Goal: Transaction & Acquisition: Purchase product/service

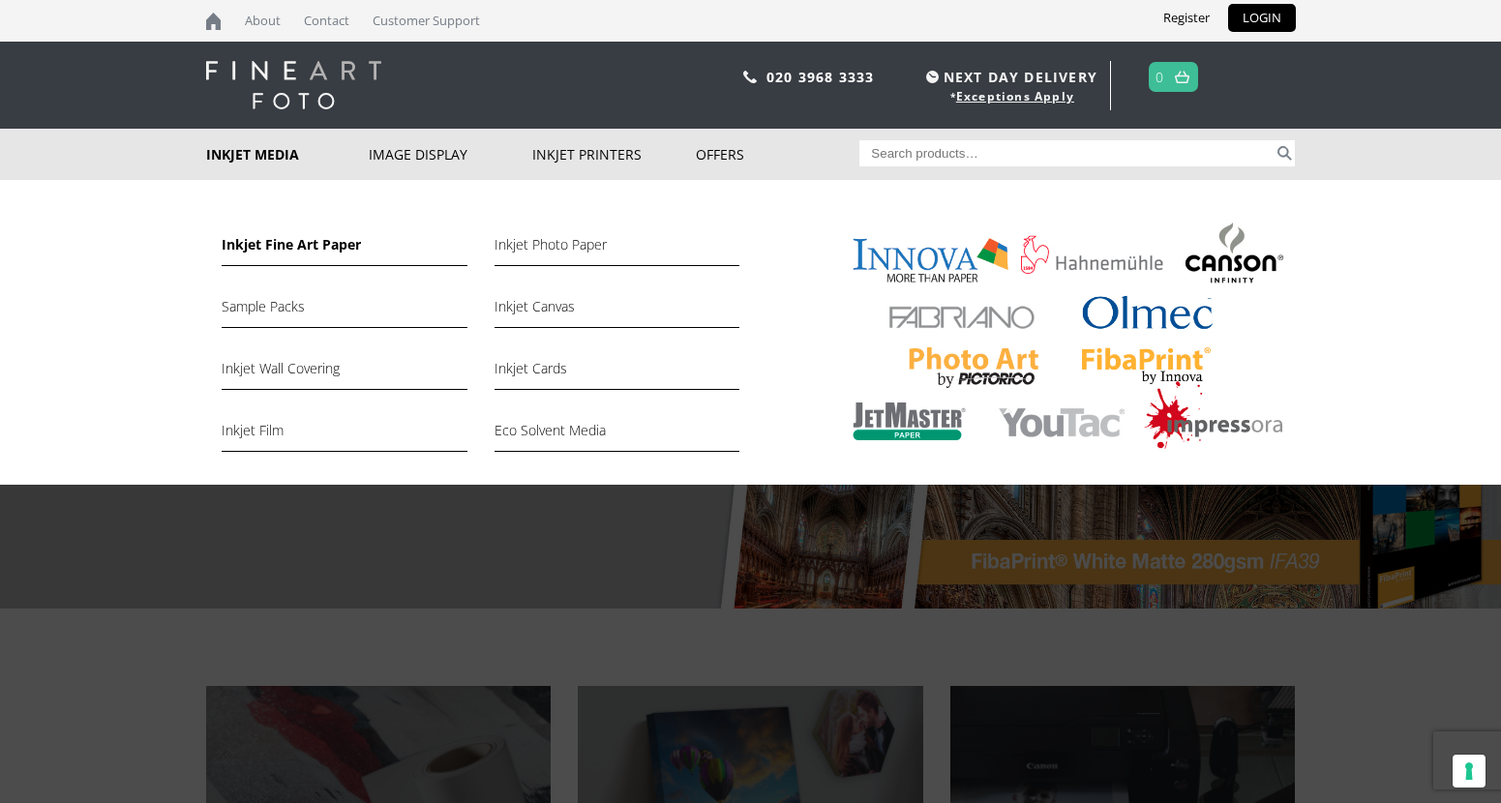
click at [298, 242] on link "Inkjet Fine Art Paper" at bounding box center [344, 249] width 245 height 33
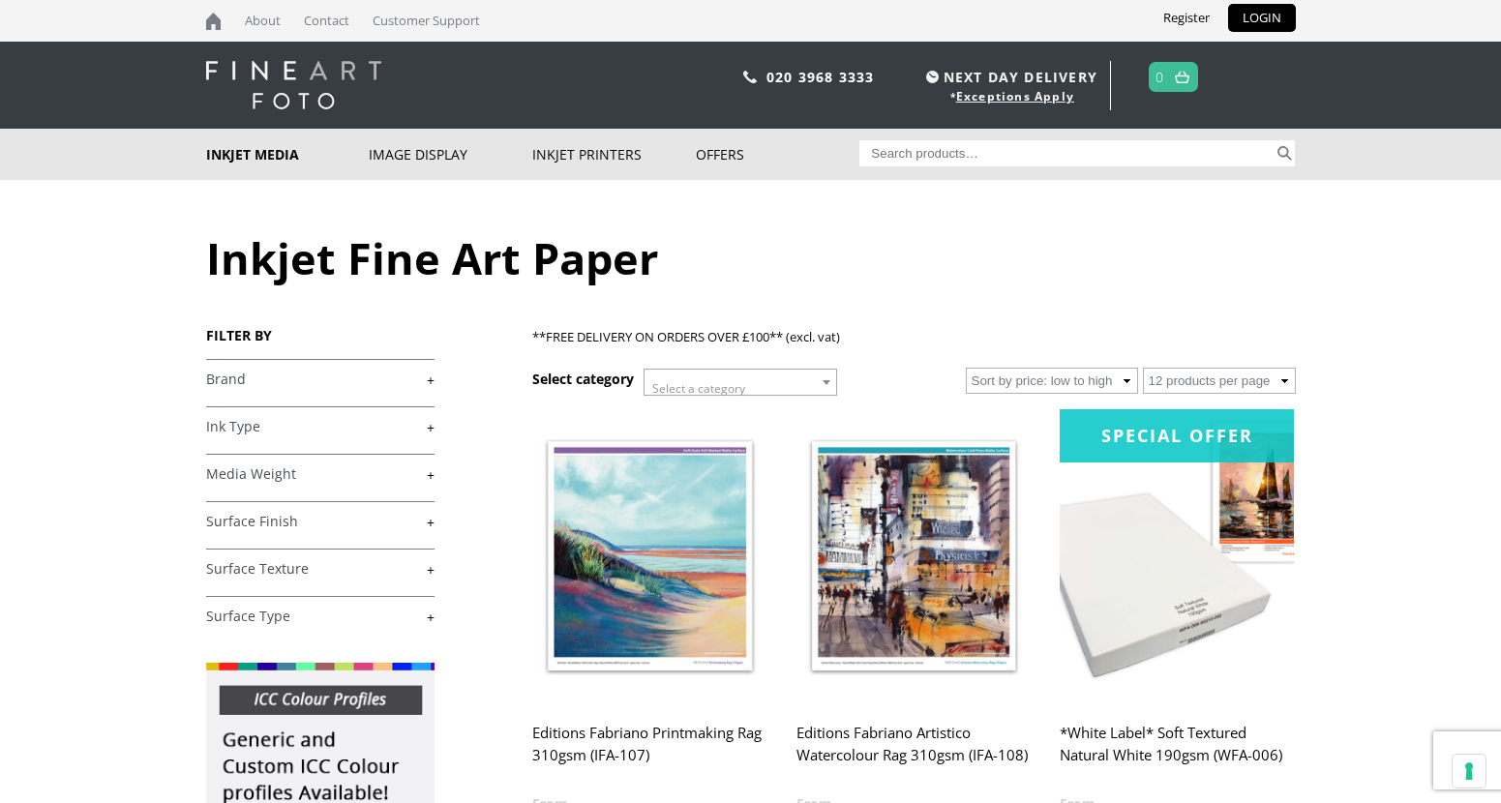
click at [419, 379] on link "+" at bounding box center [320, 380] width 228 height 18
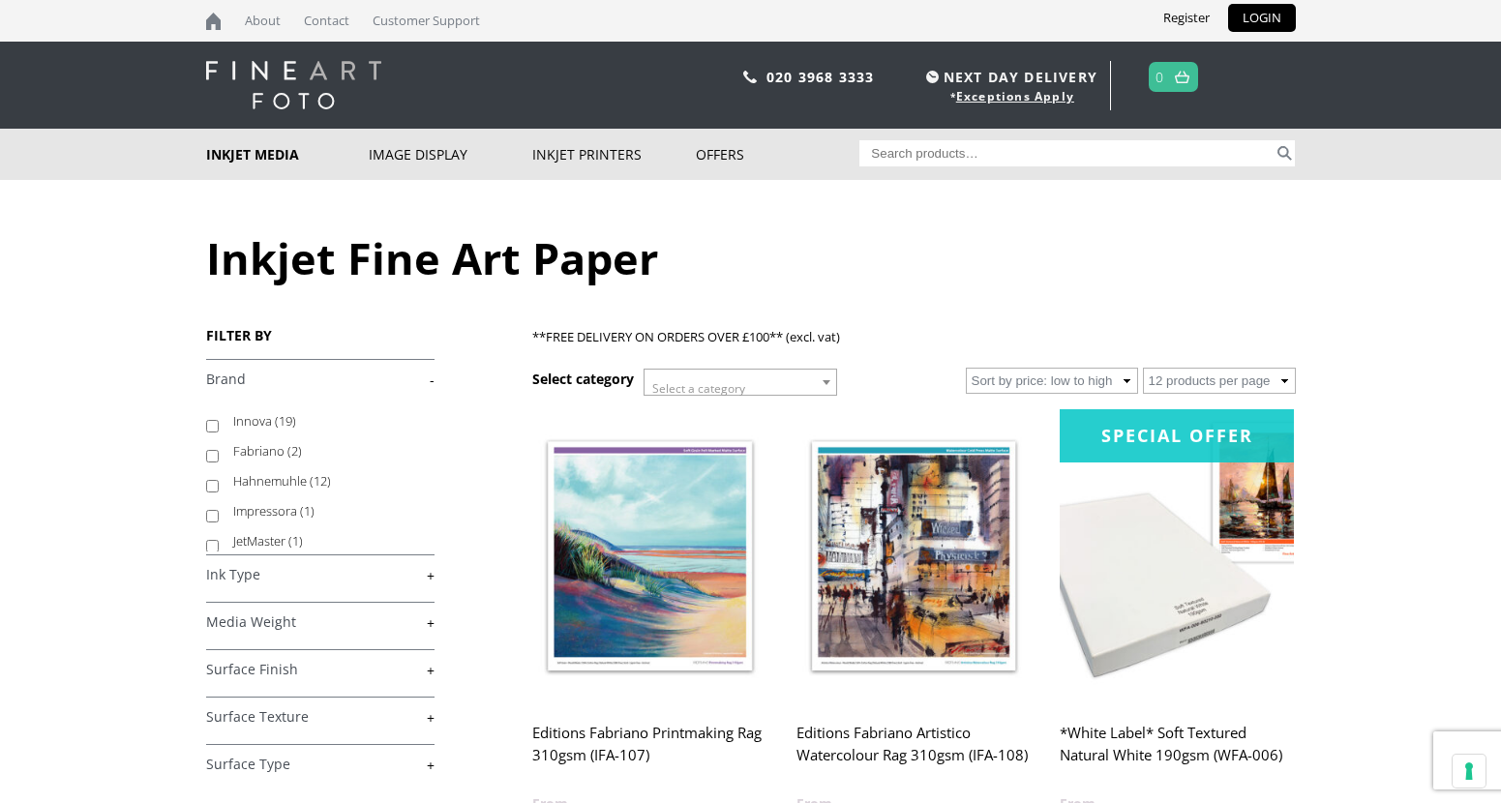
click at [261, 481] on label "Hahnemuhle (12)" at bounding box center [324, 481] width 183 height 30
click at [219, 481] on input "Hahnemuhle (12)" at bounding box center [212, 486] width 13 height 13
checkbox input "true"
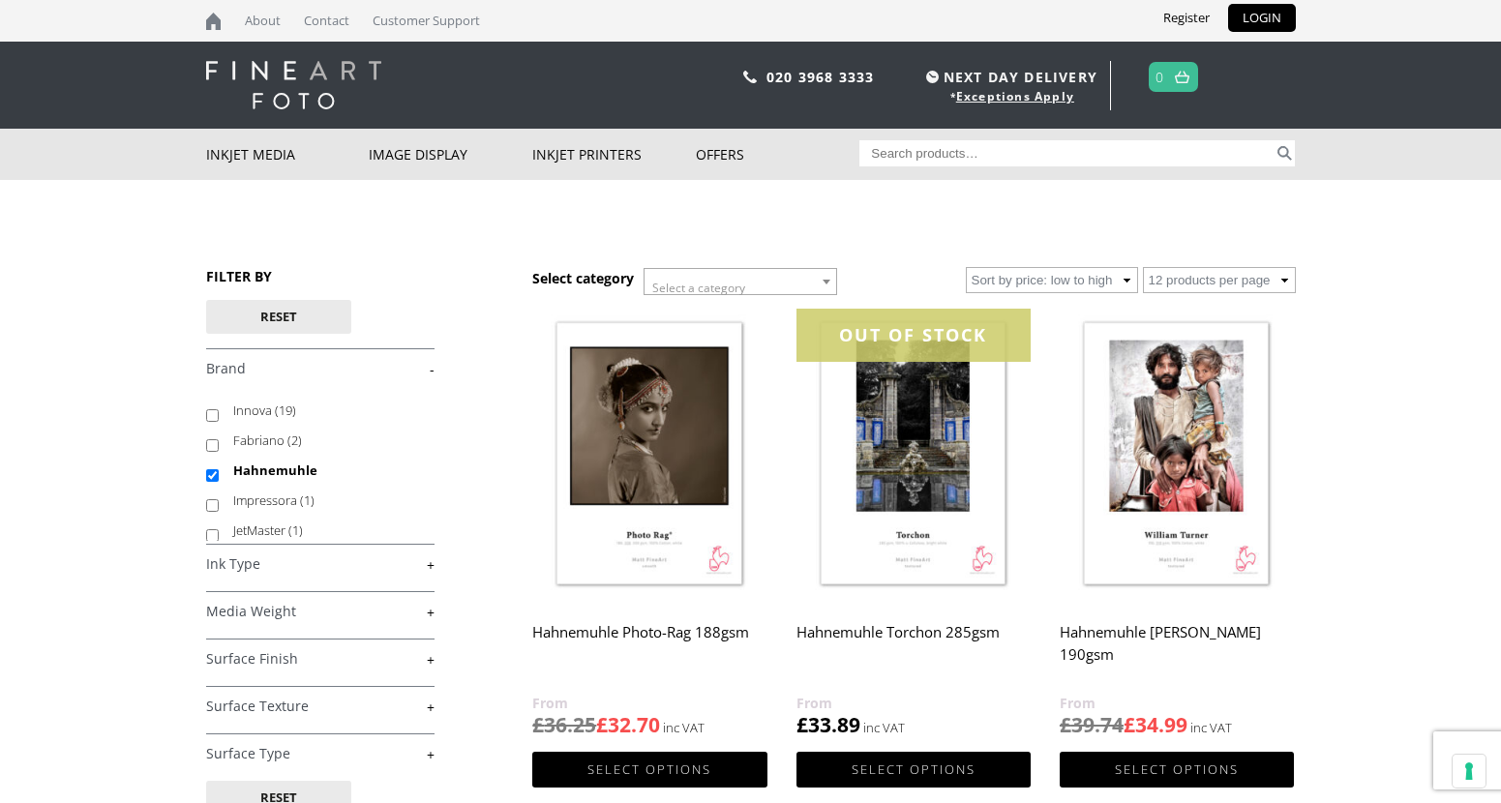
click at [1115, 148] on input "Search for:" at bounding box center [1066, 153] width 414 height 26
paste input "Hahnemuhle Baryta FB"
type input "Hahnemuhle Baryta FB"
click at [1273, 140] on button "Search" at bounding box center [1284, 153] width 22 height 26
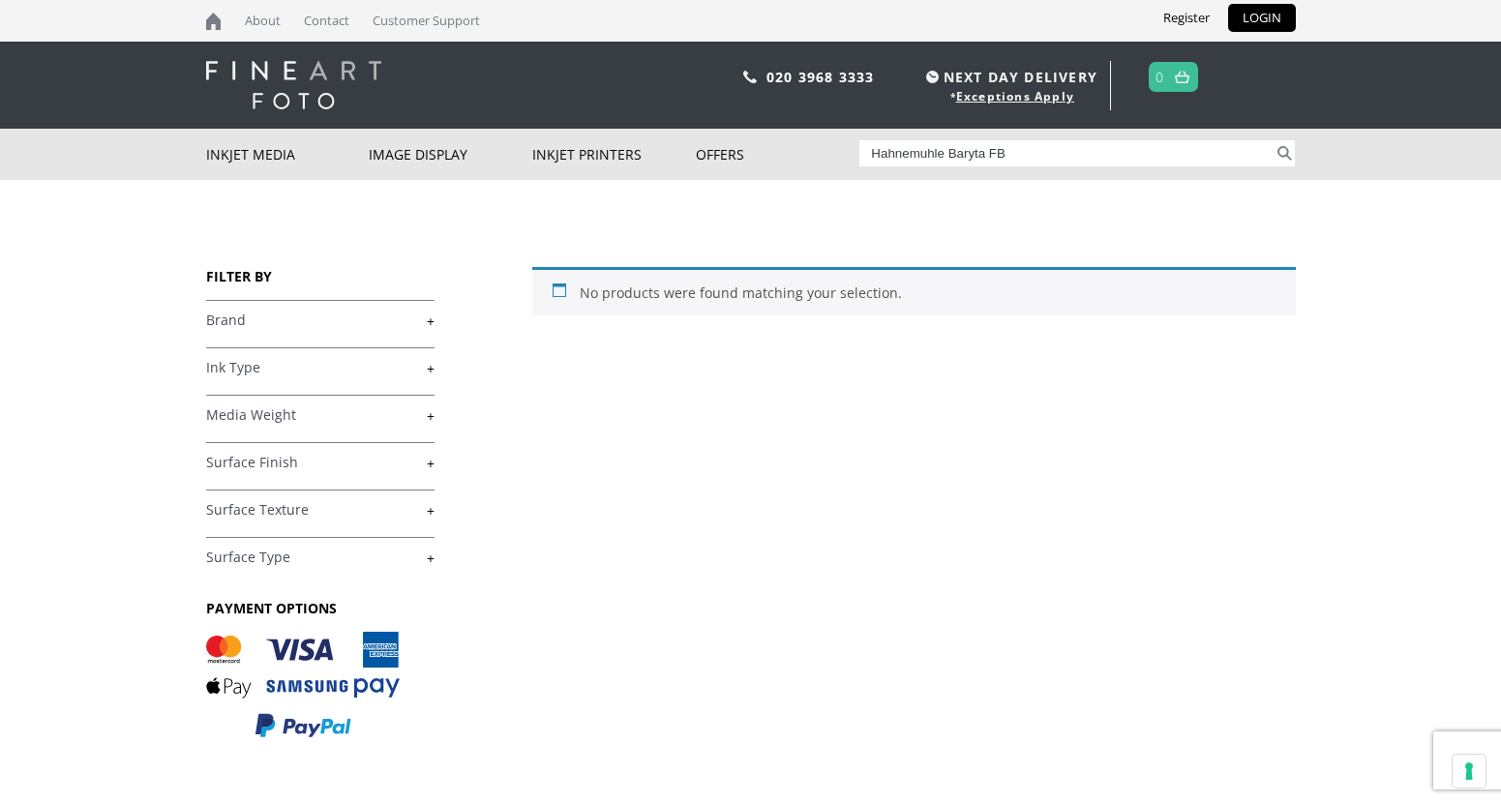
drag, startPoint x: 948, startPoint y: 152, endPoint x: 1080, endPoint y: 162, distance: 131.9
click at [1080, 162] on input "Hahnemuhle Baryta FB" at bounding box center [1066, 153] width 414 height 26
type input "Hahnemuhle bamboo"
click at [1273, 140] on button "Search" at bounding box center [1284, 153] width 22 height 26
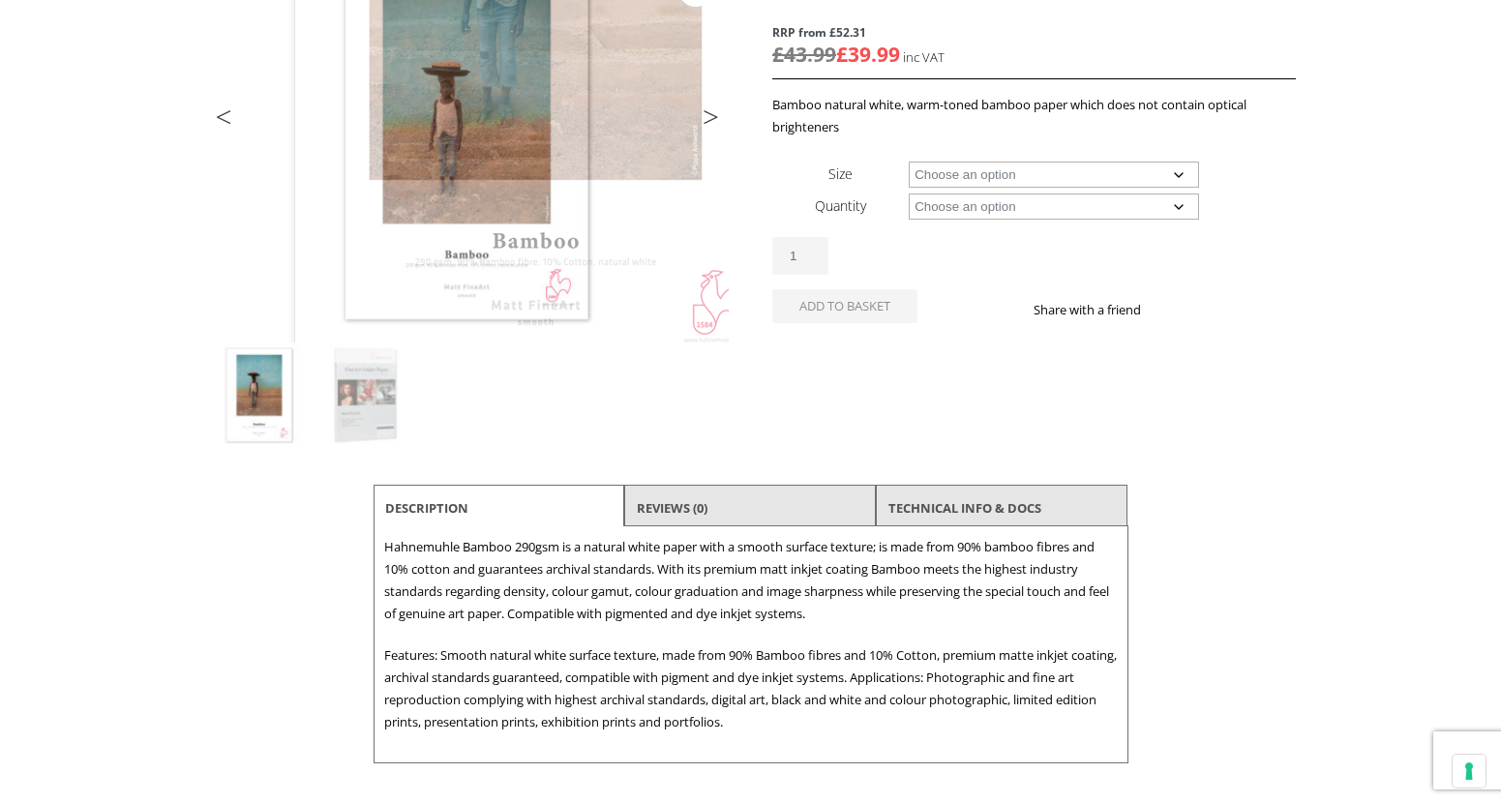
scroll to position [580, 0]
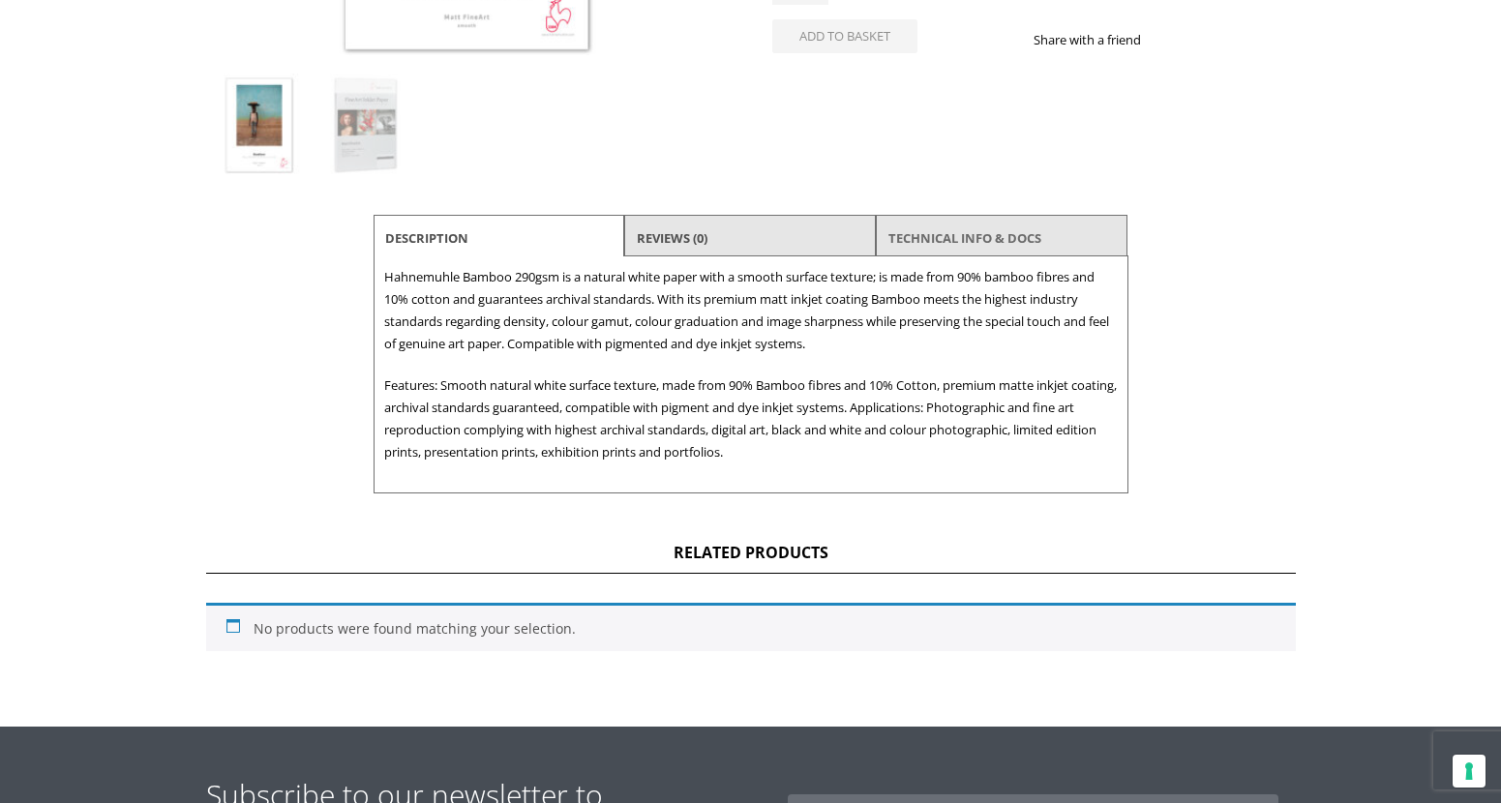
click at [932, 237] on link "TECHNICAL INFO & DOCS" at bounding box center [964, 238] width 153 height 35
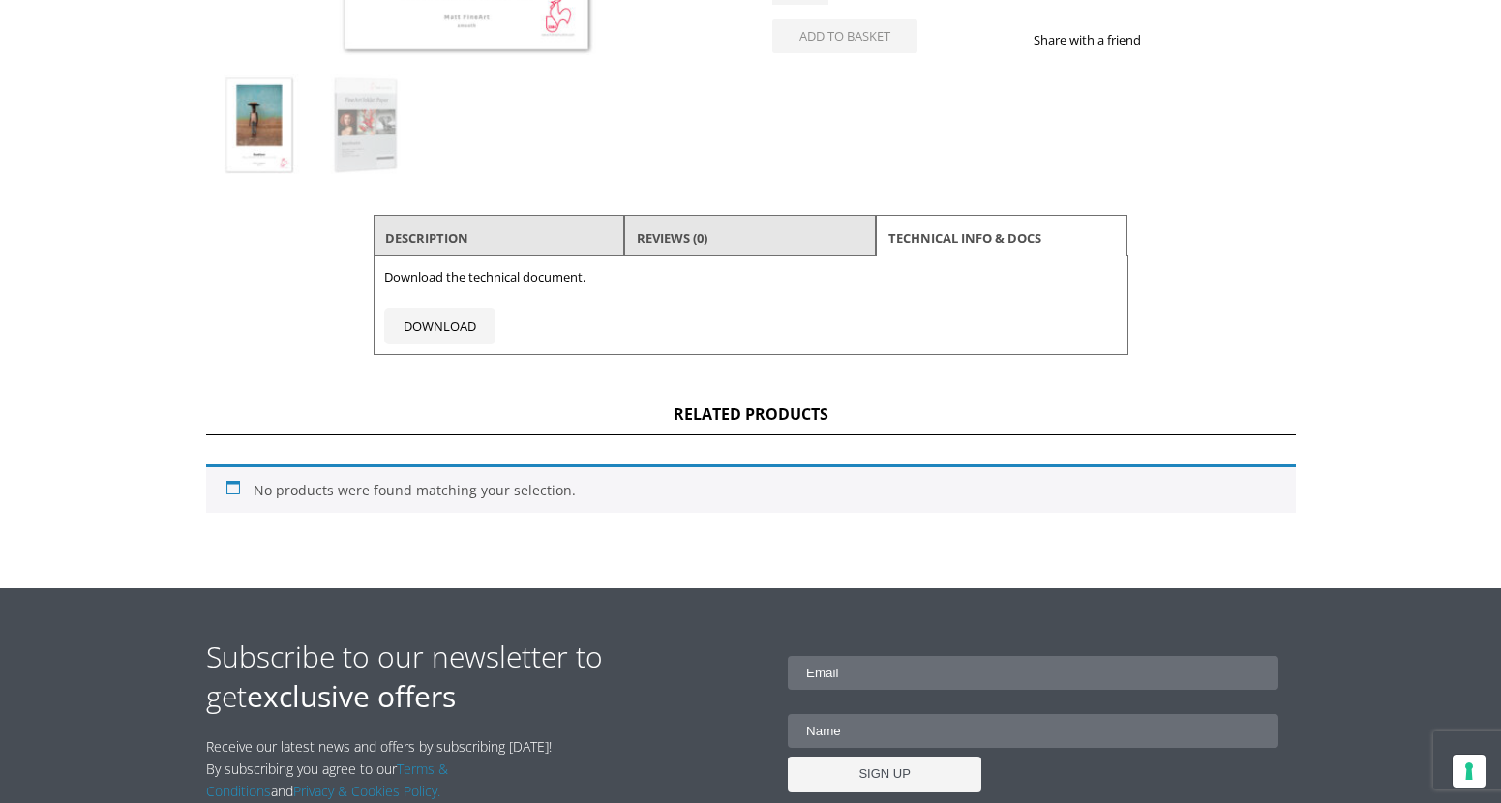
click at [768, 231] on li "Reviews (0)" at bounding box center [750, 238] width 252 height 46
click at [411, 229] on link "Description" at bounding box center [426, 238] width 83 height 35
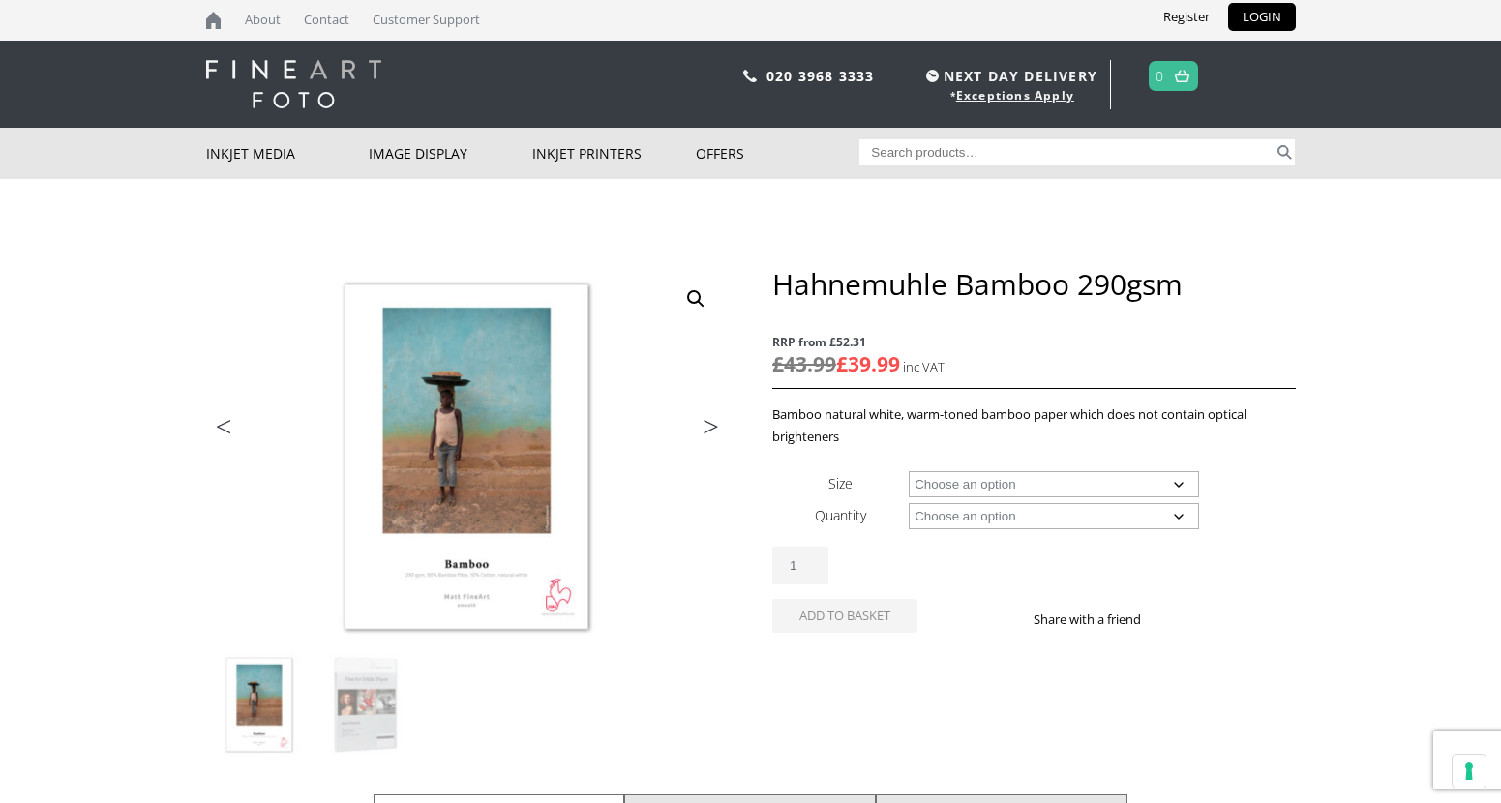
scroll to position [0, 0]
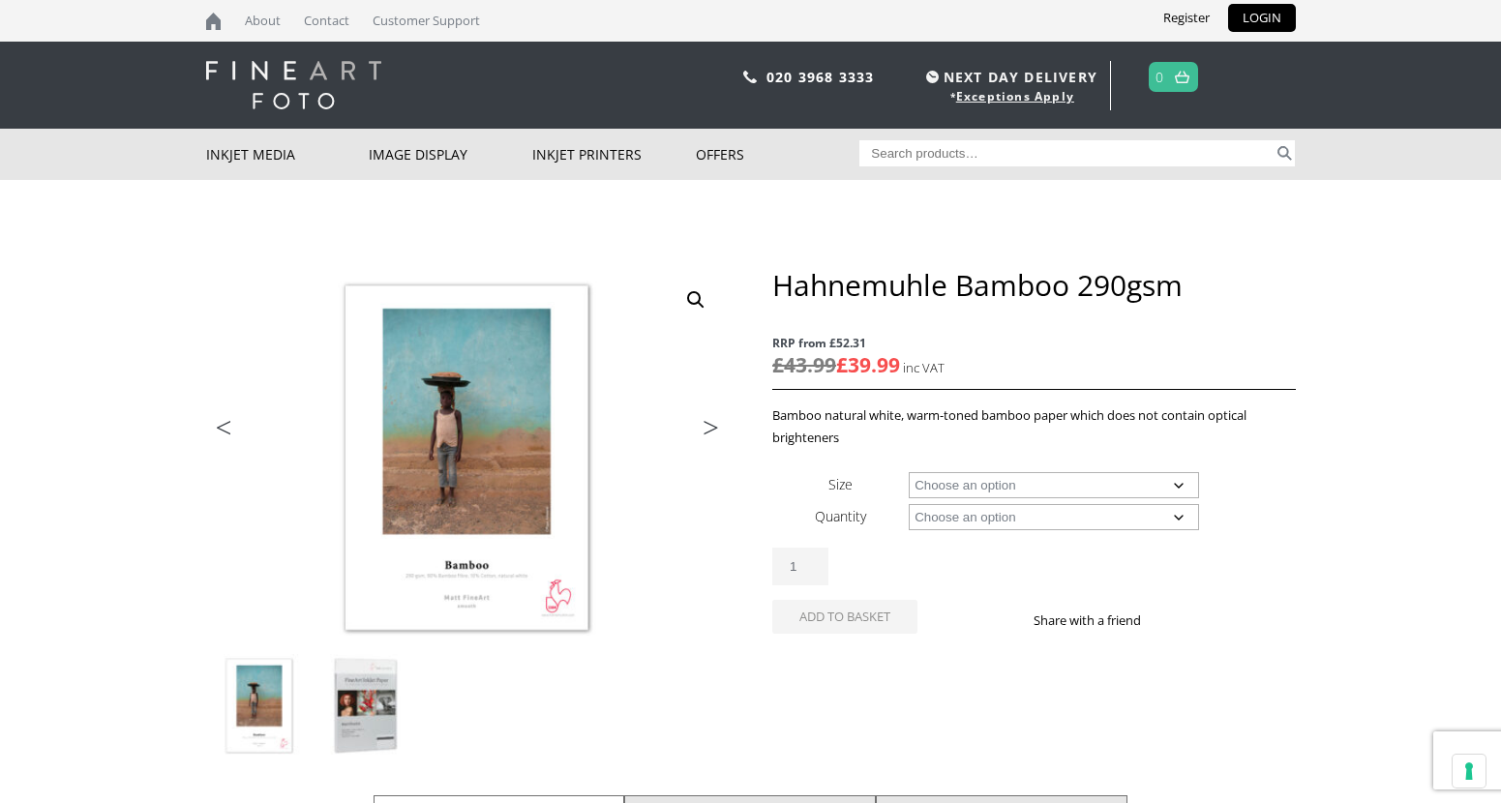
click at [382, 687] on img at bounding box center [365, 706] width 104 height 104
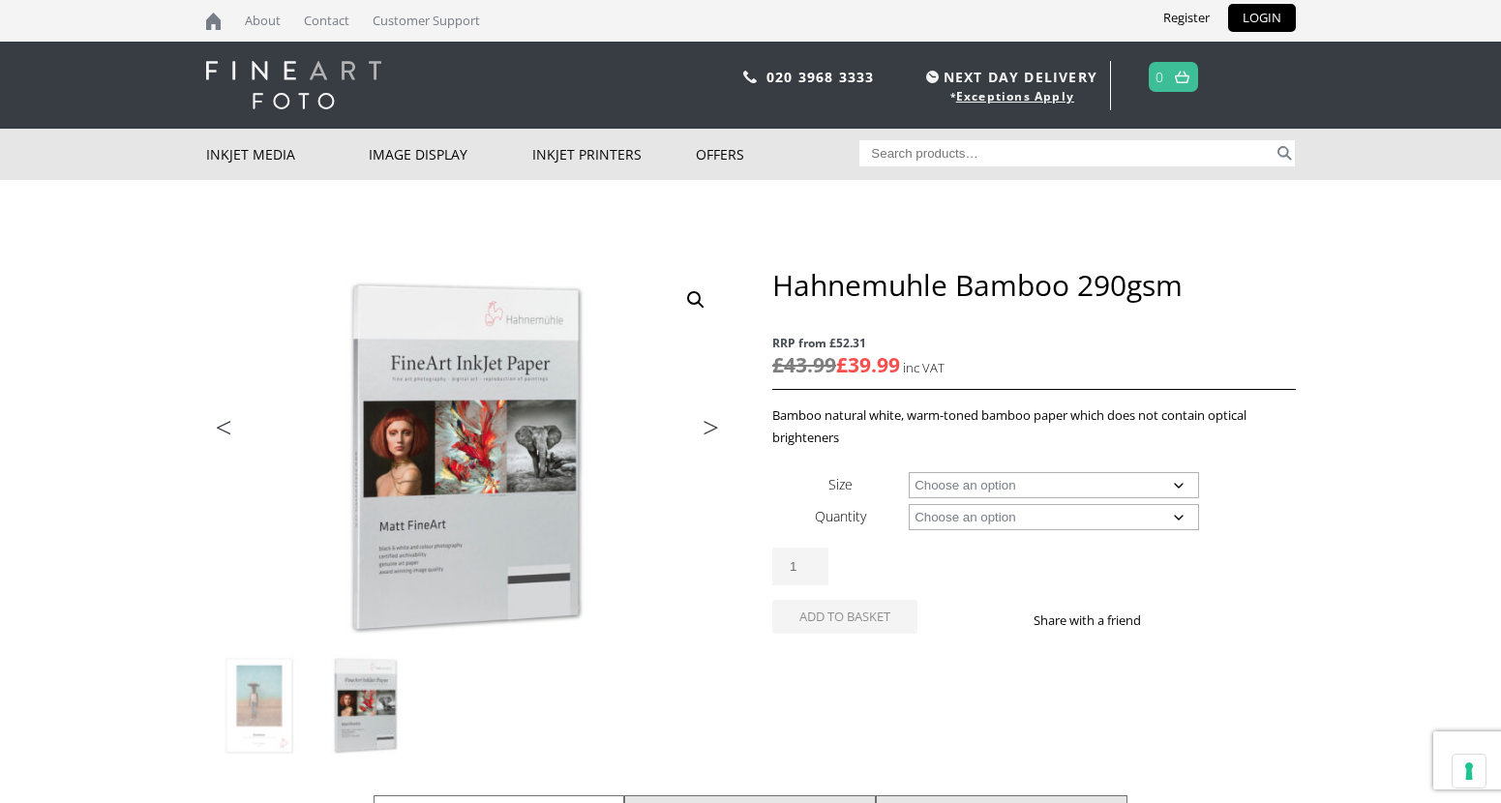
click at [1046, 143] on input "Search for:" at bounding box center [1066, 153] width 414 height 26
paste input "Hahnemuhle Baryta FB"
type input "Hahnemuhle Bamboo 305"
click at [1273, 140] on button "Search" at bounding box center [1284, 153] width 22 height 26
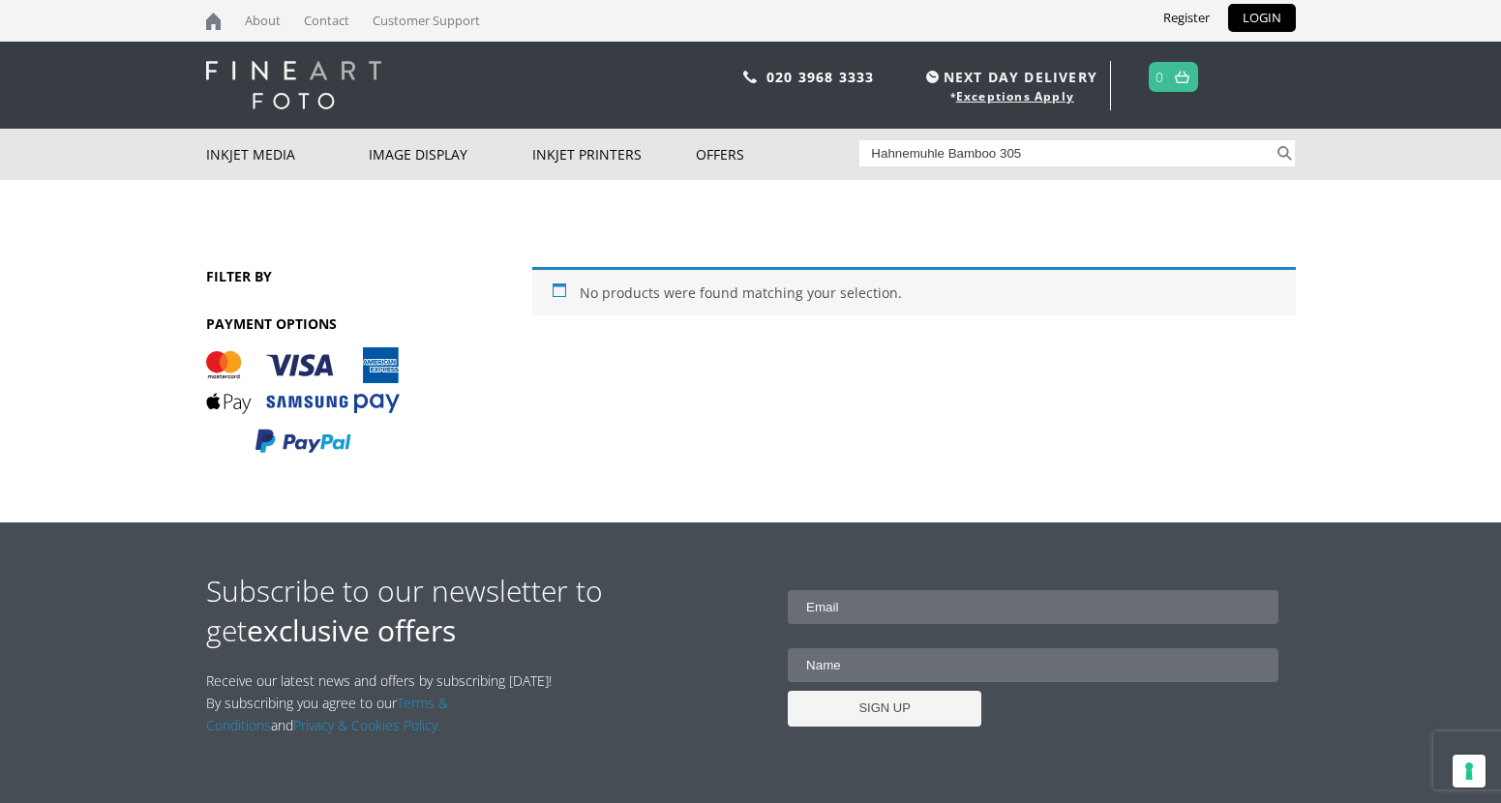
click at [1071, 139] on div "Search for: Hahnemuhle Bamboo 305 Search" at bounding box center [1076, 153] width 435 height 49
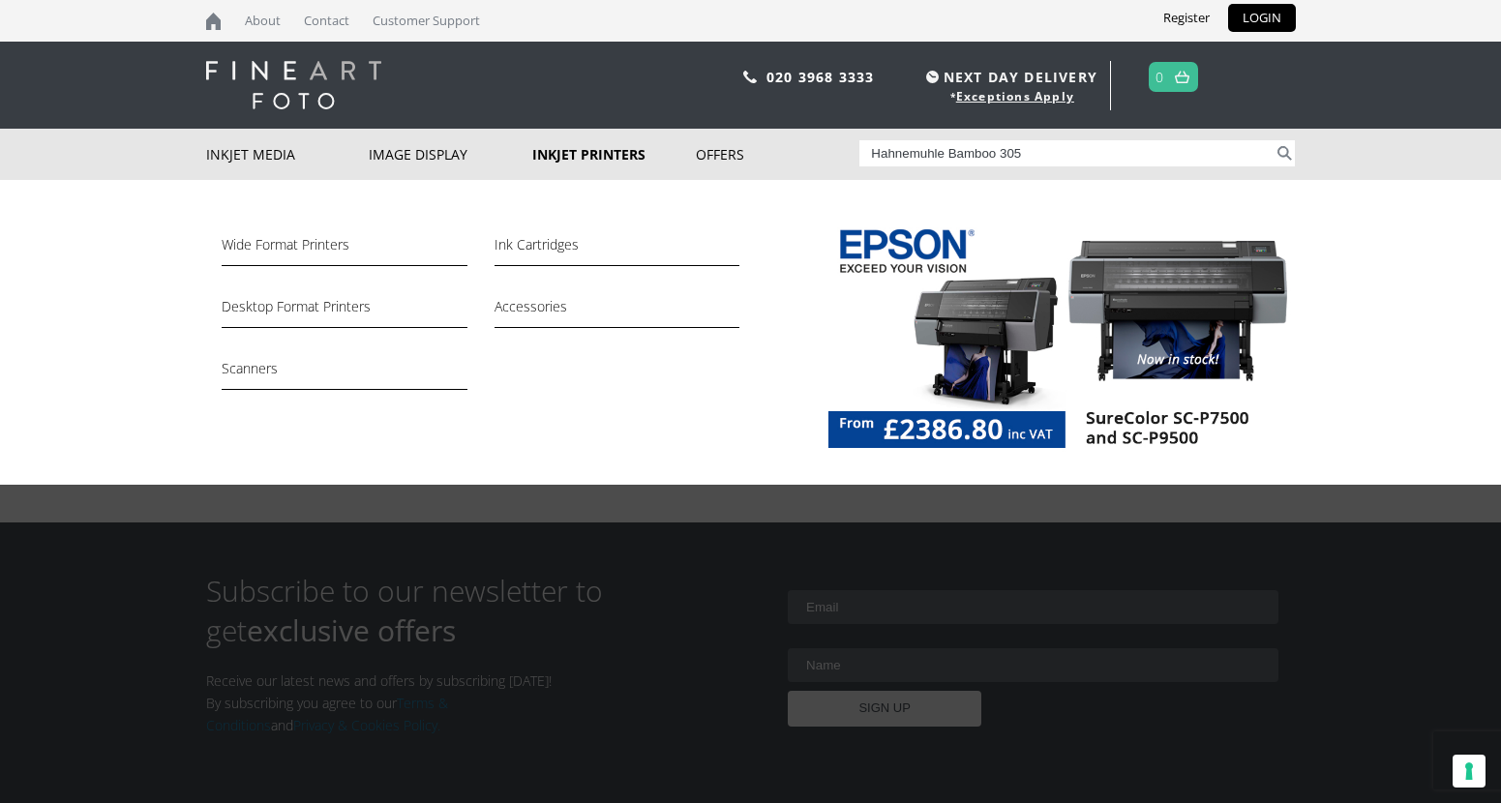
drag, startPoint x: 1074, startPoint y: 161, endPoint x: 678, endPoint y: 143, distance: 396.1
click at [678, 143] on div "Inkjet Media Inkjet Fine Art Paper Inkjet Photo Paper Sample Packs Inkjet Canva…" at bounding box center [750, 154] width 1089 height 51
type input "bamboo gloss"
click at [1273, 140] on button "Search" at bounding box center [1284, 153] width 22 height 26
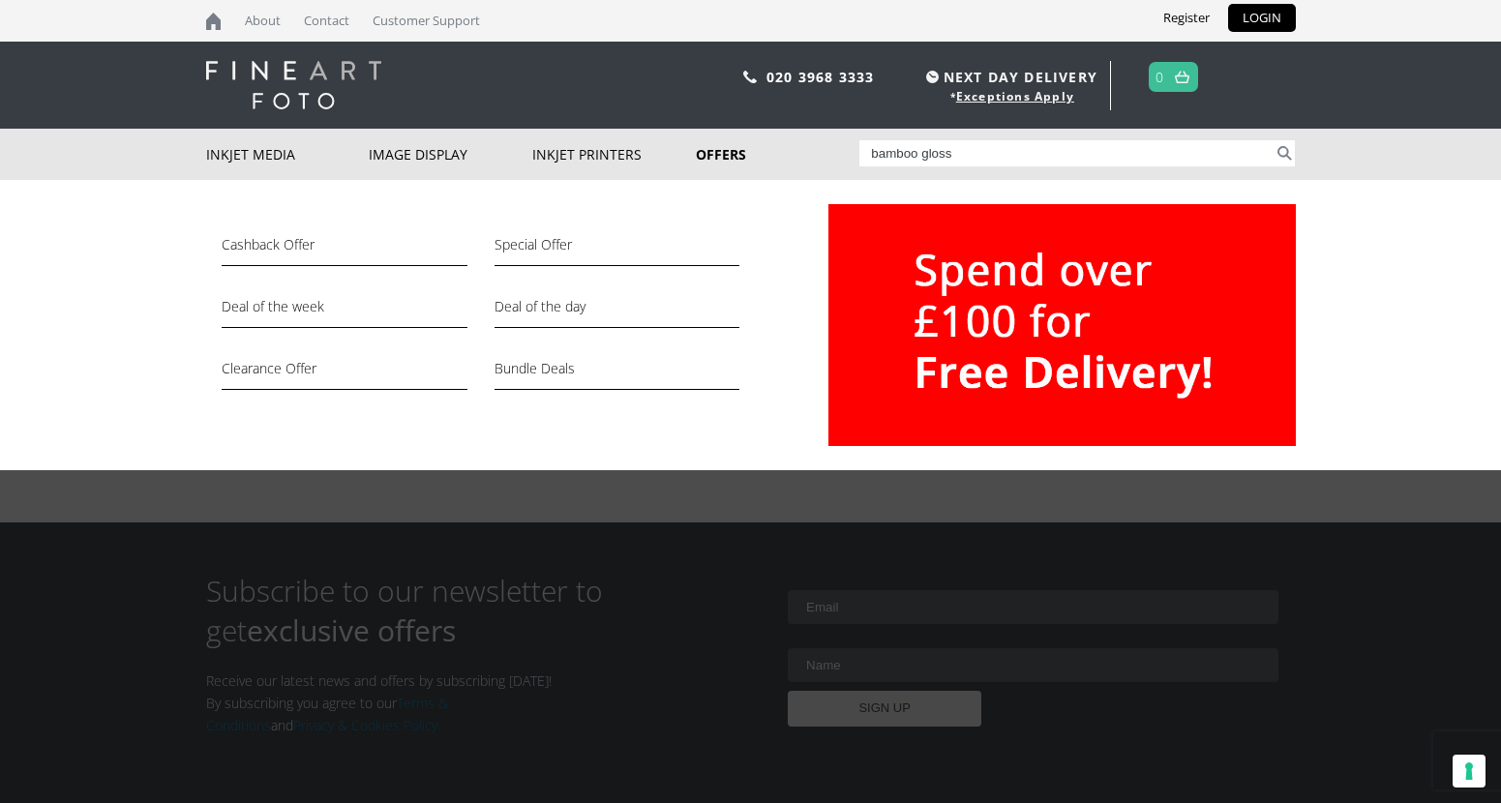
drag, startPoint x: 1002, startPoint y: 147, endPoint x: 847, endPoint y: 149, distance: 155.8
click at [847, 149] on div "Inkjet Media Inkjet Fine Art Paper Inkjet Photo Paper Sample Packs Inkjet Canva…" at bounding box center [750, 154] width 1089 height 51
type input "hahnemuhle banboo"
click at [1273, 140] on button "Search" at bounding box center [1284, 153] width 22 height 26
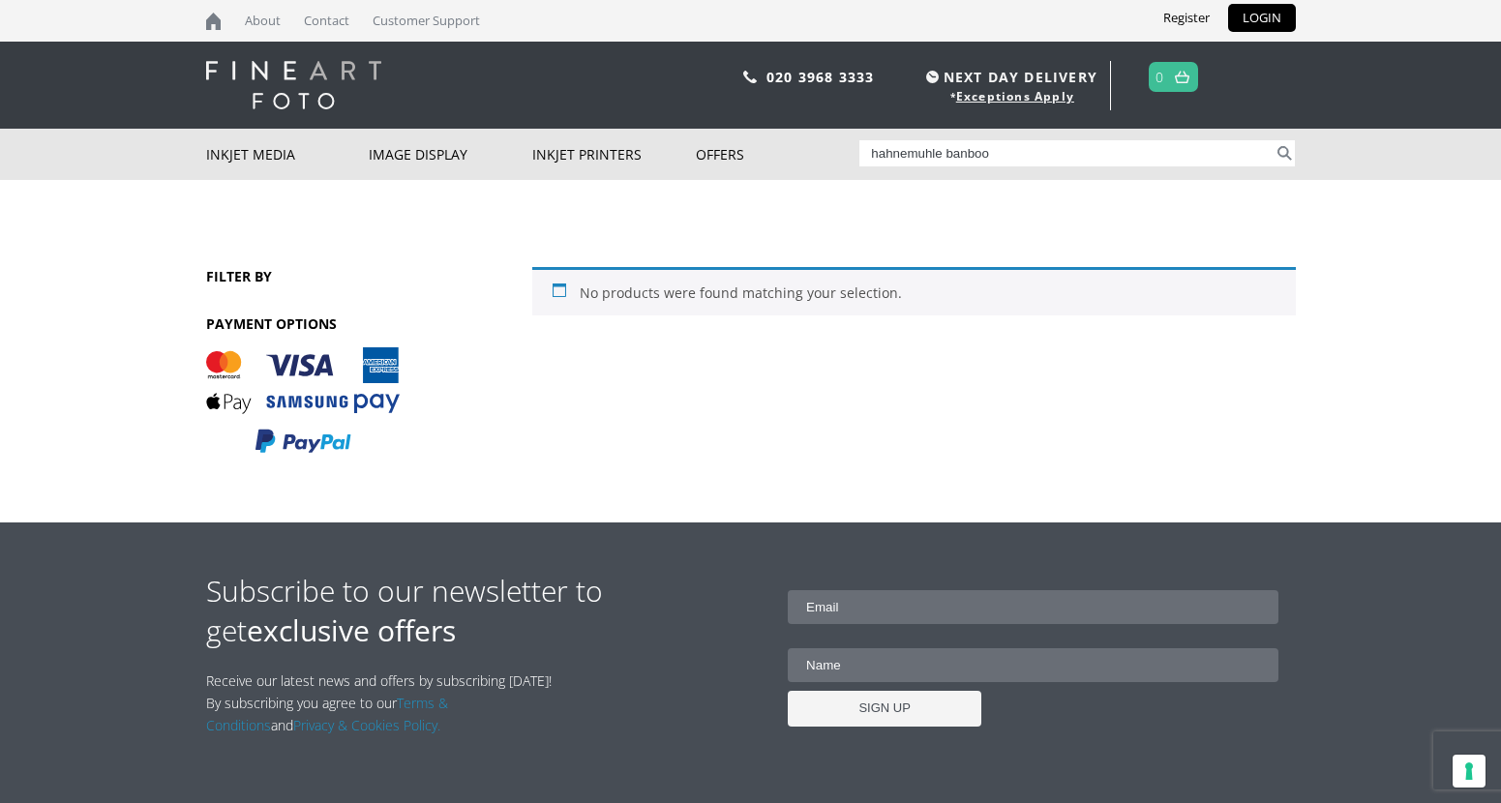
click at [892, 155] on input "hahnemuhle banboo" at bounding box center [1066, 153] width 414 height 26
type input "[PERSON_NAME]"
click at [1273, 140] on button "Search" at bounding box center [1284, 153] width 22 height 26
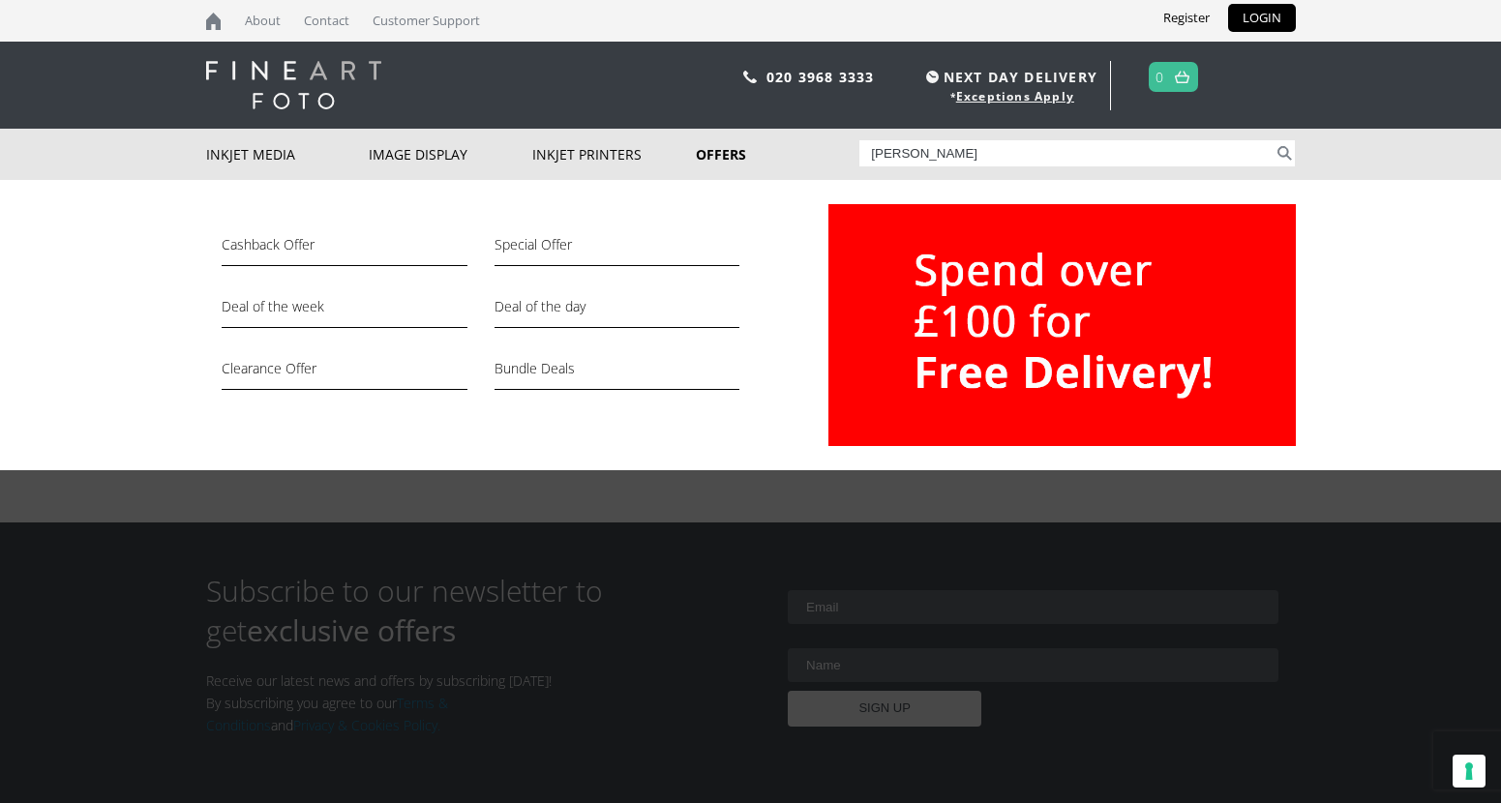
drag, startPoint x: 842, startPoint y: 145, endPoint x: 823, endPoint y: 144, distance: 18.4
click at [823, 144] on div "Inkjet Media Inkjet Fine Art Paper Inkjet Photo Paper Sample Packs Inkjet Canva…" at bounding box center [750, 154] width 1089 height 51
paste input "Hahnemuhle Bam"
type input "Hahnemuhle Bamboo"
click at [1273, 140] on button "Search" at bounding box center [1284, 153] width 22 height 26
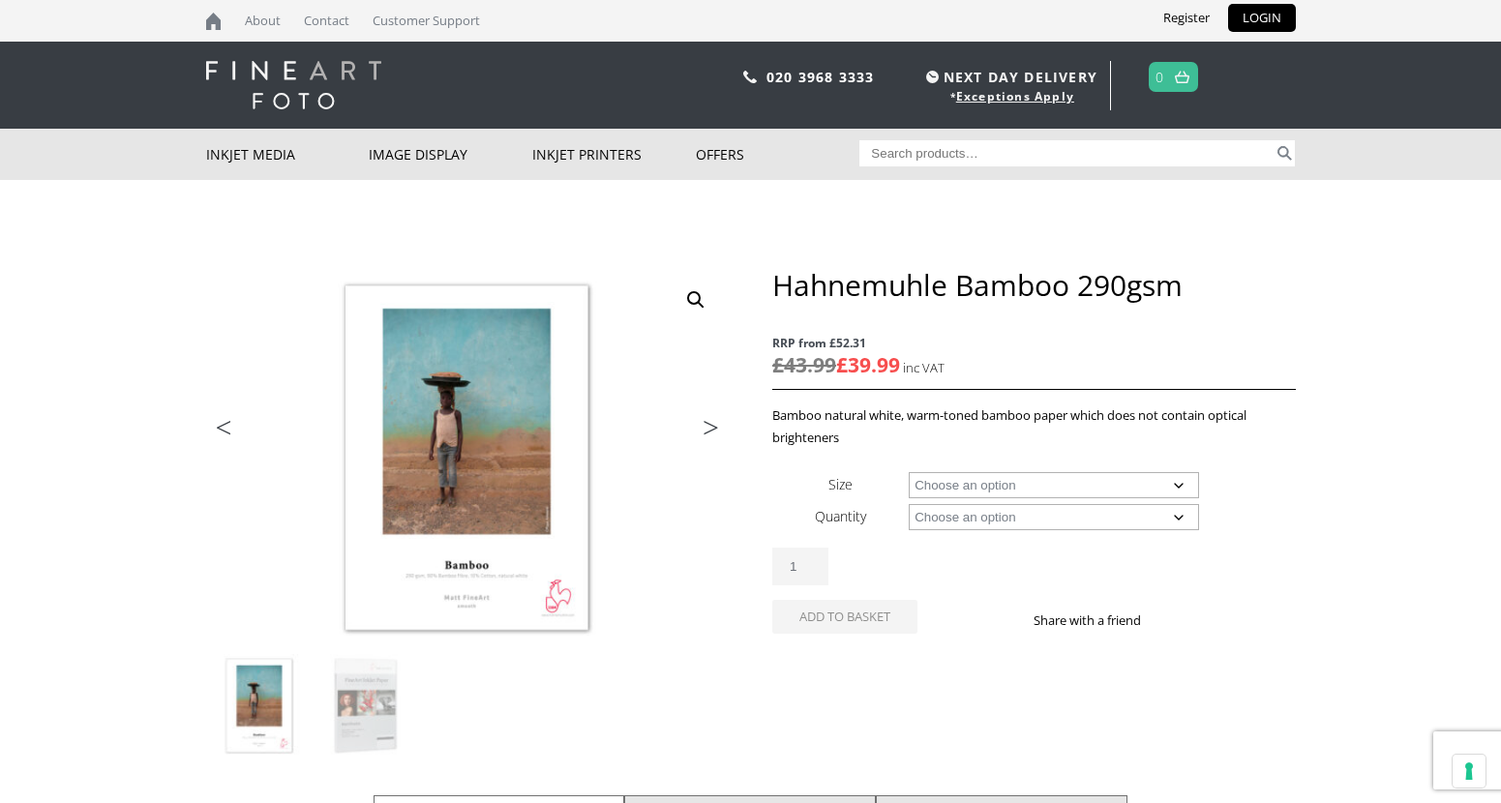
click at [1009, 492] on select "Choose an option A4 Sheet A3 Sheet A3+ Sheet A2 Sheet 17" Wide Roll 24" Wide Ro…" at bounding box center [1053, 485] width 290 height 26
click at [908, 472] on select "Choose an option A4 Sheet A3 Sheet A3+ Sheet A2 Sheet 17" Wide Roll 24" Wide Ro…" at bounding box center [1053, 485] width 290 height 26
select select "a4-sheet"
click at [967, 522] on select "Choose an option 25 Sheets" at bounding box center [1053, 517] width 290 height 26
select select "25-sheets"
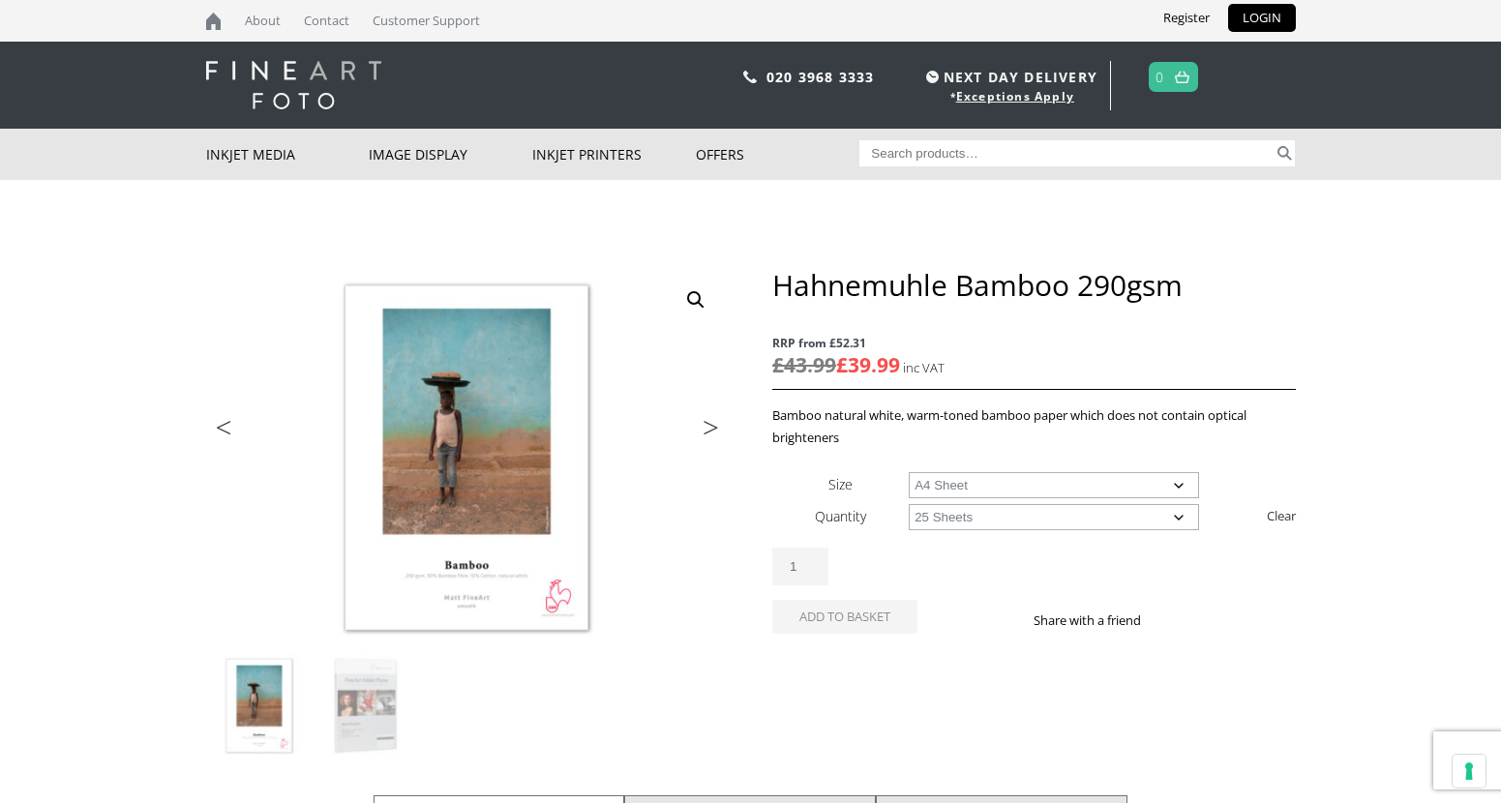
click at [908, 504] on select "Choose an option 25 Sheets" at bounding box center [1053, 517] width 290 height 26
select select "a4-sheet"
click at [870, 590] on div "Hahnemuhle Bamboo 290gsm quantity 1" at bounding box center [1033, 601] width 522 height 38
click at [948, 521] on select "Choose an option 25 Sheets" at bounding box center [1053, 517] width 290 height 26
select select
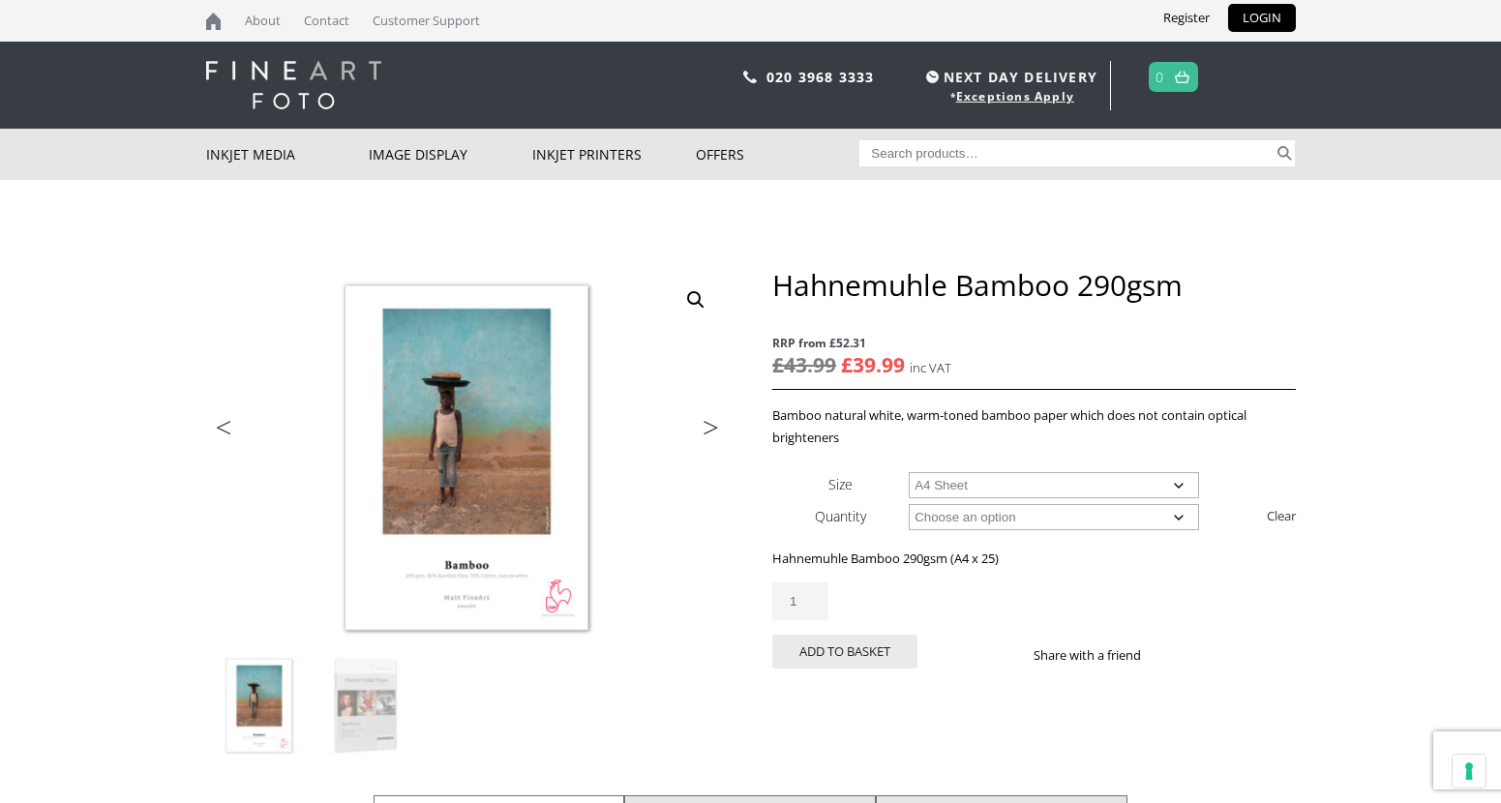
click at [908, 504] on select "Choose an option 25 Sheets" at bounding box center [1053, 517] width 290 height 26
click at [938, 490] on select "Choose an option A4 Sheet A3 Sheet A3+ Sheet A2 Sheet 17" Wide Roll 24" Wide Ro…" at bounding box center [1053, 485] width 290 height 26
click at [908, 472] on select "Choose an option A4 Sheet A3 Sheet A3+ Sheet A2 Sheet 17" Wide Roll 24" Wide Ro…" at bounding box center [1053, 485] width 290 height 26
select select "24-wide-roll"
click at [952, 516] on select "Choose an option 12m" at bounding box center [1053, 517] width 290 height 26
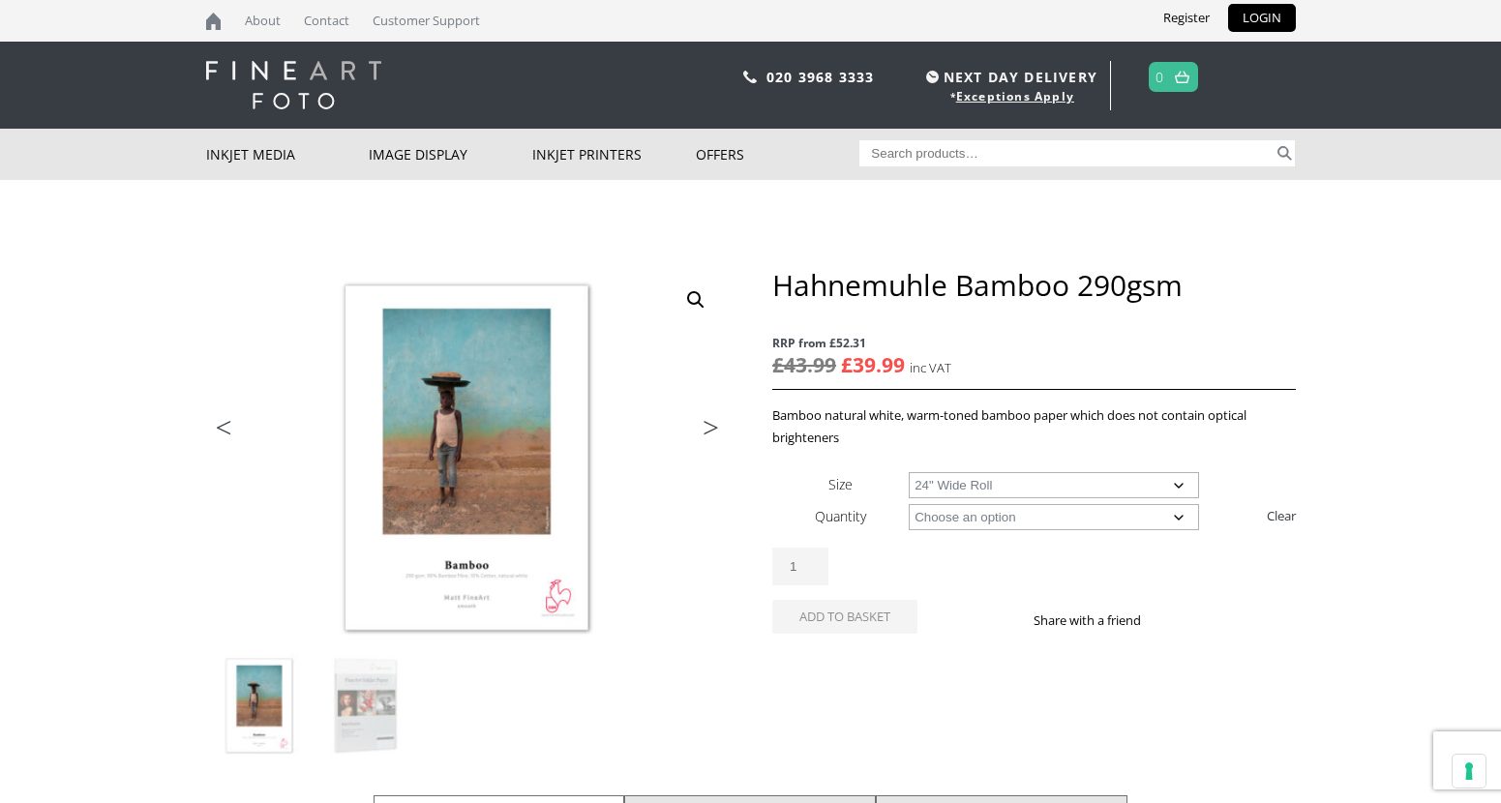
click at [989, 159] on input "Search for:" at bounding box center [1066, 153] width 414 height 26
paste input "Hahnemuhle FineArt Baryta Satin"
type input "Hahnemuhle FineArt Baryta Satin"
click at [1273, 140] on button "Search" at bounding box center [1284, 153] width 22 height 26
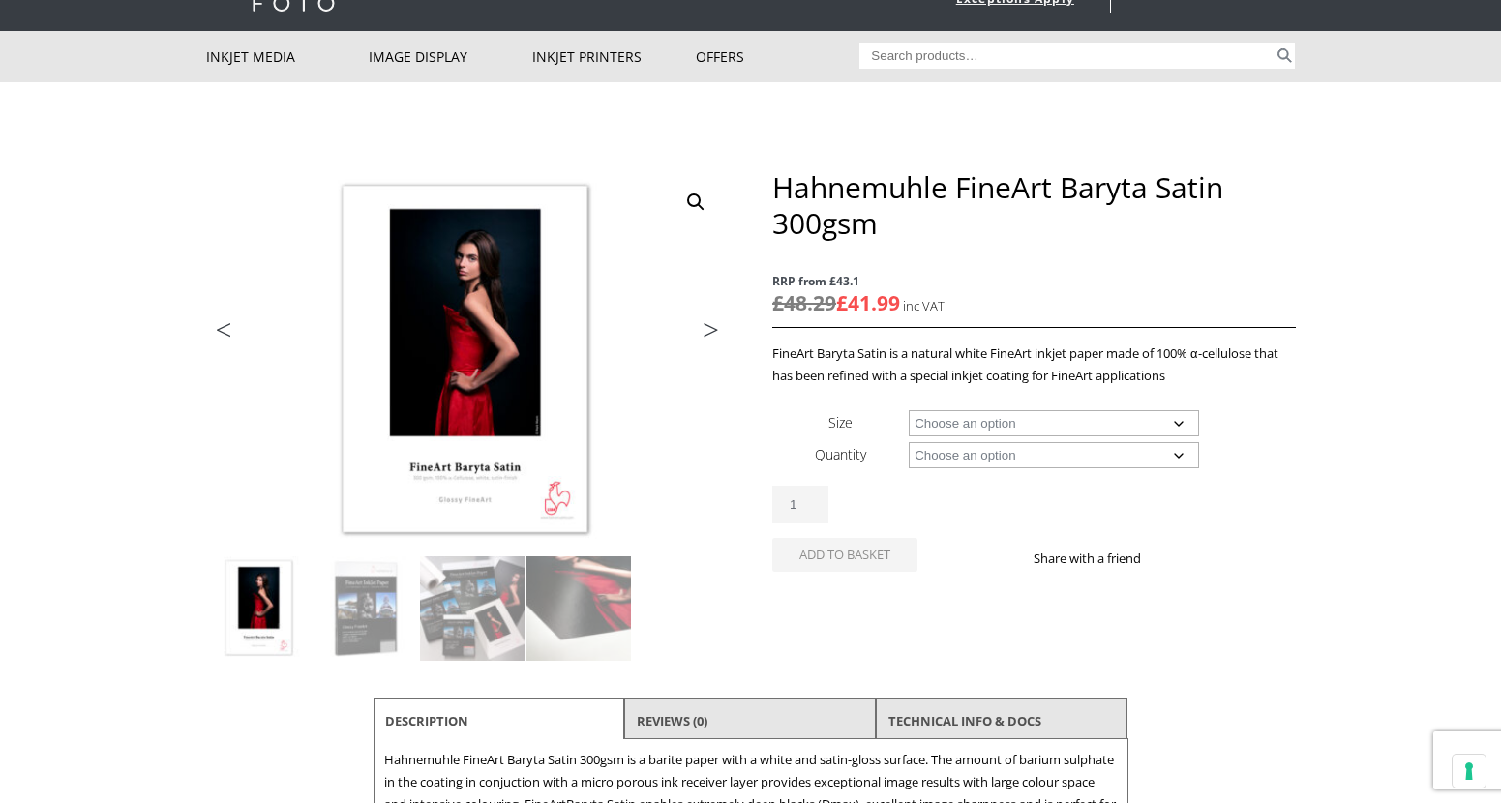
scroll to position [97, 0]
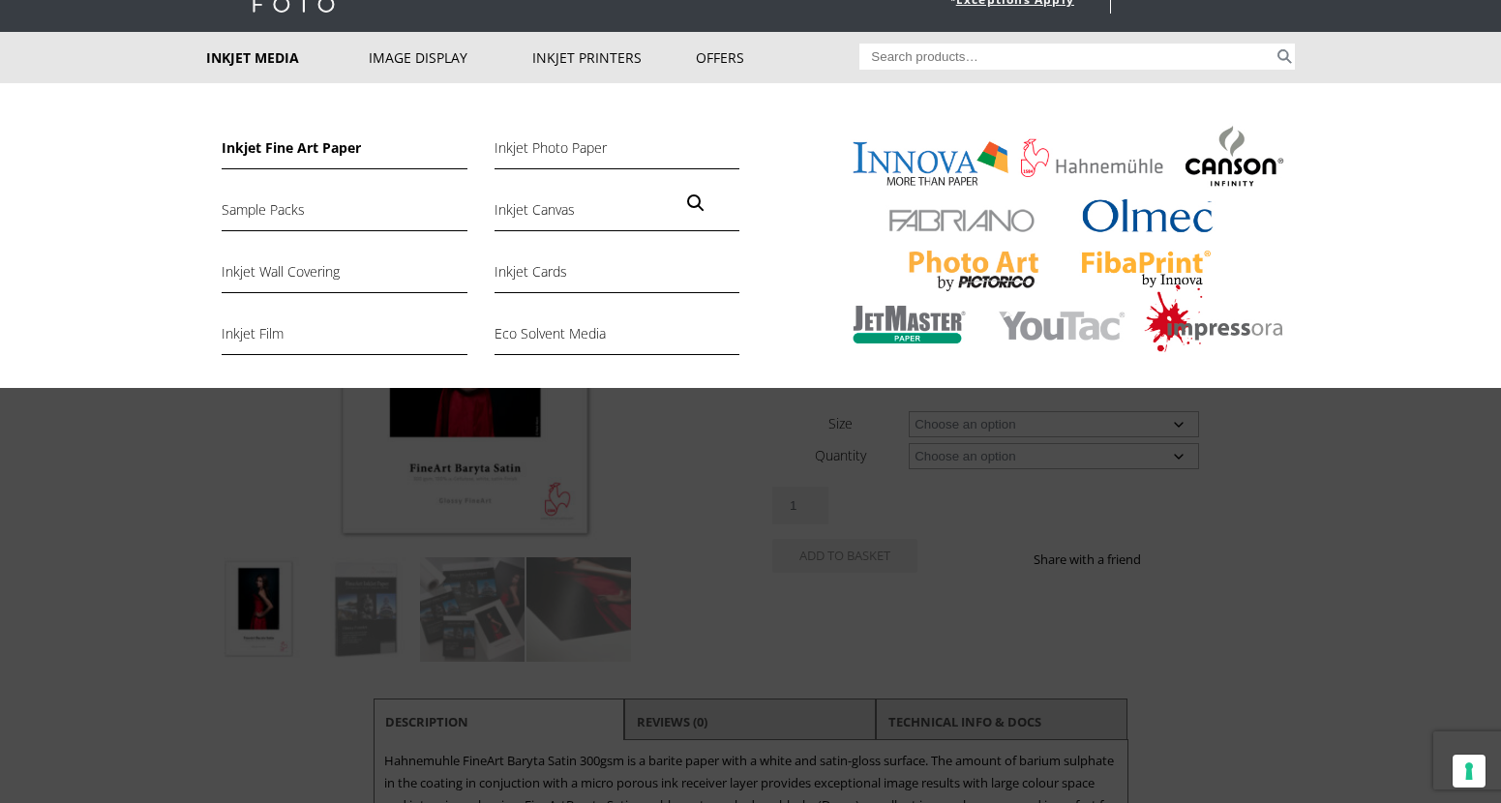
click at [276, 146] on link "Inkjet Fine Art Paper" at bounding box center [344, 152] width 245 height 33
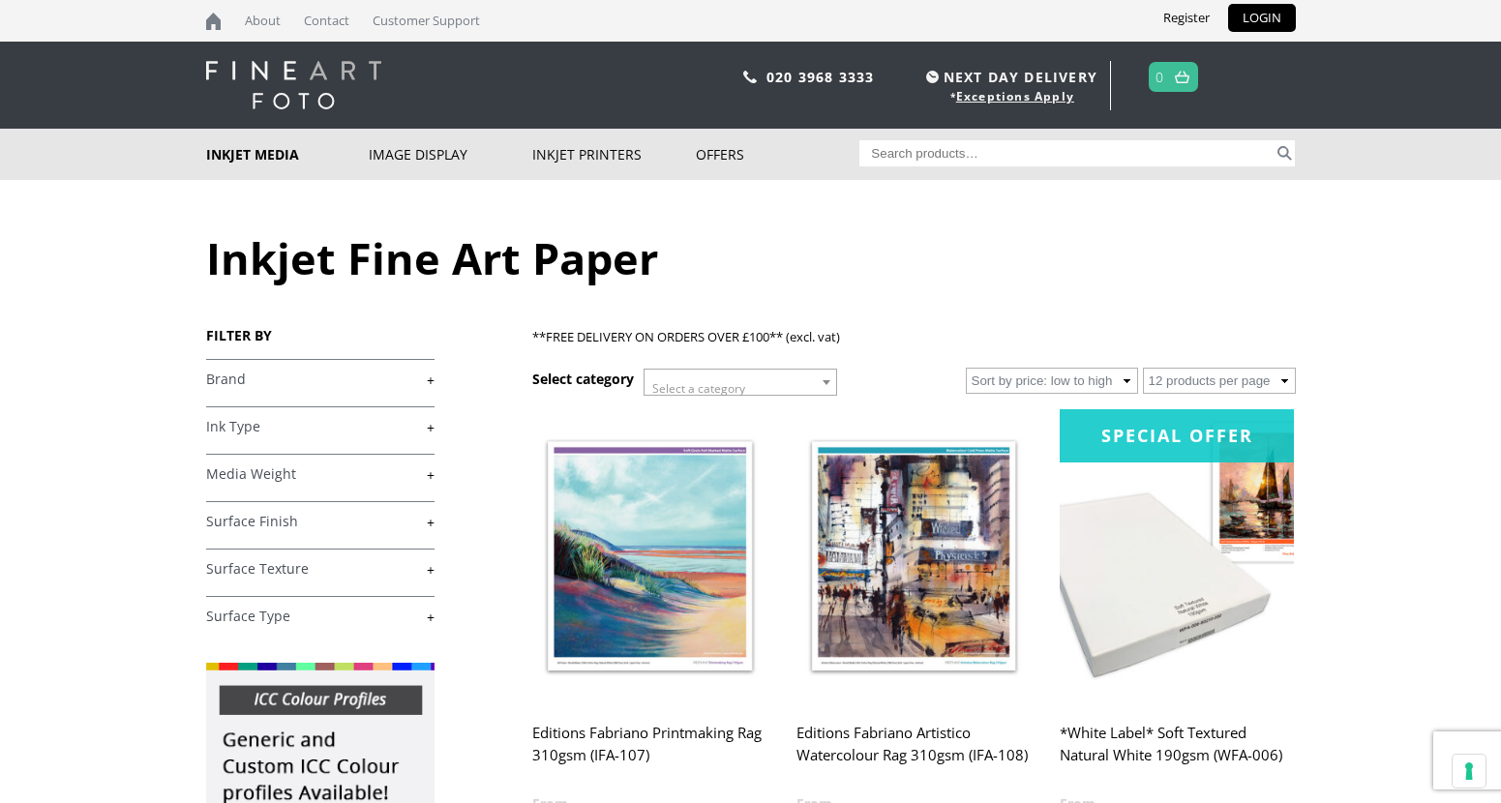
click at [429, 381] on link "+" at bounding box center [320, 380] width 228 height 18
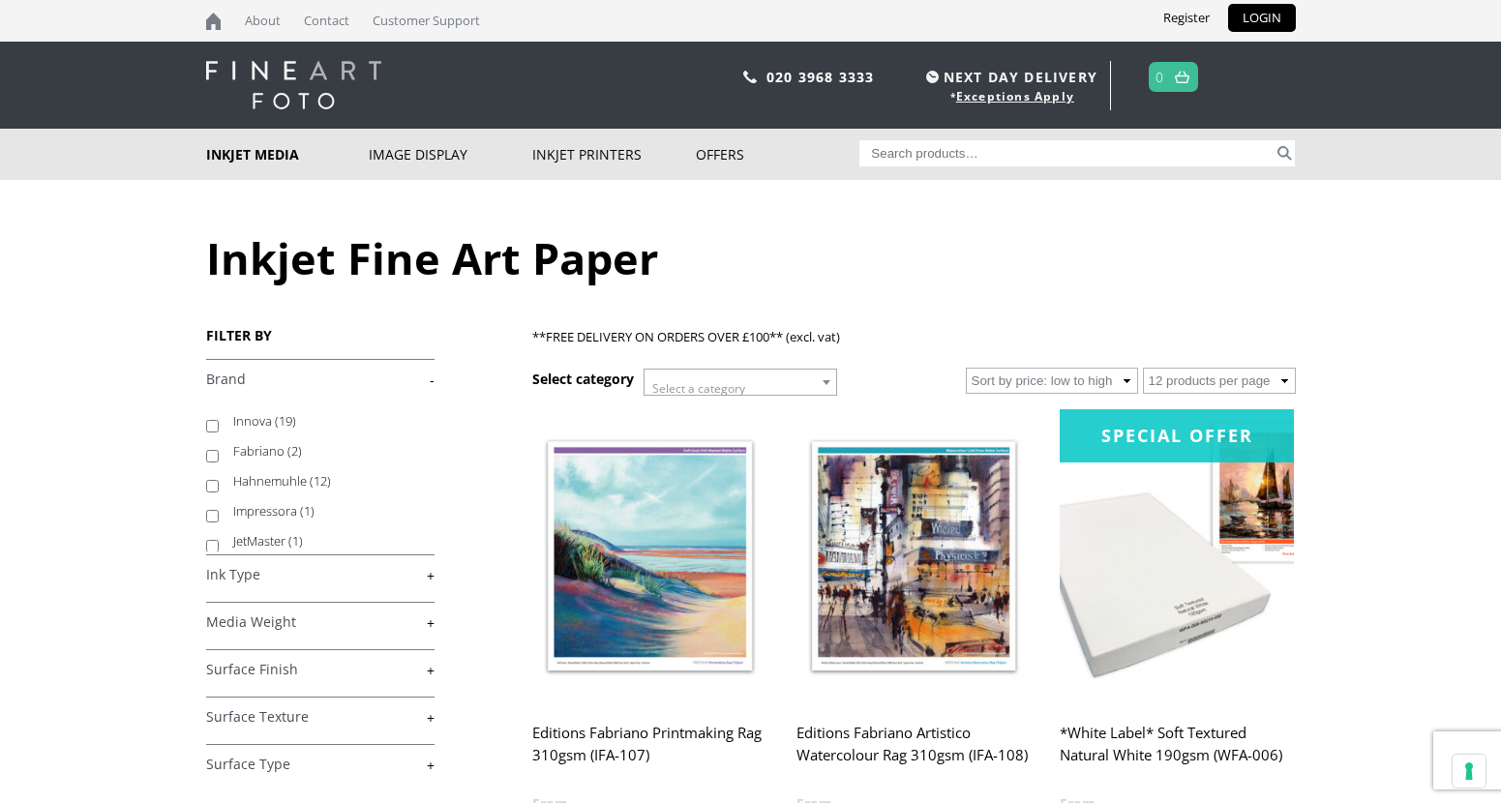
click at [303, 484] on label "Hahnemuhle (12)" at bounding box center [324, 481] width 183 height 30
click at [219, 484] on input "Hahnemuhle (12)" at bounding box center [212, 486] width 13 height 13
checkbox input "true"
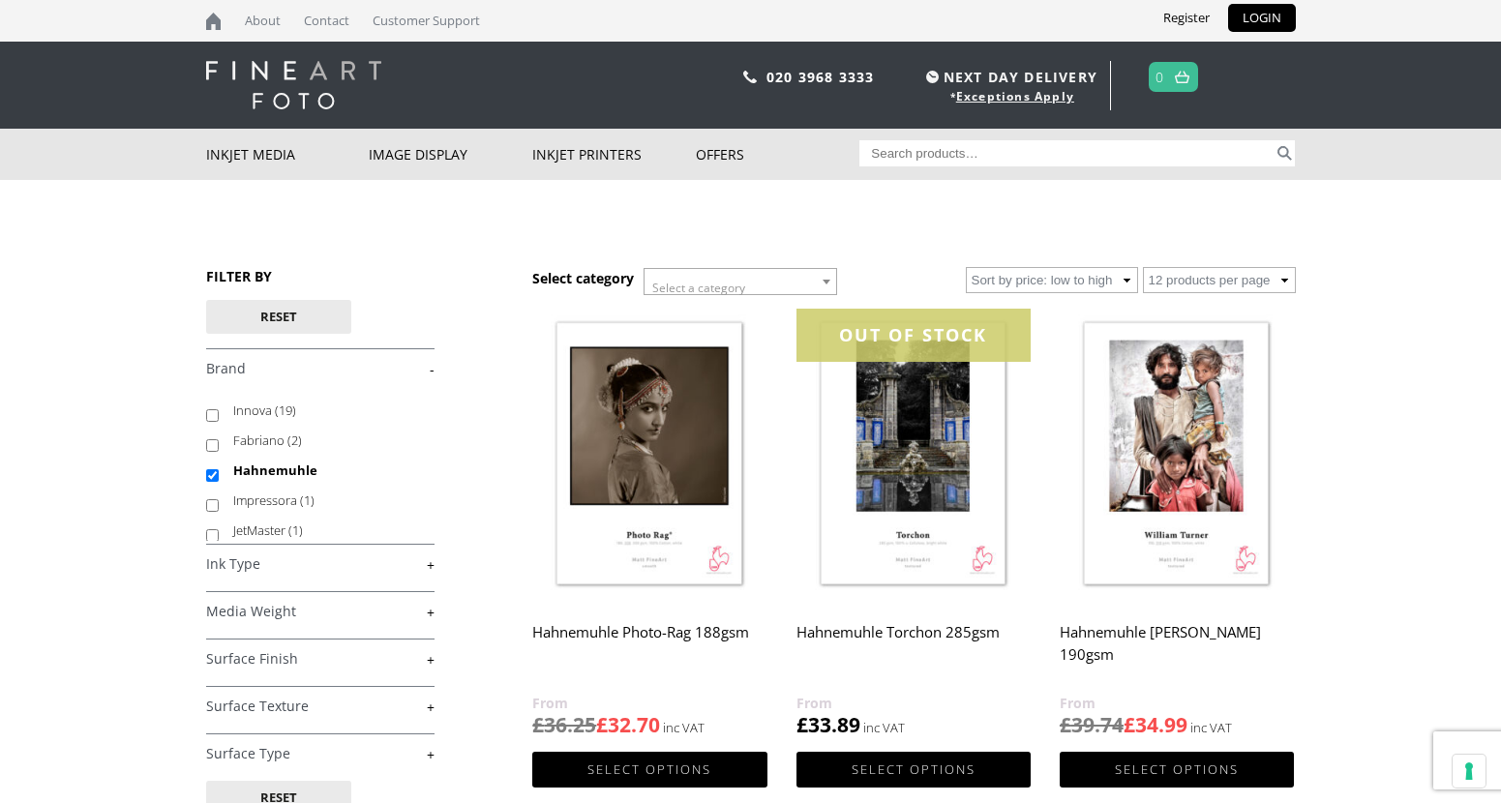
click at [1065, 140] on input "Search for:" at bounding box center [1066, 153] width 414 height 26
paste input "Hahnemuhle FineArt [PERSON_NAME]"
type input "Hahnemuhle FineArt [PERSON_NAME]"
click at [1273, 140] on button "Search" at bounding box center [1284, 153] width 22 height 26
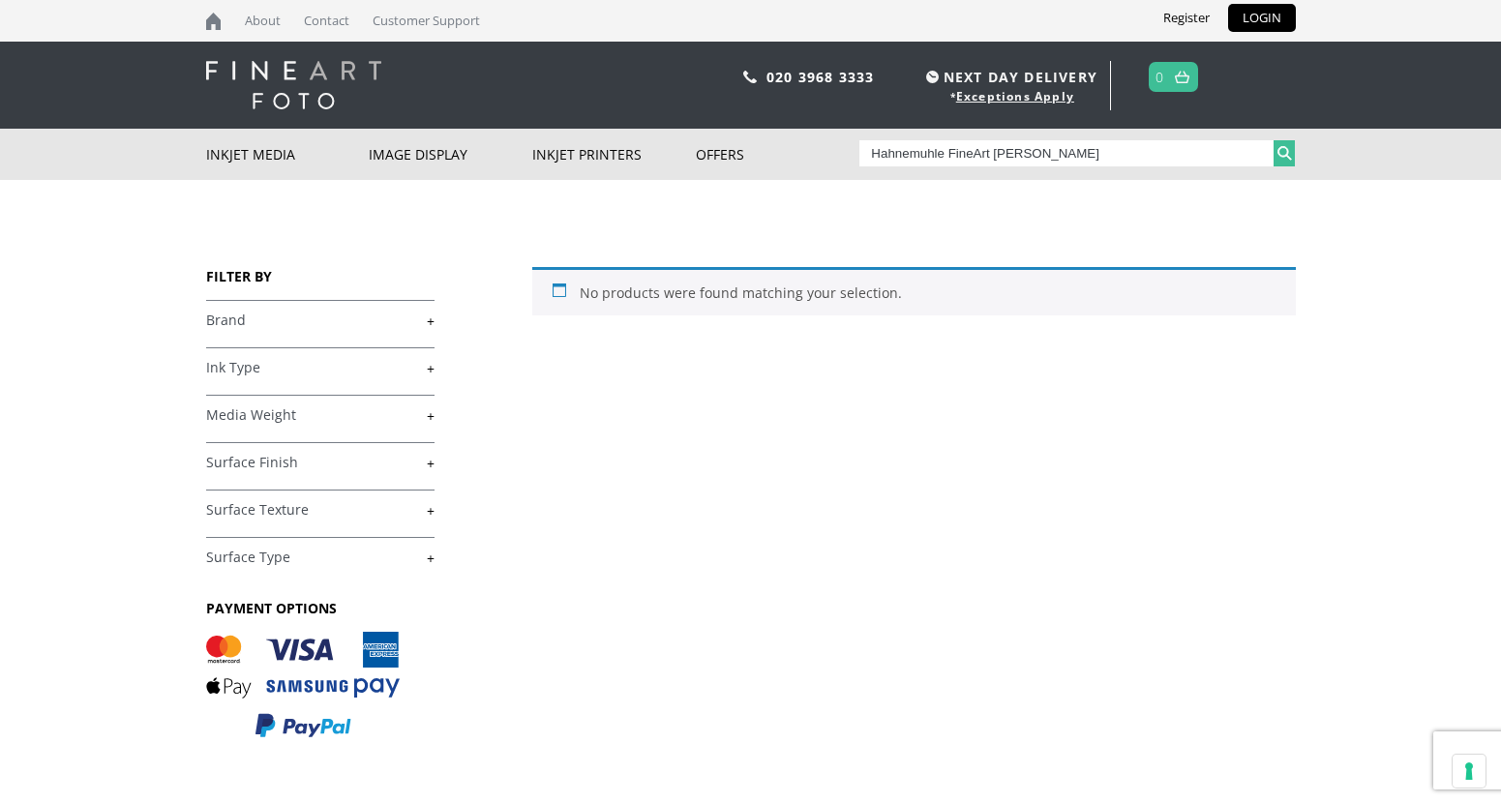
click at [1280, 160] on button "Search" at bounding box center [1284, 153] width 22 height 26
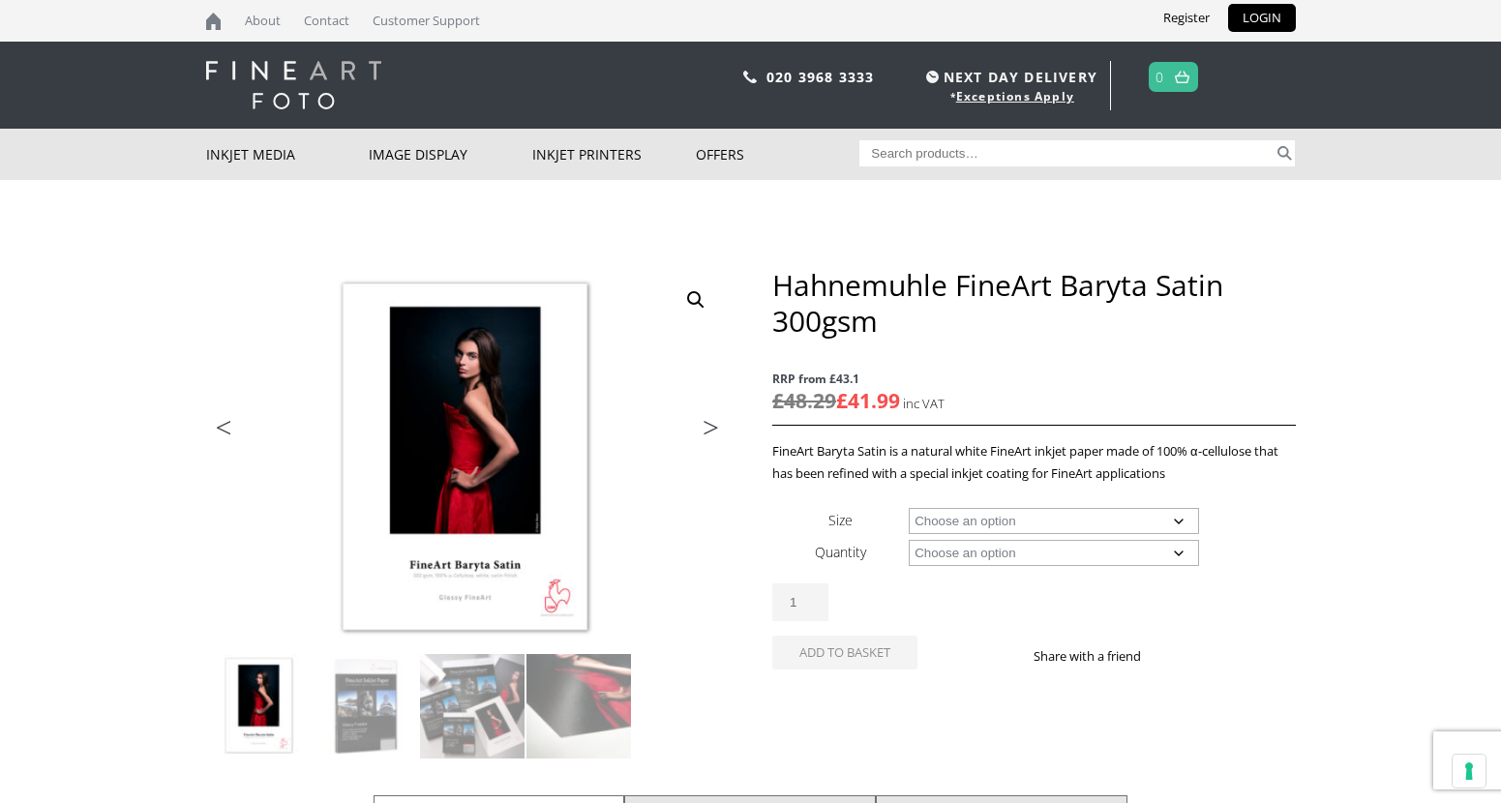
click at [1042, 520] on select "Choose an option A4 Sheet A3 Sheet A3+ Sheet A2 Sheet 17" Wide Roll 24" Wide Ro…" at bounding box center [1053, 521] width 290 height 26
click at [908, 508] on select "Choose an option A4 Sheet A3 Sheet A3+ Sheet A2 Sheet 17" Wide Roll 24" Wide Ro…" at bounding box center [1053, 521] width 290 height 26
select select "17-wide-roll"
click at [967, 550] on select "Choose an option 12m" at bounding box center [1053, 553] width 290 height 26
select select "12m"
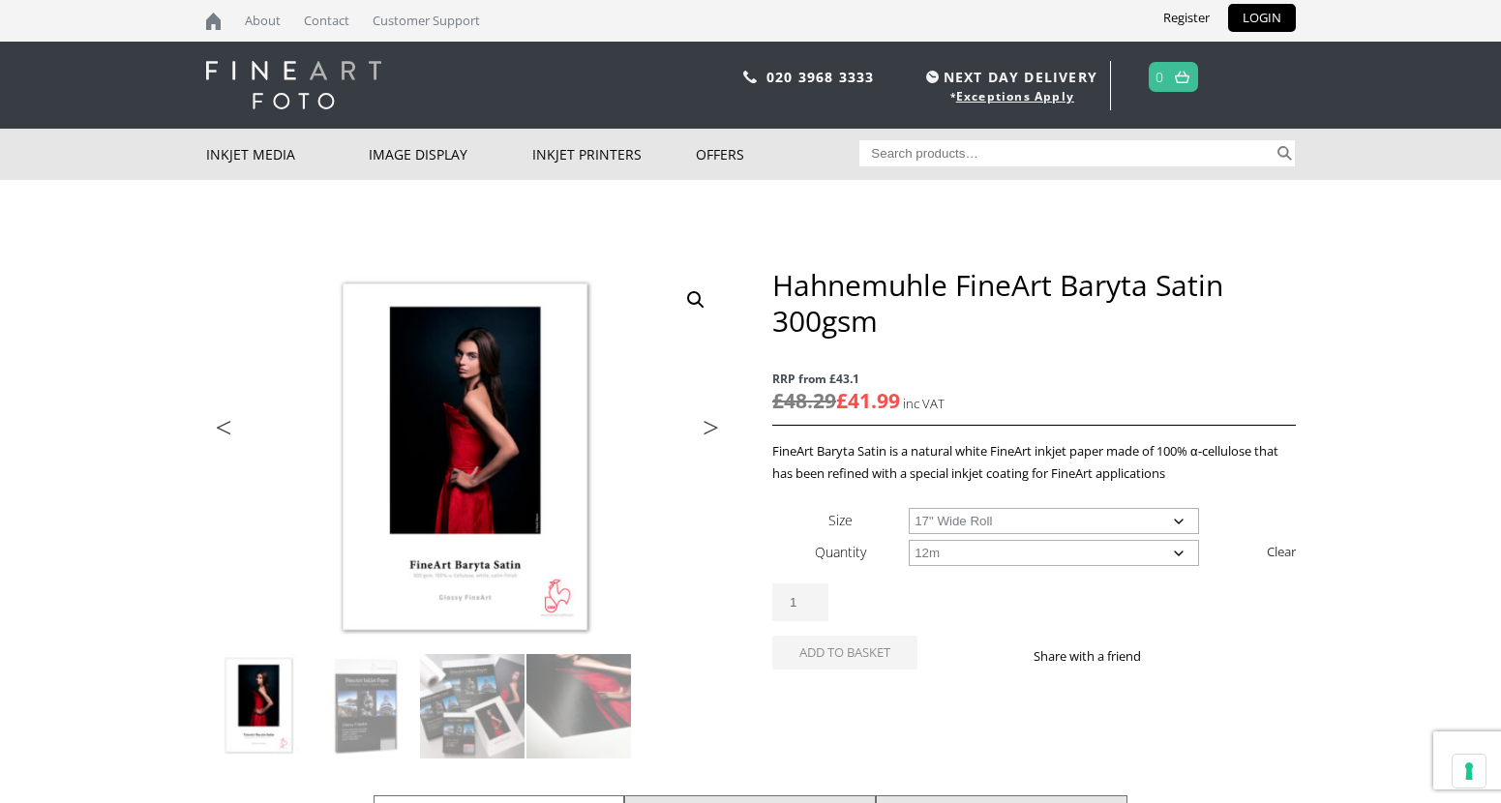
click at [908, 540] on select "Choose an option 12m" at bounding box center [1053, 553] width 290 height 26
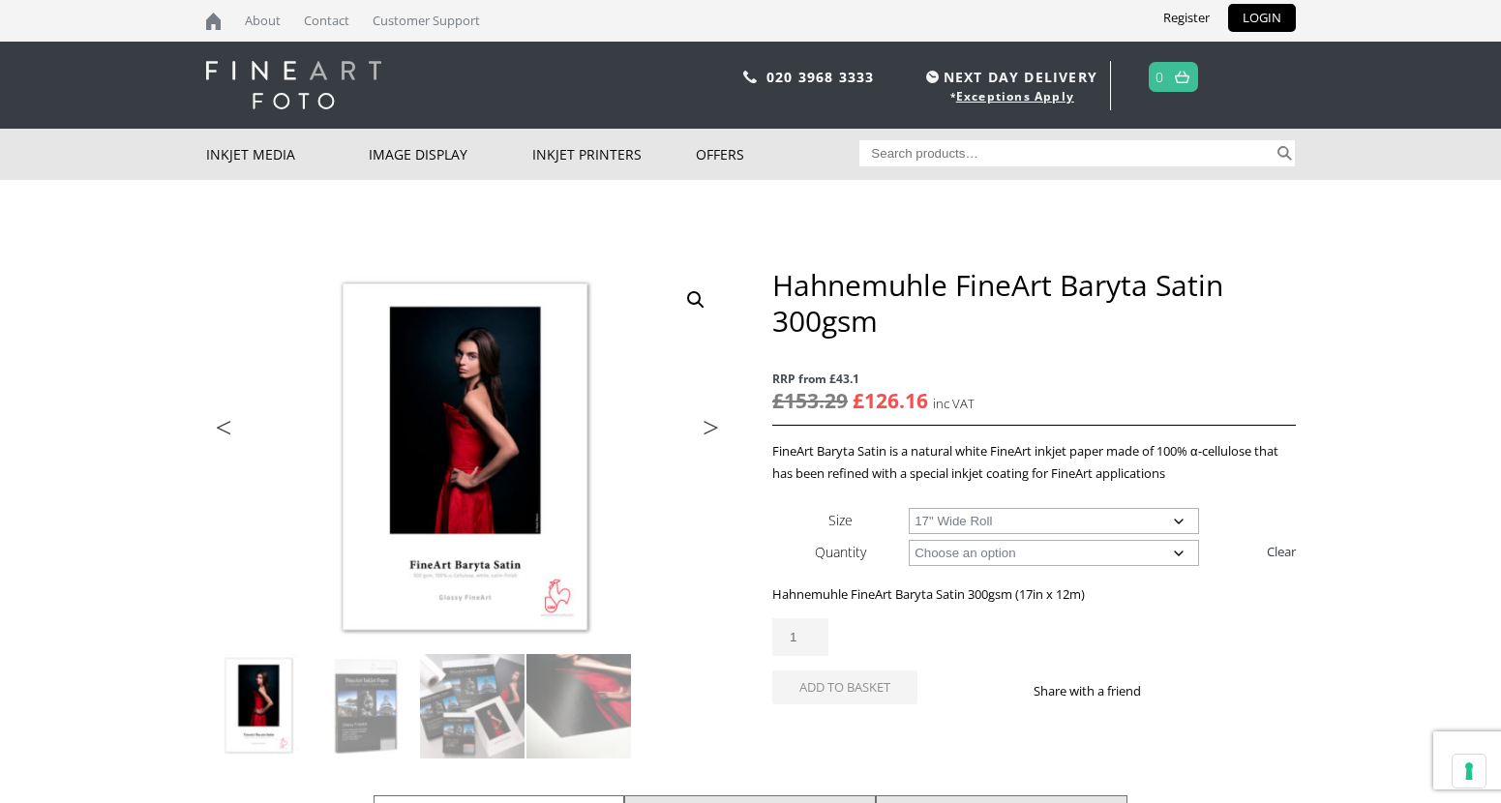
click at [1021, 521] on select "Choose an option 17" Wide Roll 24" Wide Roll 36" Wide Roll 44" Wide Roll" at bounding box center [1053, 521] width 290 height 26
click at [908, 508] on select "Choose an option 17" Wide Roll 24" Wide Roll 36" Wide Roll 44" Wide Roll" at bounding box center [1053, 521] width 290 height 26
click at [1024, 522] on select "Choose an option 17" Wide Roll 24" Wide Roll 36" Wide Roll 44" Wide Roll" at bounding box center [1053, 521] width 290 height 26
click at [908, 508] on select "Choose an option 17" Wide Roll 24" Wide Roll 36" Wide Roll 44" Wide Roll" at bounding box center [1053, 521] width 290 height 26
click at [1032, 522] on select "Choose an option 17" Wide Roll 24" Wide Roll 36" Wide Roll 44" Wide Roll" at bounding box center [1053, 521] width 290 height 26
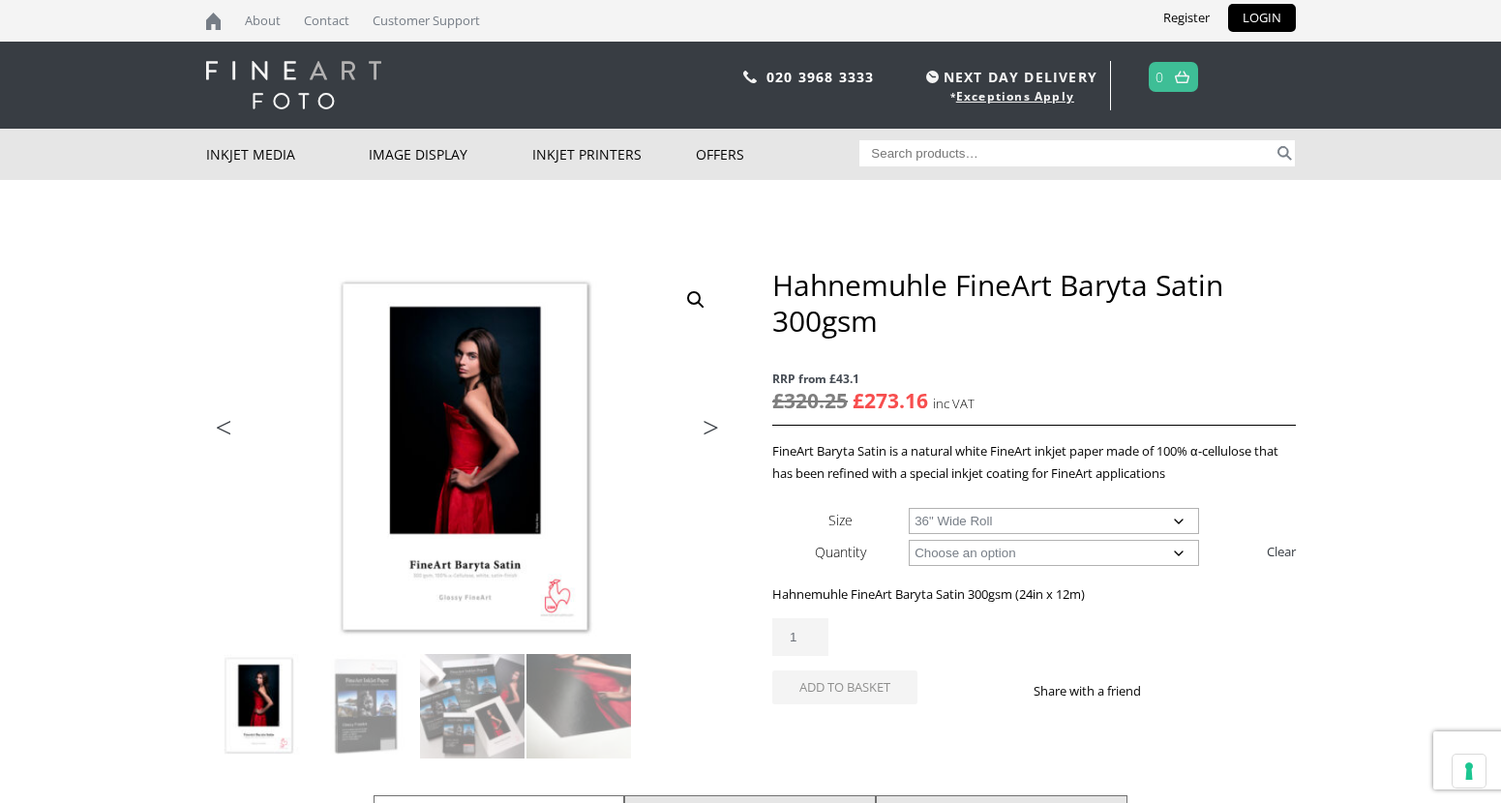
select select "44-wide-roll"
click at [908, 508] on select "Choose an option 17" Wide Roll 24" Wide Roll 36" Wide Roll 44" Wide Roll" at bounding box center [1053, 521] width 290 height 26
click at [956, 519] on select "Choose an option 17" Wide Roll 24" Wide Roll 36" Wide Roll 44" Wide Roll" at bounding box center [1053, 521] width 290 height 26
select select
click at [908, 508] on select "Choose an option 17" Wide Roll 24" Wide Roll 36" Wide Roll 44" Wide Roll" at bounding box center [1053, 521] width 290 height 26
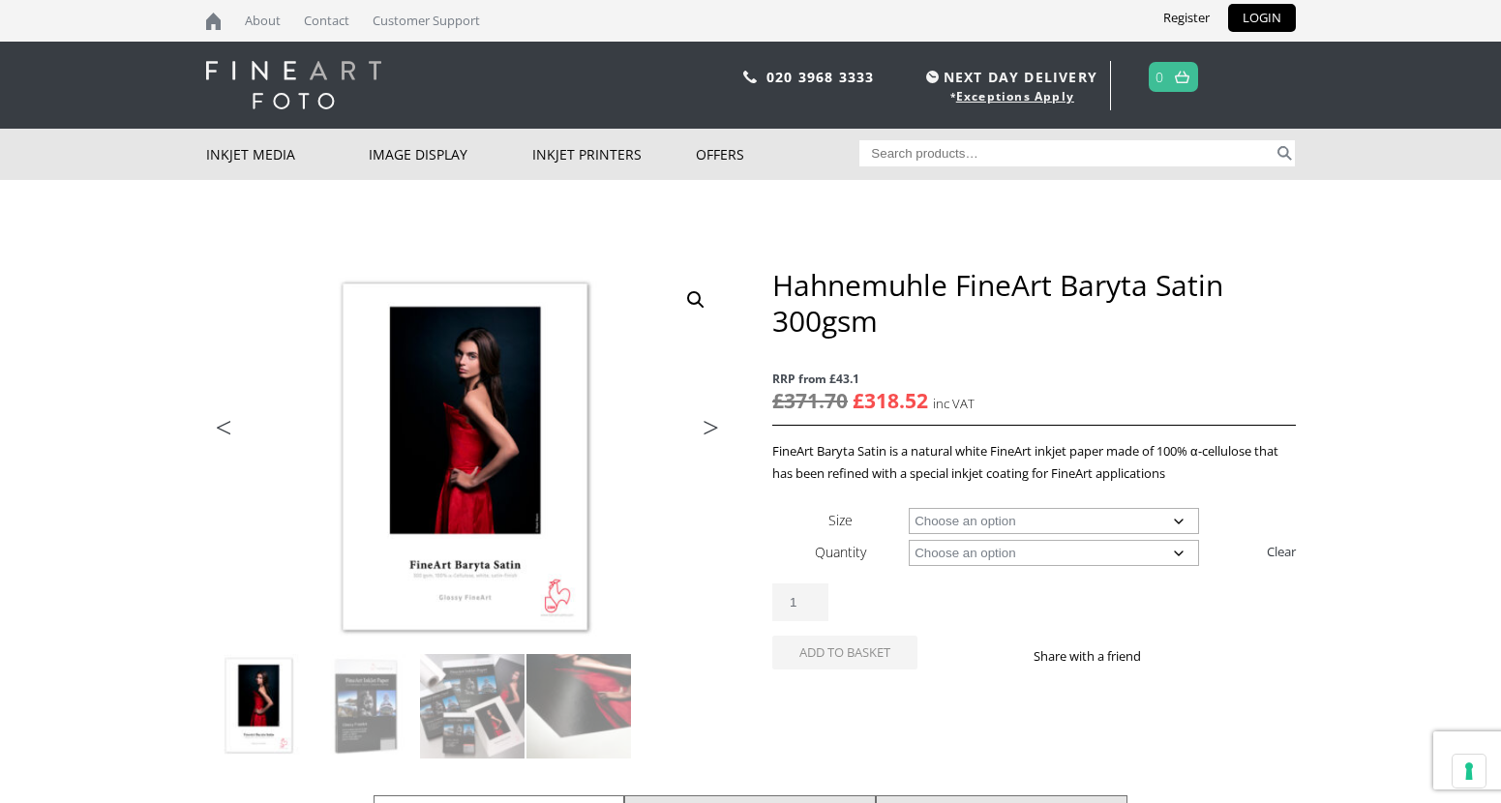
click at [967, 550] on select "Choose an option 25 Sheets 12m" at bounding box center [1053, 553] width 290 height 26
select select
click at [908, 540] on select "Choose an option 25 Sheets 12m" at bounding box center [1053, 553] width 290 height 26
click at [967, 527] on select "Choose an option A4 Sheet A3 Sheet A3+ Sheet A2 Sheet 17" Wide Roll 24" Wide Ro…" at bounding box center [1053, 521] width 290 height 26
click at [908, 508] on select "Choose an option A4 Sheet A3 Sheet A3+ Sheet A2 Sheet 17" Wide Roll 24" Wide Ro…" at bounding box center [1053, 521] width 290 height 26
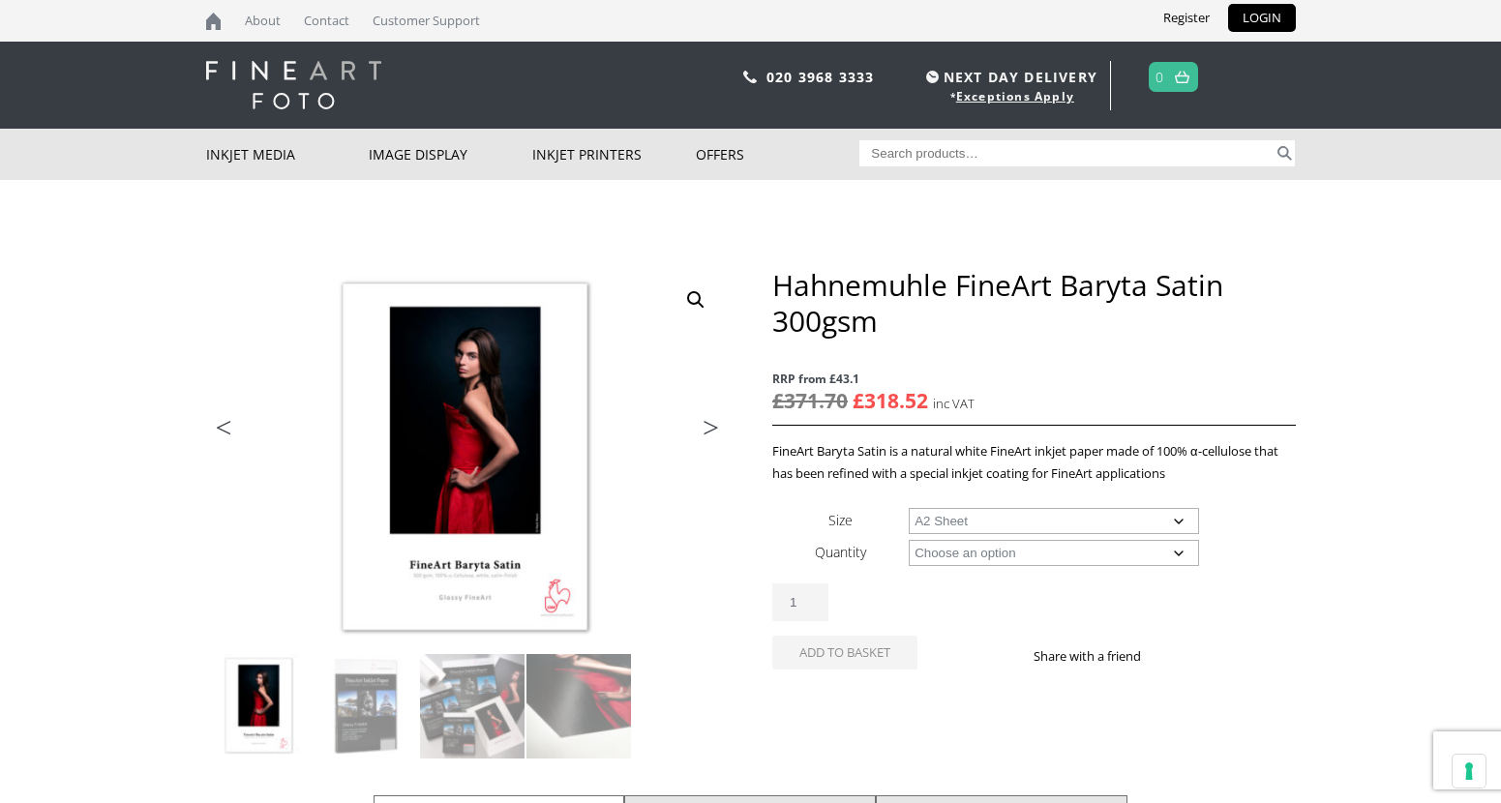
select select "a2-sheet"
click at [961, 548] on select "Choose an option 25 Sheets" at bounding box center [1053, 553] width 290 height 26
select select "25-sheets"
click at [908, 540] on select "Choose an option 25 Sheets" at bounding box center [1053, 553] width 290 height 26
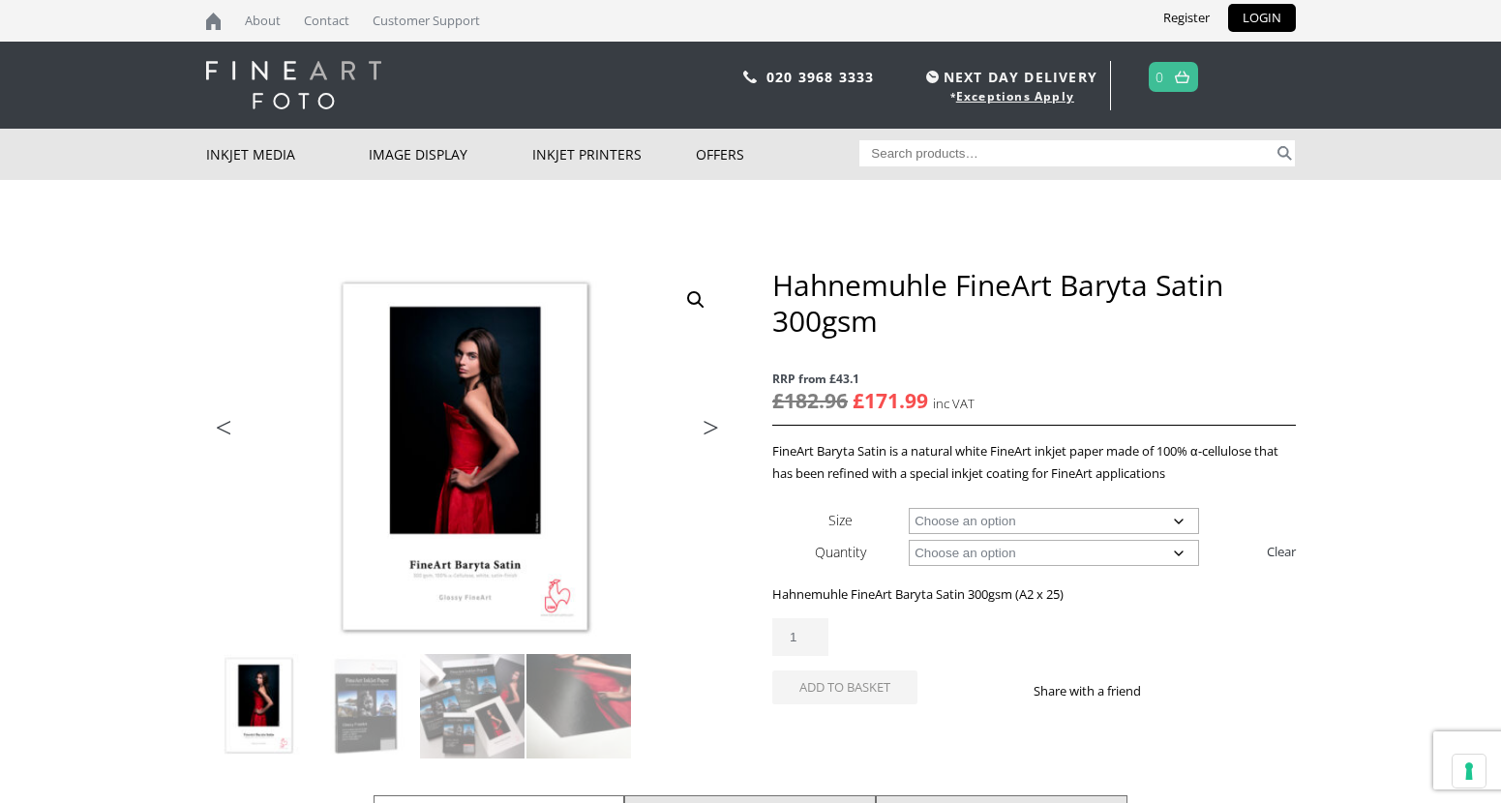
click at [955, 523] on select "Choose an option A4 Sheet A3 Sheet A3+ Sheet A2 Sheet" at bounding box center [1053, 521] width 290 height 26
click at [908, 508] on select "Choose an option A4 Sheet A3 Sheet A3+ Sheet A2 Sheet" at bounding box center [1053, 521] width 290 height 26
click at [967, 521] on select "Choose an option A4 Sheet A3 Sheet A3+ Sheet A2 Sheet" at bounding box center [1053, 521] width 290 height 26
click at [908, 508] on select "Choose an option A4 Sheet A3 Sheet A3+ Sheet A2 Sheet" at bounding box center [1053, 521] width 290 height 26
click at [1054, 524] on select "Choose an option A4 Sheet A3 Sheet A3+ Sheet A2 Sheet" at bounding box center [1053, 521] width 290 height 26
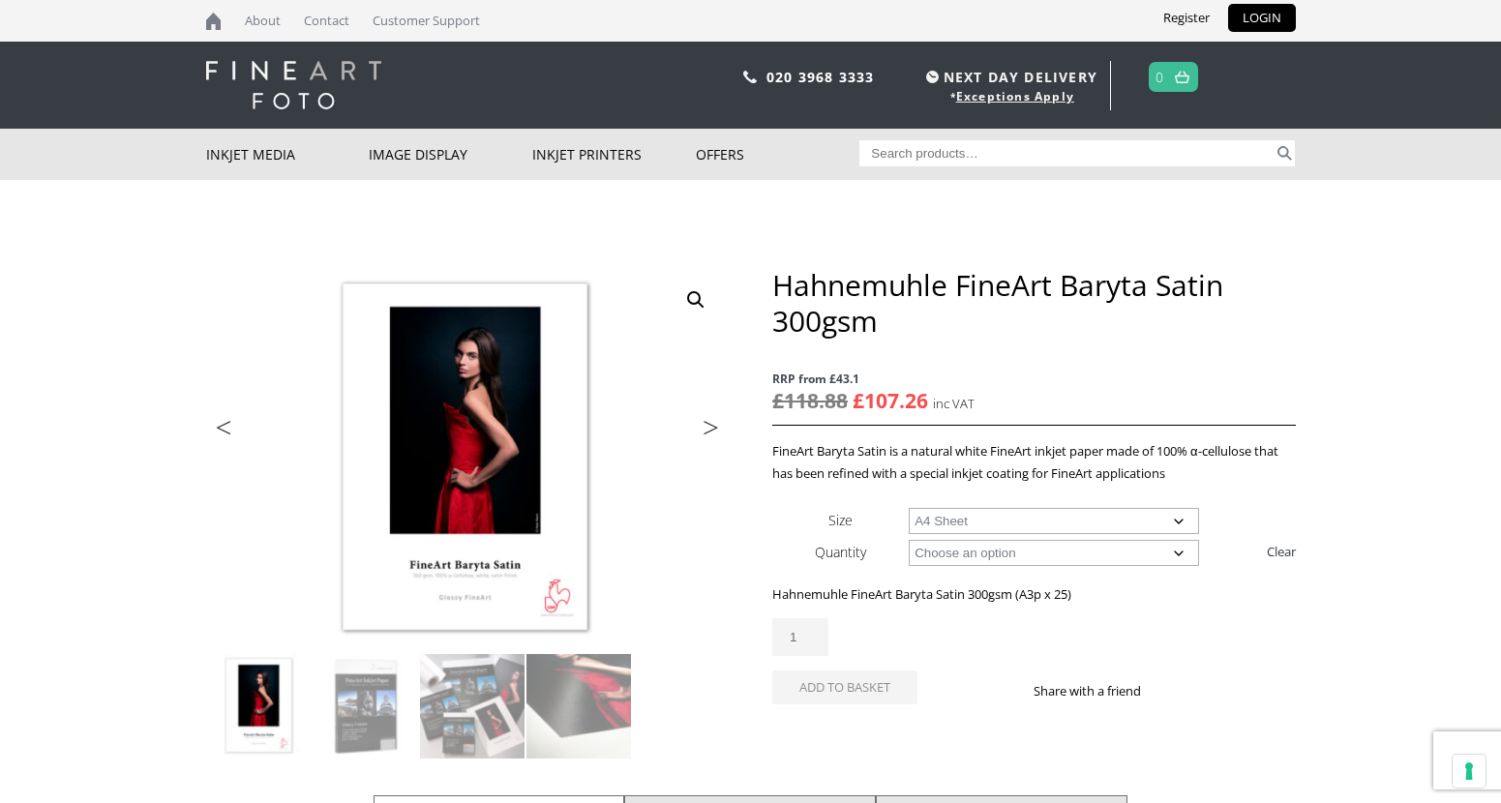
click at [908, 508] on select "Choose an option A4 Sheet A3 Sheet A3+ Sheet A2 Sheet" at bounding box center [1053, 521] width 290 height 26
select select "a4-sheet"
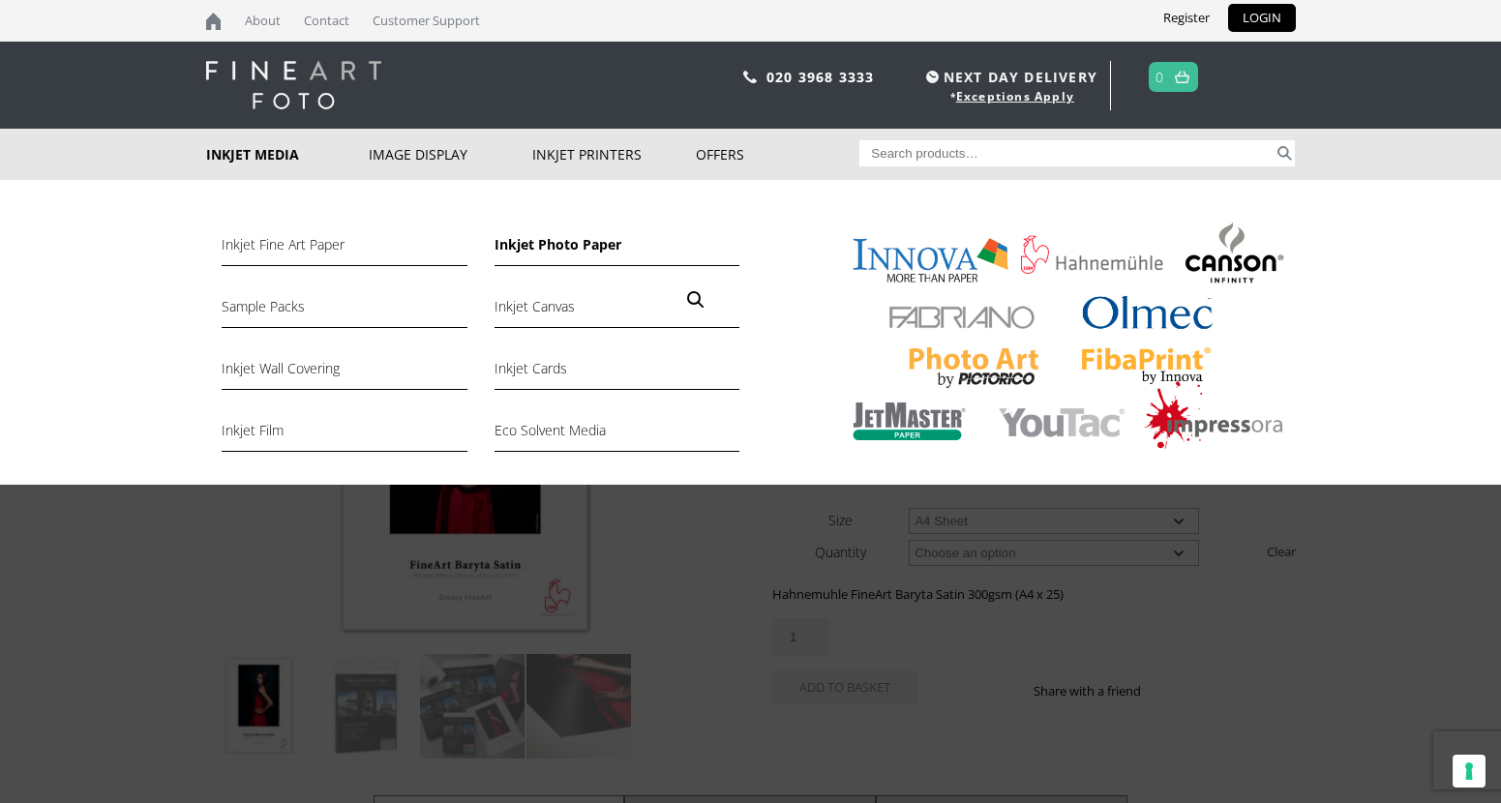
click at [538, 243] on link "Inkjet Photo Paper" at bounding box center [616, 249] width 245 height 33
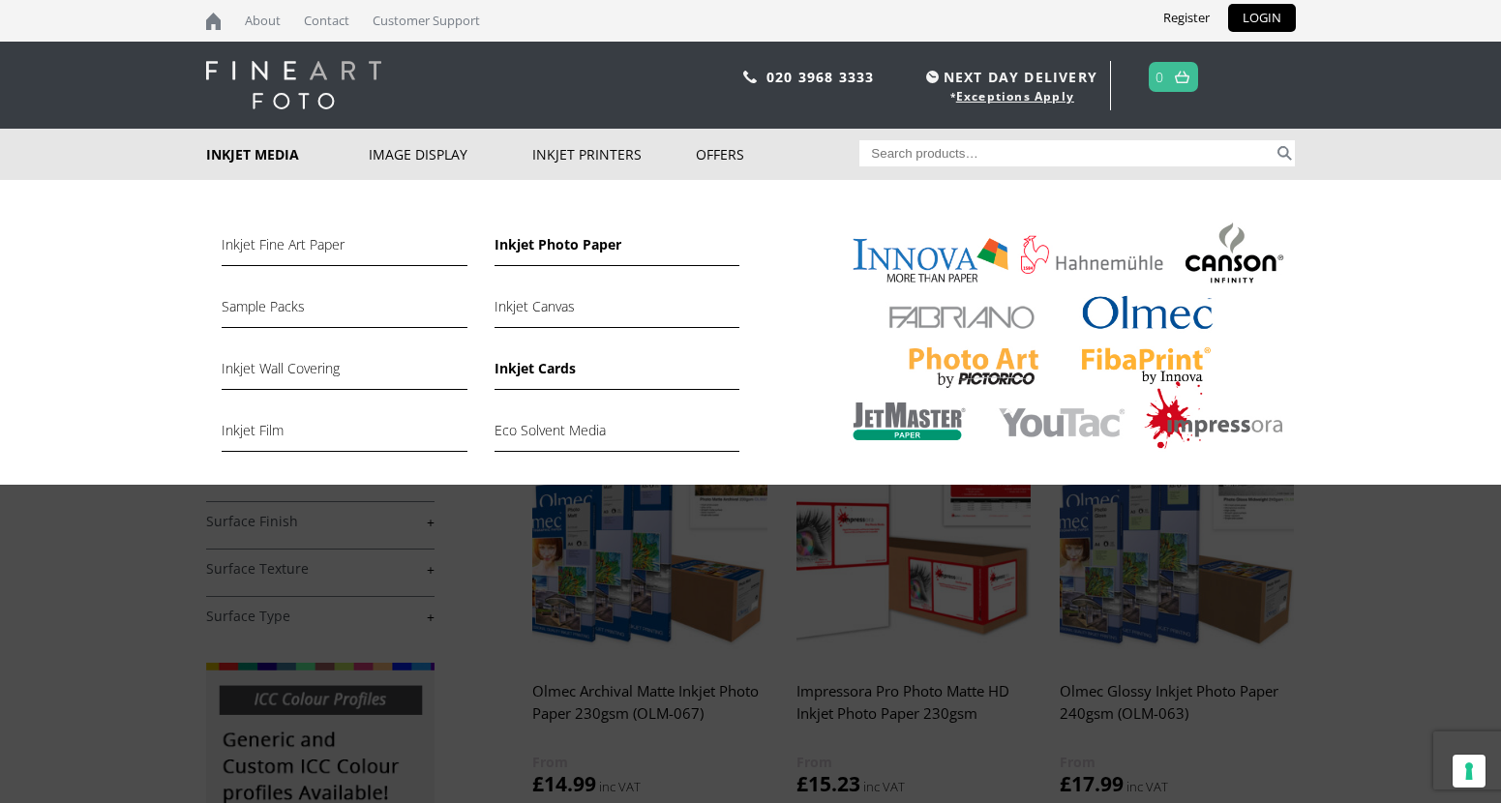
click at [523, 369] on link "Inkjet Cards" at bounding box center [616, 373] width 245 height 33
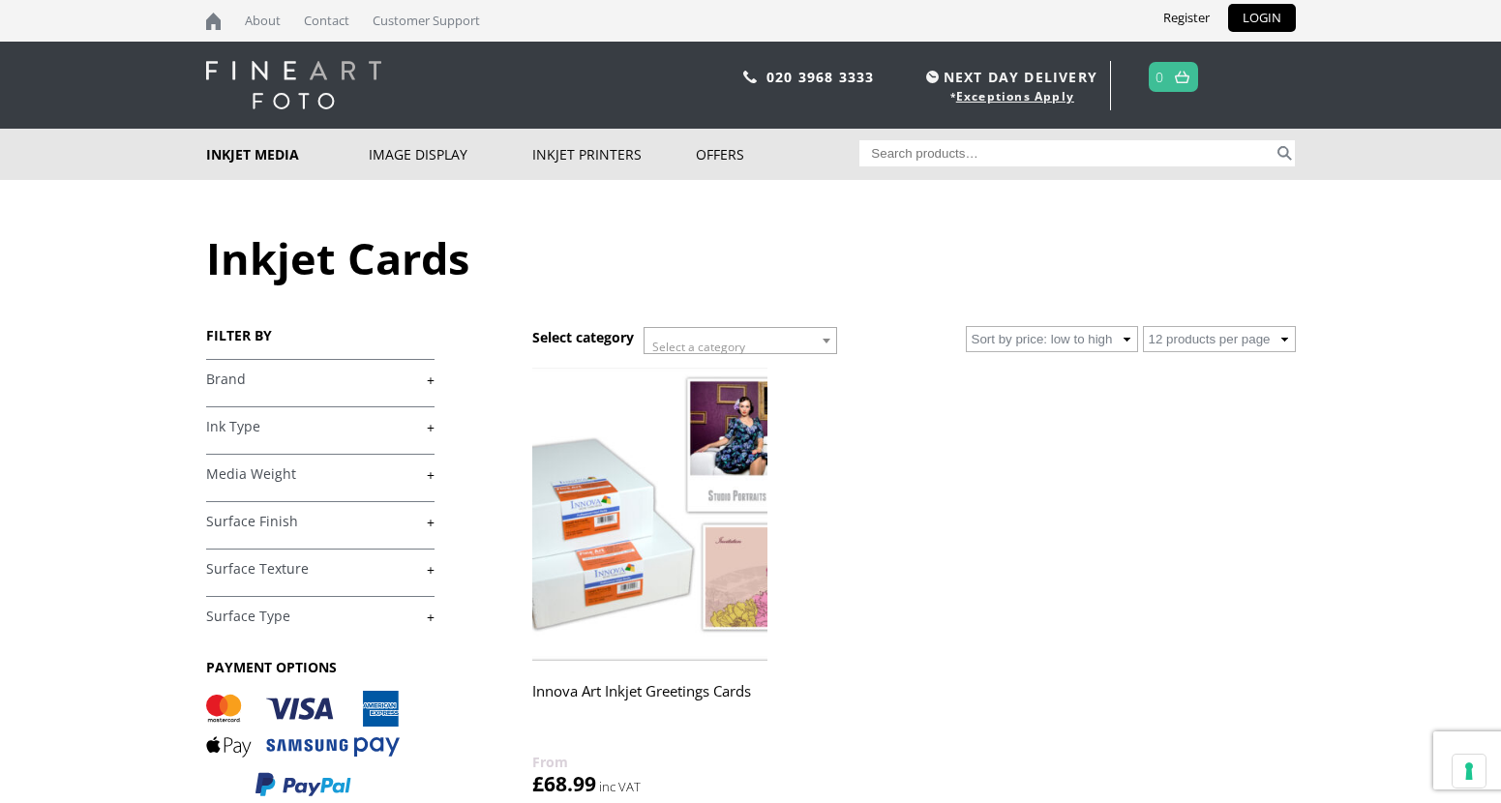
click at [427, 381] on link "+" at bounding box center [320, 380] width 228 height 18
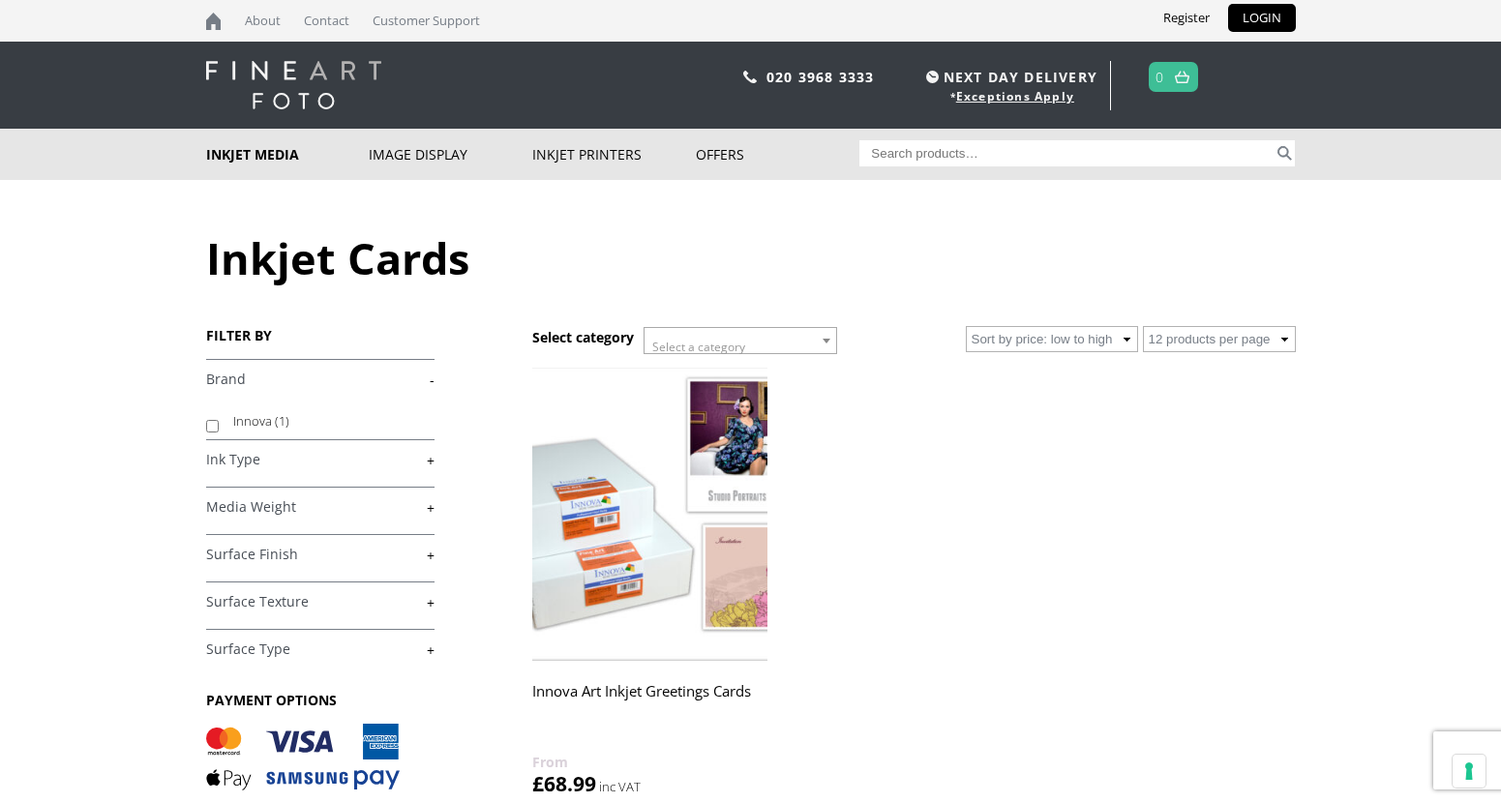
click at [1031, 148] on input "Search for:" at bounding box center [1066, 153] width 414 height 26
click at [938, 159] on input "Search for:" at bounding box center [1066, 153] width 414 height 26
paste input "10640776"
type input "10640776"
click at [1273, 140] on button "Search" at bounding box center [1284, 153] width 22 height 26
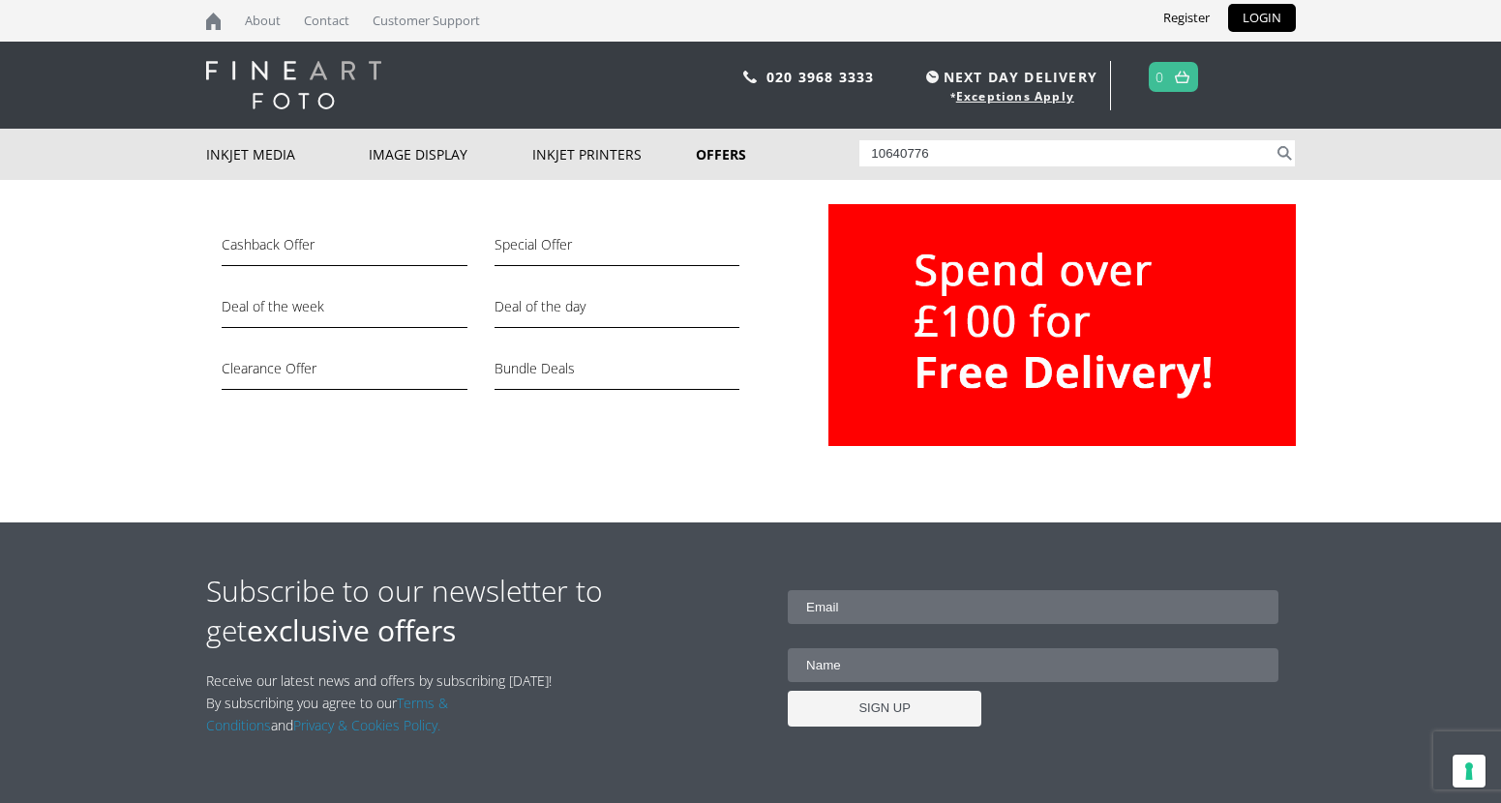
drag, startPoint x: 1021, startPoint y: 164, endPoint x: 843, endPoint y: 141, distance: 179.4
click at [843, 141] on div "Inkjet Media Inkjet Fine Art Paper Inkjet Photo Paper Sample Packs Inkjet Canva…" at bounding box center [750, 154] width 1089 height 51
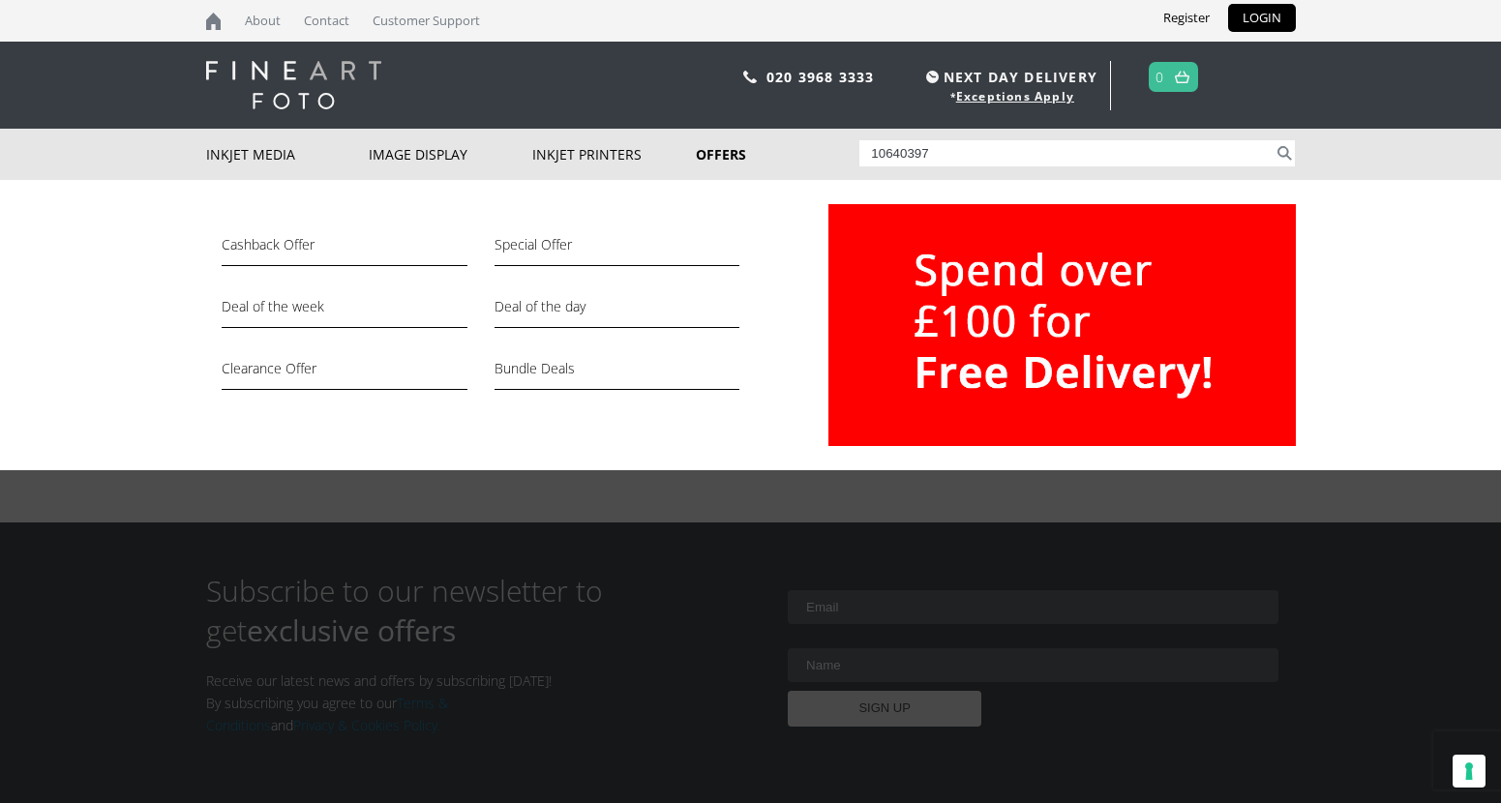
type input "10640397"
click at [1273, 140] on button "Search" at bounding box center [1284, 153] width 22 height 26
drag, startPoint x: 970, startPoint y: 152, endPoint x: 826, endPoint y: 161, distance: 144.4
click at [826, 161] on div "Inkjet Media Inkjet Fine Art Paper Inkjet Photo Paper Sample Packs Inkjet Canva…" at bounding box center [750, 154] width 1089 height 51
paste input "Hahnemuhle Certificate of Authenticity"
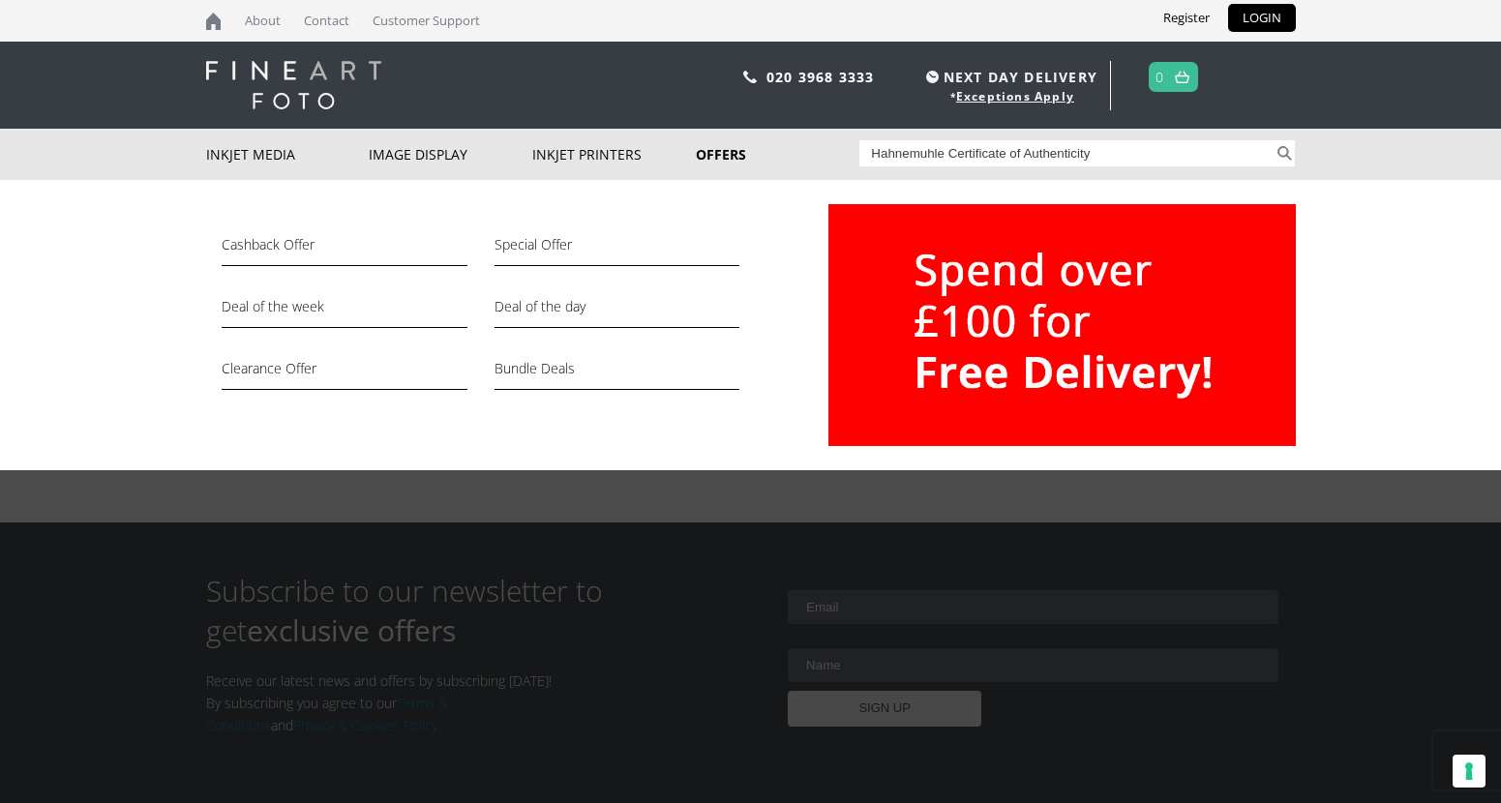
type input "Hahnemuhle Certificate of Authenticity"
click at [1273, 140] on button "Search" at bounding box center [1284, 153] width 22 height 26
drag, startPoint x: 953, startPoint y: 154, endPoint x: 813, endPoint y: 153, distance: 140.3
click at [813, 153] on div "Inkjet Media Inkjet Fine Art Paper Inkjet Photo Paper Sample Packs Inkjet Canva…" at bounding box center [750, 154] width 1089 height 51
type input "Certificate of Authenticity"
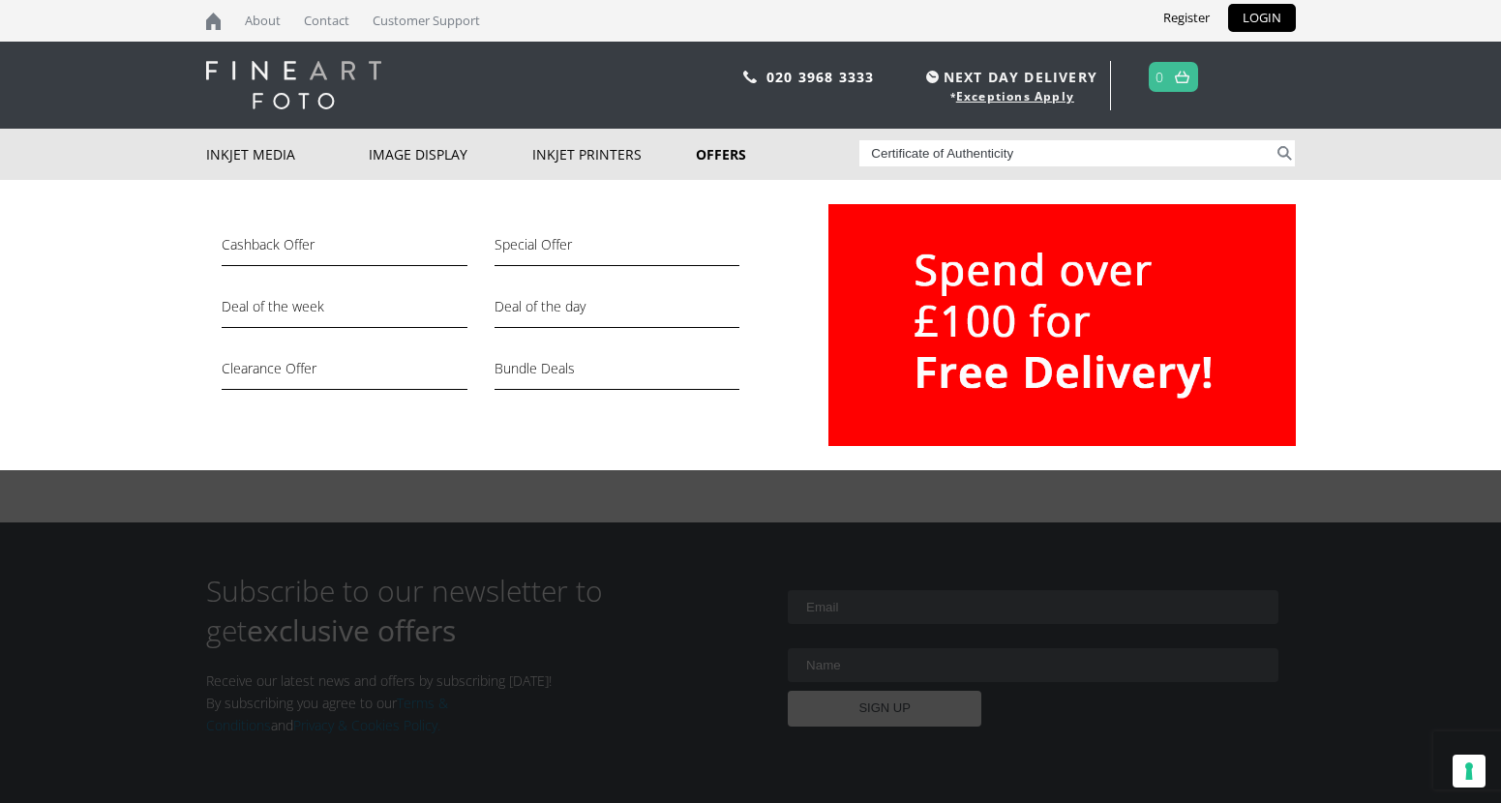
click at [1273, 140] on button "Search" at bounding box center [1284, 153] width 22 height 26
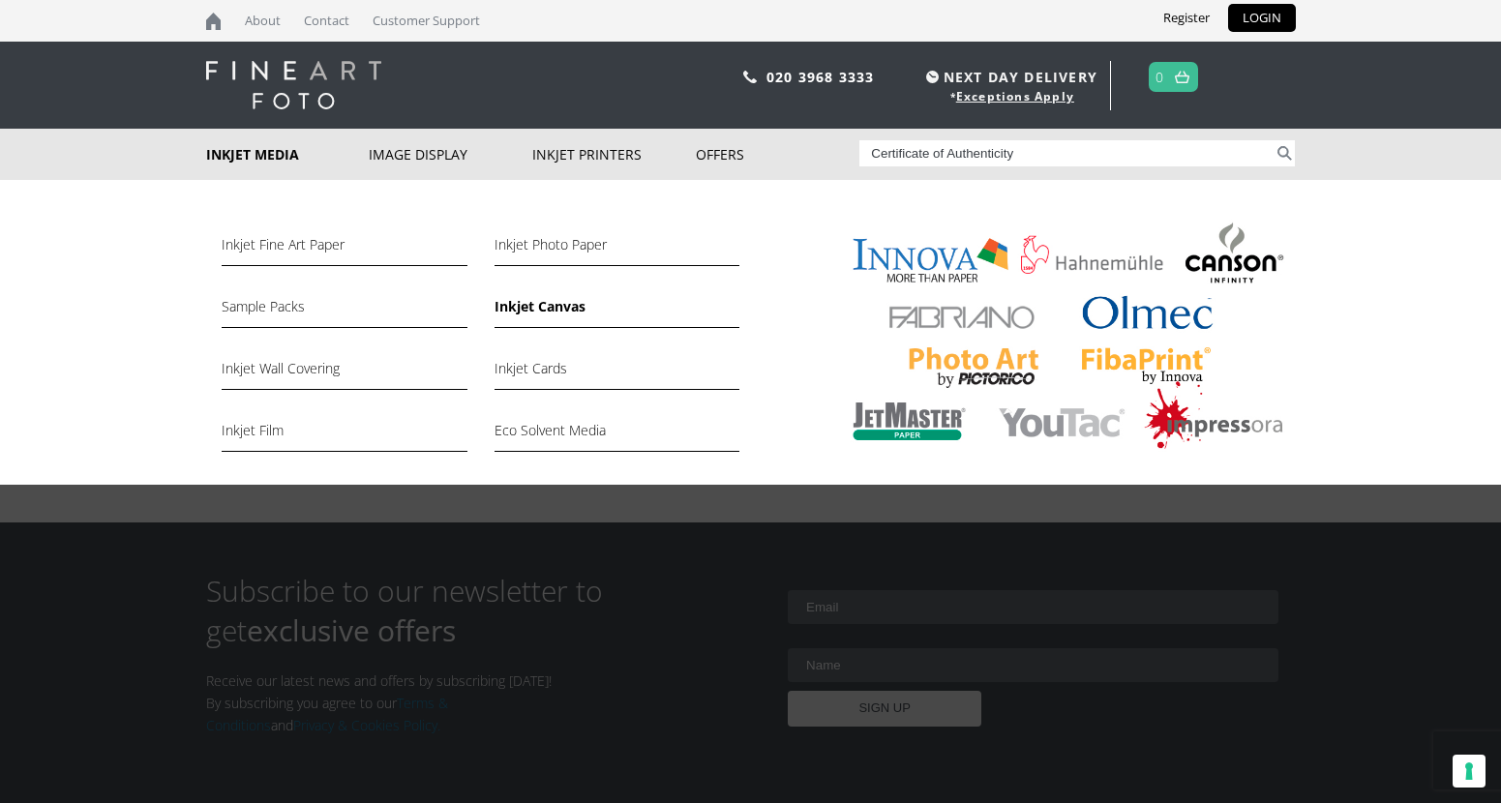
click at [536, 304] on link "Inkjet Canvas" at bounding box center [616, 311] width 245 height 33
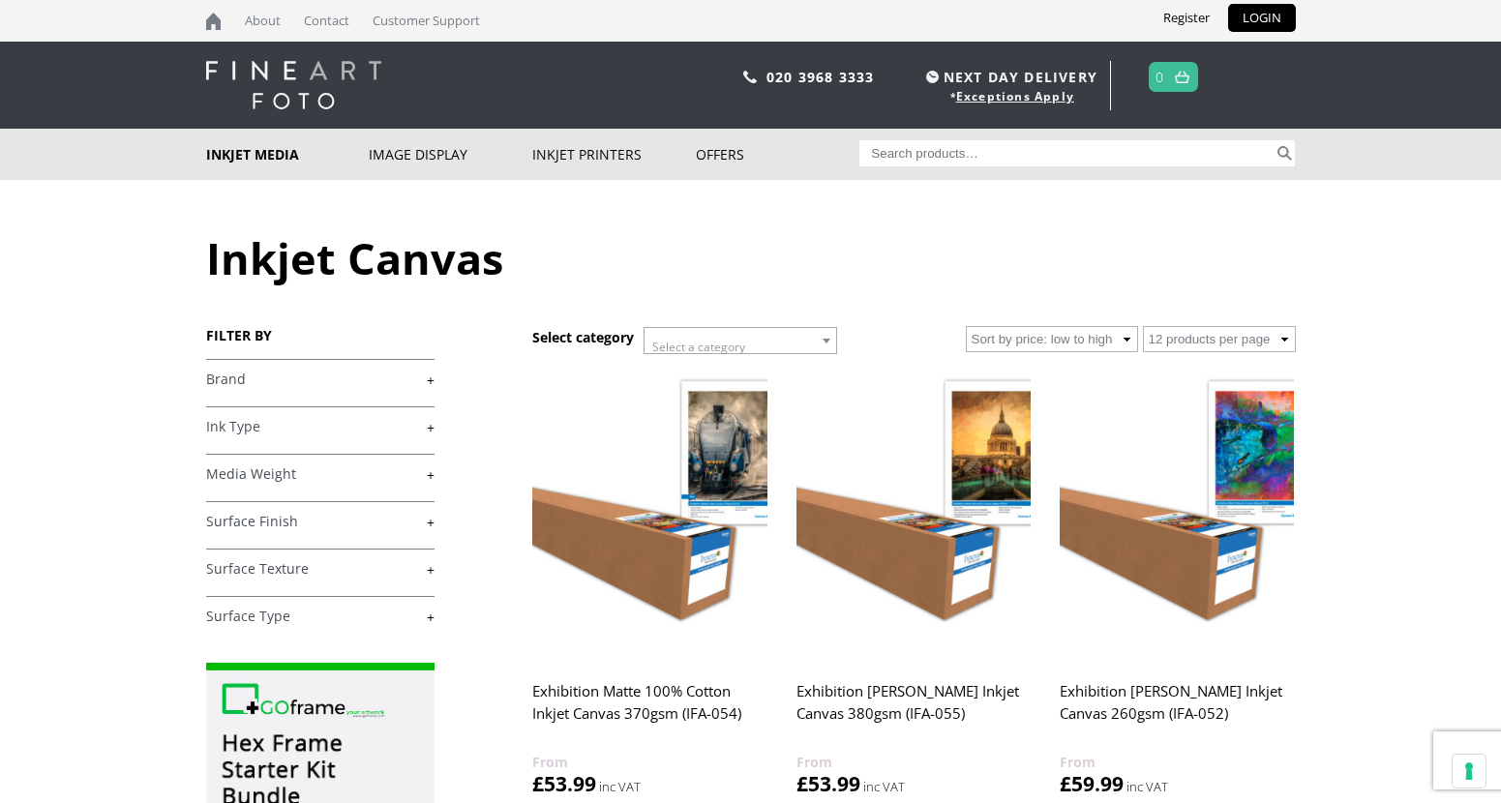
click at [431, 380] on link "+" at bounding box center [320, 380] width 228 height 18
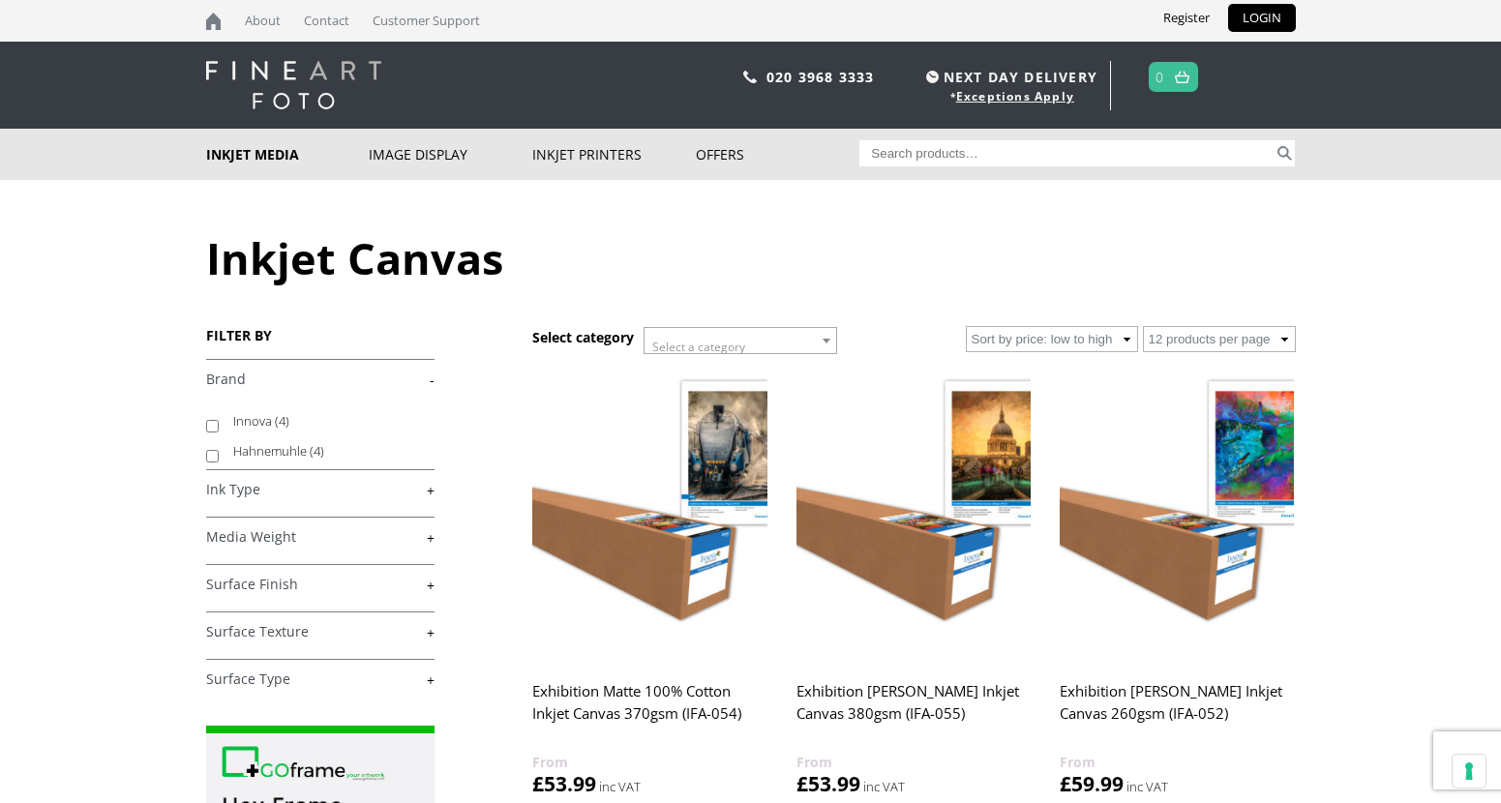
click at [296, 449] on label "Hahnemuhle (4)" at bounding box center [324, 451] width 183 height 30
click at [219, 450] on input "Hahnemuhle (4)" at bounding box center [212, 456] width 13 height 13
checkbox input "true"
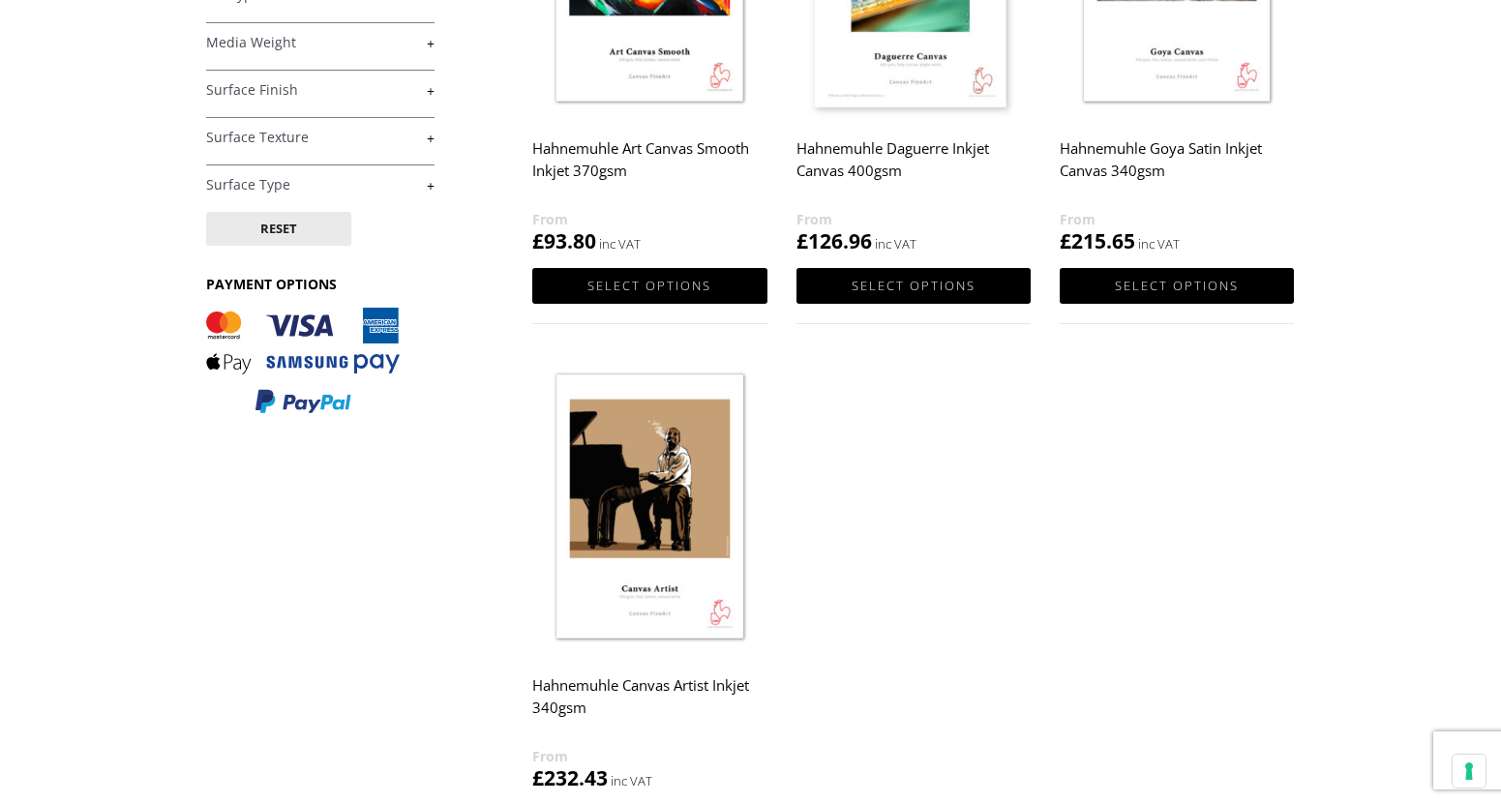
scroll to position [580, 0]
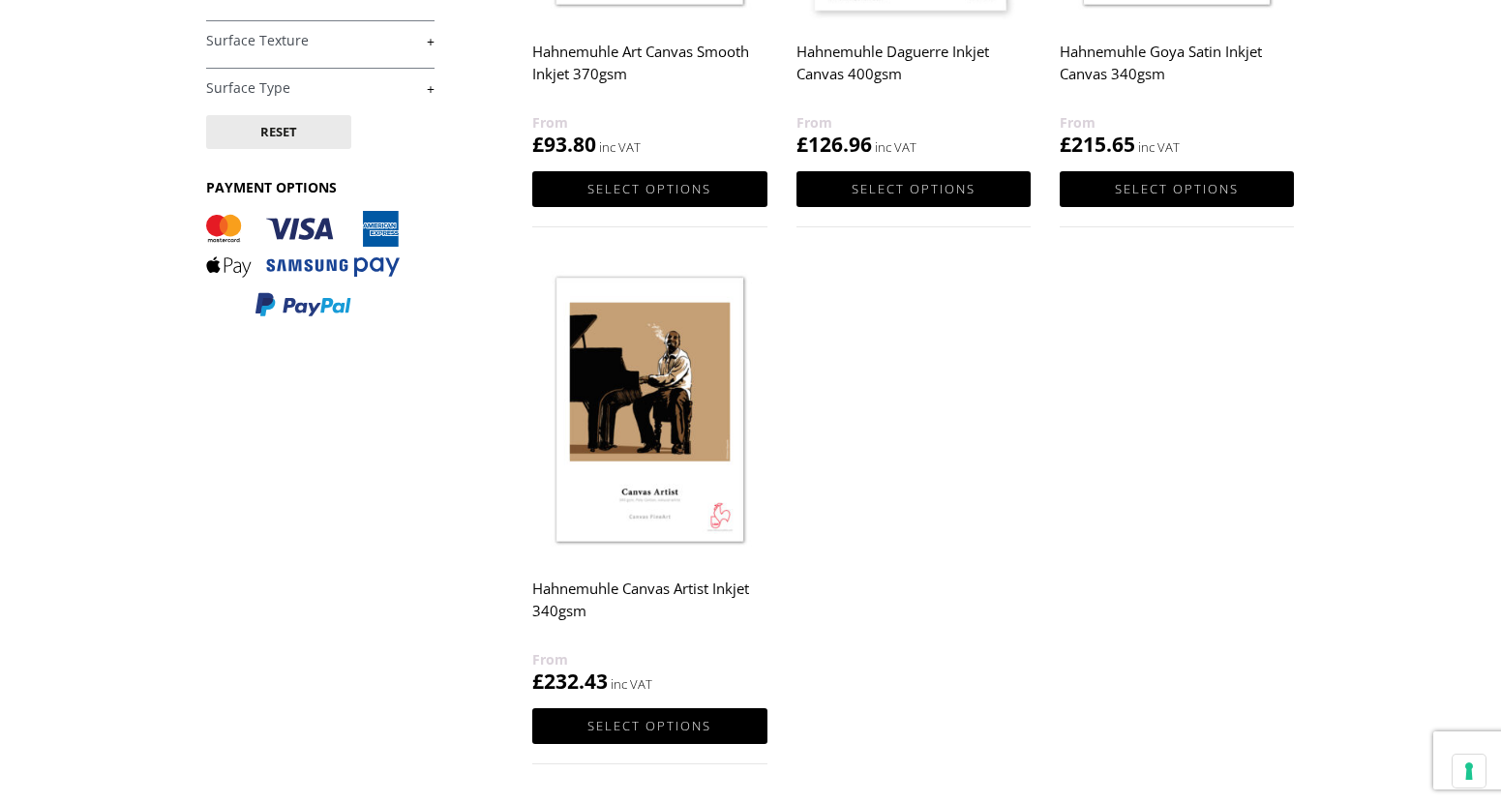
click at [540, 600] on h2 "Hahnemuhle Canvas Artist Inkjet 340gsm" at bounding box center [649, 609] width 234 height 77
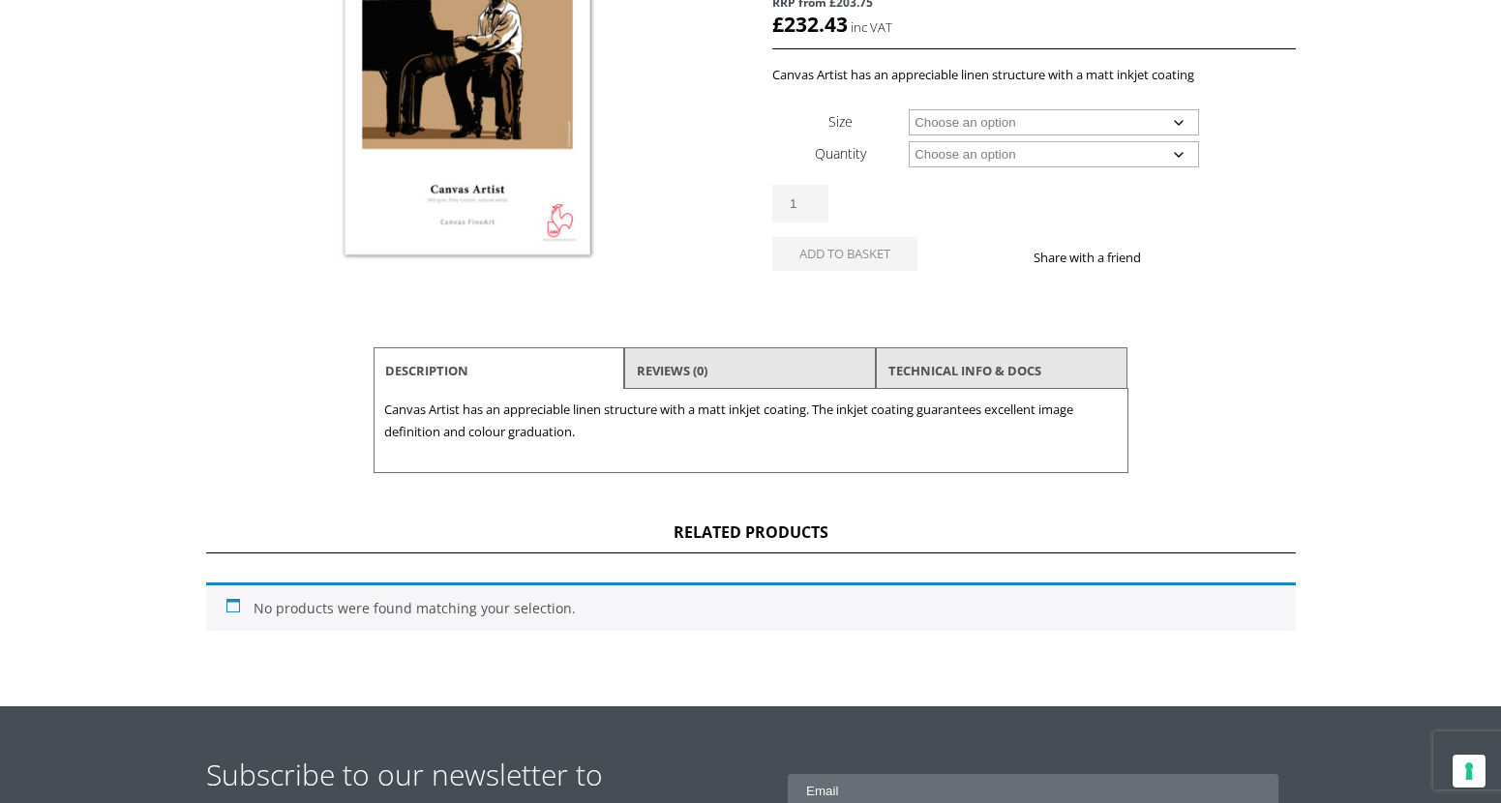
scroll to position [193, 0]
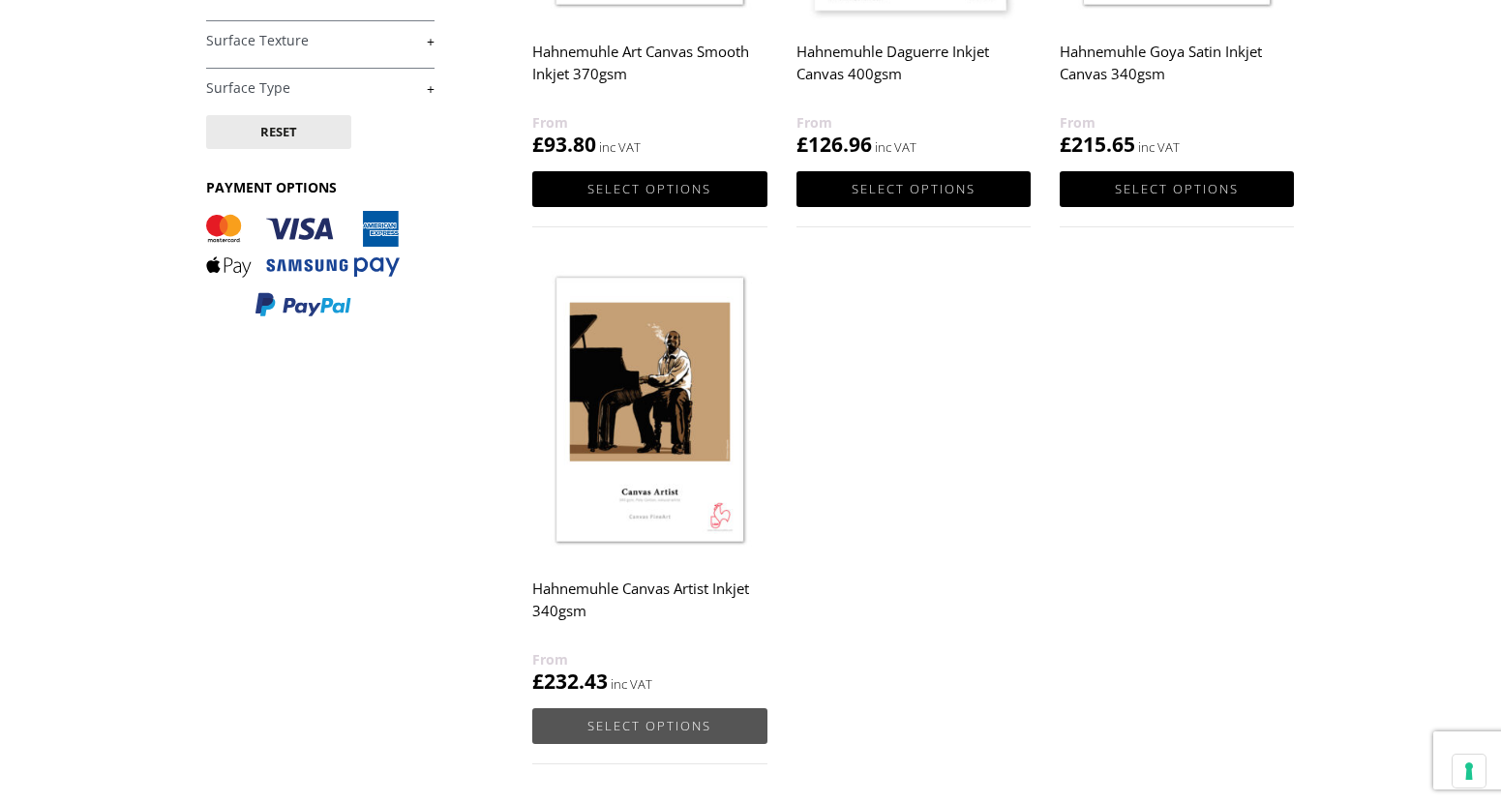
click at [718, 727] on link "Select options" at bounding box center [649, 726] width 234 height 36
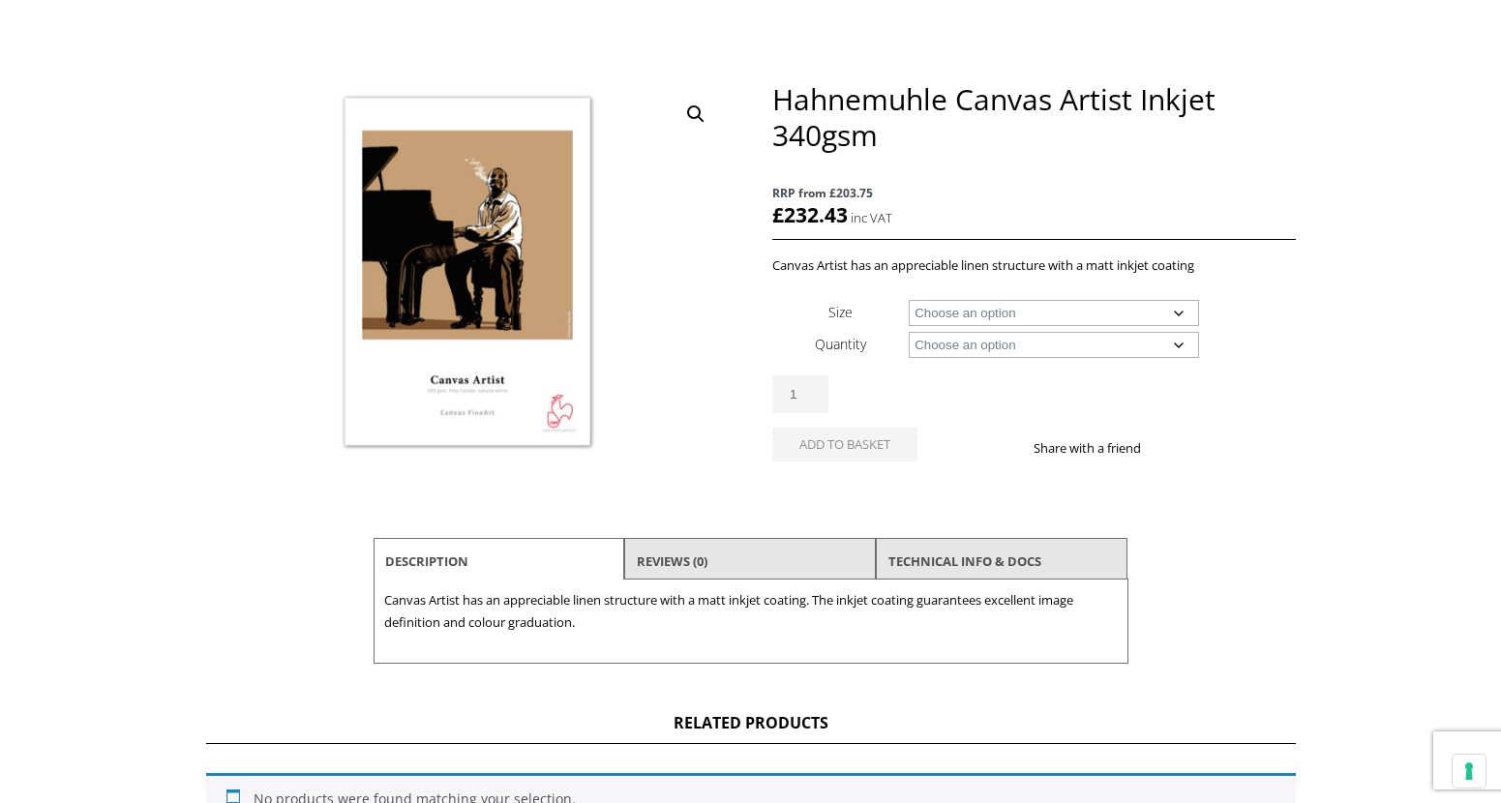
scroll to position [193, 0]
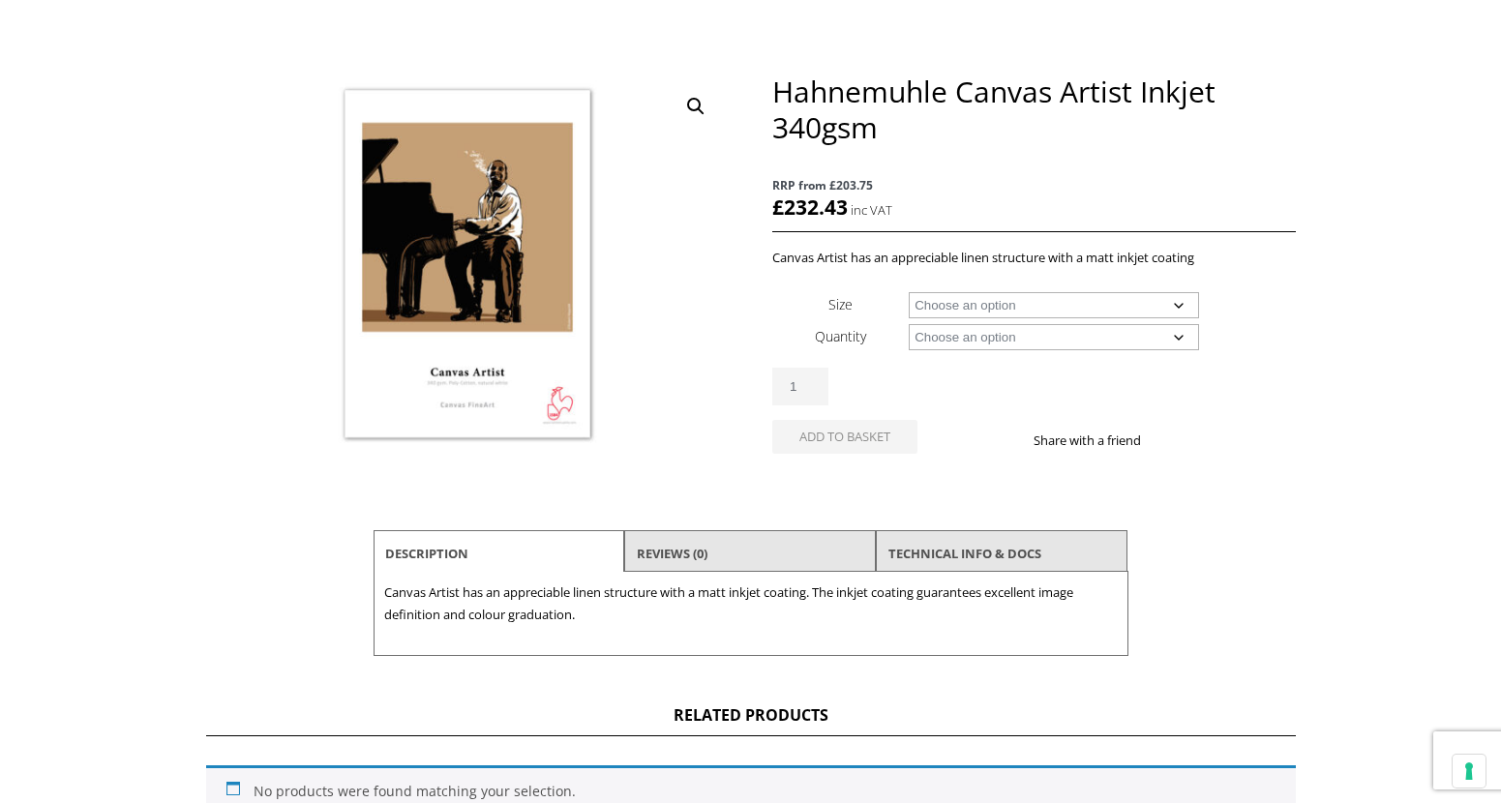
click at [1065, 304] on select "Choose an option 24" Wide Roll 36" Wide Roll 44" Wide Roll 60" Wide Roll" at bounding box center [1053, 305] width 290 height 26
click at [908, 292] on select "Choose an option 24" Wide Roll 36" Wide Roll 44" Wide Roll 60" Wide Roll" at bounding box center [1053, 305] width 290 height 26
select select "24-wide-roll"
click at [1057, 342] on select "Choose an option 12m" at bounding box center [1053, 337] width 290 height 26
select select "12m"
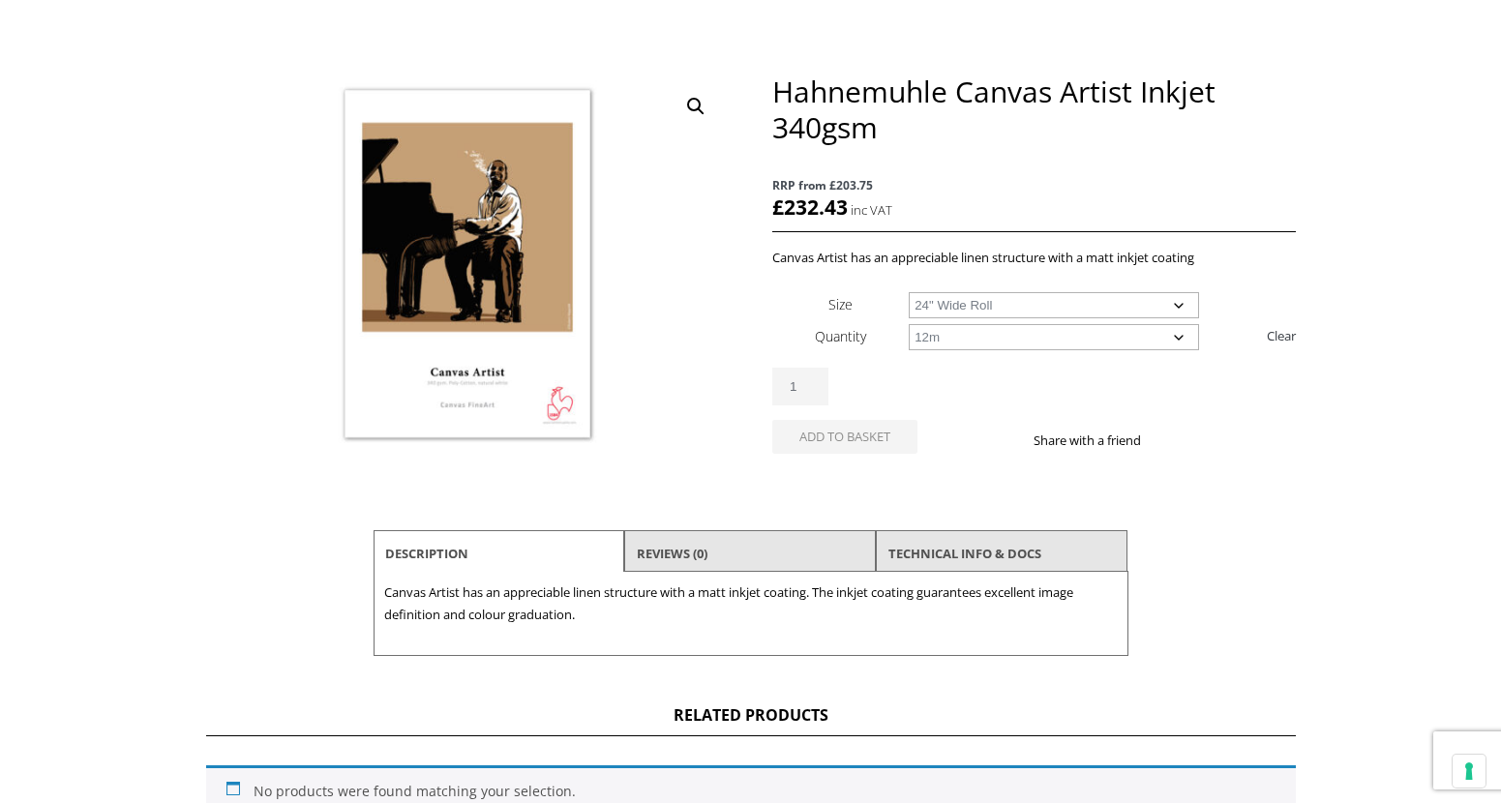
click at [908, 324] on select "Choose an option 12m" at bounding box center [1053, 337] width 290 height 26
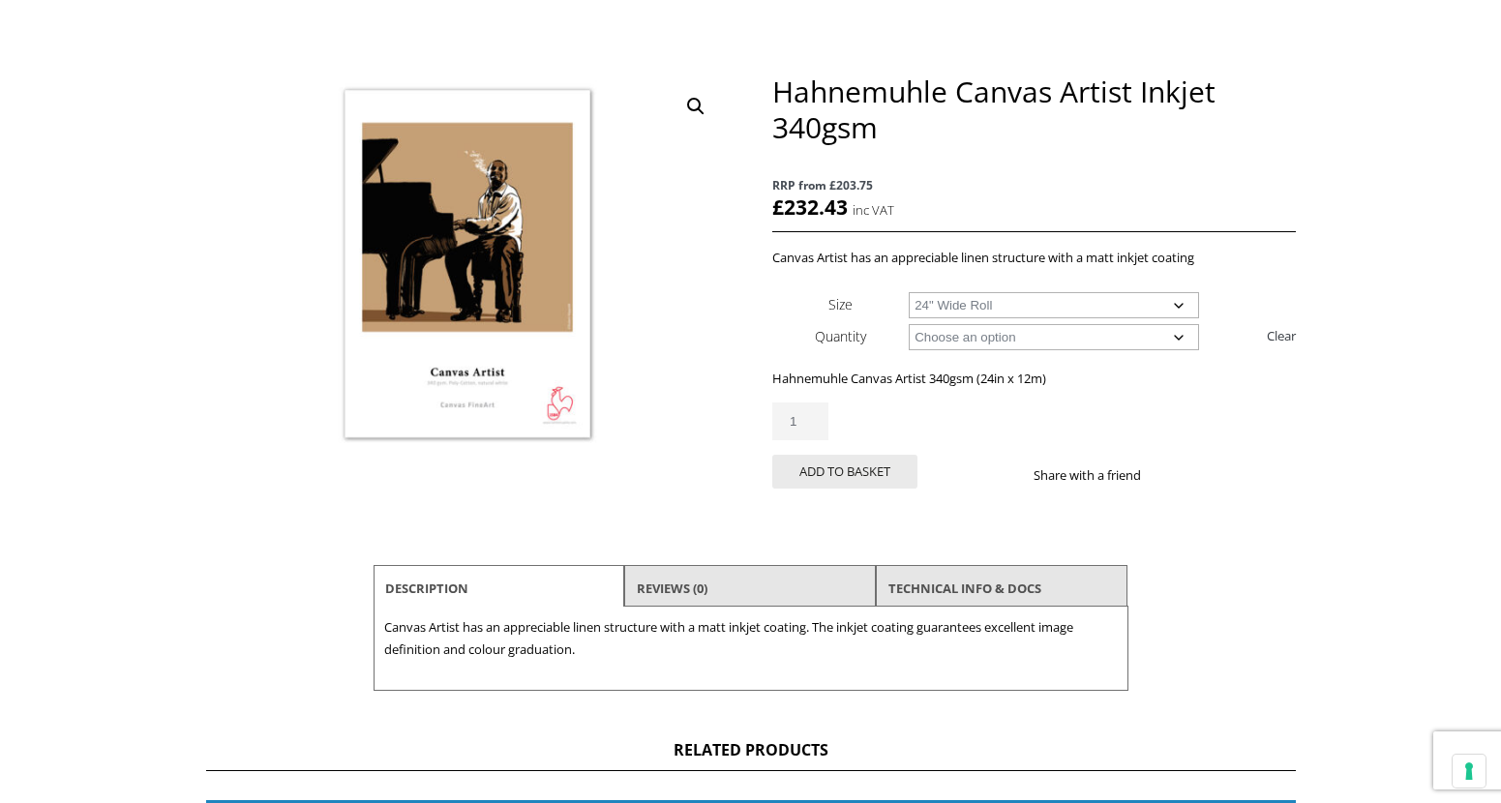
click at [951, 300] on select "Choose an option 24" Wide Roll 36" Wide Roll 44" Wide Roll 60" Wide Roll" at bounding box center [1053, 305] width 290 height 26
click at [908, 292] on select "Choose an option 24" Wide Roll 36" Wide Roll 44" Wide Roll 60" Wide Roll" at bounding box center [1053, 305] width 290 height 26
click at [978, 311] on select "Choose an option 24" Wide Roll 36" Wide Roll 44" Wide Roll 60" Wide Roll" at bounding box center [1053, 305] width 290 height 26
select select "60-wide-roll"
click at [908, 292] on select "Choose an option 24" Wide Roll 36" Wide Roll 44" Wide Roll 60" Wide Roll" at bounding box center [1053, 305] width 290 height 26
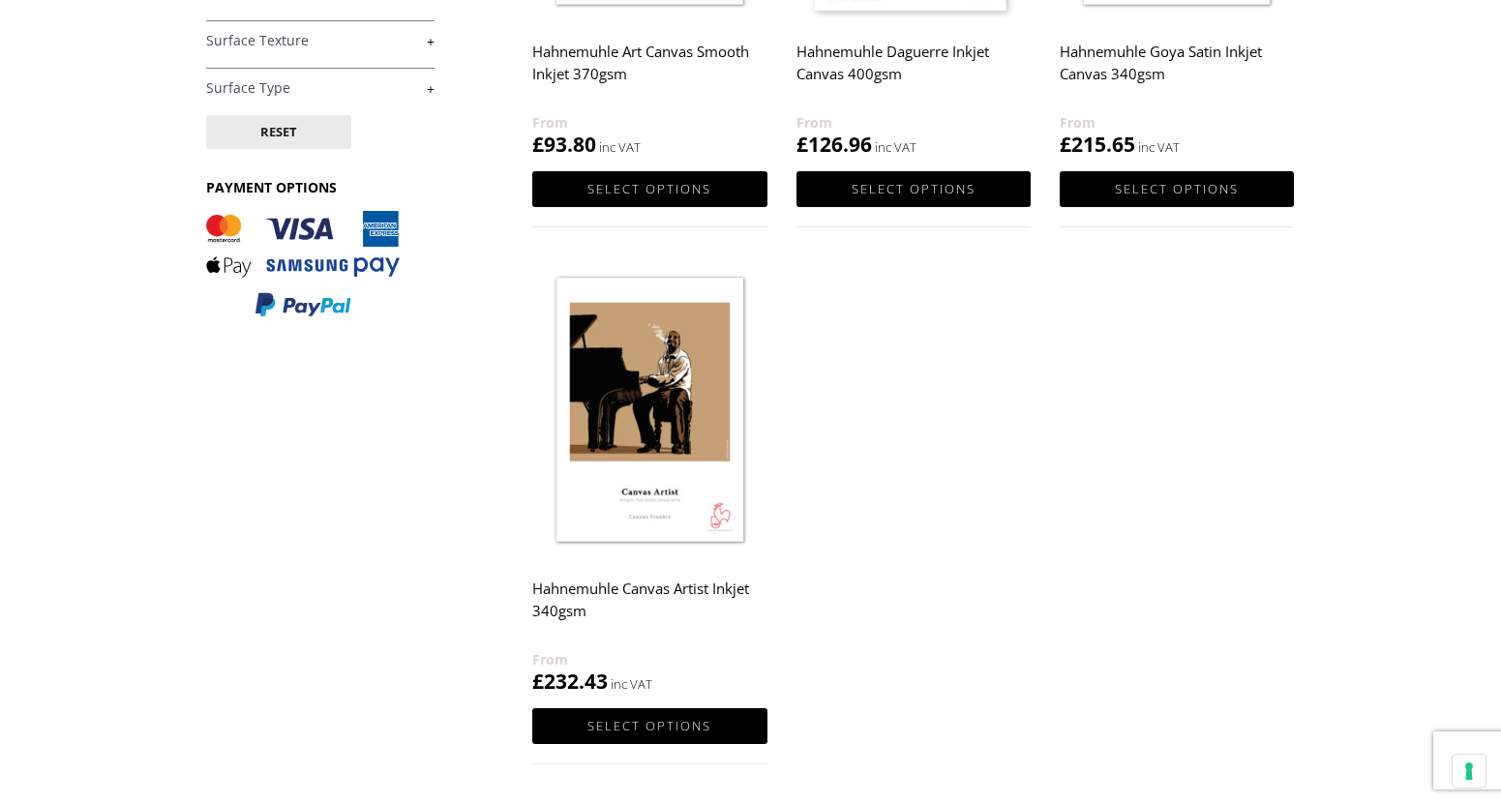
scroll to position [387, 0]
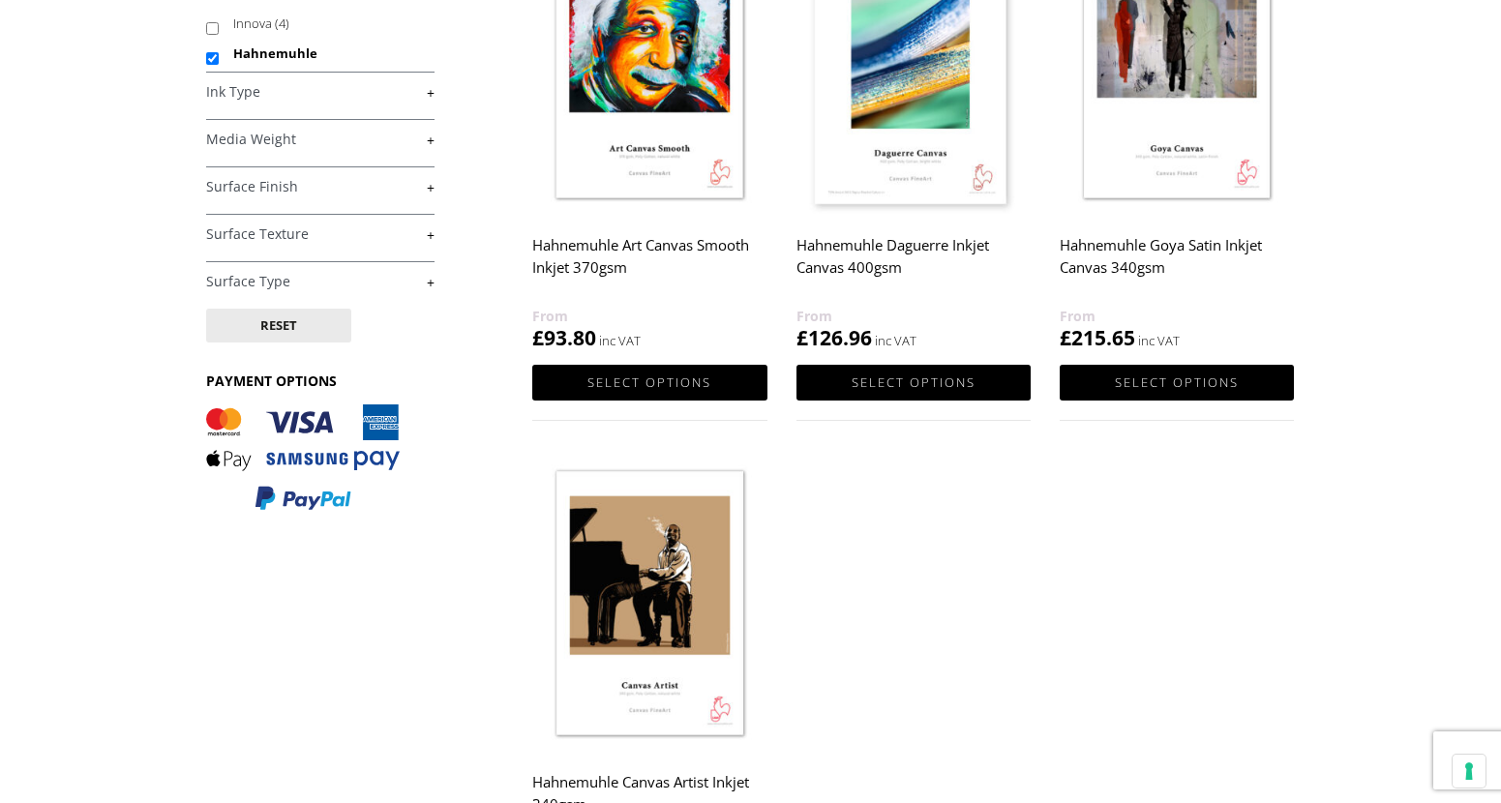
click at [652, 253] on h2 "Hahnemuhle Art Canvas Smooth Inkjet 370gsm" at bounding box center [649, 265] width 234 height 77
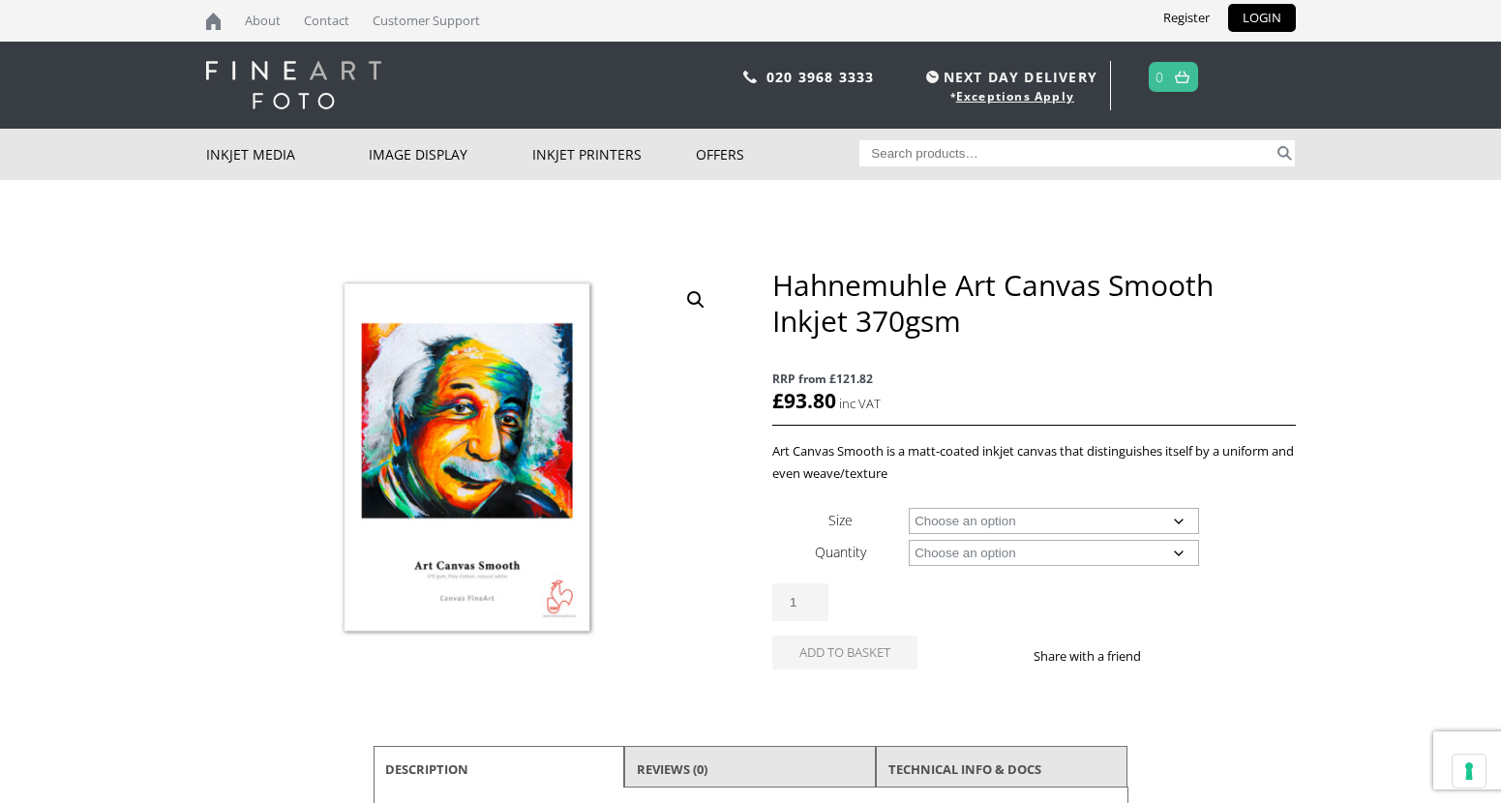
click at [1034, 525] on select "Choose an option 24" Wide Roll 44" Wide Roll 60" Wide Roll" at bounding box center [1053, 521] width 290 height 26
click at [908, 508] on select "Choose an option 24" Wide Roll 44" Wide Roll 60" Wide Roll" at bounding box center [1053, 521] width 290 height 26
select select "24-wide-roll"
click at [986, 548] on select "Choose an option 12m" at bounding box center [1053, 553] width 290 height 26
select select "12m"
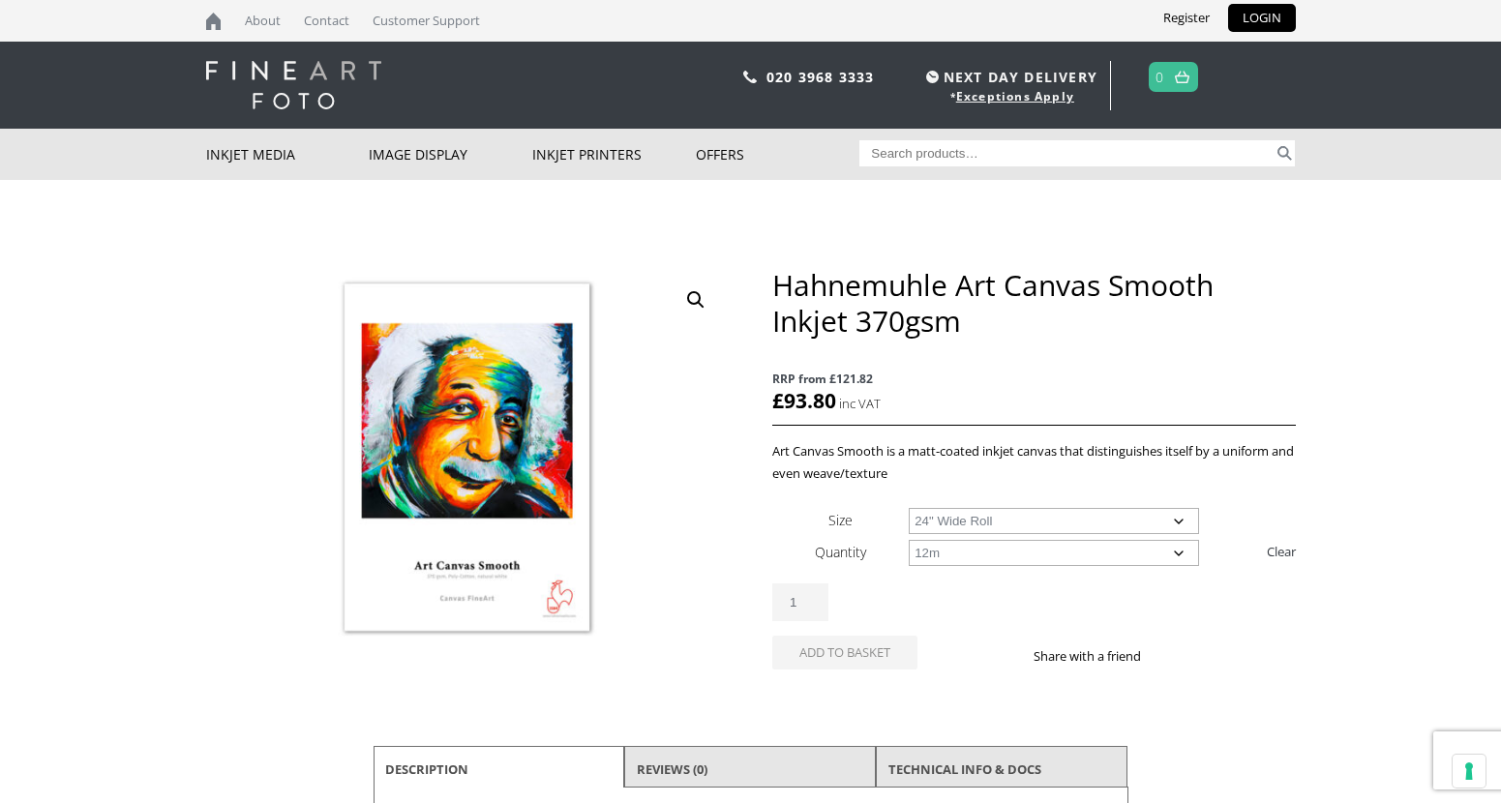
click at [908, 540] on select "Choose an option 12m" at bounding box center [1053, 553] width 290 height 26
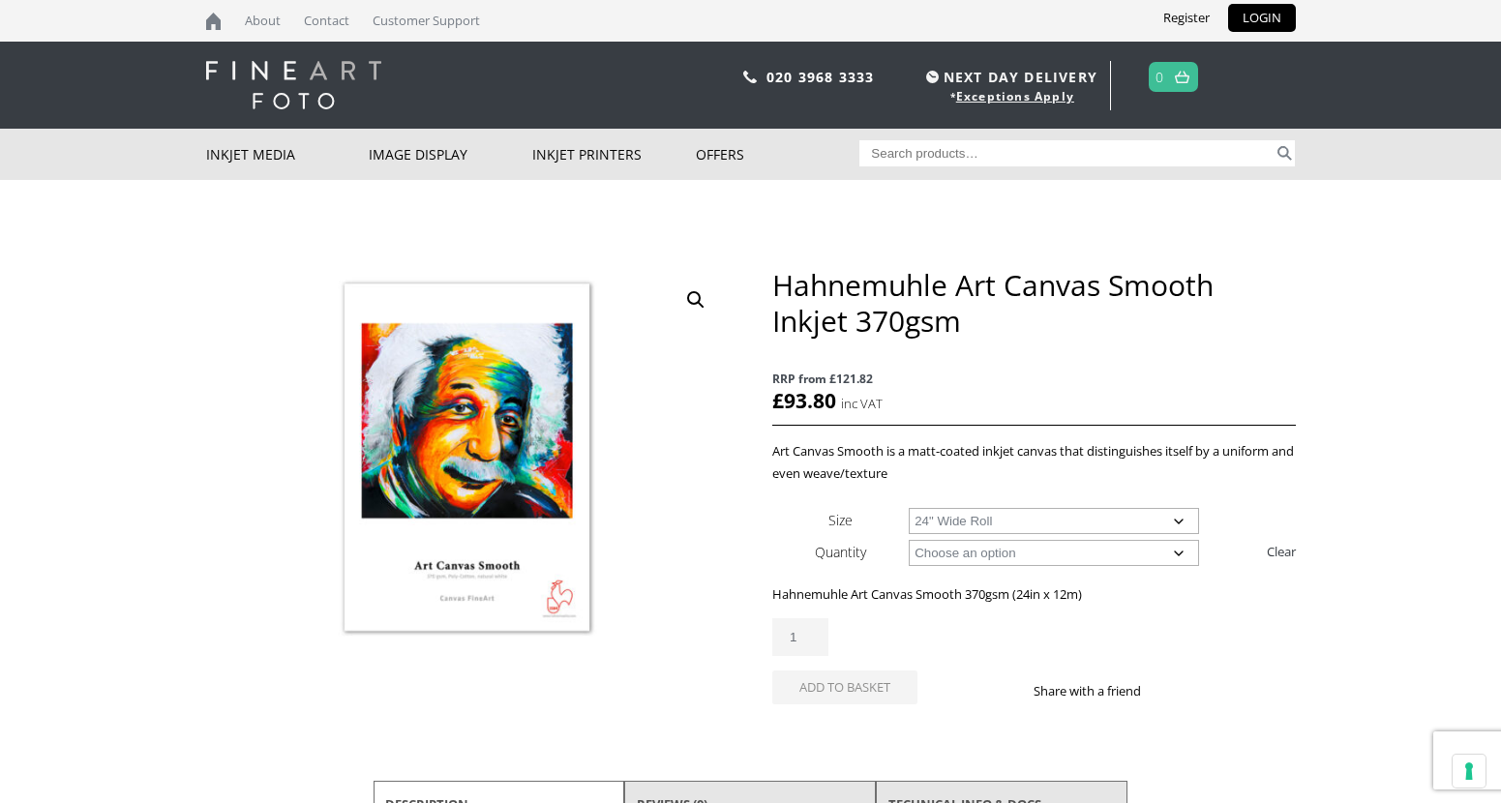
click at [979, 516] on select "Choose an option 24" Wide Roll 44" Wide Roll 60" Wide Roll" at bounding box center [1053, 521] width 290 height 26
click at [908, 508] on select "Choose an option 24" Wide Roll 44" Wide Roll 60" Wide Roll" at bounding box center [1053, 521] width 290 height 26
click at [984, 527] on select "Choose an option 24" Wide Roll 44" Wide Roll 60" Wide Roll" at bounding box center [1053, 521] width 290 height 26
select select "60-wide-roll"
click at [908, 508] on select "Choose an option 24" Wide Roll 44" Wide Roll 60" Wide Roll" at bounding box center [1053, 521] width 290 height 26
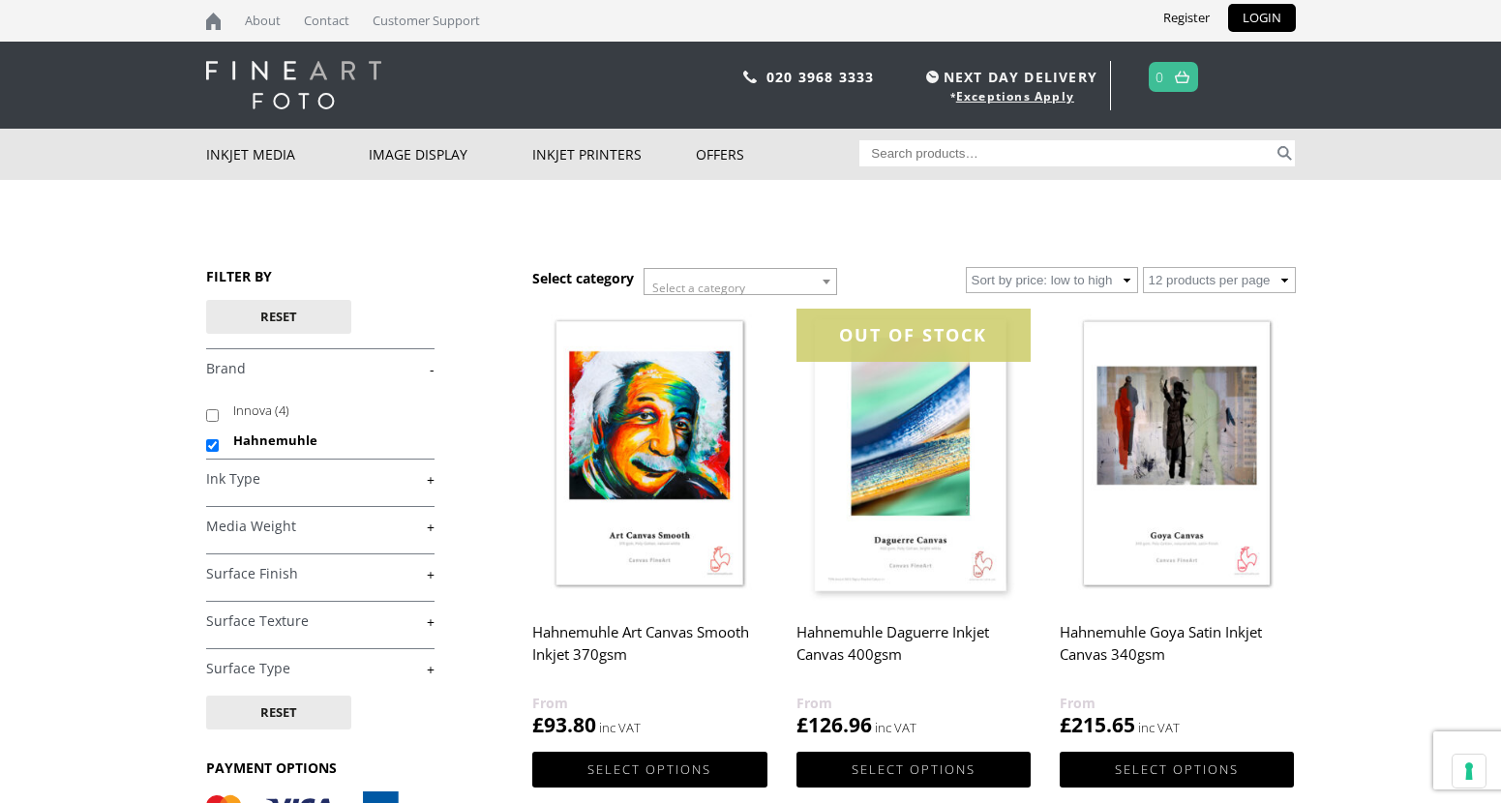
click at [1179, 141] on input "Search for:" at bounding box center [1066, 153] width 414 height 26
paste input "Hahnemuhle Cezanne"
type input "Hahnemuhle Cezanne"
click at [1273, 140] on button "Search" at bounding box center [1284, 153] width 22 height 26
click at [918, 637] on h2 "Hahnemuhle Daguerre Inkjet Canvas 400gsm" at bounding box center [913, 652] width 234 height 77
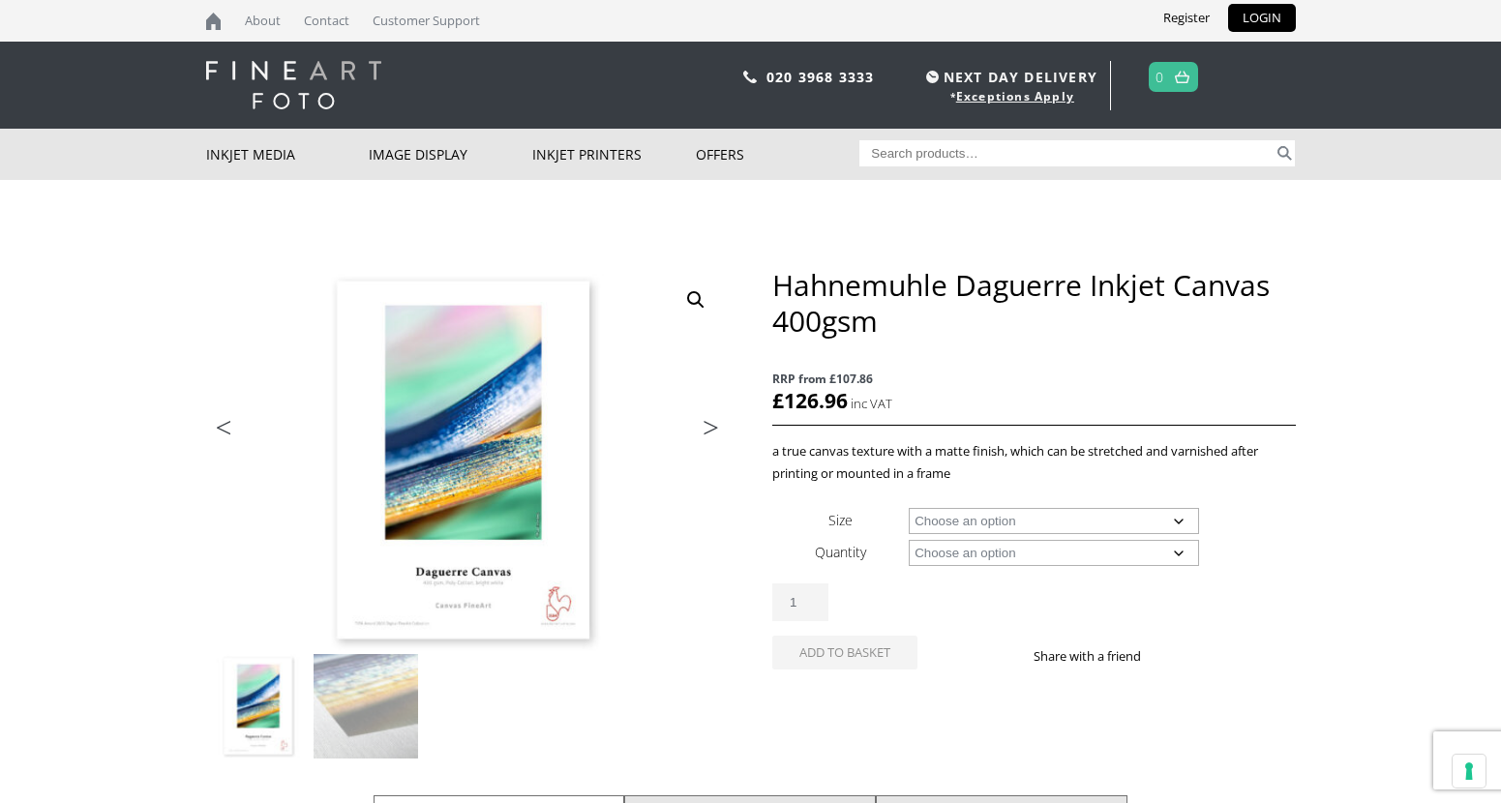
click at [984, 516] on select "Choose an option 17" Wide Roll 24" Wide Roll 36" Wide Roll 44" Wide Roll 60" Wi…" at bounding box center [1053, 521] width 290 height 26
click at [908, 508] on select "Choose an option 17" Wide Roll 24" Wide Roll 36" Wide Roll 44" Wide Roll 60" Wi…" at bounding box center [1053, 521] width 290 height 26
select select "17-wide-roll"
click at [981, 555] on select "Choose an option 12m" at bounding box center [1053, 553] width 290 height 26
select select "12m"
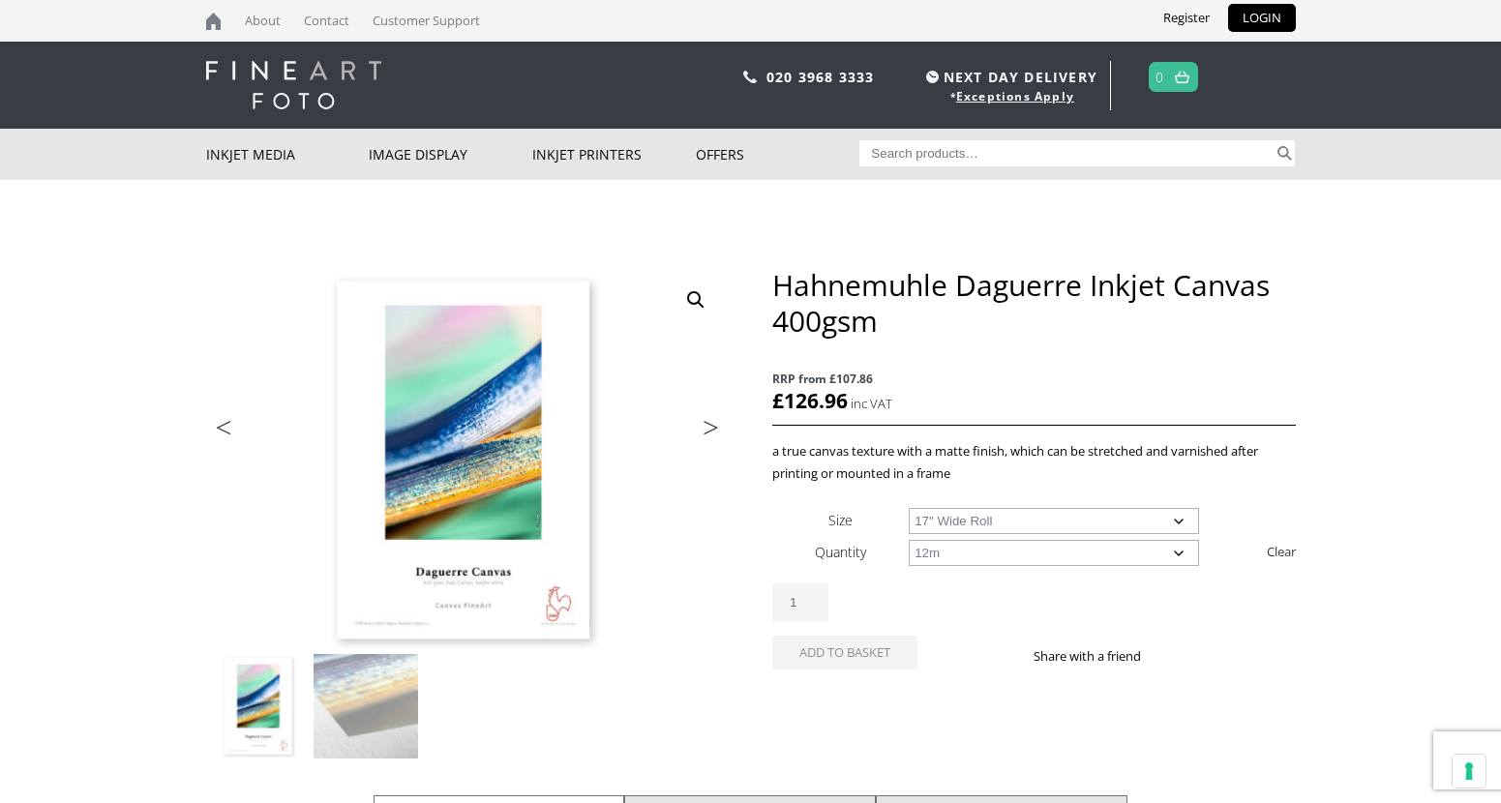
click at [908, 540] on select "Choose an option 12m" at bounding box center [1053, 553] width 290 height 26
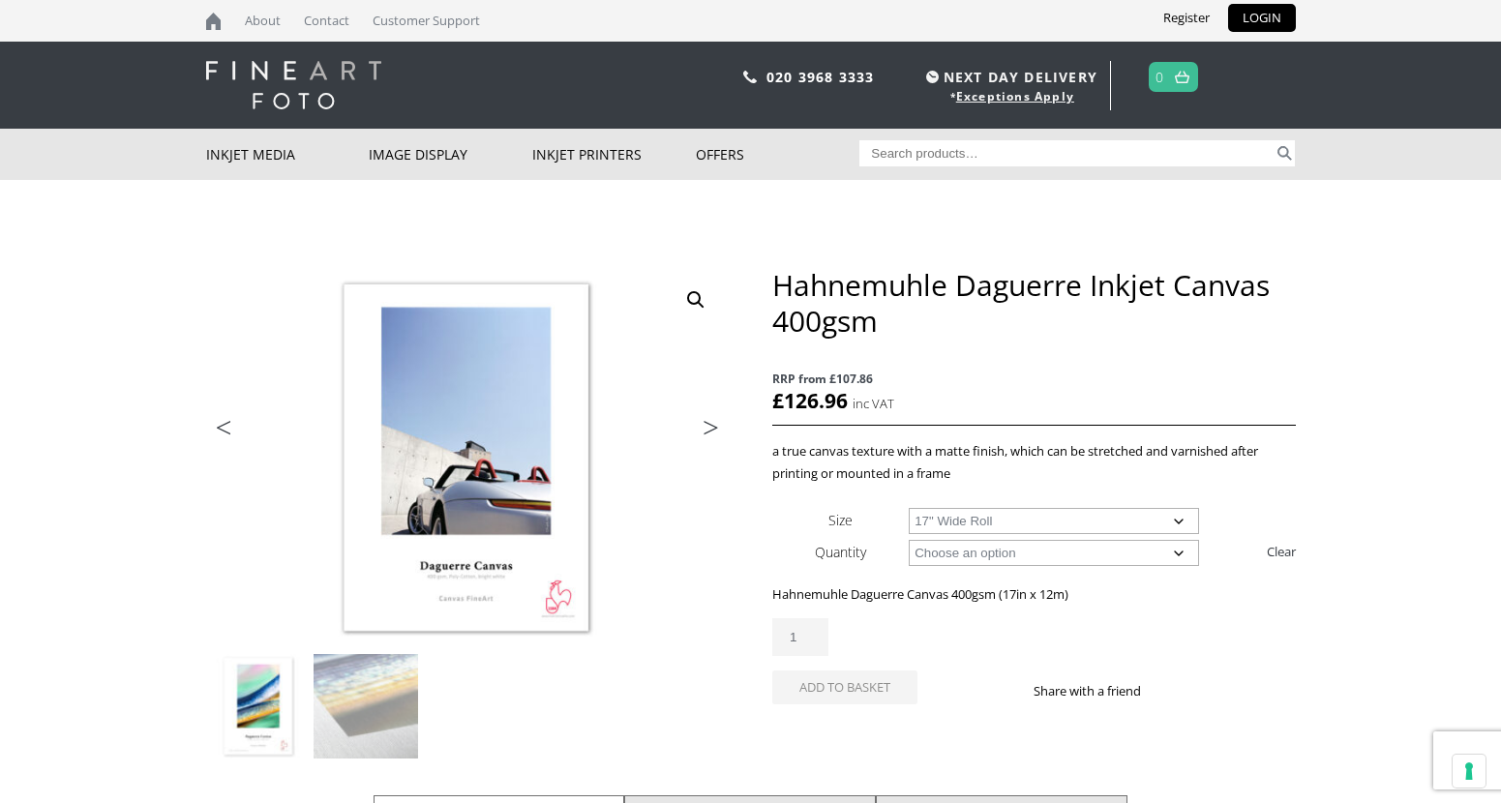
click at [939, 521] on select "Choose an option 17" Wide Roll 24" Wide Roll 36" Wide Roll 44" Wide Roll 60" Wi…" at bounding box center [1053, 521] width 290 height 26
click at [908, 508] on select "Choose an option 17" Wide Roll 24" Wide Roll 36" Wide Roll 44" Wide Roll 60" Wi…" at bounding box center [1053, 521] width 290 height 26
click at [1062, 516] on select "Choose an option 17" Wide Roll 24" Wide Roll 36" Wide Roll 44" Wide Roll 60" Wi…" at bounding box center [1053, 521] width 290 height 26
click at [908, 508] on select "Choose an option 17" Wide Roll 24" Wide Roll 36" Wide Roll 44" Wide Roll 60" Wi…" at bounding box center [1053, 521] width 290 height 26
click at [953, 520] on select "Choose an option 17" Wide Roll 24" Wide Roll 36" Wide Roll 44" Wide Roll 60" Wi…" at bounding box center [1053, 521] width 290 height 26
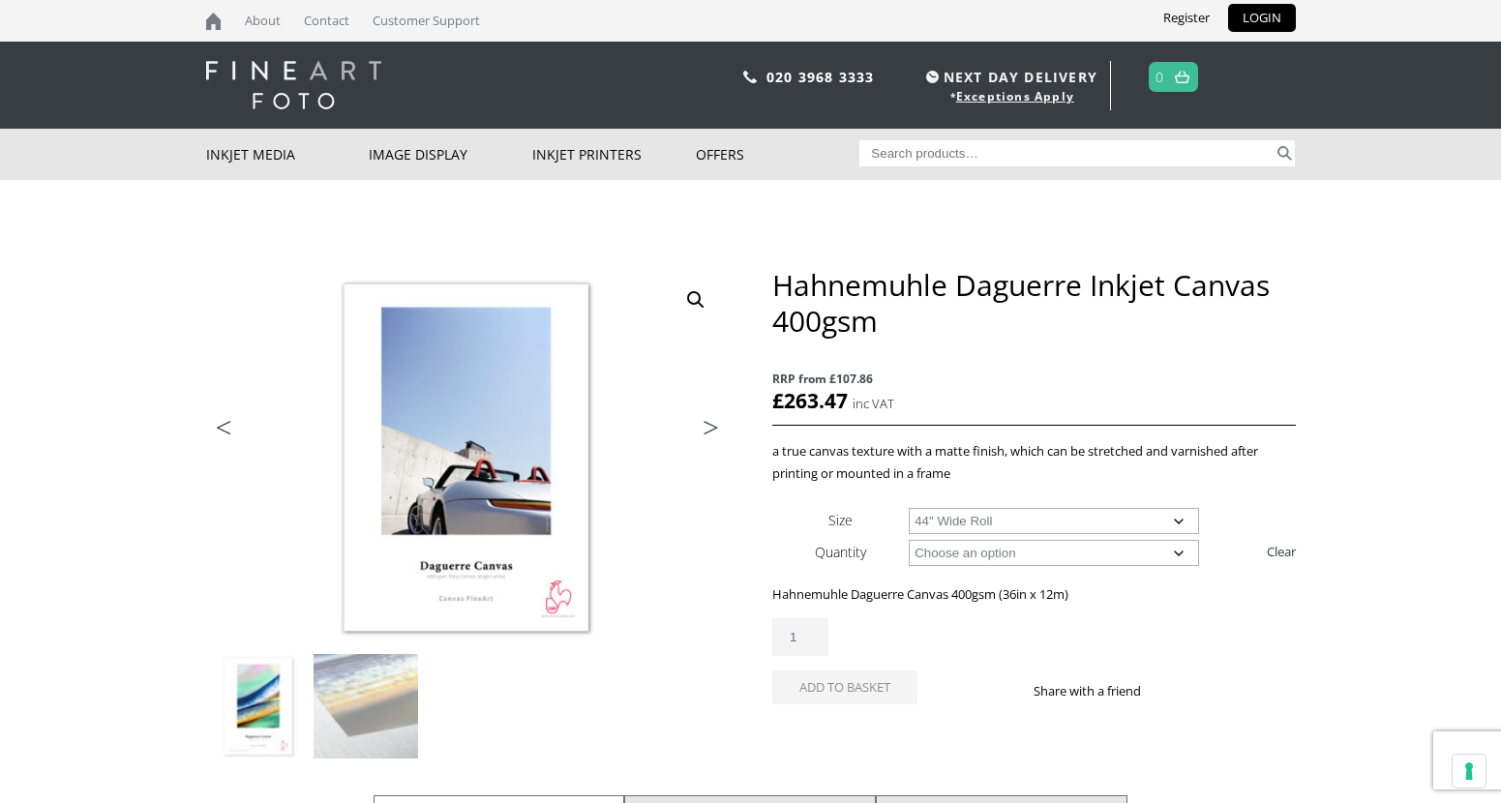
click at [908, 508] on select "Choose an option 17" Wide Roll 24" Wide Roll 36" Wide Roll 44" Wide Roll 60" Wi…" at bounding box center [1053, 521] width 290 height 26
click at [1036, 524] on select "Choose an option 17" Wide Roll 24" Wide Roll 36" Wide Roll 44" Wide Roll 60" Wi…" at bounding box center [1053, 521] width 290 height 26
select select "60-wide-roll"
click at [908, 508] on select "Choose an option 17" Wide Roll 24" Wide Roll 36" Wide Roll 44" Wide Roll 60" Wi…" at bounding box center [1053, 521] width 290 height 26
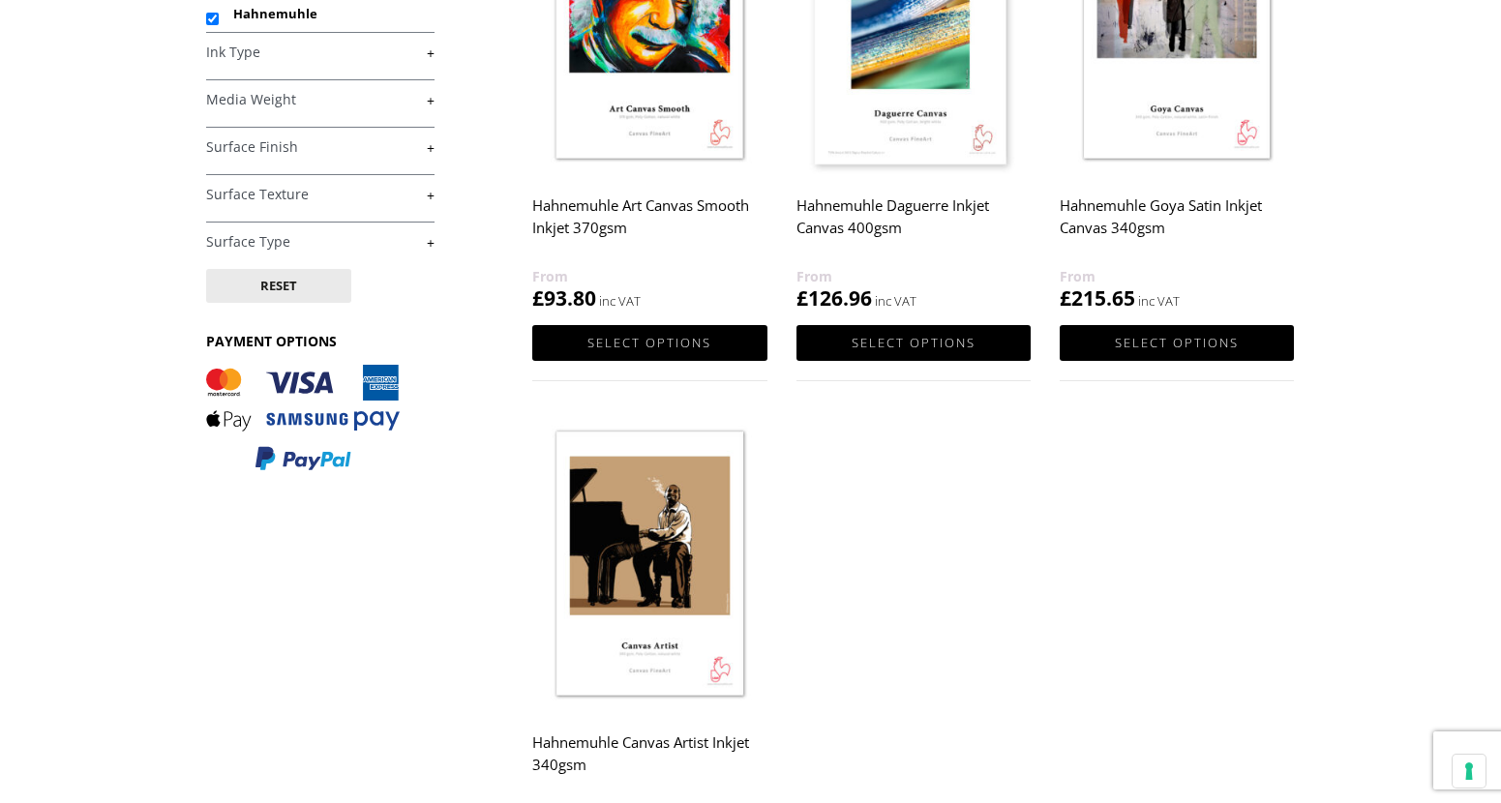
scroll to position [484, 0]
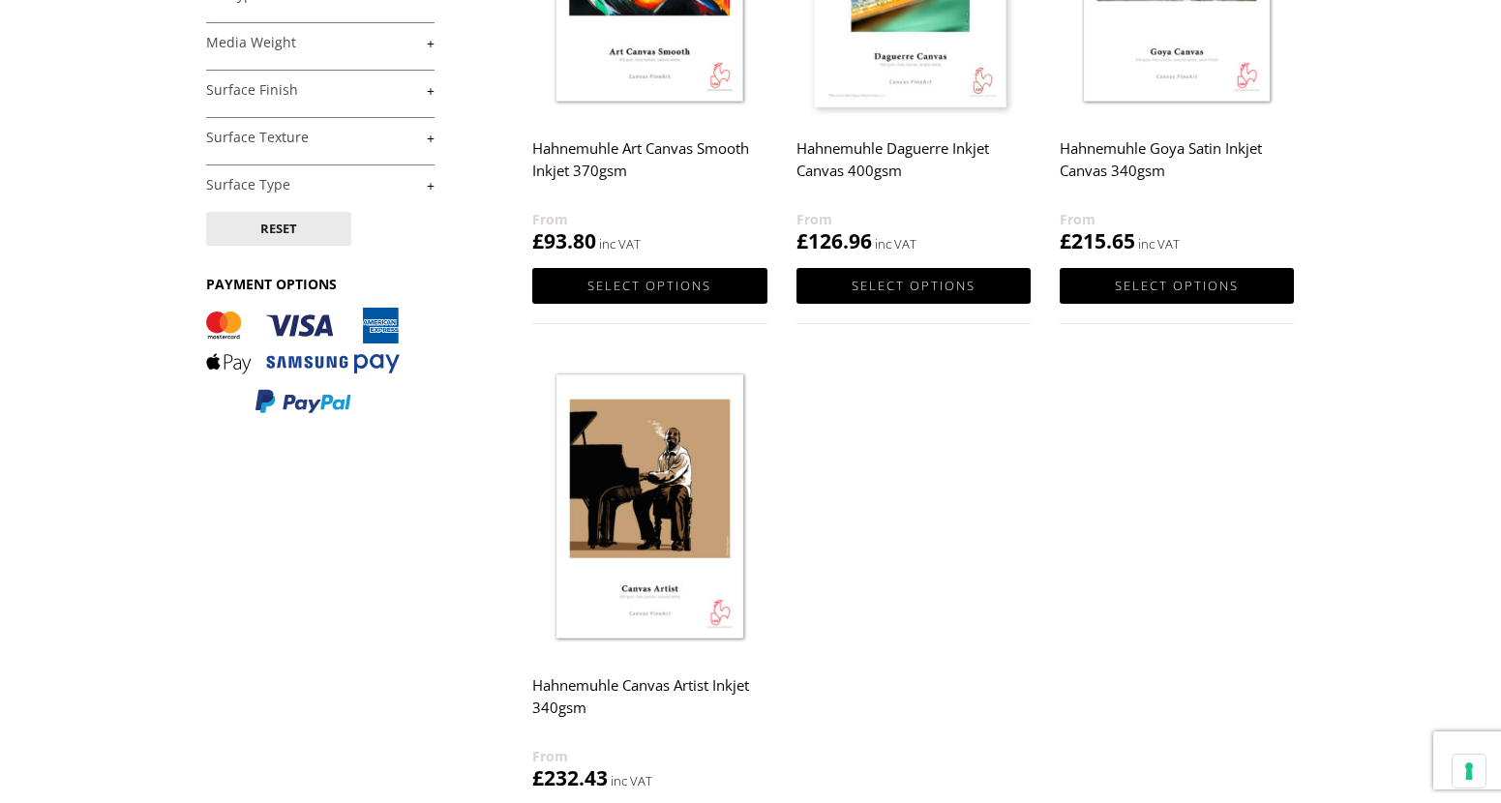
click at [1122, 170] on h2 "Hahnemuhle Goya Satin Inkjet Canvas 340gsm" at bounding box center [1176, 169] width 234 height 77
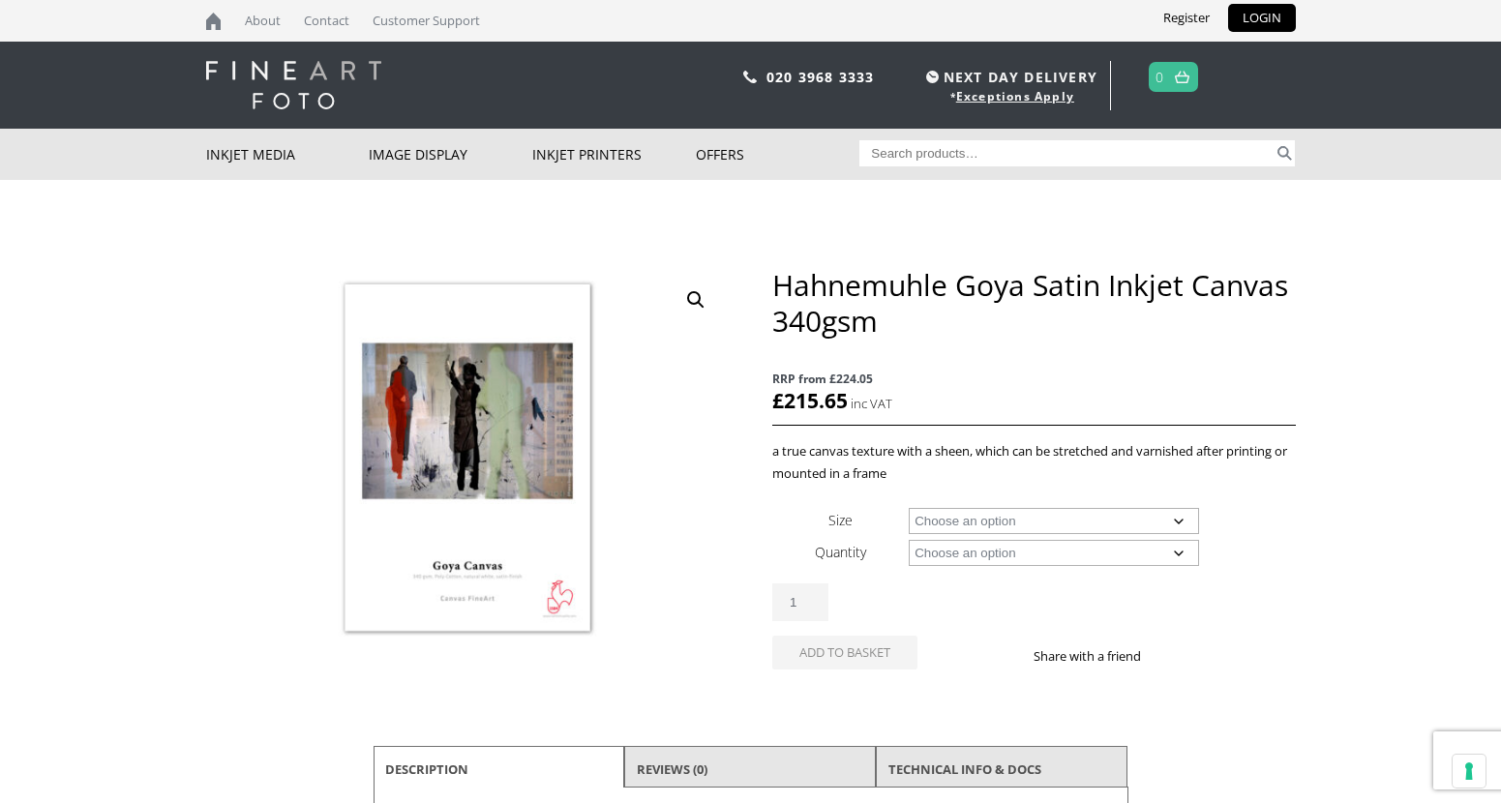
click at [1013, 518] on select "Choose an option 24" Wide Roll 44" Wide Roll" at bounding box center [1053, 521] width 290 height 26
click at [908, 508] on select "Choose an option 24" Wide Roll 44" Wide Roll" at bounding box center [1053, 521] width 290 height 26
select select "24-wide-roll"
click at [965, 560] on select "Choose an option 12m" at bounding box center [1053, 553] width 290 height 26
select select "12m"
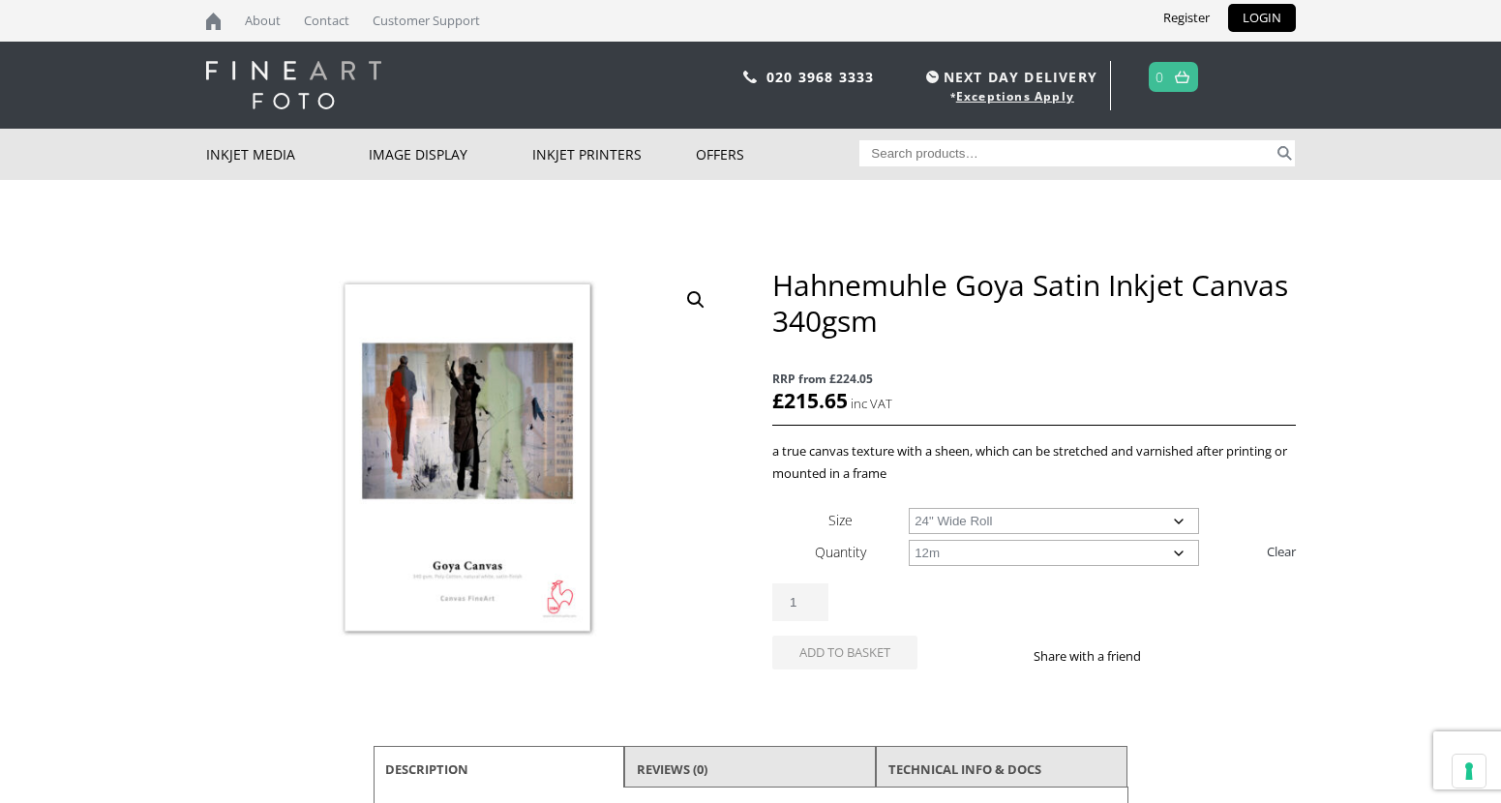
click at [908, 540] on select "Choose an option 12m" at bounding box center [1053, 553] width 290 height 26
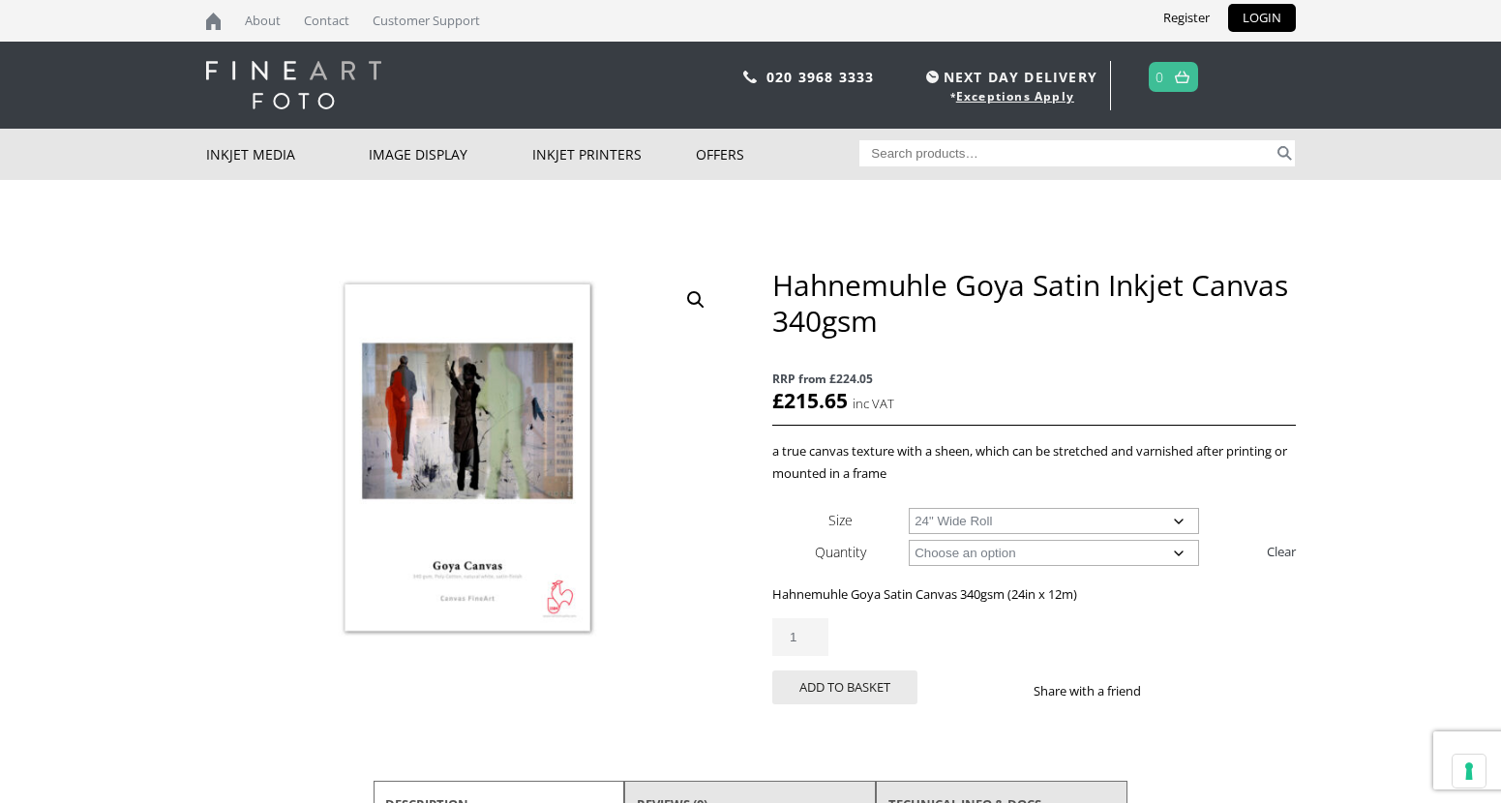
click at [987, 528] on select "Choose an option 24" Wide Roll 44" Wide Roll" at bounding box center [1053, 521] width 290 height 26
select select "44-wide-roll"
click at [908, 508] on select "Choose an option 24" Wide Roll 44" Wide Roll" at bounding box center [1053, 521] width 290 height 26
click at [914, 154] on input "Search for:" at bounding box center [1066, 153] width 414 height 26
paste input "Hahnemuhle Photo Canvas"
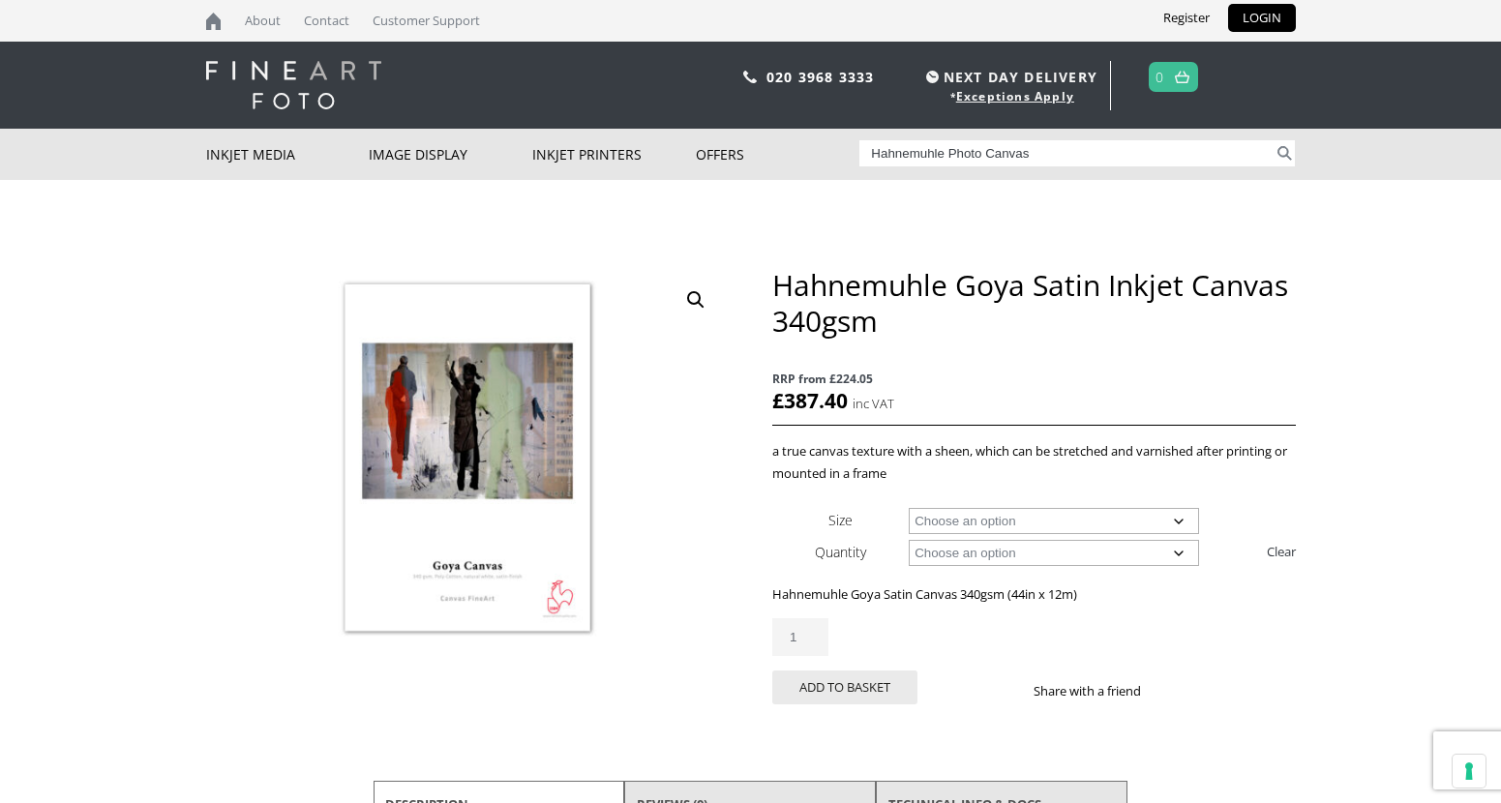
type input "Hahnemuhle Photo Canvas"
click at [1273, 140] on button "Search" at bounding box center [1284, 153] width 22 height 26
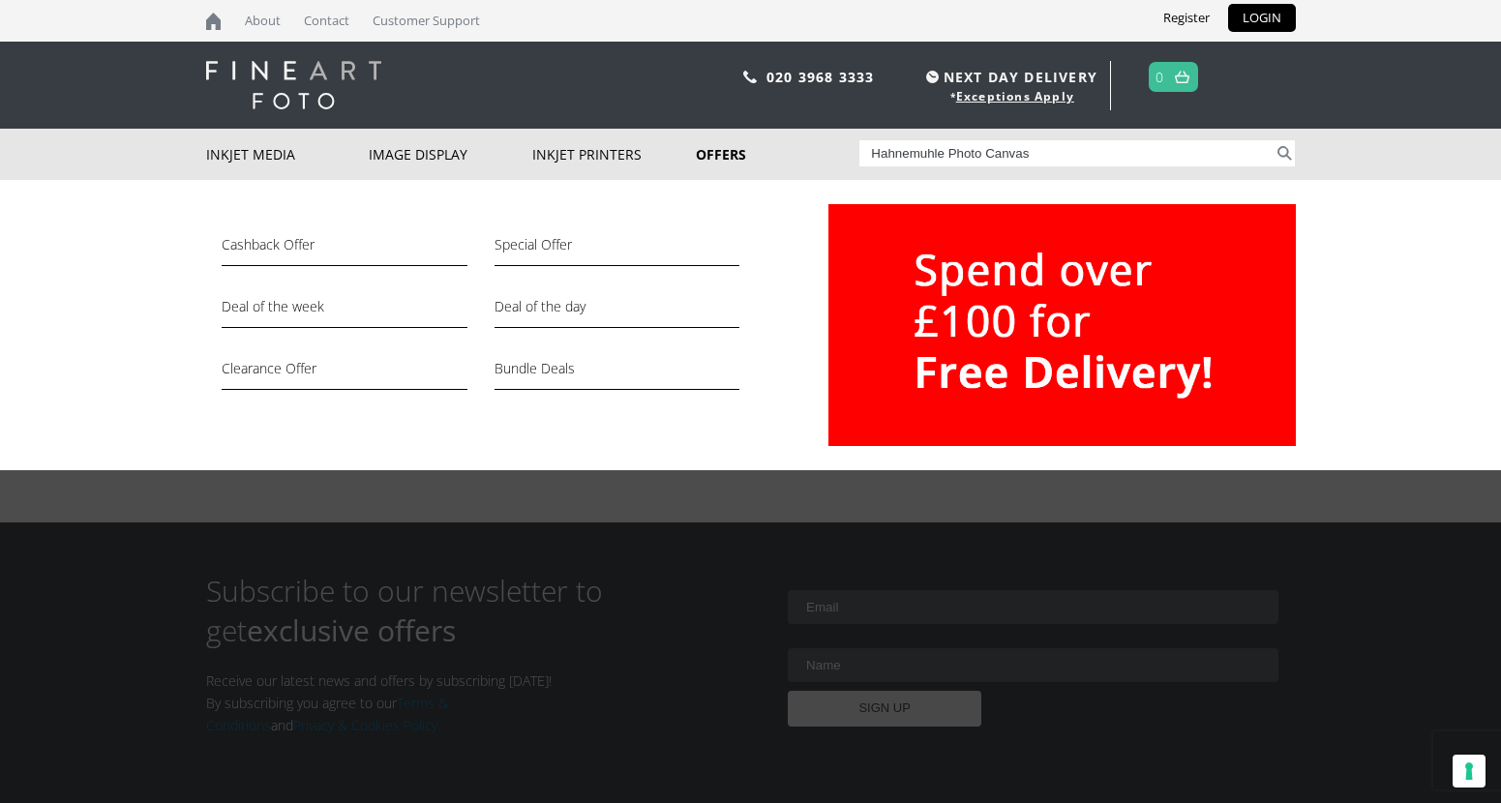
drag, startPoint x: 1069, startPoint y: 152, endPoint x: 703, endPoint y: 152, distance: 365.7
click at [703, 152] on div "Inkjet Media Inkjet Fine Art Paper Inkjet Photo Paper Sample Packs Inkjet Canva…" at bounding box center [750, 154] width 1089 height 51
paste input "Varnish"
type input "Hahnemuhle Varnish"
click at [1273, 140] on button "Search" at bounding box center [1284, 153] width 22 height 26
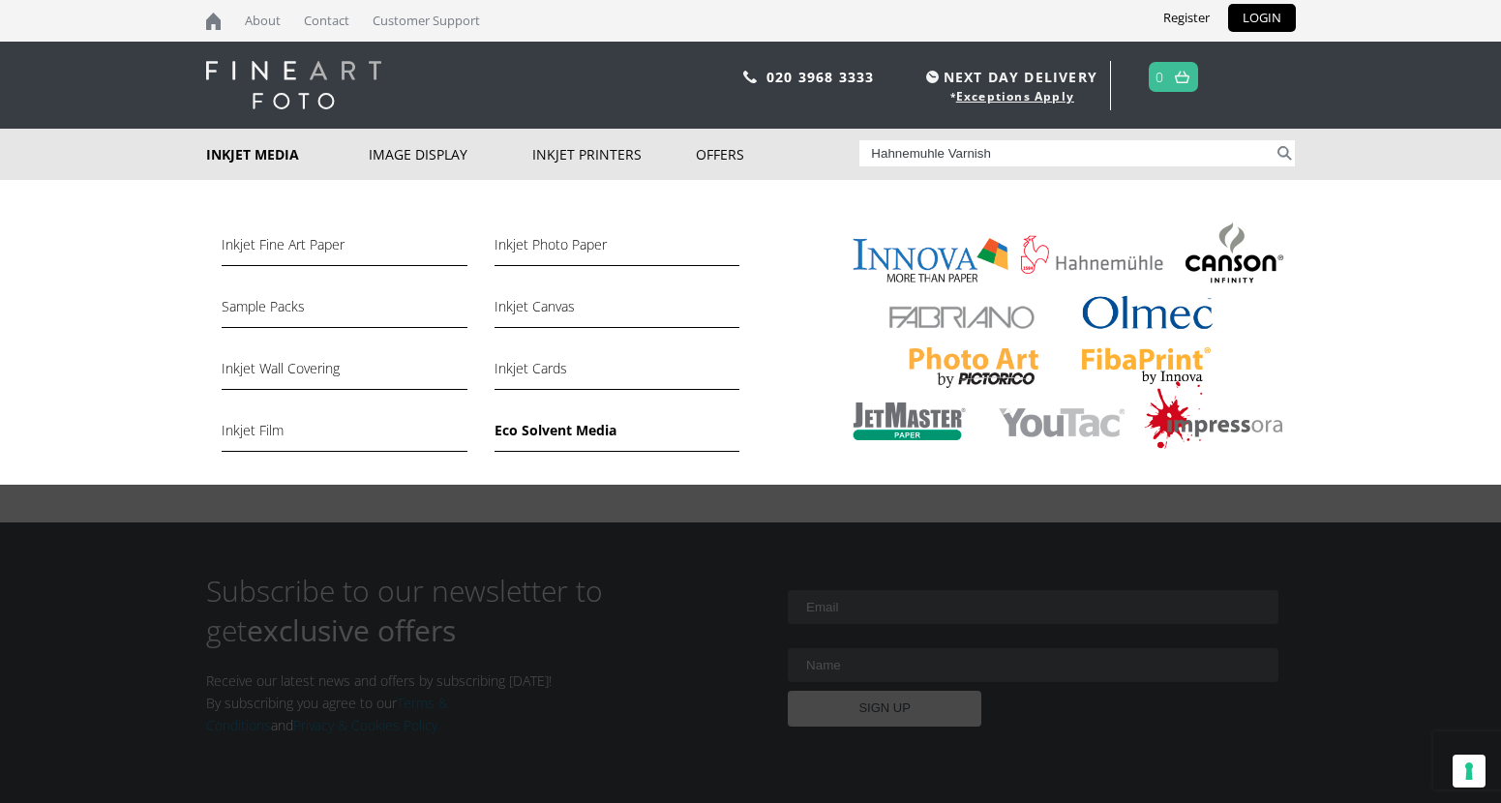
click at [550, 431] on link "Eco Solvent Media" at bounding box center [616, 435] width 245 height 33
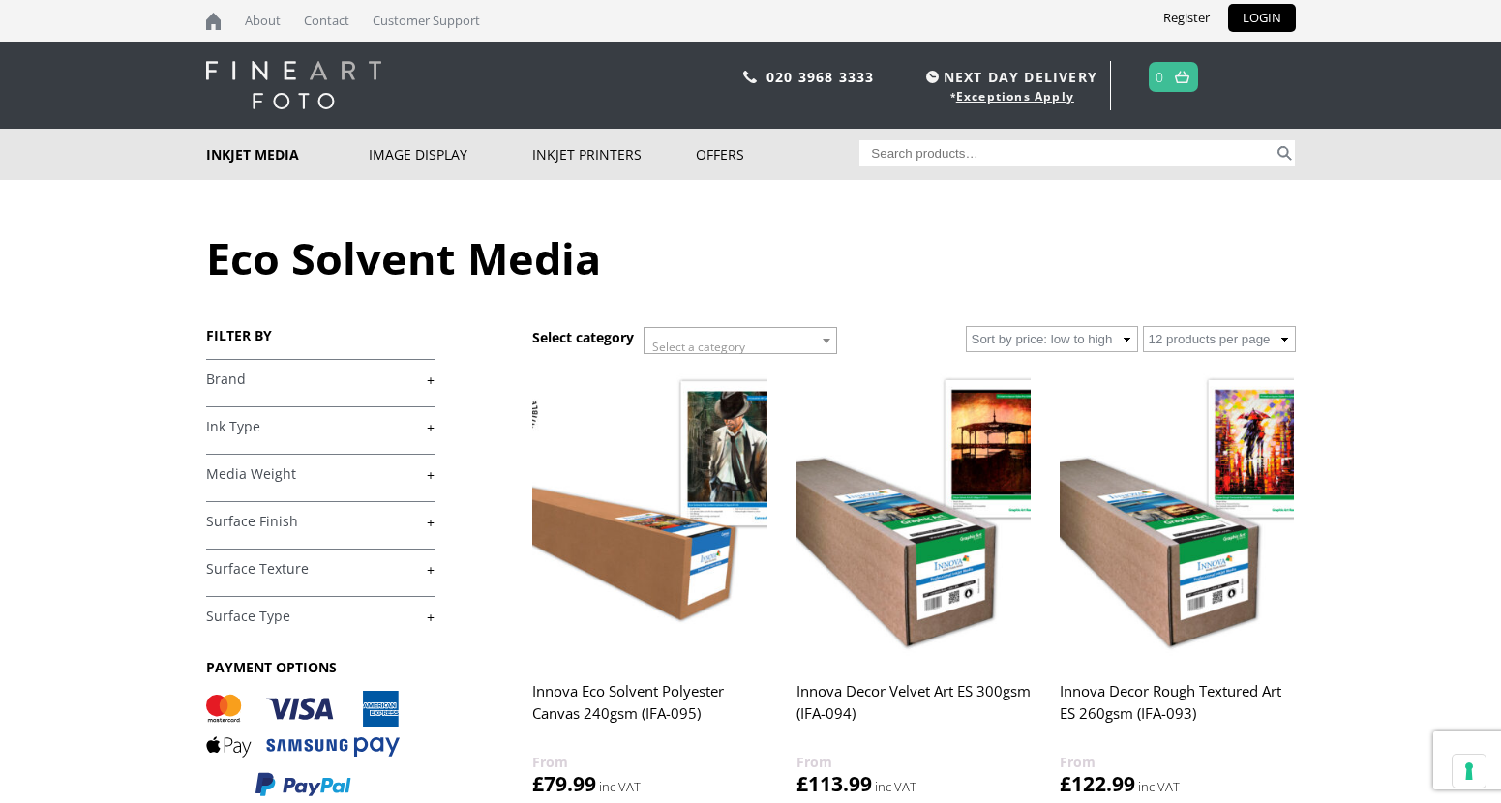
click at [302, 386] on link "+" at bounding box center [320, 380] width 228 height 18
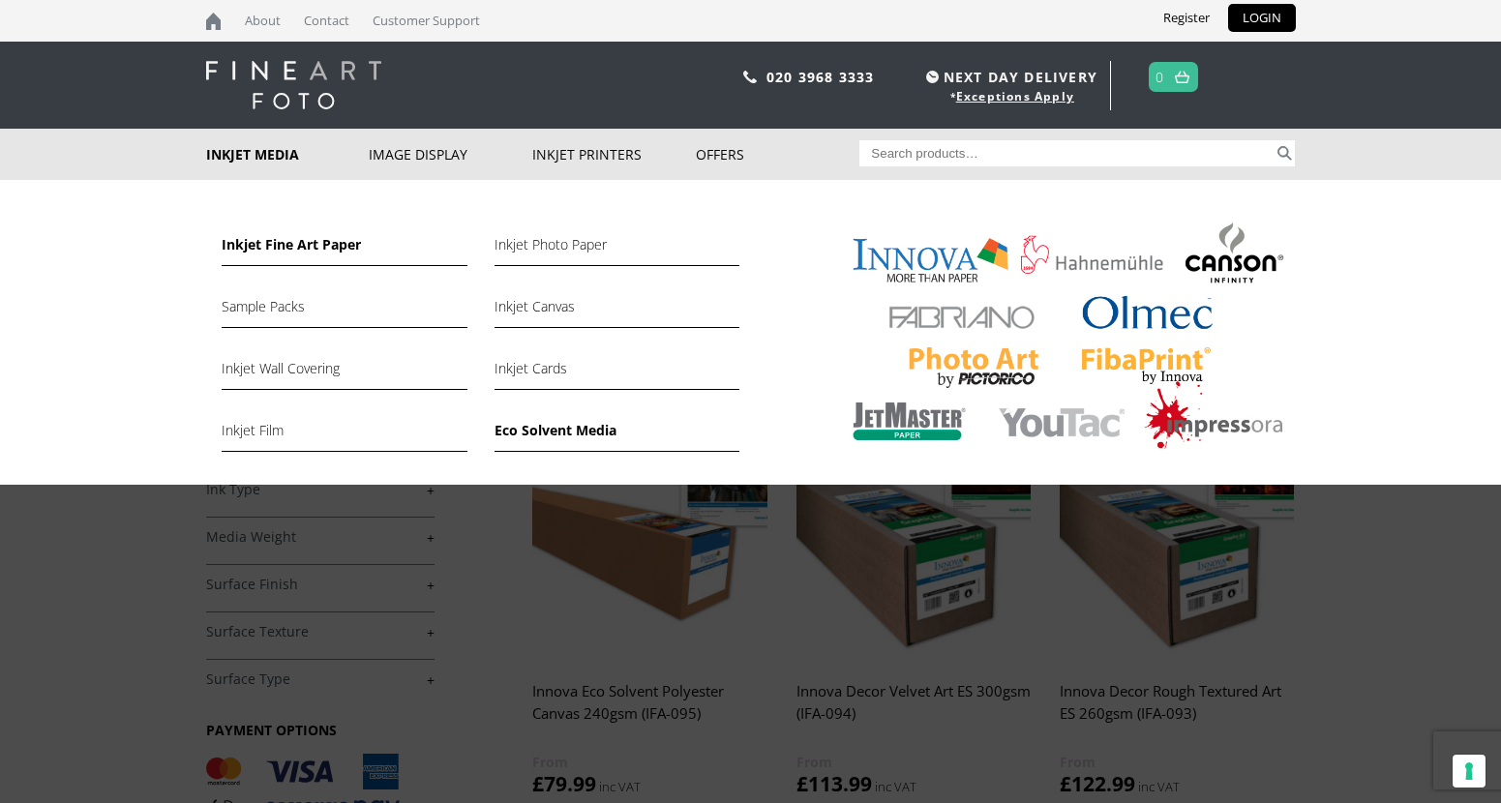
click at [258, 248] on link "Inkjet Fine Art Paper" at bounding box center [344, 249] width 245 height 33
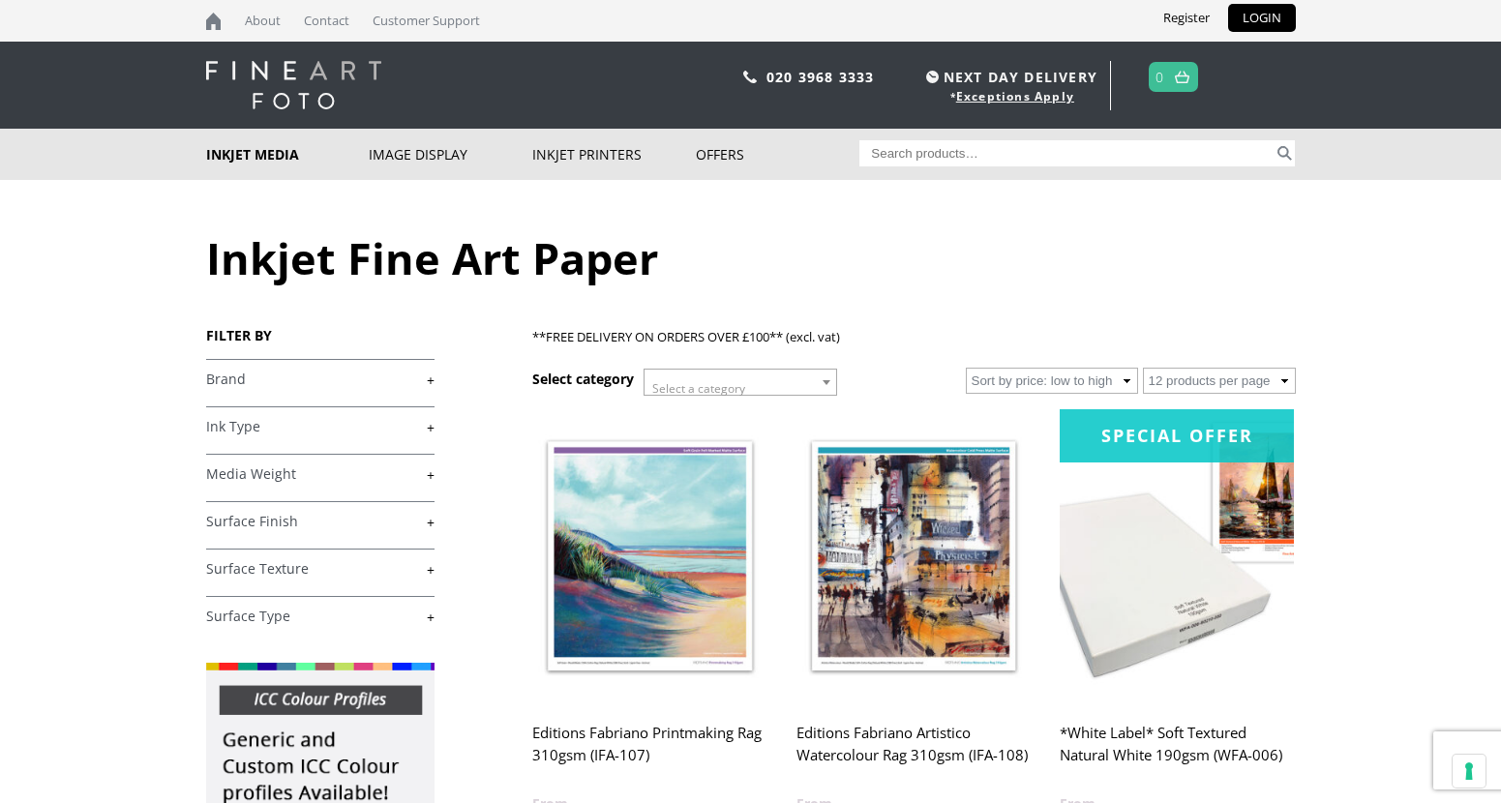
click at [427, 383] on link "+" at bounding box center [320, 380] width 228 height 18
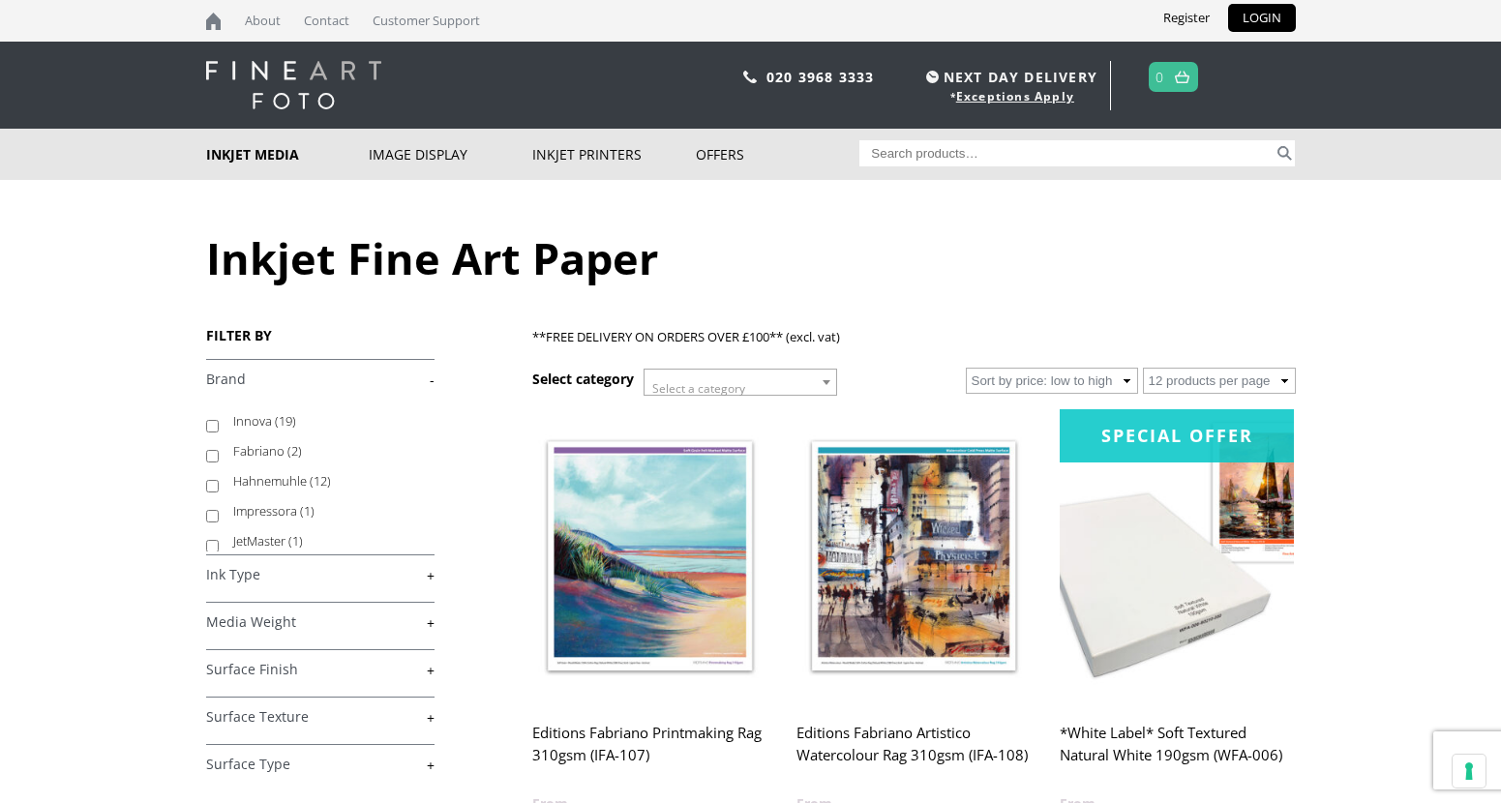
click at [233, 477] on label "Hahnemuhle (12)" at bounding box center [324, 481] width 183 height 30
click at [219, 480] on input "Hahnemuhle (12)" at bounding box center [212, 486] width 13 height 13
checkbox input "true"
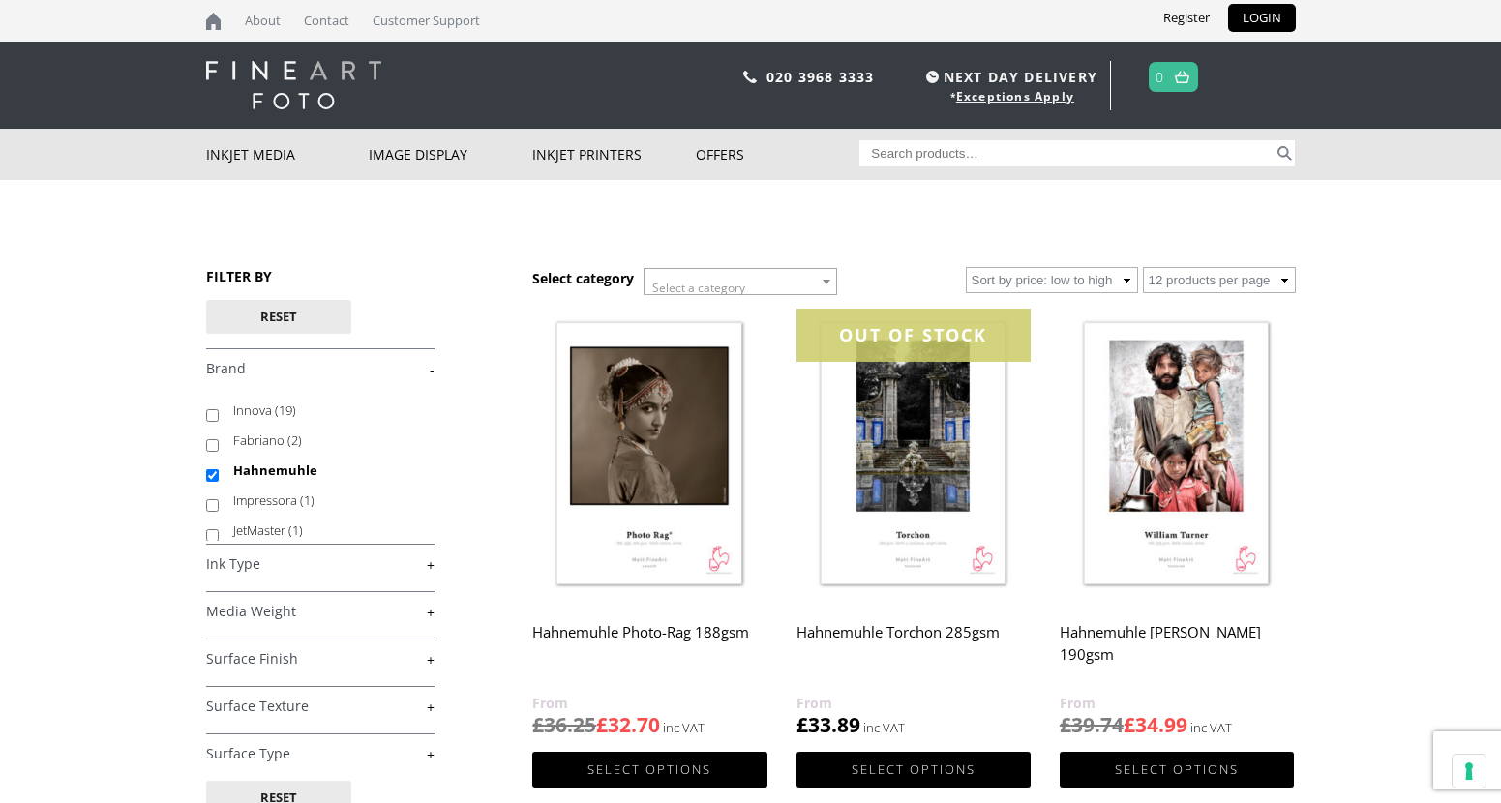
click at [1029, 157] on input "Search for:" at bounding box center [1066, 153] width 414 height 26
paste input "Hahnemuhle Hemp"
type input "Hahnemuhle Hemp"
click at [1285, 155] on button "Search" at bounding box center [1284, 153] width 22 height 26
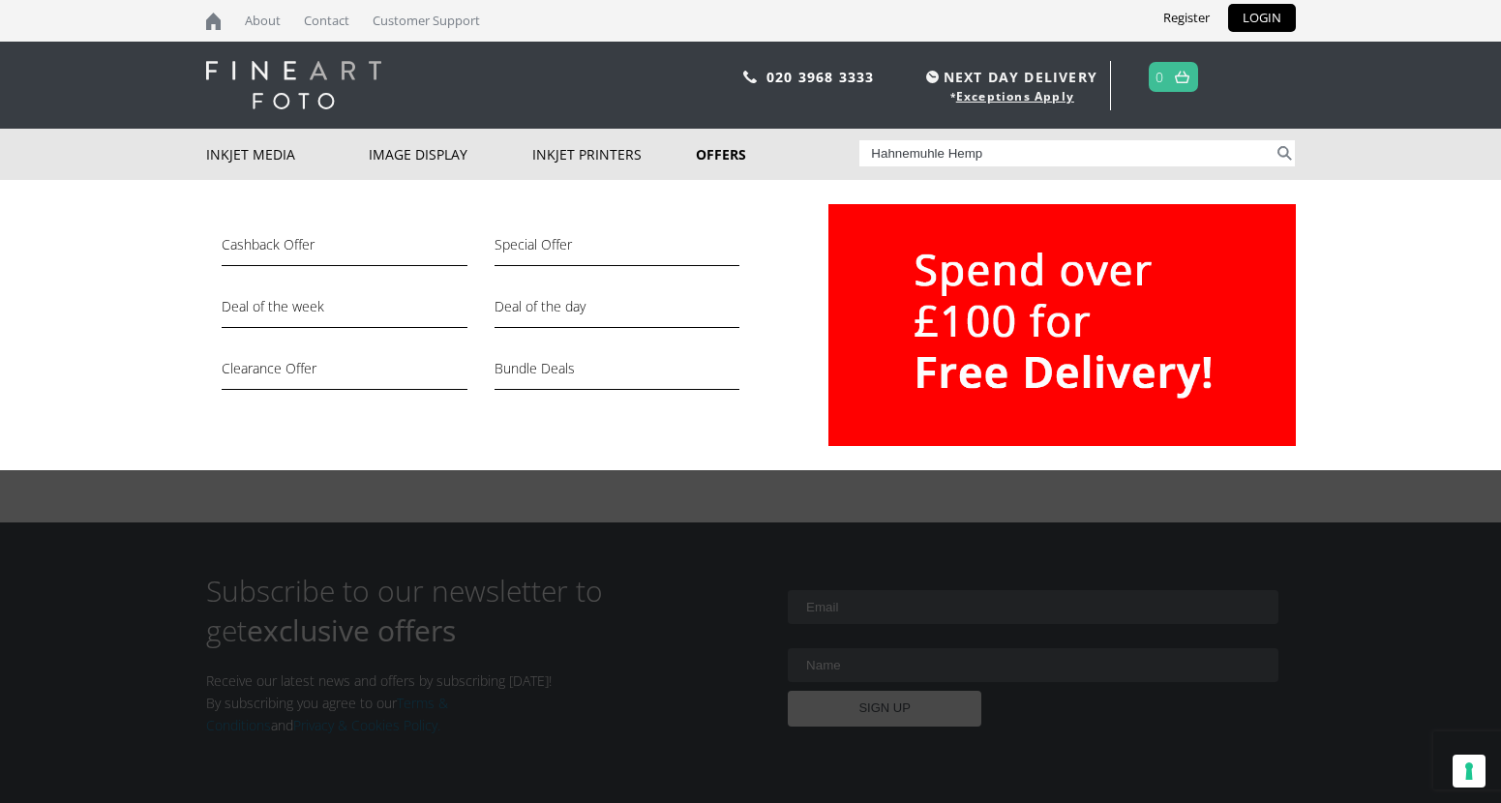
drag, startPoint x: 997, startPoint y: 148, endPoint x: 778, endPoint y: 143, distance: 218.7
click at [778, 143] on div "Inkjet Media Inkjet Fine Art Paper Inkjet Photo Paper Sample Packs Inkjet Canva…" at bounding box center [750, 154] width 1089 height 51
type input "10643584"
click at [1273, 140] on button "Search" at bounding box center [1284, 153] width 22 height 26
drag, startPoint x: 945, startPoint y: 158, endPoint x: 823, endPoint y: 157, distance: 121.9
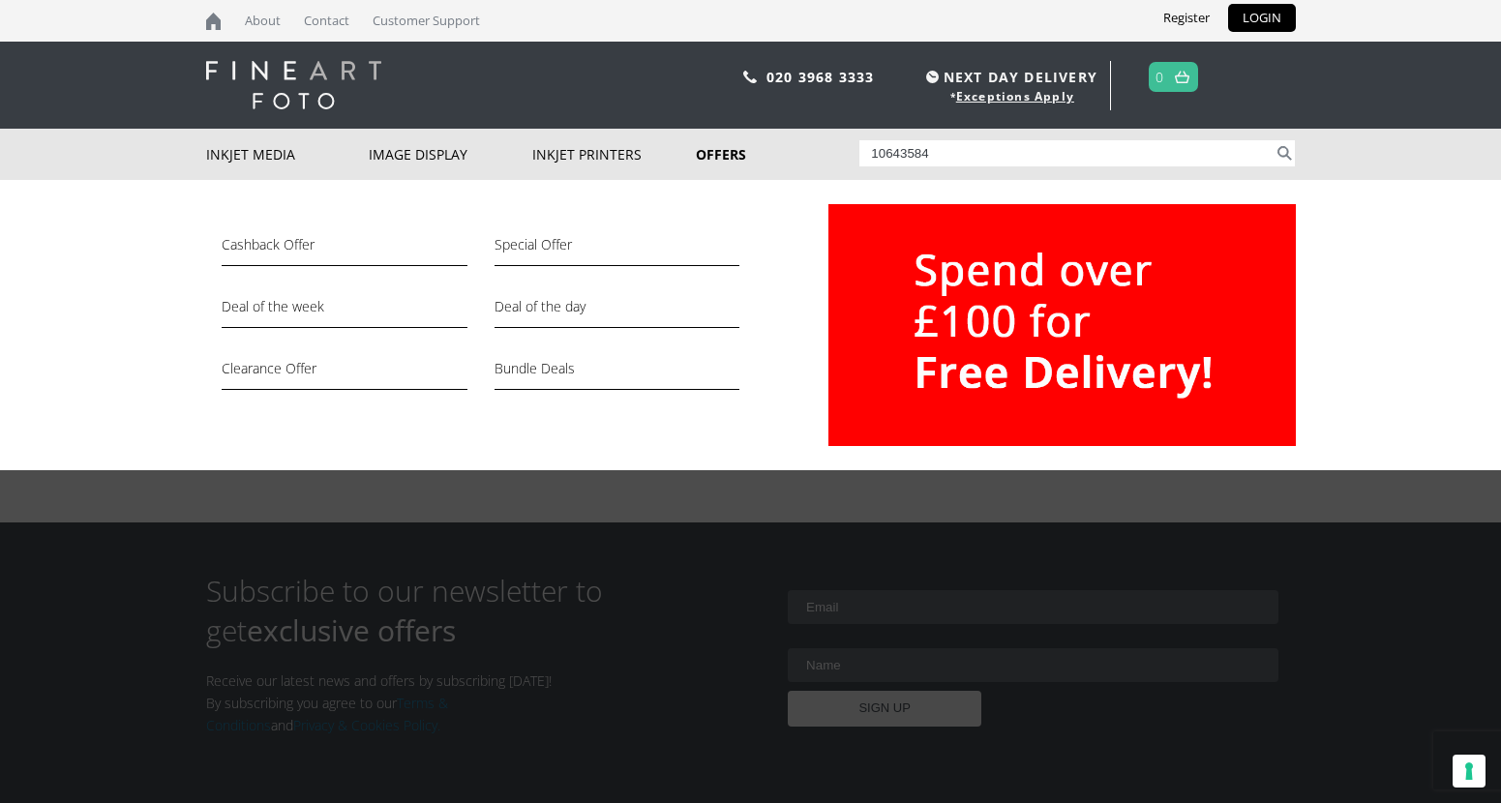
click at [823, 157] on div "Inkjet Media Inkjet Fine Art Paper Inkjet Photo Paper Sample Packs Inkjet Canva…" at bounding box center [750, 154] width 1089 height 51
paste input "Hahnemuhle Portfolio Box"
type input "Hahnemuhle Portfolio Box"
click at [1273, 140] on button "Search" at bounding box center [1284, 153] width 22 height 26
drag, startPoint x: 923, startPoint y: 153, endPoint x: 733, endPoint y: 147, distance: 189.7
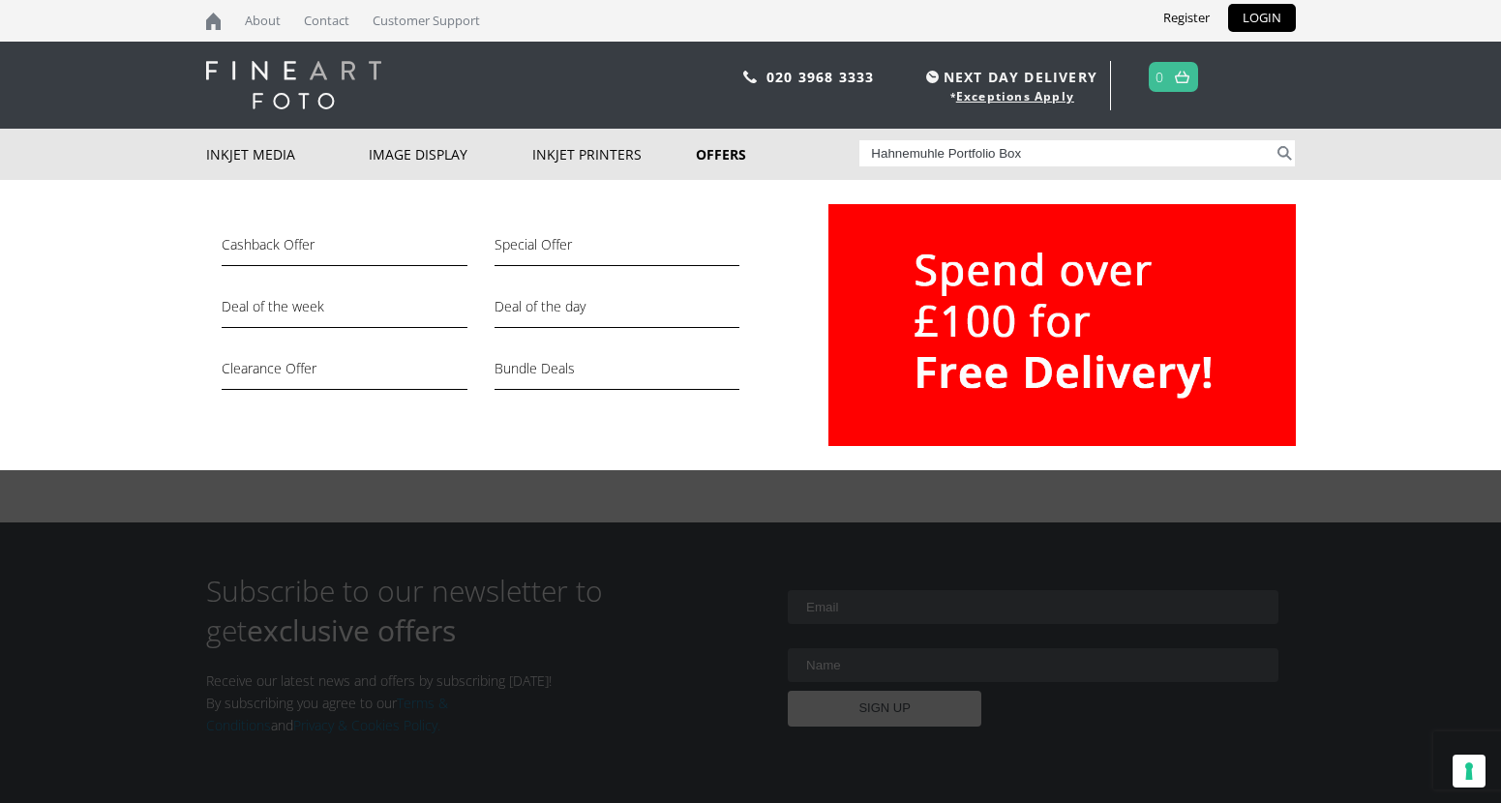
click at [733, 147] on div "Inkjet Media Inkjet Fine Art Paper Inkjet Photo Paper Sample Packs Inkjet Canva…" at bounding box center [750, 154] width 1089 height 51
type input "Portfolio Box"
click at [1273, 140] on button "Search" at bounding box center [1284, 153] width 22 height 26
drag, startPoint x: 985, startPoint y: 153, endPoint x: 811, endPoint y: 153, distance: 174.1
click at [811, 153] on div "Inkjet Media Inkjet Fine Art Paper Inkjet Photo Paper Sample Packs Inkjet Canva…" at bounding box center [750, 154] width 1089 height 51
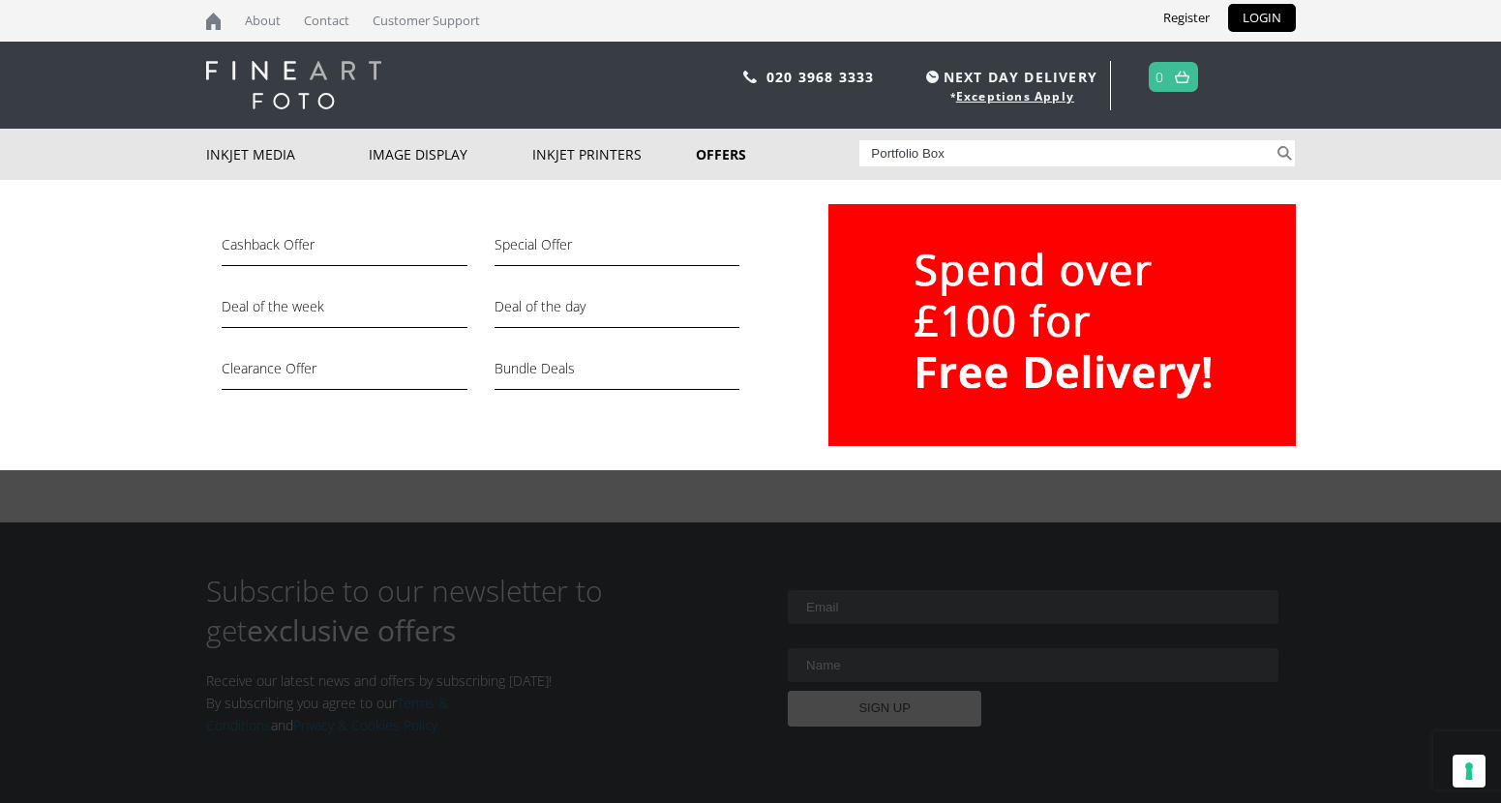
paste input "Hahnemuhle FineArt Pearl"
type input "Hahnemuhle FineArt Pearl"
click at [1273, 140] on button "Search" at bounding box center [1284, 153] width 22 height 26
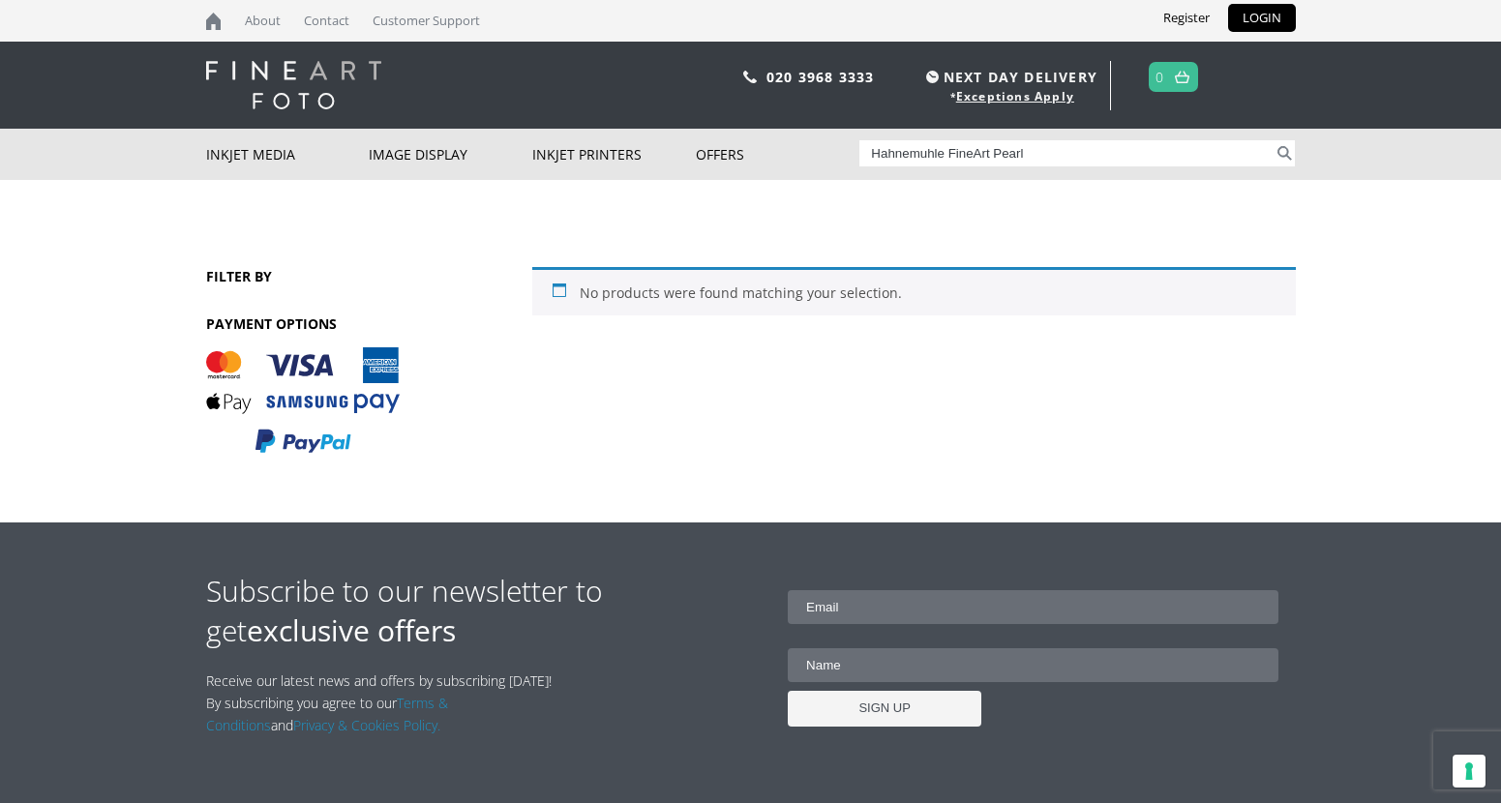
click at [996, 148] on input "Hahnemuhle FineArt Pearl" at bounding box center [1066, 153] width 414 height 26
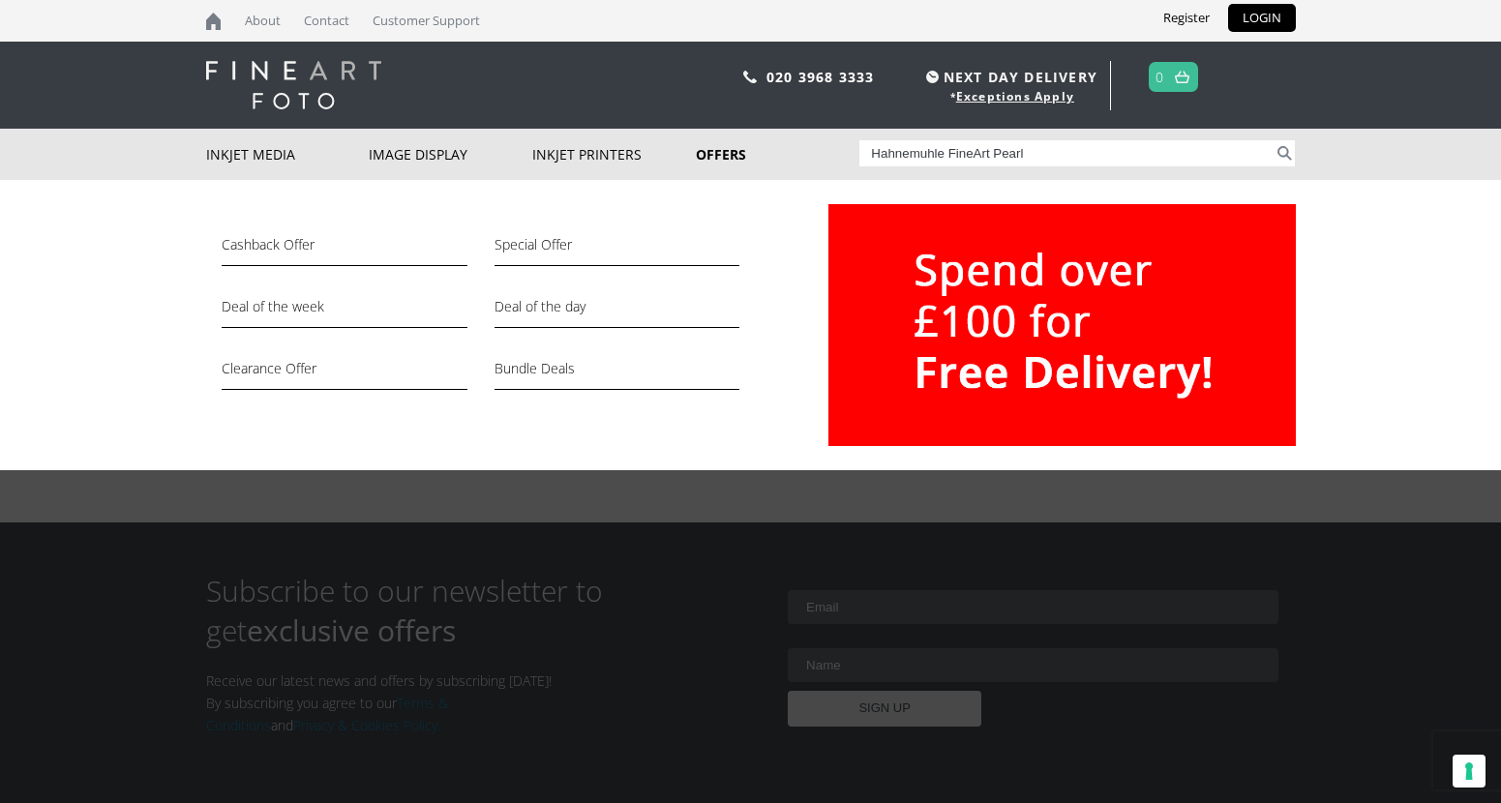
drag, startPoint x: 947, startPoint y: 155, endPoint x: 798, endPoint y: 149, distance: 149.1
click at [798, 149] on div "Inkjet Media Inkjet Fine Art Paper Inkjet Photo Paper Sample Packs Inkjet Canva…" at bounding box center [750, 154] width 1089 height 51
type input "FineArt Pearl"
click at [1273, 140] on button "Search" at bounding box center [1284, 153] width 22 height 26
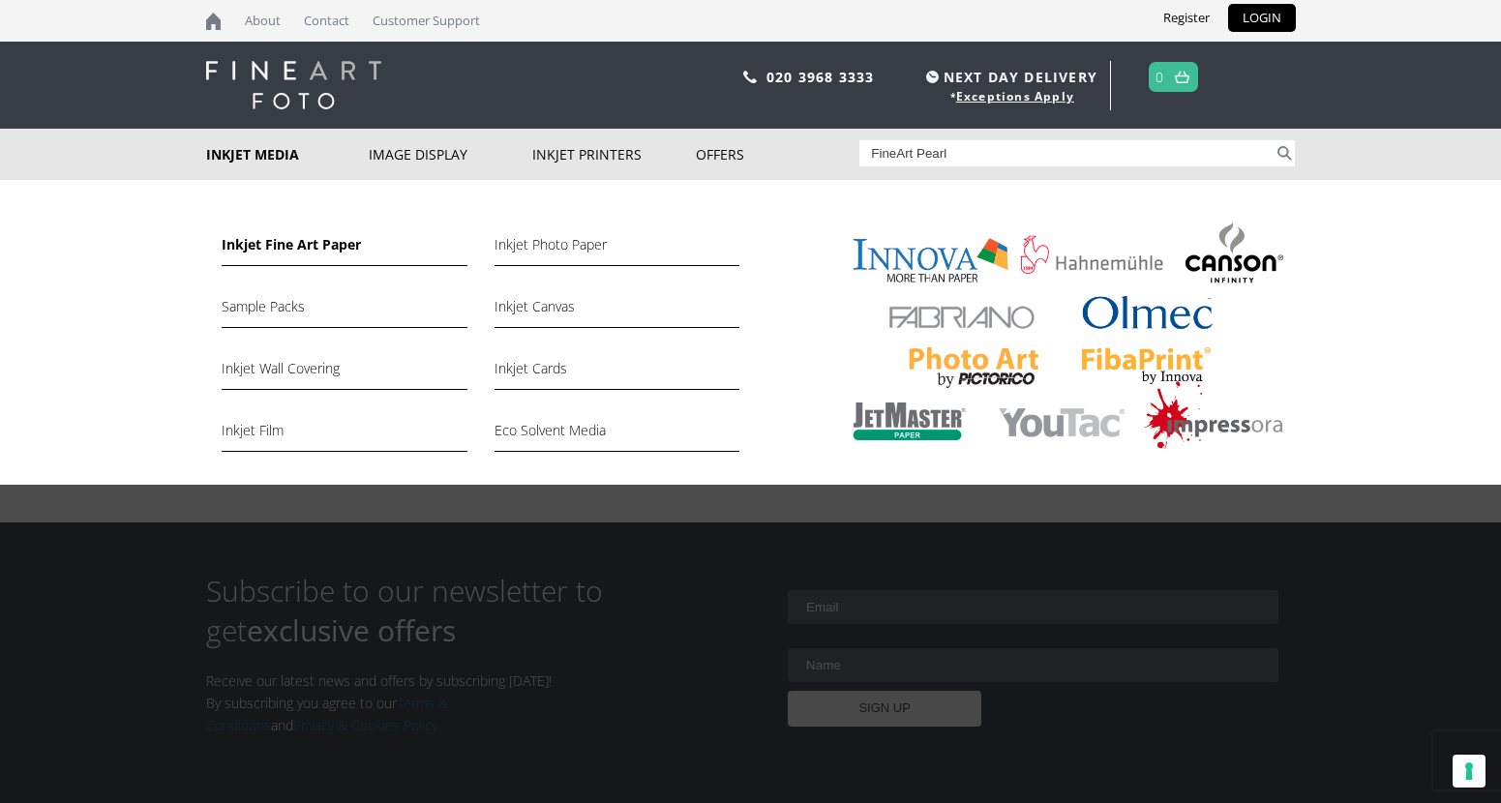
click at [275, 242] on link "Inkjet Fine Art Paper" at bounding box center [344, 249] width 245 height 33
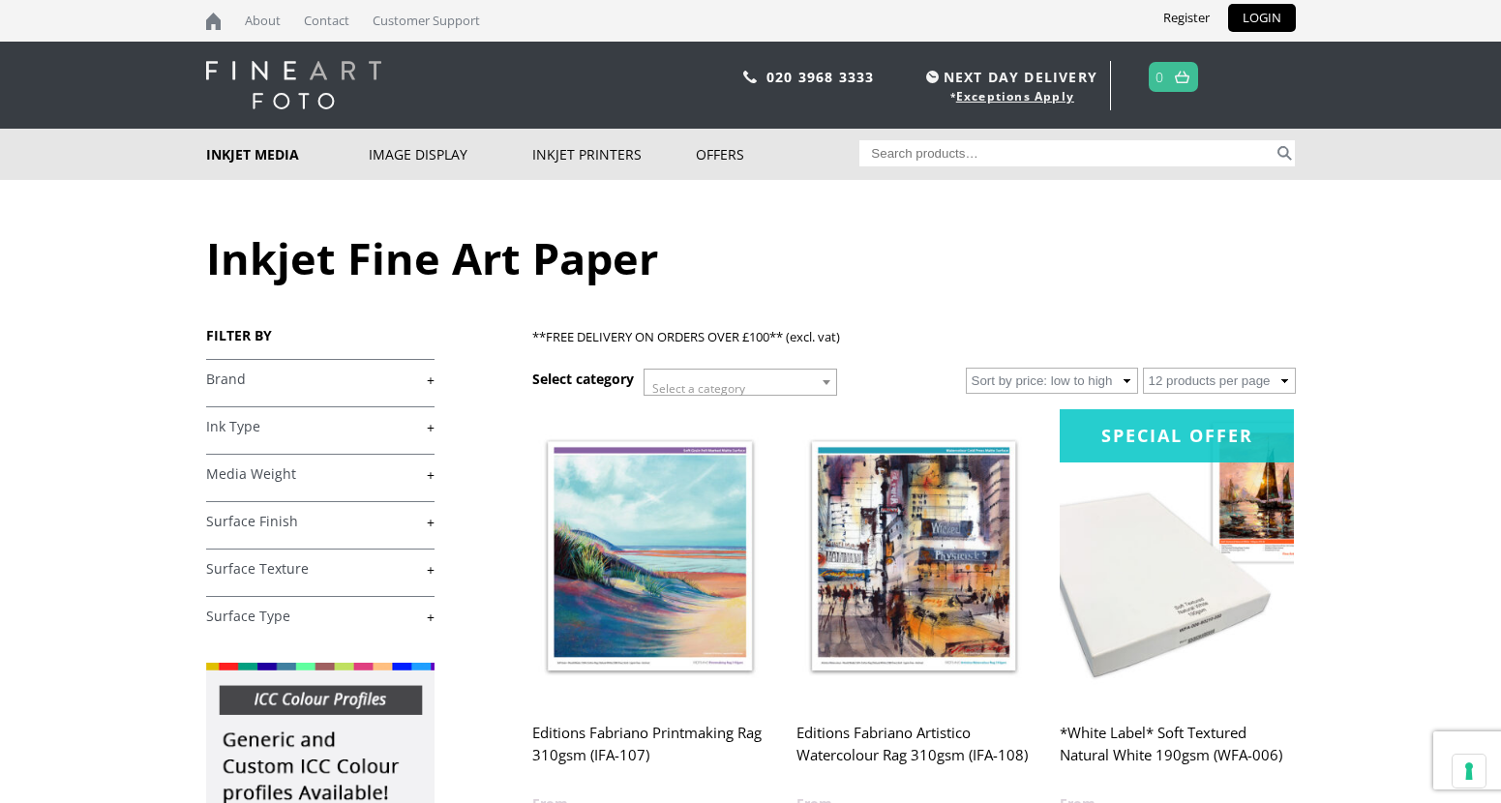
click at [241, 386] on link "+" at bounding box center [320, 380] width 228 height 18
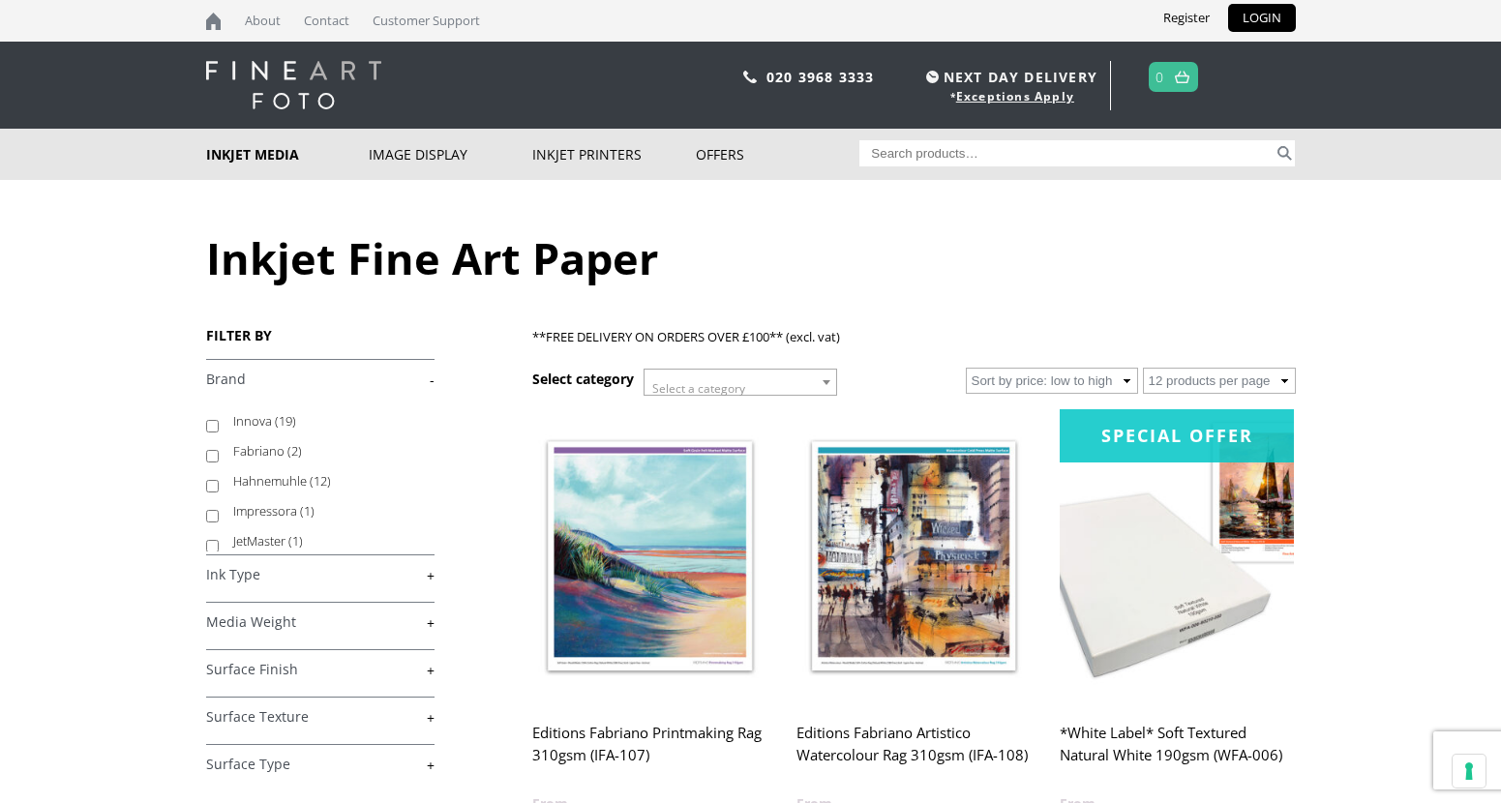
click at [251, 475] on label "Hahnemuhle (12)" at bounding box center [324, 481] width 183 height 30
click at [219, 480] on input "Hahnemuhle (12)" at bounding box center [212, 486] width 13 height 13
checkbox input "true"
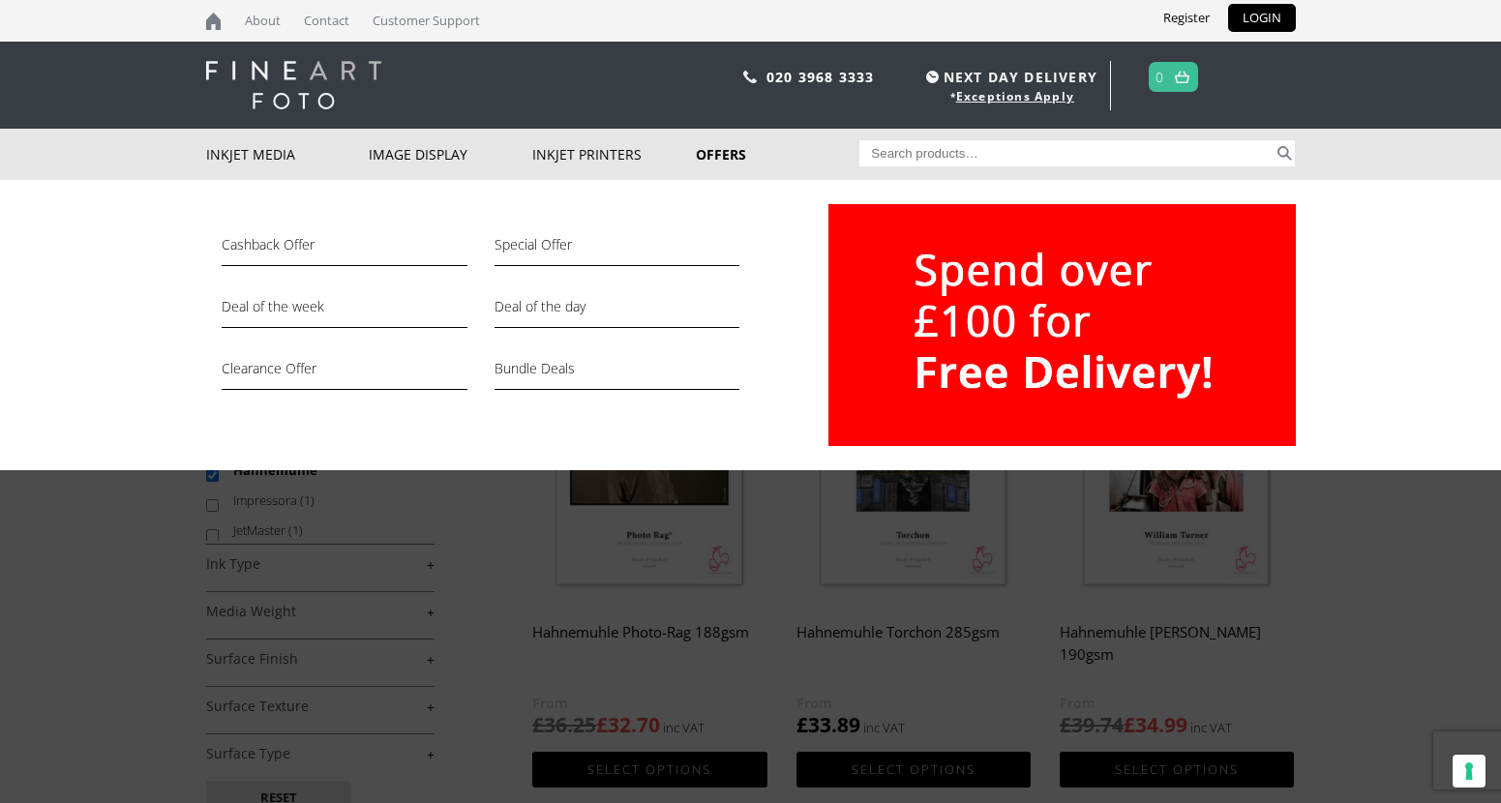
drag, startPoint x: 1038, startPoint y: 153, endPoint x: 774, endPoint y: 151, distance: 264.1
click at [774, 151] on div "Inkjet Media Inkjet Fine Art Paper Inkjet Photo Paper Sample Packs Inkjet Canva…" at bounding box center [750, 154] width 1089 height 51
paste input "Hahnemuhle FineArt Pearl"
type input "Hahnemuhle FineArt Pearl"
click at [1273, 140] on button "Search" at bounding box center [1284, 153] width 22 height 26
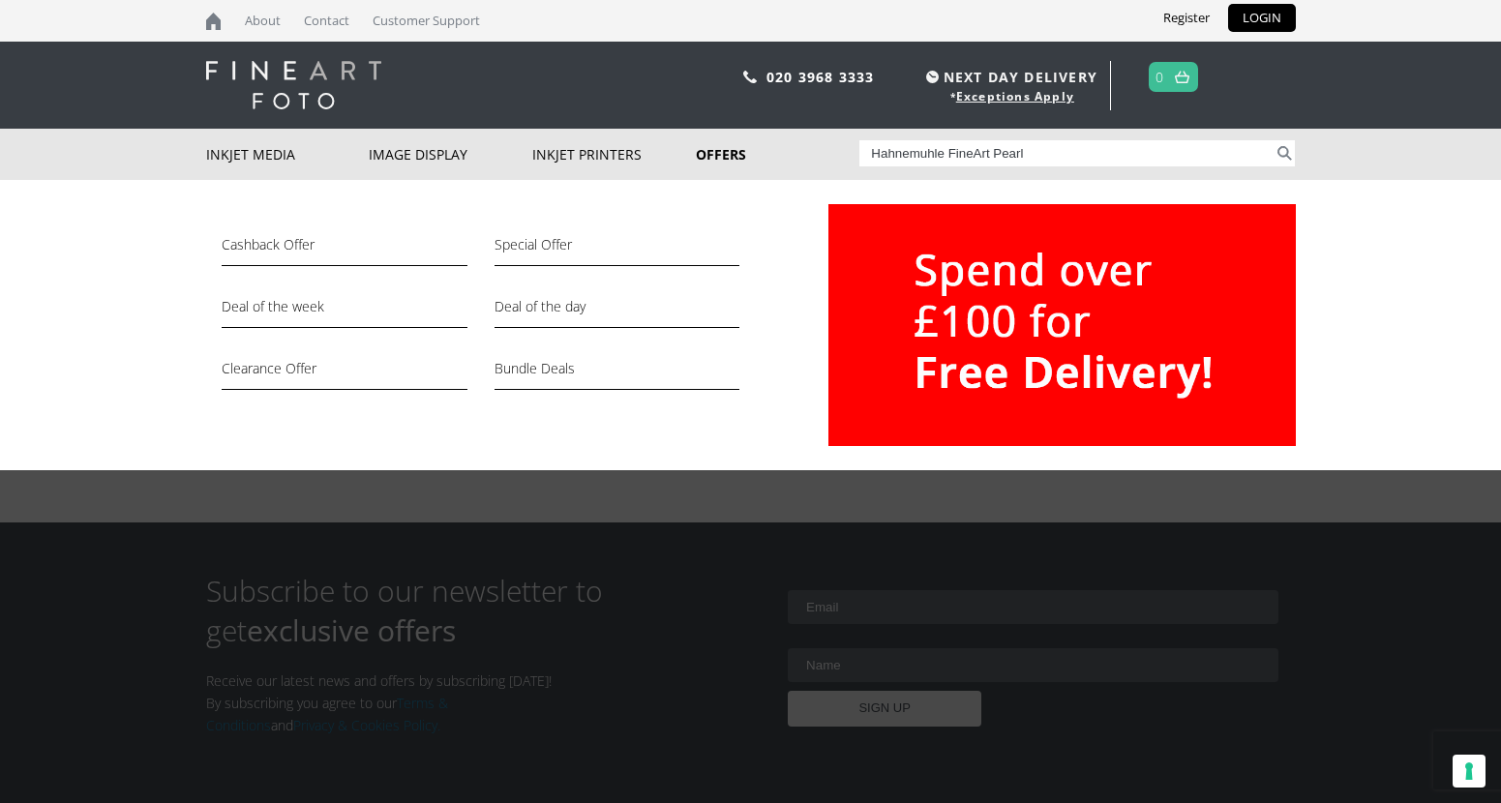
drag, startPoint x: 946, startPoint y: 155, endPoint x: 755, endPoint y: 154, distance: 191.6
click at [755, 154] on div "Inkjet Media Inkjet Fine Art Paper Inkjet Photo Paper Sample Packs Inkjet Canva…" at bounding box center [750, 154] width 1089 height 51
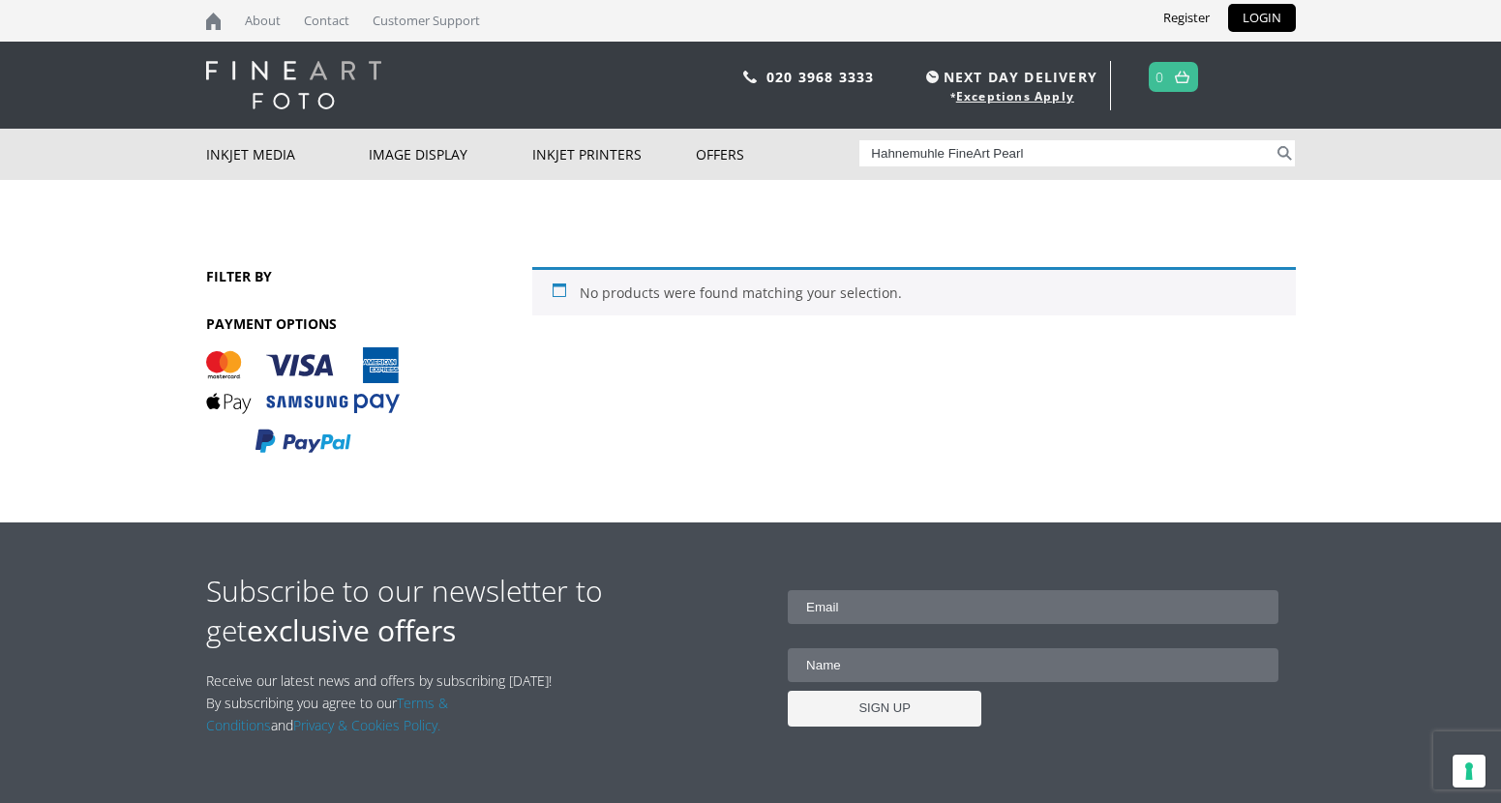
click at [985, 155] on input "Hahnemuhle FineArt Pearl" at bounding box center [1066, 153] width 414 height 26
drag, startPoint x: 992, startPoint y: 156, endPoint x: 1079, endPoint y: 167, distance: 87.8
click at [1079, 167] on div "Search for: Hahnemuhle FineArt Pearl Search" at bounding box center [1076, 153] width 435 height 49
type input "Hahnemuhle FineArt"
click at [1273, 140] on button "Search" at bounding box center [1284, 153] width 22 height 26
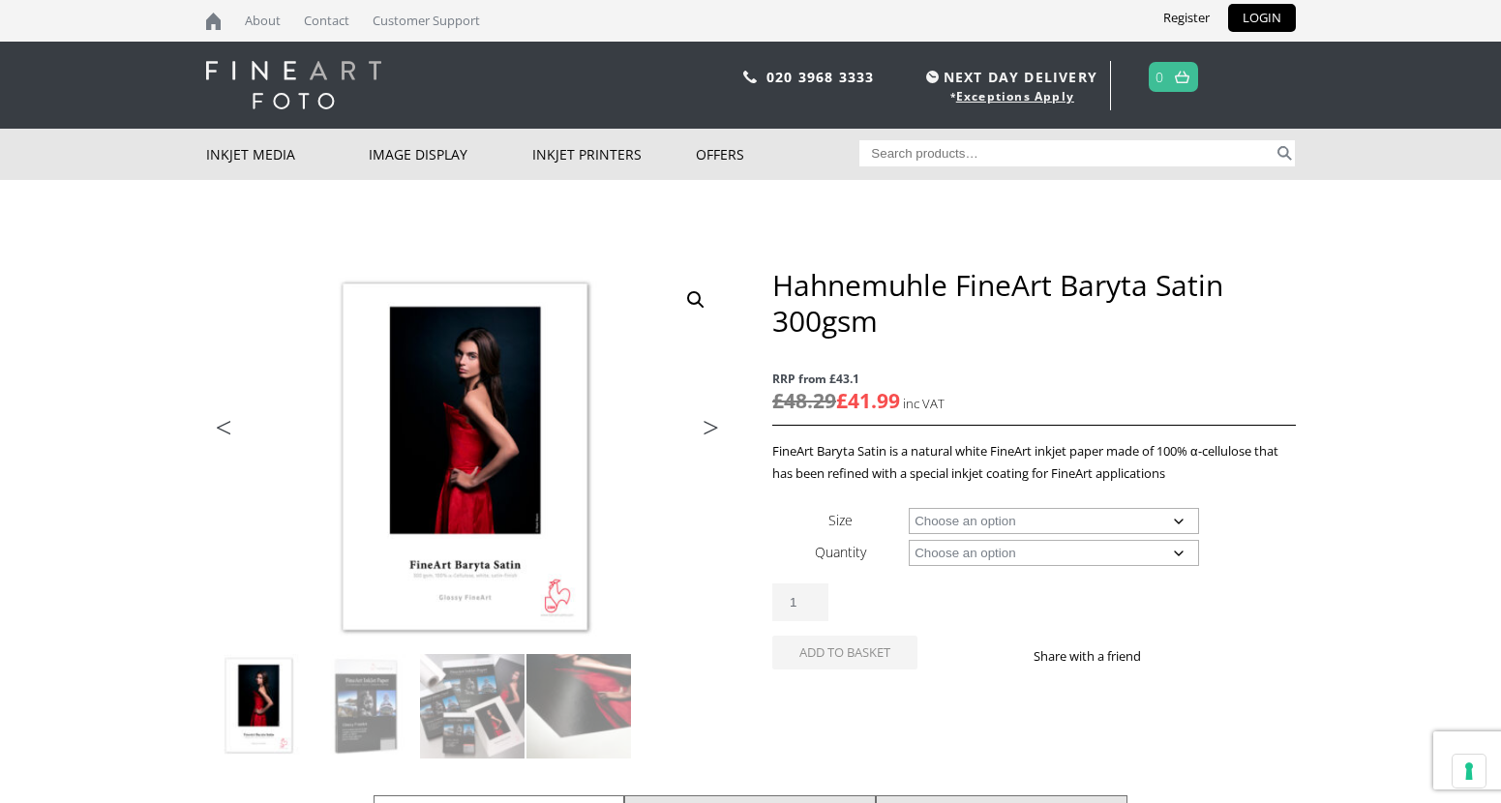
click at [980, 134] on div "Search for: Search" at bounding box center [1076, 153] width 435 height 49
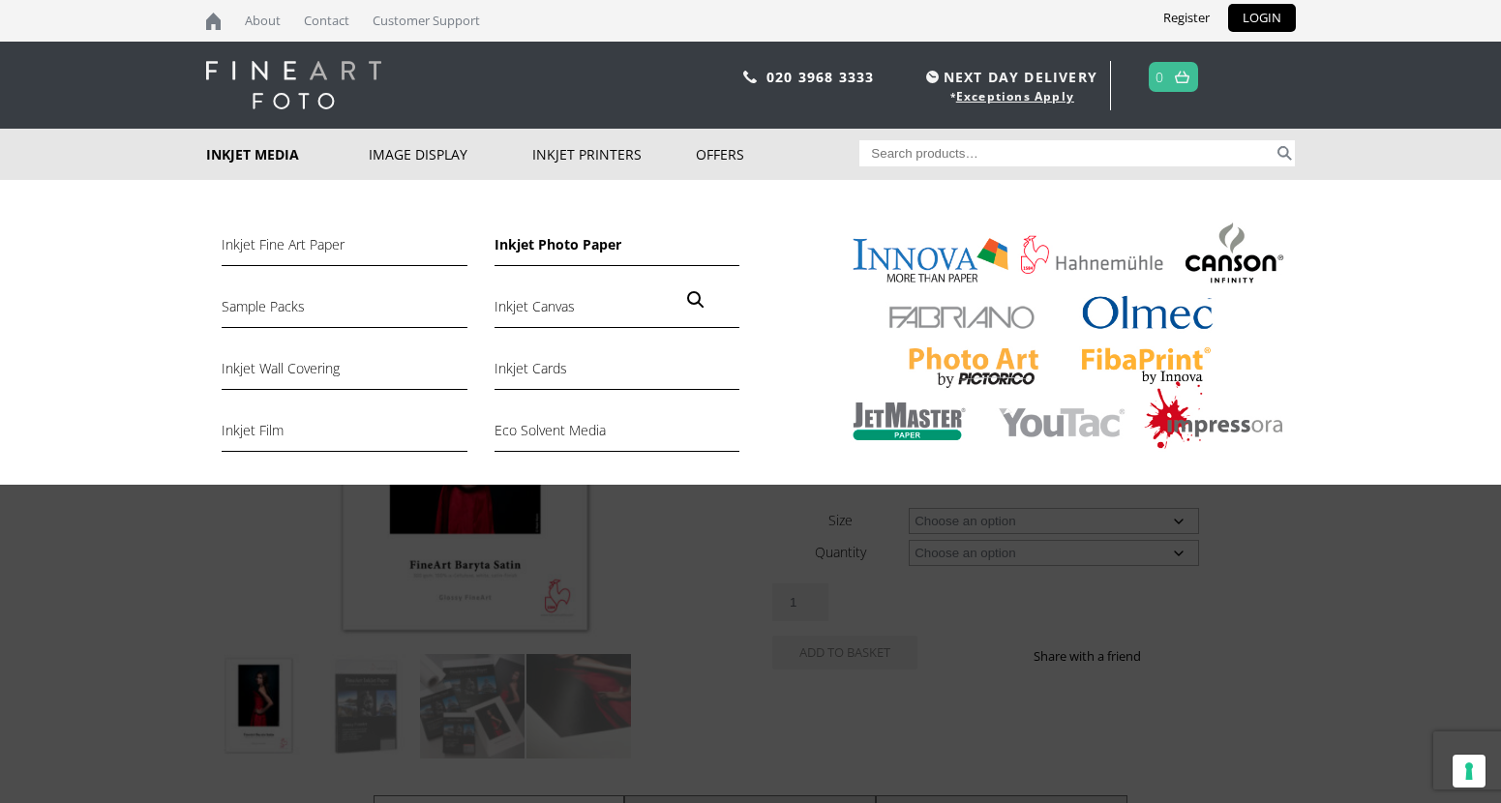
click at [576, 250] on link "Inkjet Photo Paper" at bounding box center [616, 249] width 245 height 33
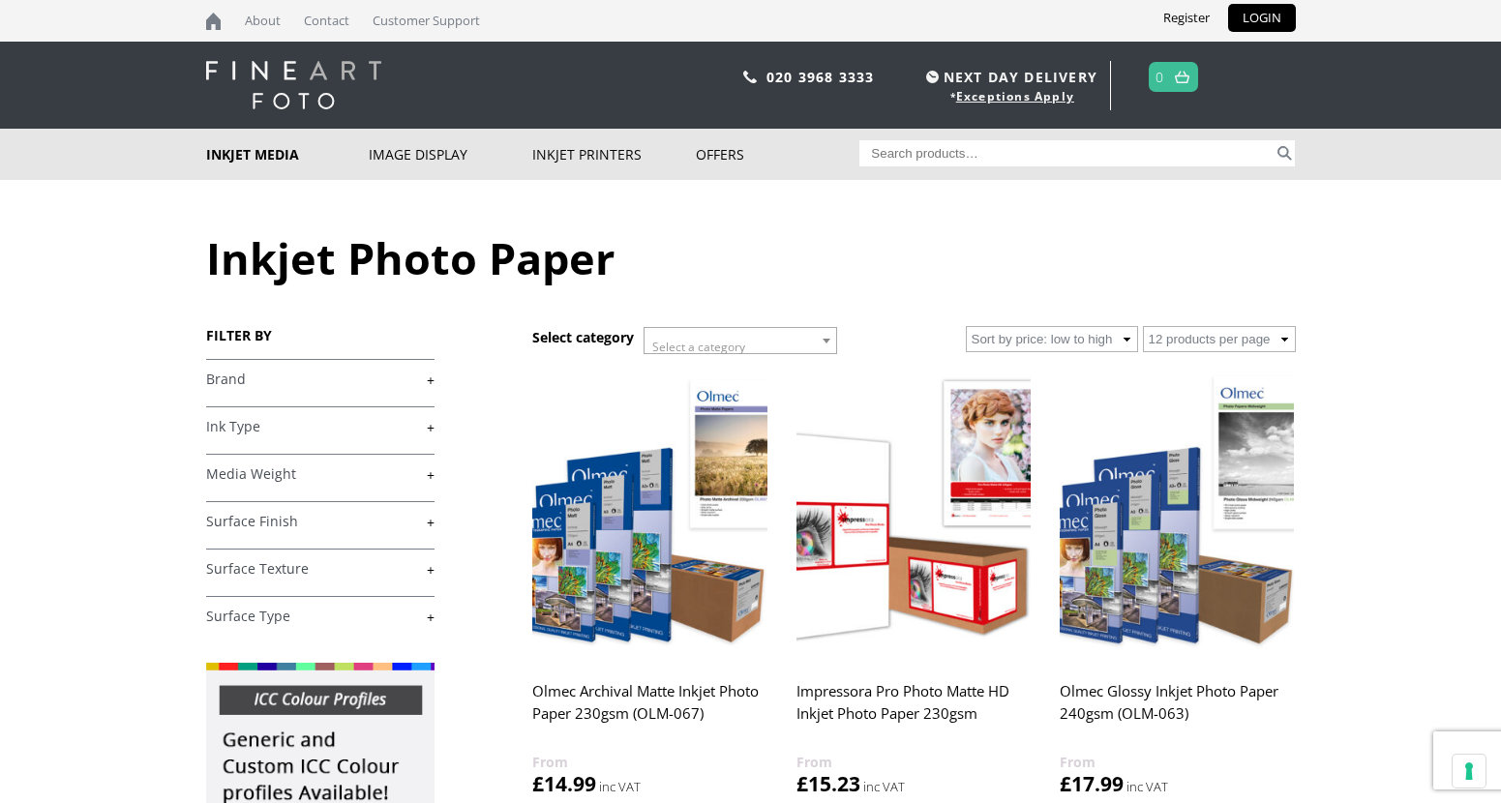
click at [425, 385] on link "+" at bounding box center [320, 380] width 228 height 18
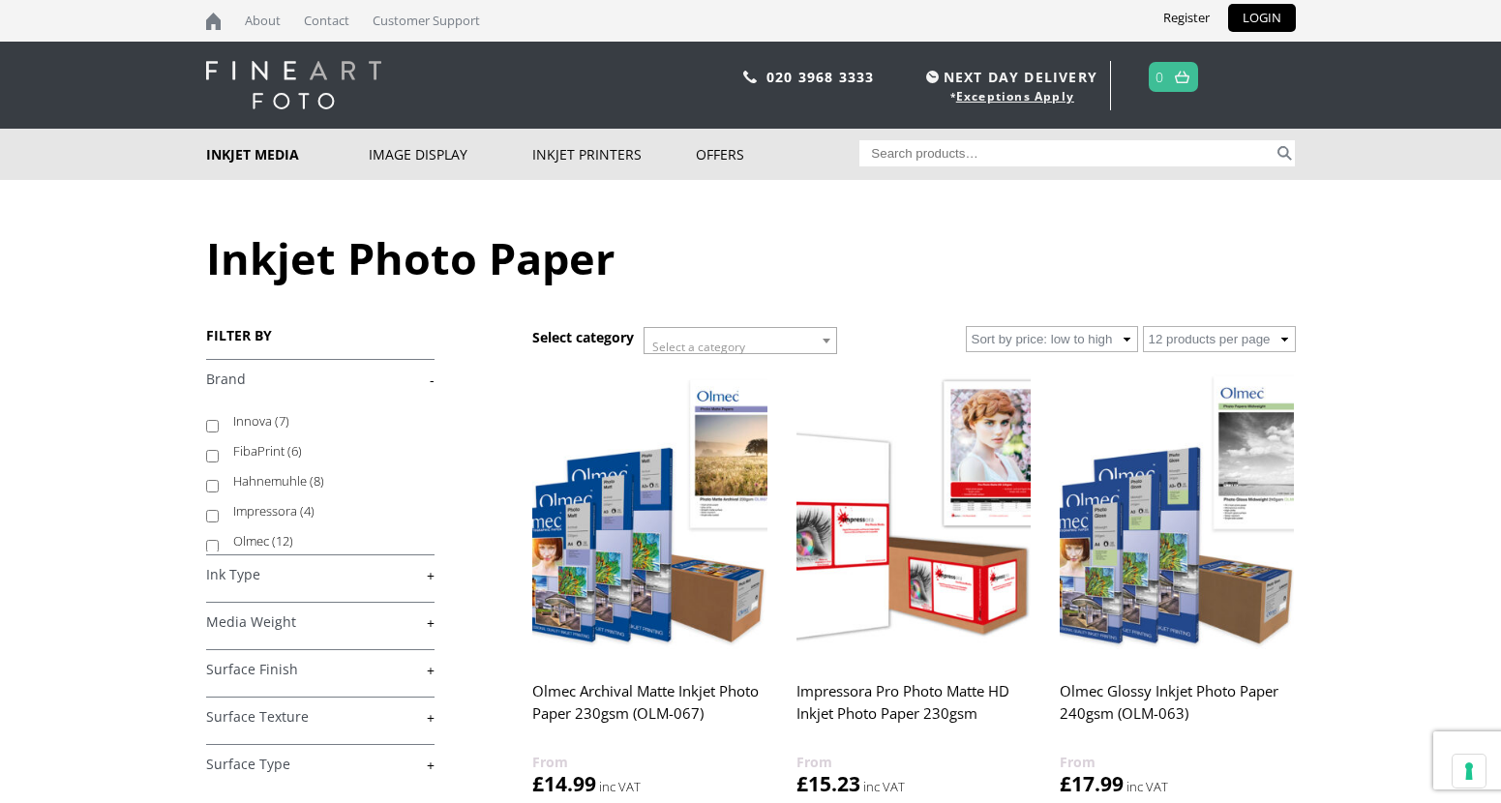
click at [302, 482] on label "Hahnemuhle (8)" at bounding box center [324, 481] width 183 height 30
click at [219, 482] on input "Hahnemuhle (8)" at bounding box center [212, 486] width 13 height 13
checkbox input "true"
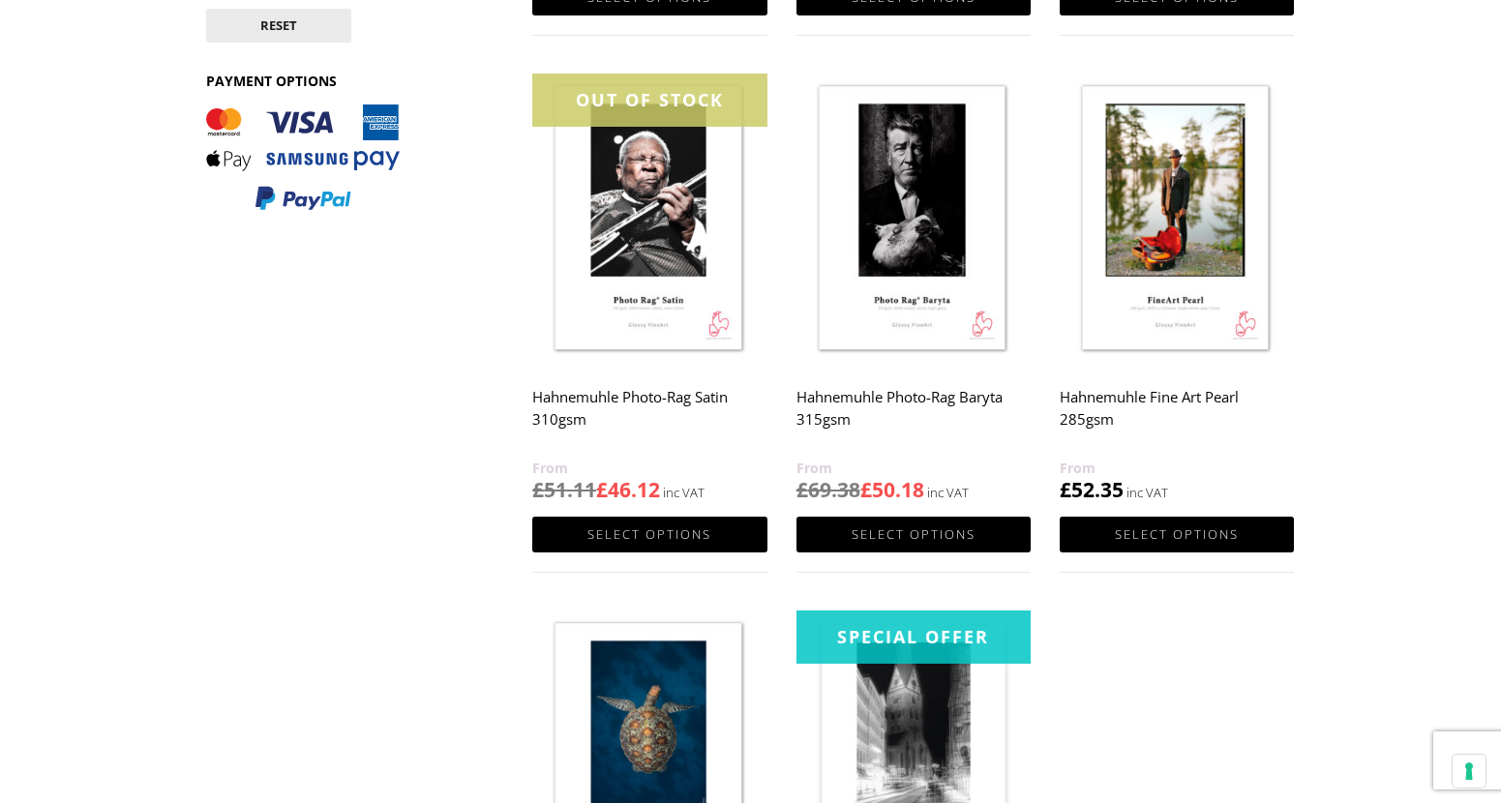
scroll to position [774, 0]
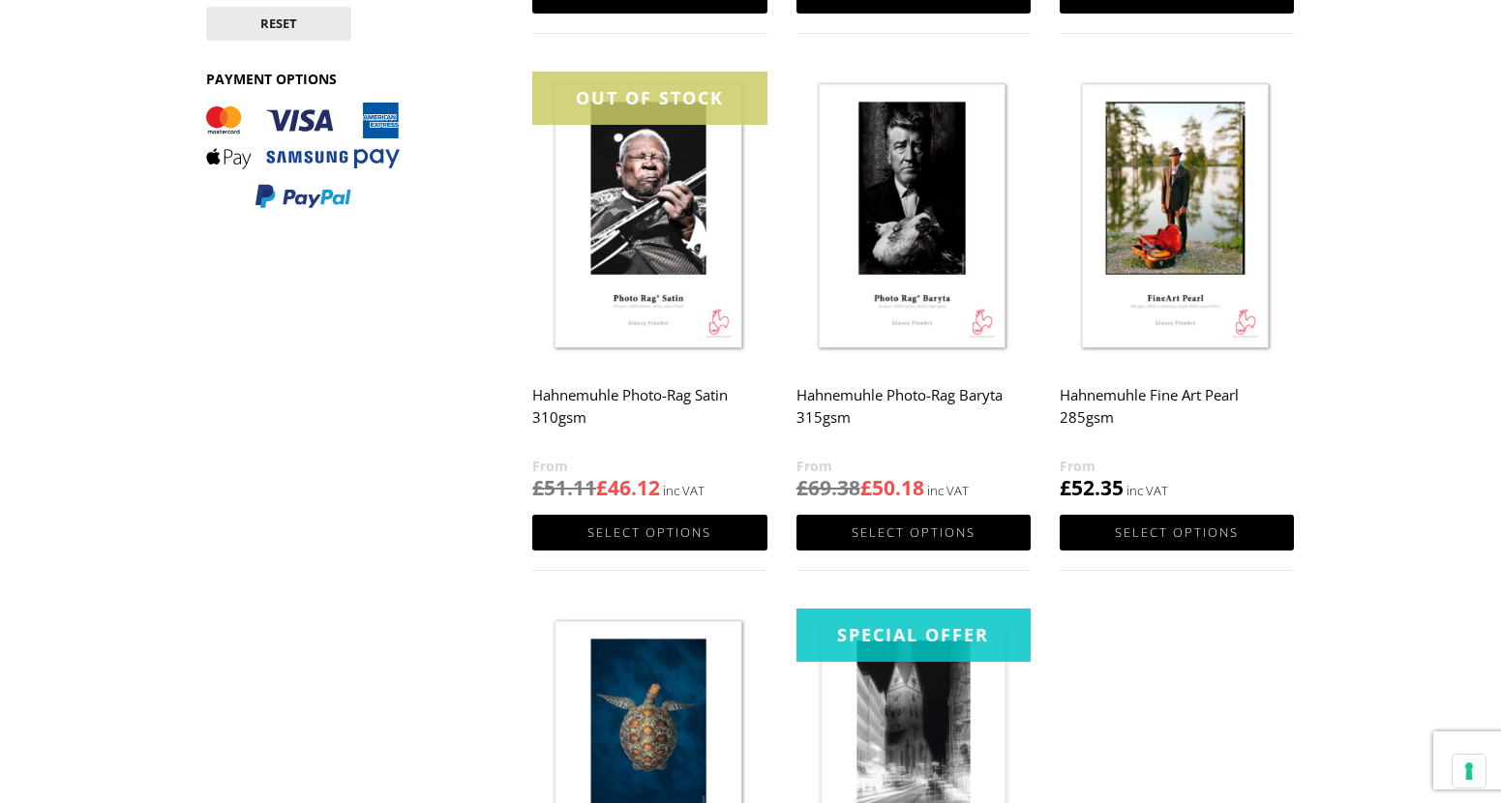
click at [1149, 396] on h2 "Hahnemuhle Fine Art Pearl 285gsm" at bounding box center [1176, 415] width 234 height 77
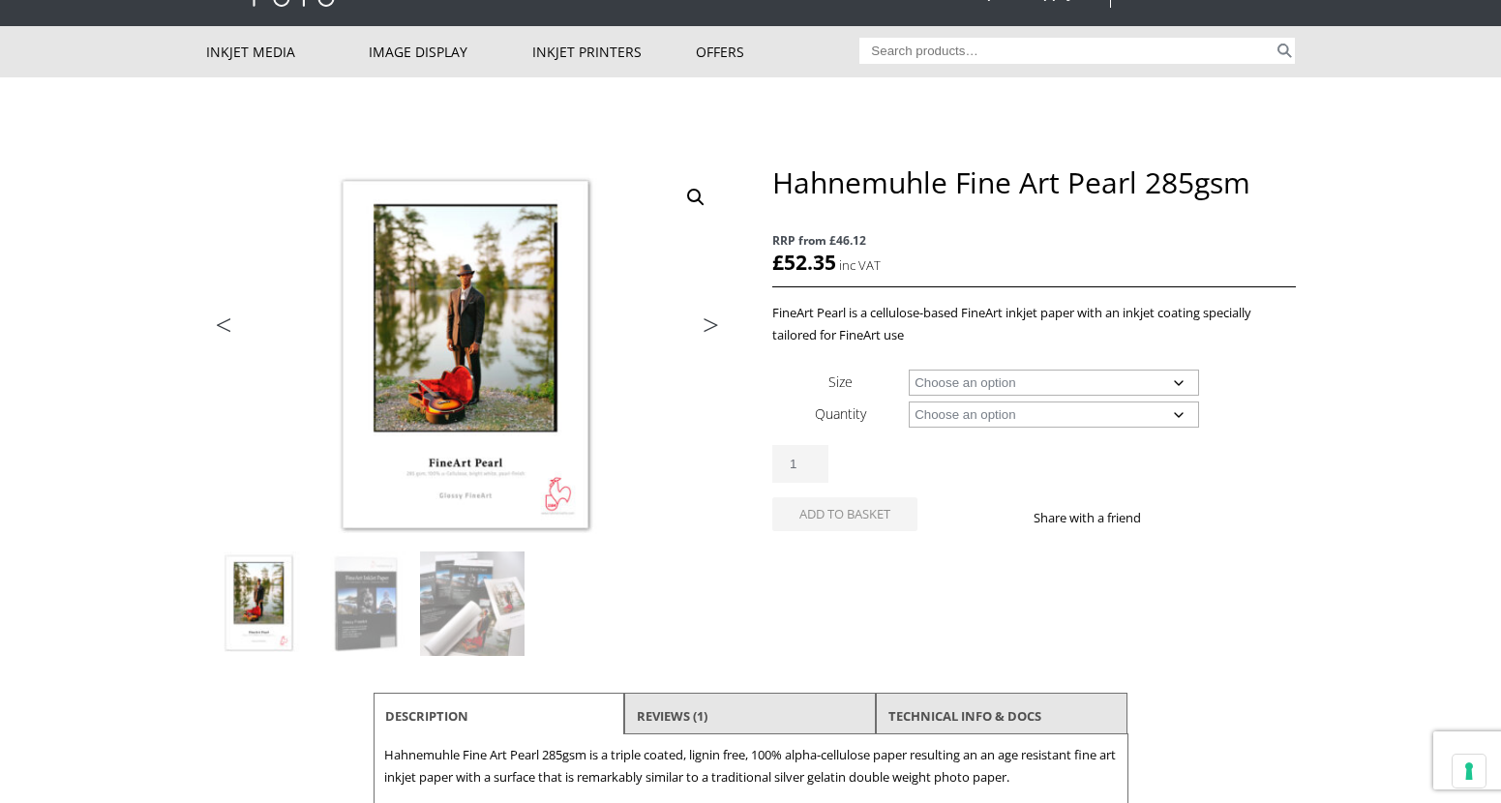
scroll to position [97, 0]
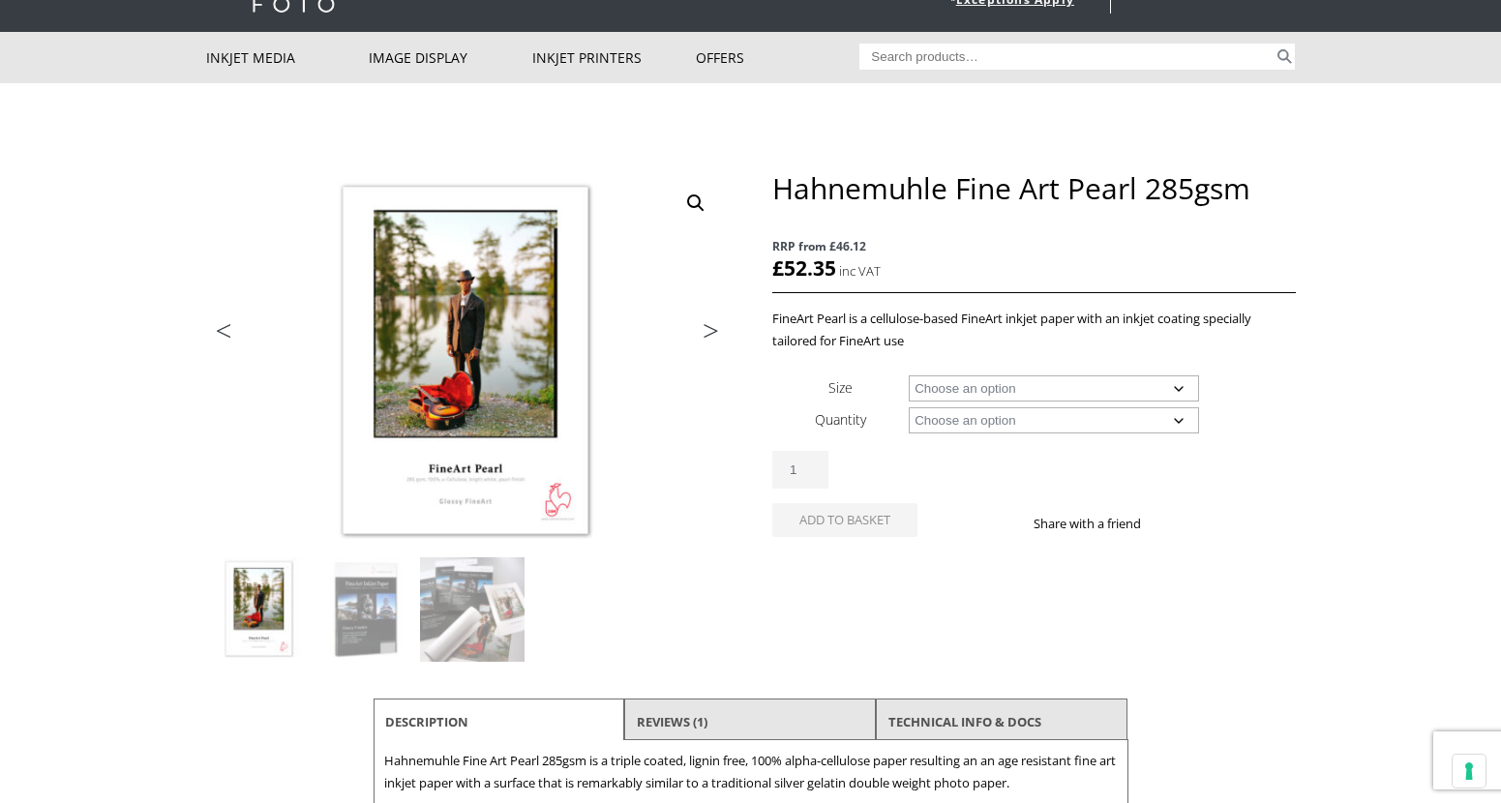
click at [958, 386] on select "Choose an option A4 Sheet A3 Sheet A3+ Sheet A2 Sheet 17" Wide Roll 24" Wide Ro…" at bounding box center [1053, 388] width 290 height 26
click at [928, 273] on p "RRP from £46.12 £ 52.35" at bounding box center [1033, 259] width 522 height 68
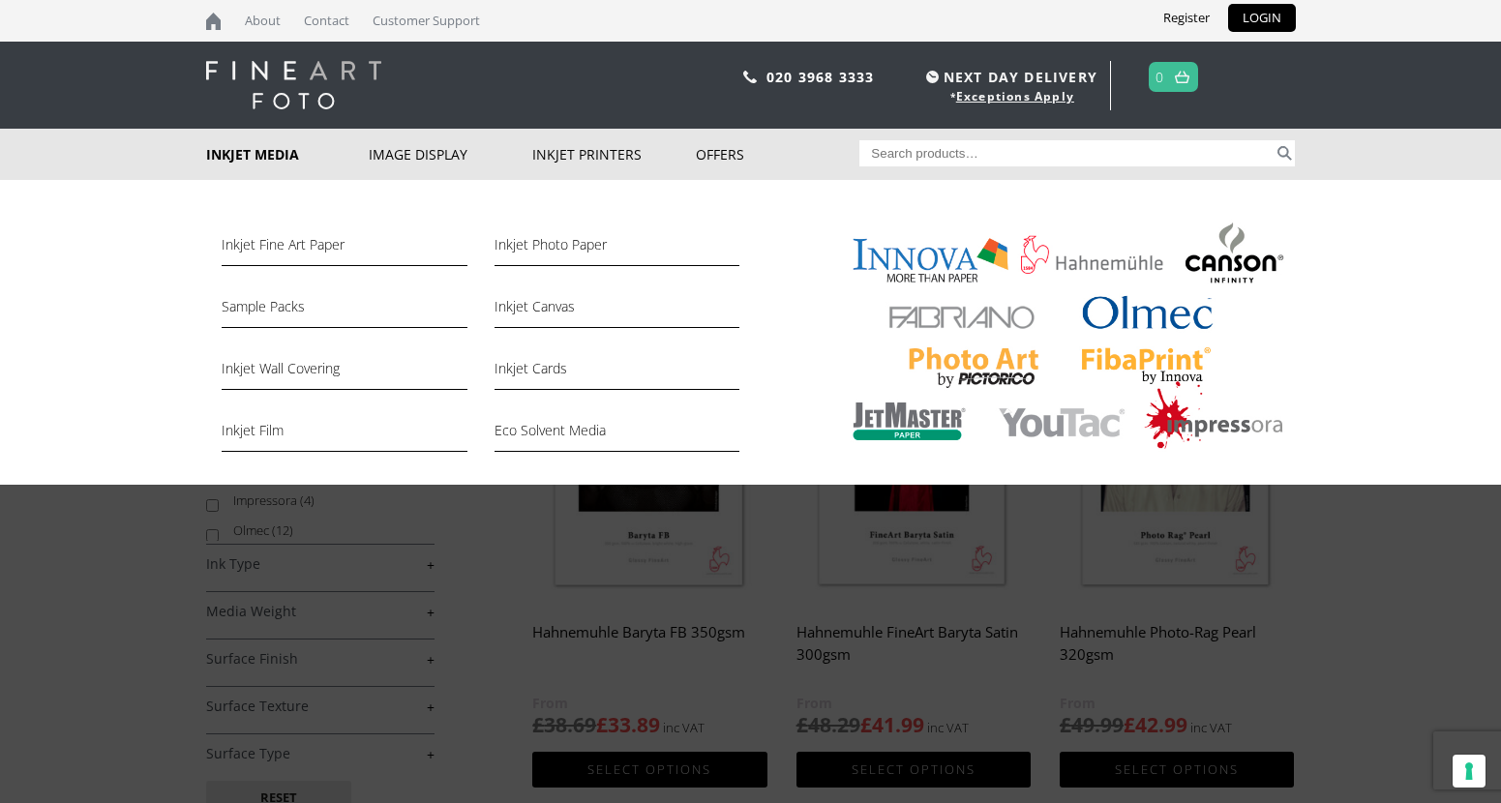
click at [246, 160] on link "Inkjet Media" at bounding box center [288, 154] width 164 height 51
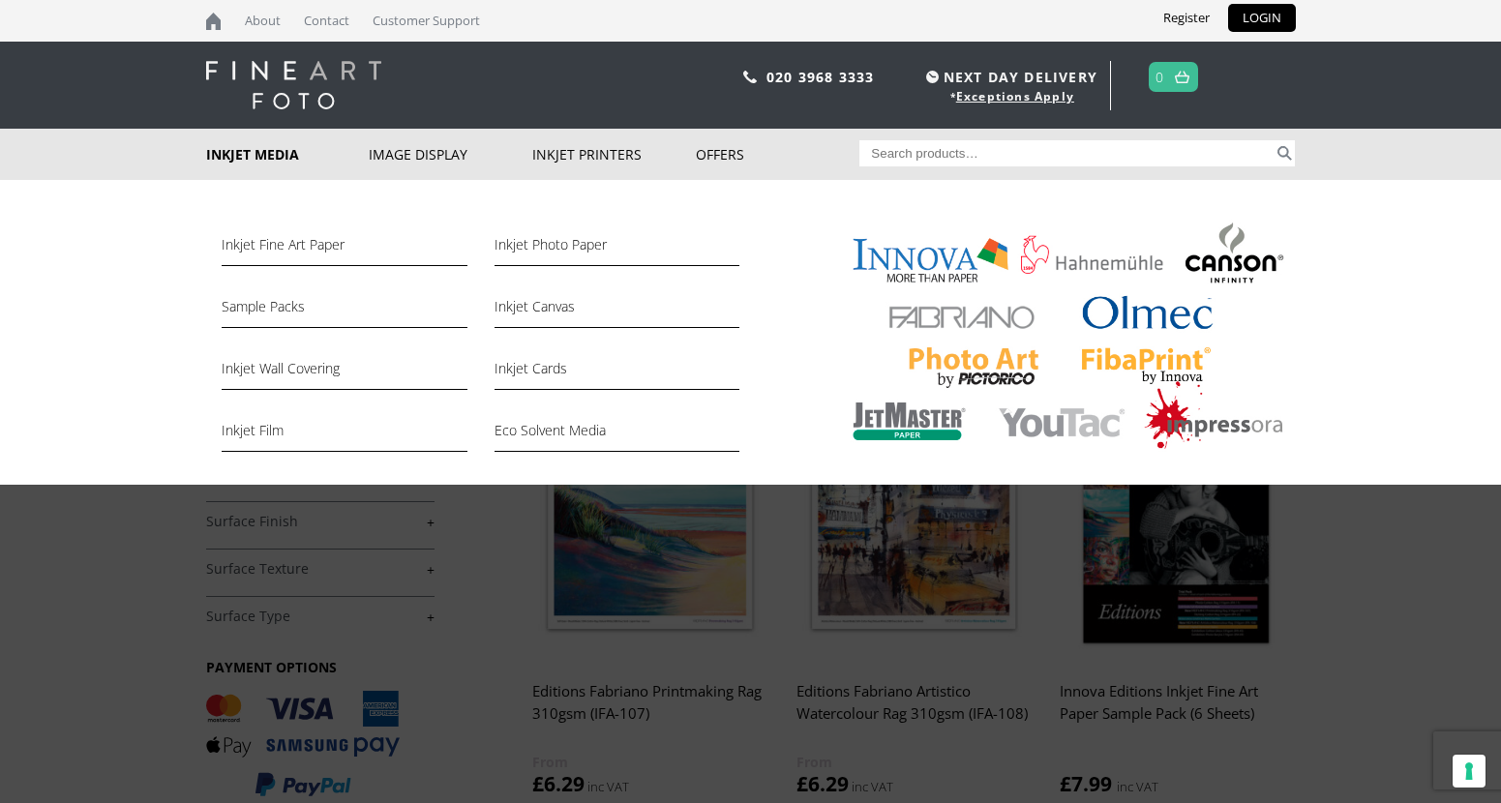
click at [228, 163] on link "Inkjet Media" at bounding box center [288, 154] width 164 height 51
click at [285, 253] on link "Inkjet Fine Art Paper" at bounding box center [344, 249] width 245 height 33
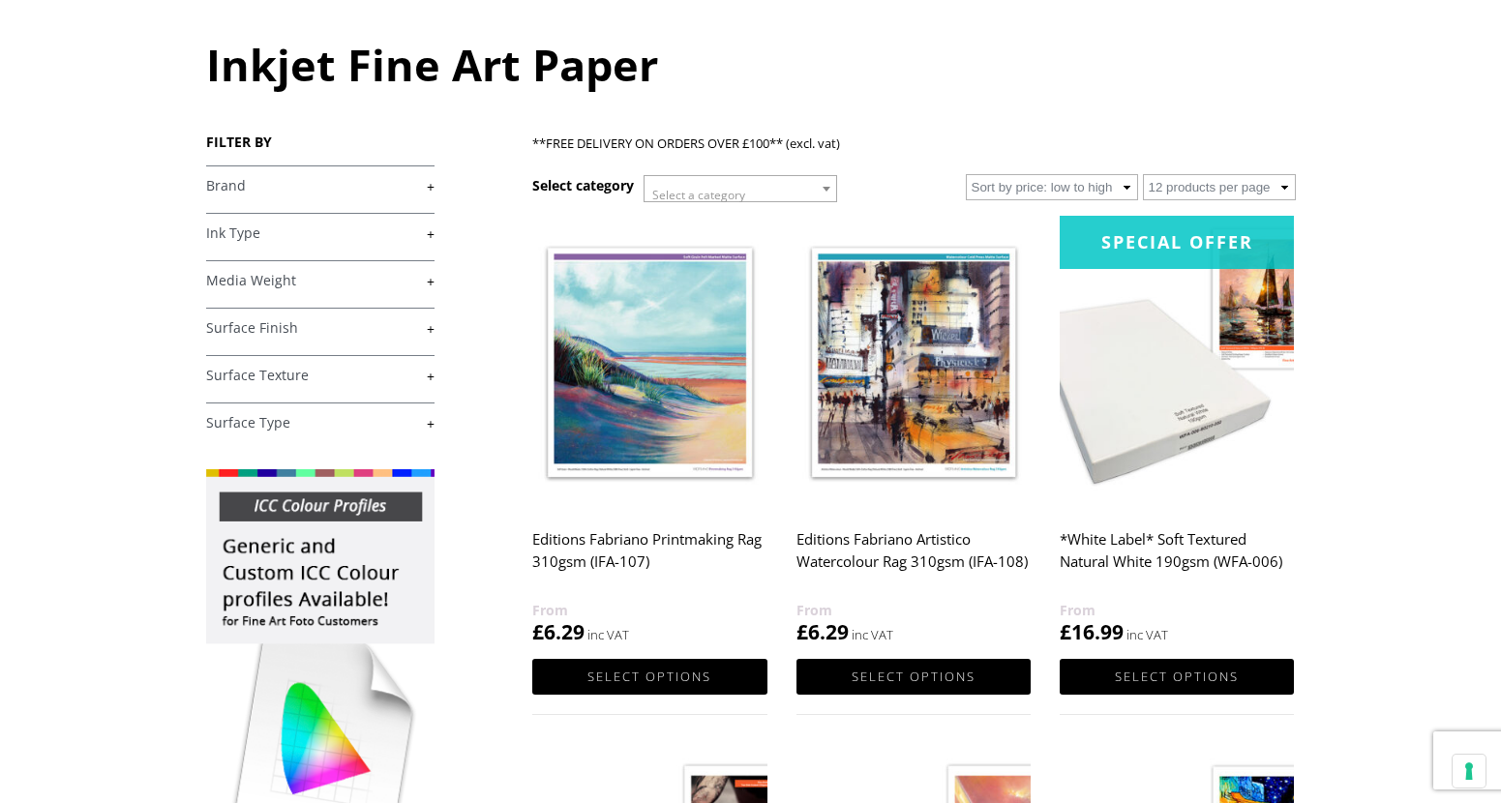
click at [321, 189] on link "+" at bounding box center [320, 186] width 228 height 18
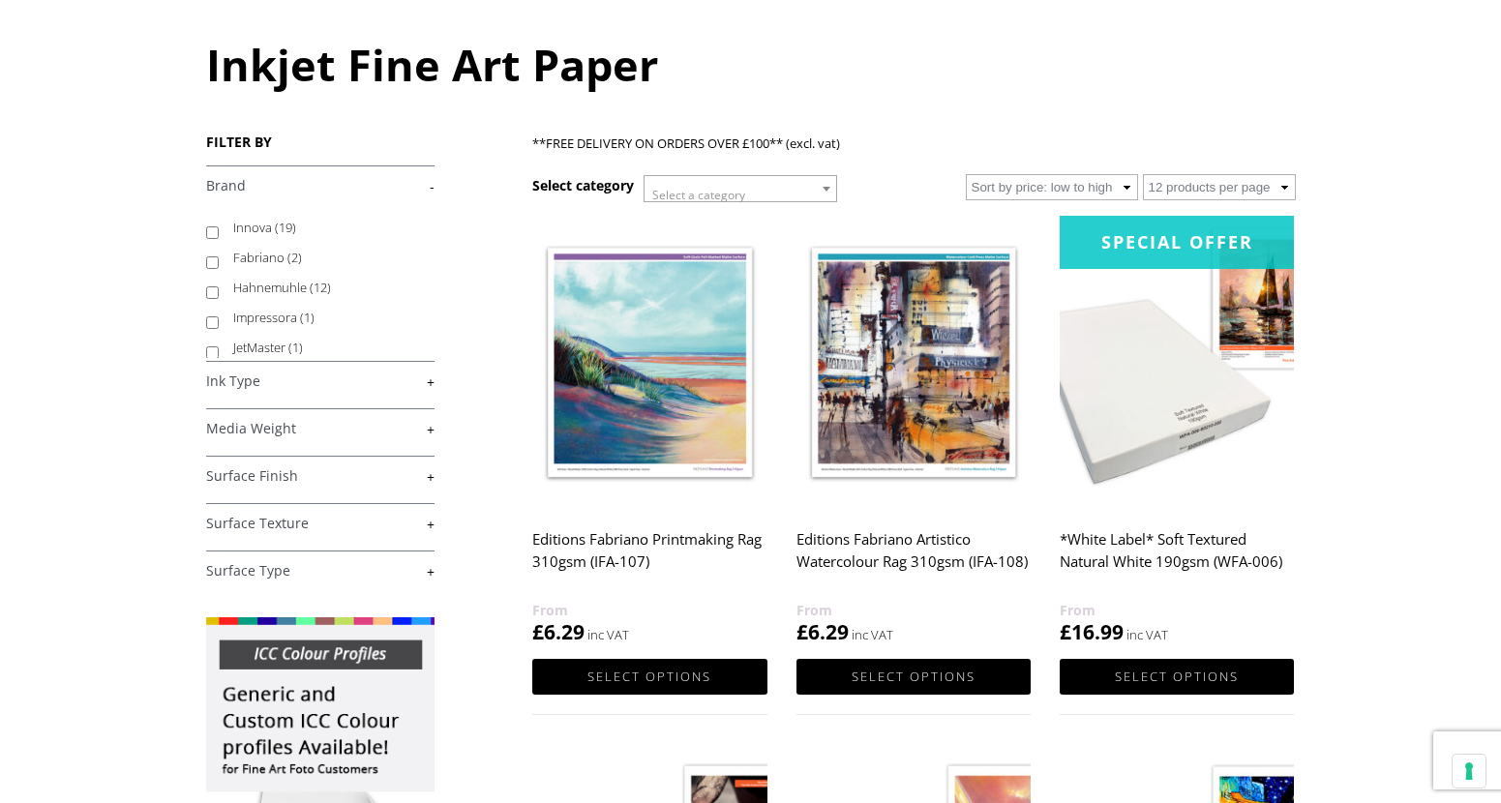
click at [266, 287] on label "Hahnemuhle (12)" at bounding box center [324, 288] width 183 height 30
click at [219, 287] on input "Hahnemuhle (12)" at bounding box center [212, 292] width 13 height 13
checkbox input "true"
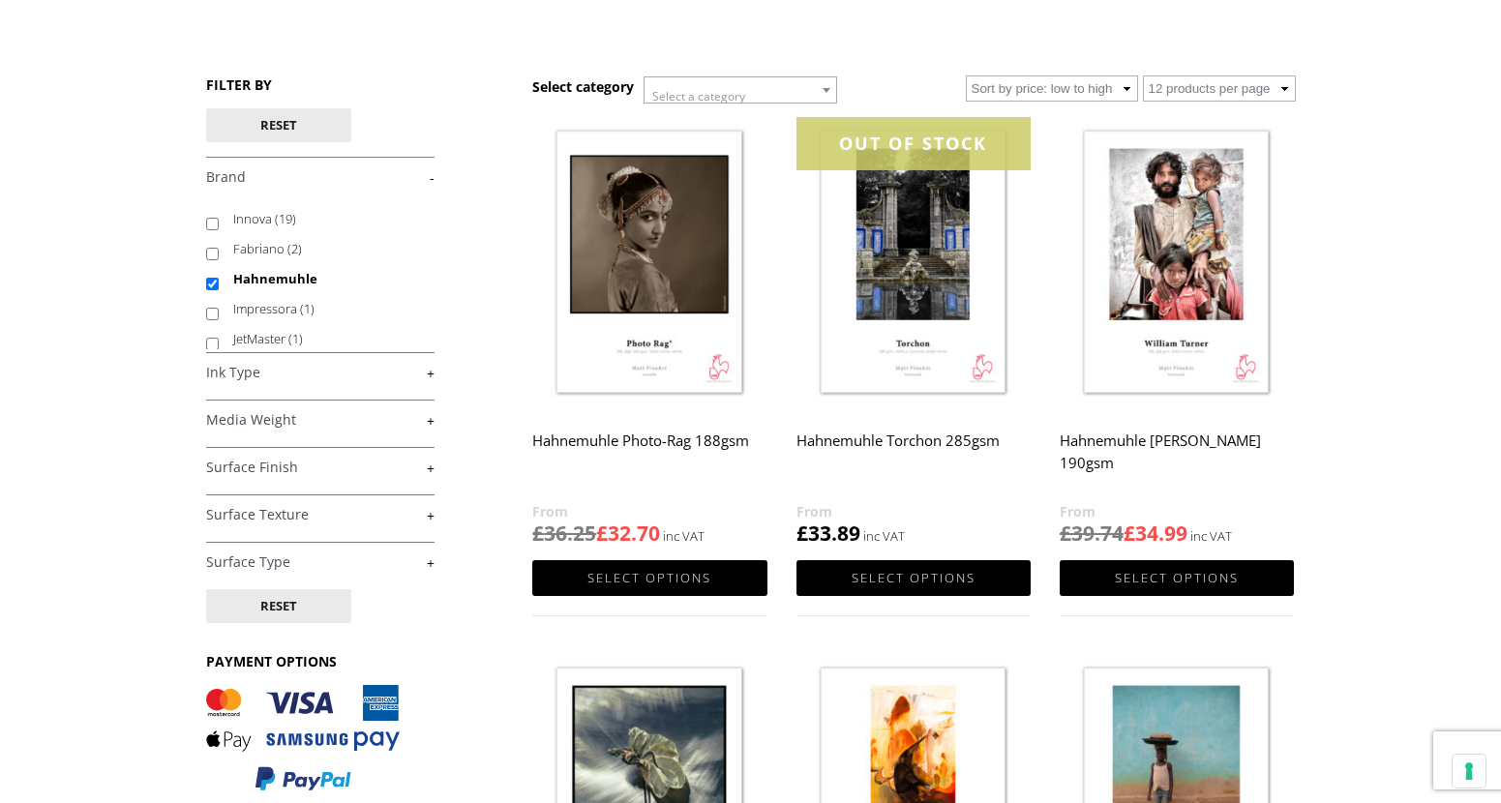
scroll to position [193, 0]
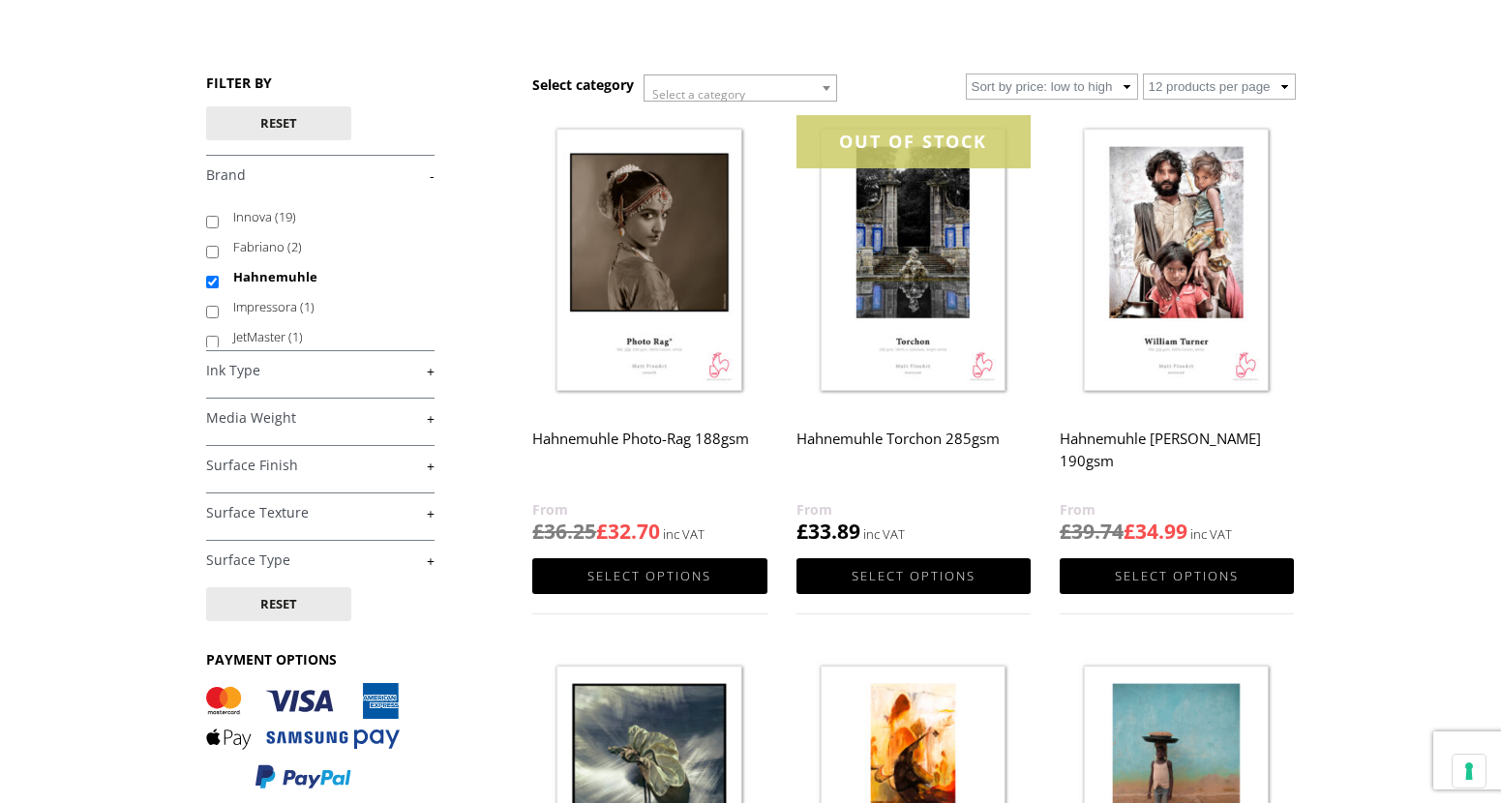
click at [709, 443] on h2 "Hahnemuhle Photo-Rag 188gsm" at bounding box center [649, 459] width 234 height 77
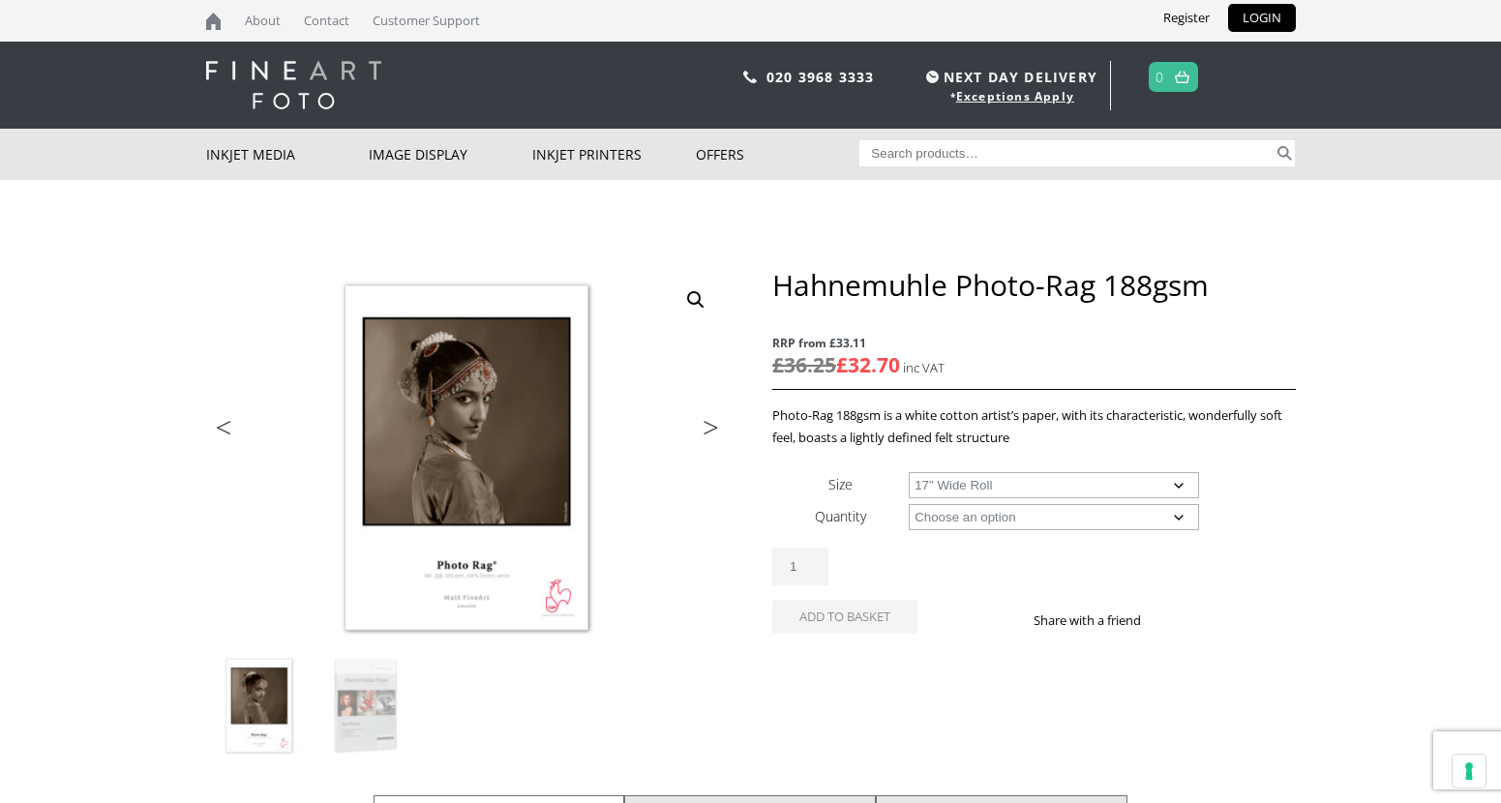
click at [908, 472] on select "Choose an option A4 Sheet A3 Sheet A3+ Sheet A2 Sheet 17" Wide Roll 24" Wide Ro…" at bounding box center [1053, 485] width 290 height 26
select select "17-wide-roll"
click at [988, 523] on select "Choose an option 12m" at bounding box center [1053, 517] width 290 height 26
select select "12m"
click at [908, 504] on select "Choose an option 12m" at bounding box center [1053, 517] width 290 height 26
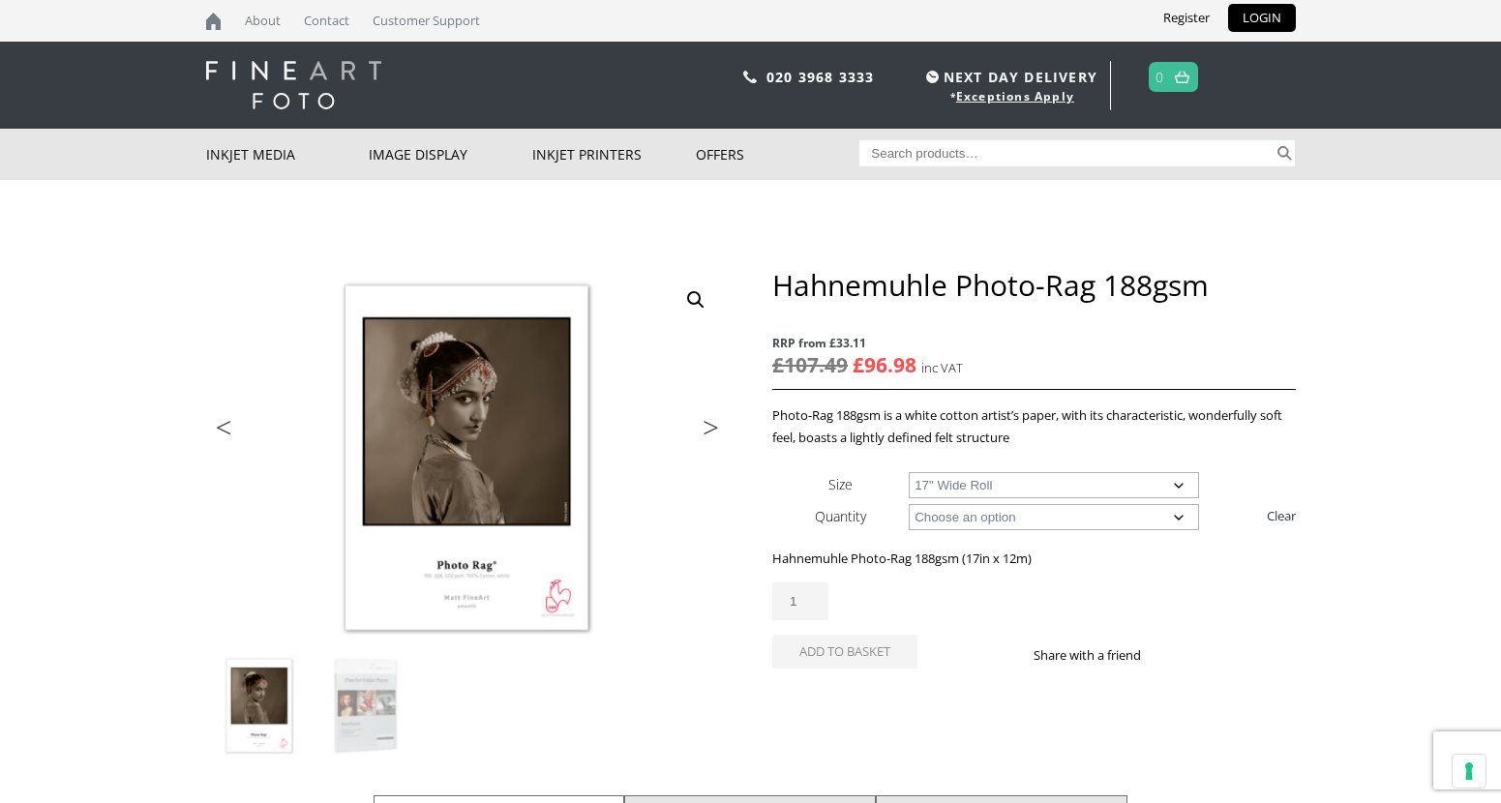
click at [953, 495] on select "Choose an option 17" Wide Roll 24" Wide Roll 36" Wide Roll 44" Wide Roll" at bounding box center [1053, 485] width 290 height 26
click at [908, 472] on select "Choose an option 17" Wide Roll 24" Wide Roll 36" Wide Roll 44" Wide Roll" at bounding box center [1053, 485] width 290 height 26
click at [1007, 489] on select "Choose an option 17" Wide Roll 24" Wide Roll 36" Wide Roll 44" Wide Roll" at bounding box center [1053, 485] width 290 height 26
click at [908, 472] on select "Choose an option 17" Wide Roll 24" Wide Roll 36" Wide Roll 44" Wide Roll" at bounding box center [1053, 485] width 290 height 26
click at [937, 479] on select "Choose an option 17" Wide Roll 24" Wide Roll 36" Wide Roll 44" Wide Roll" at bounding box center [1053, 485] width 290 height 26
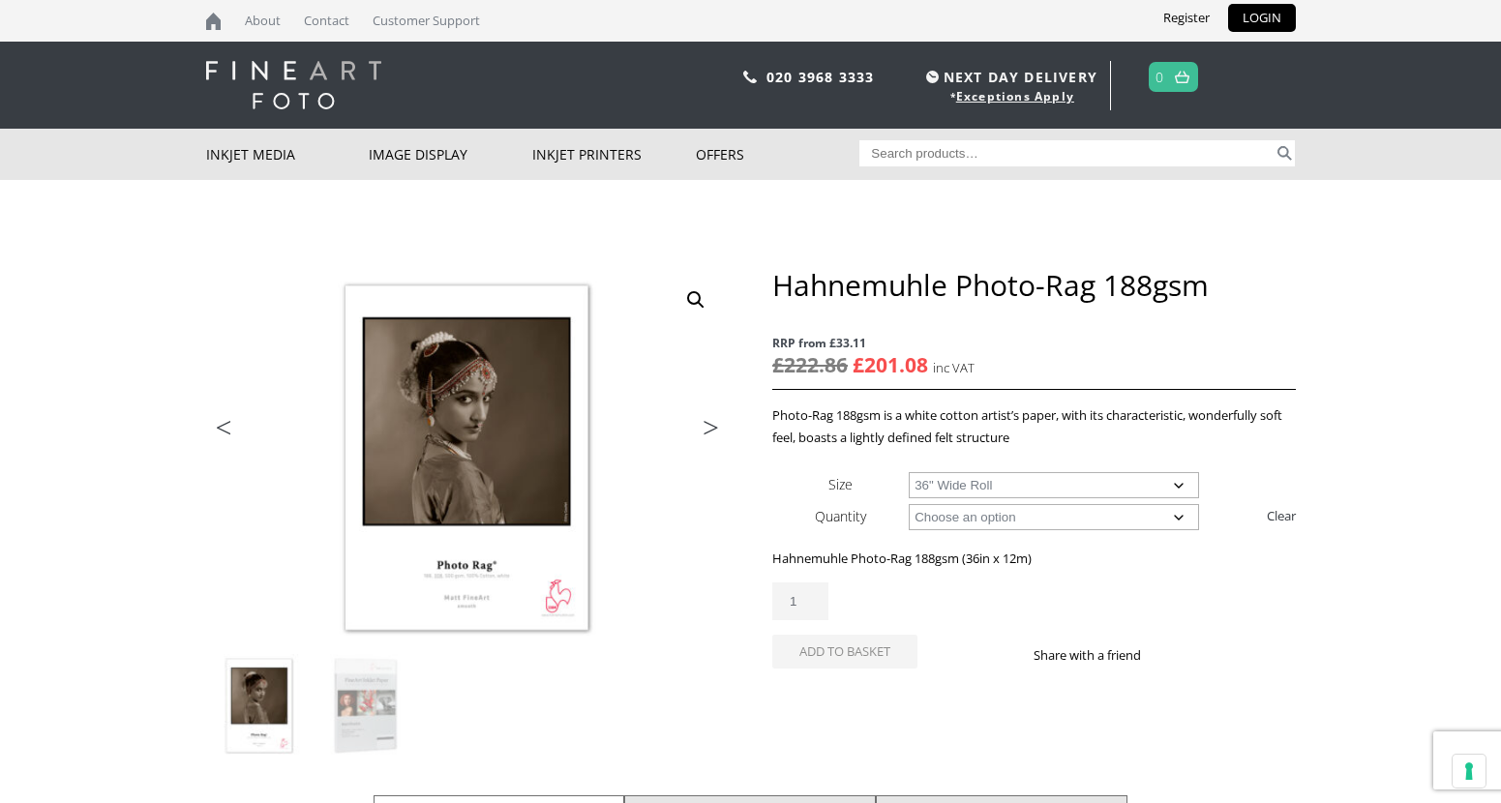
select select "44-wide-roll"
click at [908, 472] on select "Choose an option 17" Wide Roll 24" Wide Roll 36" Wide Roll 44" Wide Roll" at bounding box center [1053, 485] width 290 height 26
click at [995, 515] on select "Choose an option 12m" at bounding box center [1053, 517] width 290 height 26
select select
click at [908, 504] on select "Choose an option 12m" at bounding box center [1053, 517] width 290 height 26
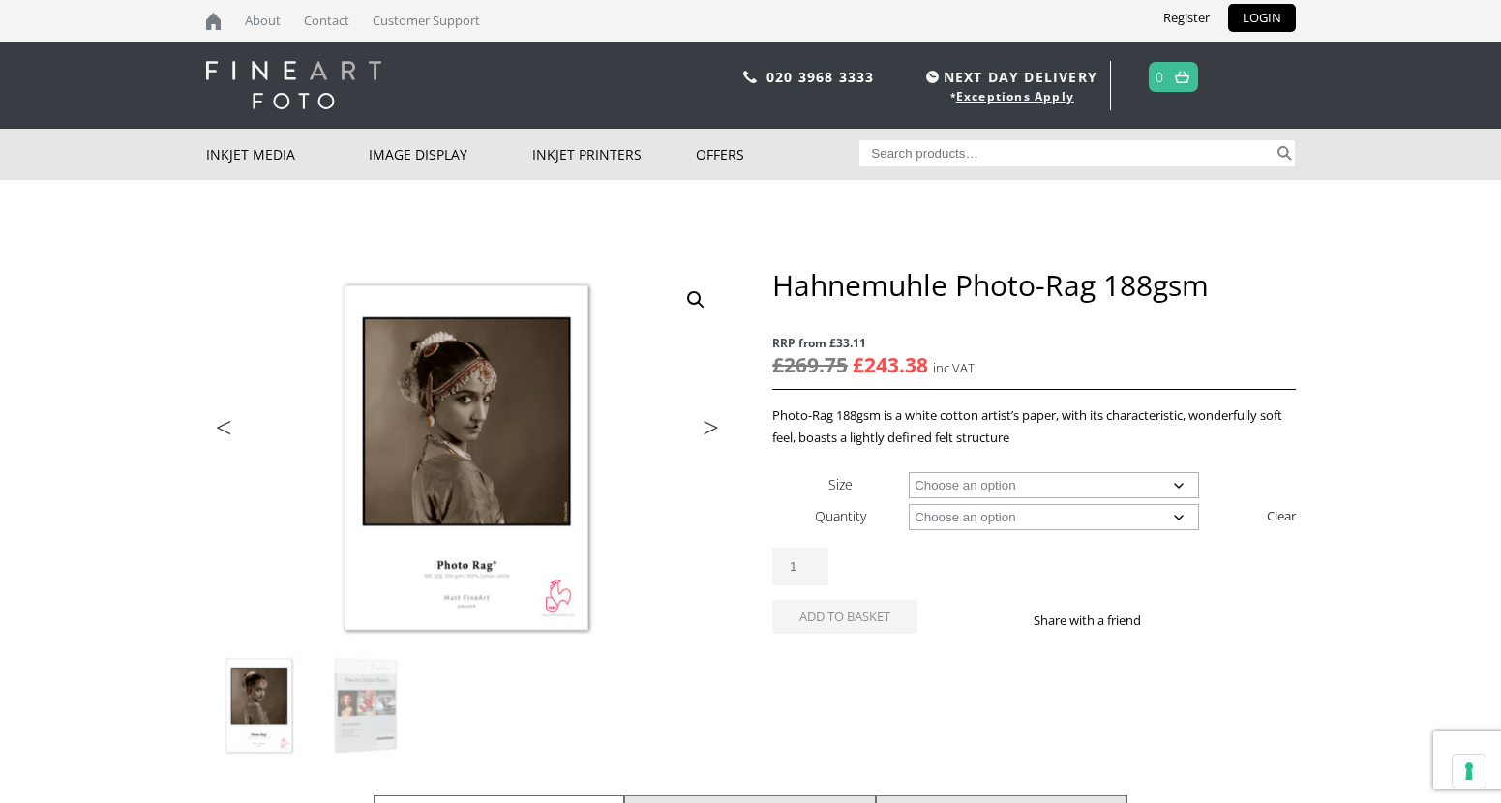
click at [975, 487] on select "Choose an option A4 Sheet A3 Sheet A3+ Sheet A2 Sheet 17" Wide Roll 24" Wide Ro…" at bounding box center [1053, 485] width 290 height 26
click at [908, 472] on select "Choose an option A4 Sheet A3 Sheet A3+ Sheet A2 Sheet 17" Wide Roll 24" Wide Ro…" at bounding box center [1053, 485] width 290 height 26
select select "a2-sheet"
click at [951, 514] on select "Choose an option 25 Sheets" at bounding box center [1053, 517] width 290 height 26
select select "25-sheets"
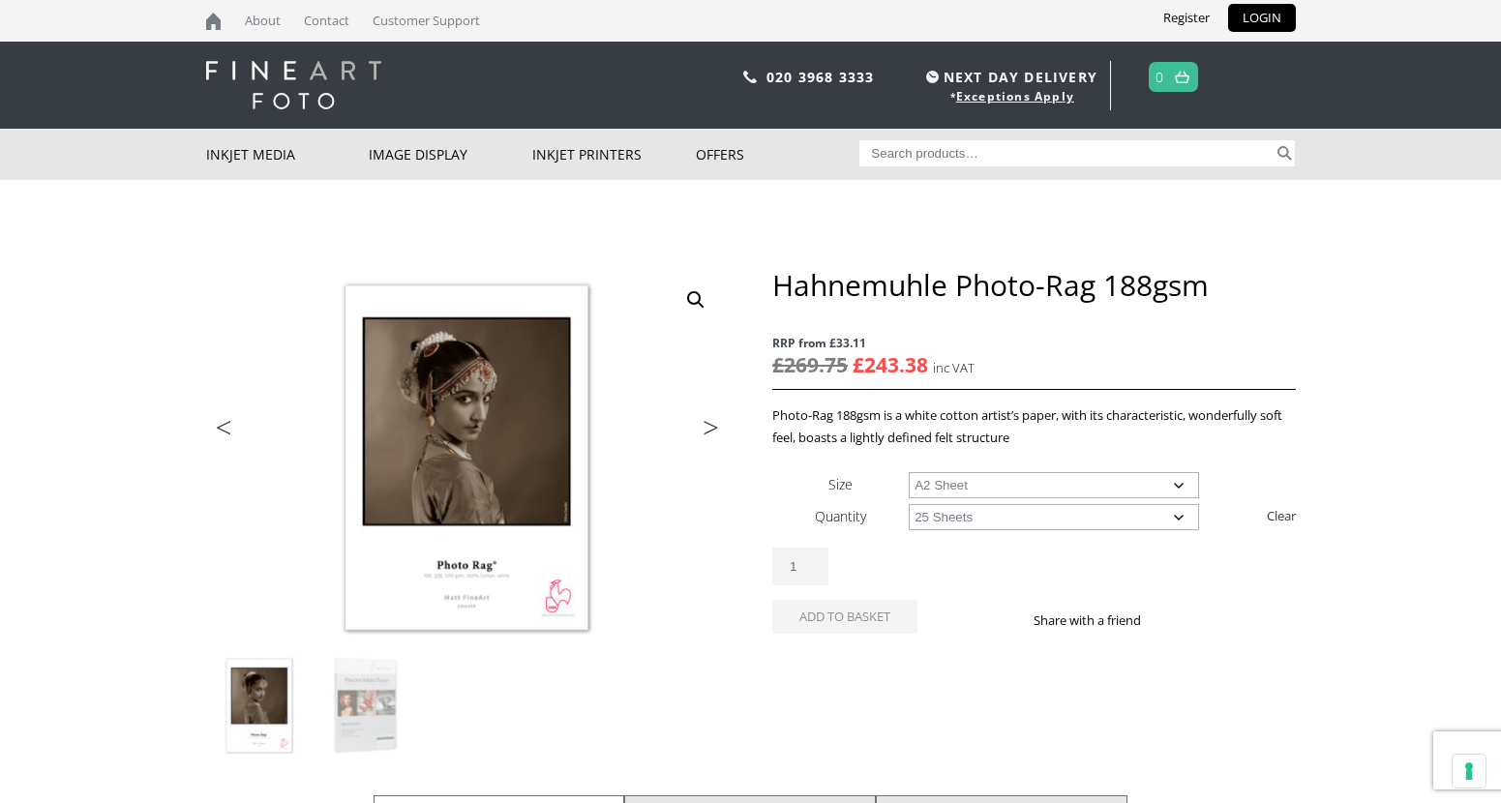
click at [908, 504] on select "Choose an option 25 Sheets" at bounding box center [1053, 517] width 290 height 26
click at [975, 483] on select "Choose an option A4 Sheet A3 Sheet A3+ Sheet A2 Sheet" at bounding box center [1053, 485] width 290 height 26
click at [908, 472] on select "Choose an option A4 Sheet A3 Sheet A3+ Sheet A2 Sheet" at bounding box center [1053, 485] width 290 height 26
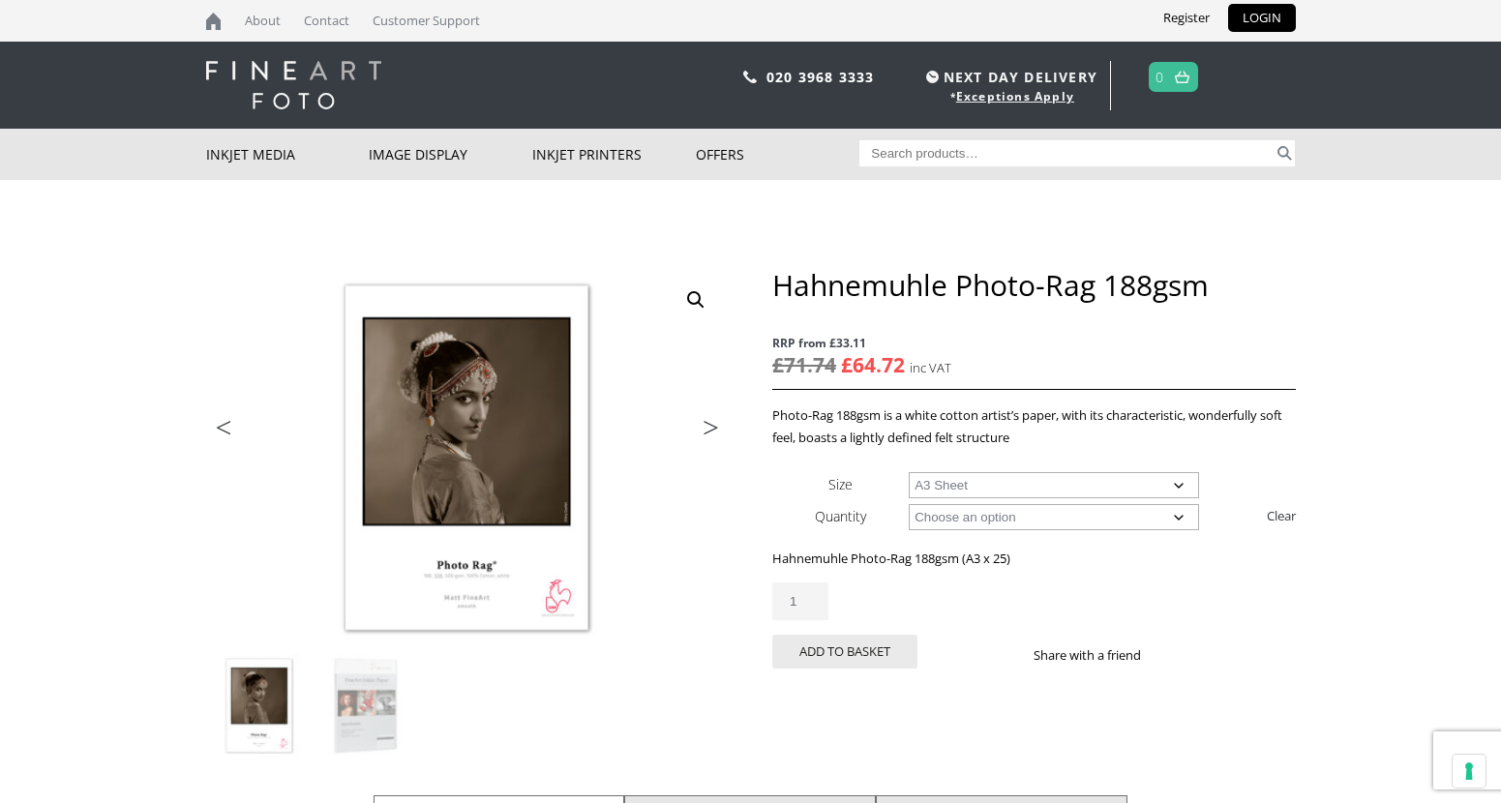
click at [967, 480] on select "Choose an option A4 Sheet A3 Sheet A3+ Sheet A2 Sheet" at bounding box center [1053, 485] width 290 height 26
click at [908, 472] on select "Choose an option A4 Sheet A3 Sheet A3+ Sheet A2 Sheet" at bounding box center [1053, 485] width 290 height 26
click at [960, 484] on select "Choose an option A4 Sheet A3 Sheet A3+ Sheet A2 Sheet" at bounding box center [1053, 485] width 290 height 26
click at [908, 472] on select "Choose an option A4 Sheet A3 Sheet A3+ Sheet A2 Sheet" at bounding box center [1053, 485] width 290 height 26
select select "a4-sheet"
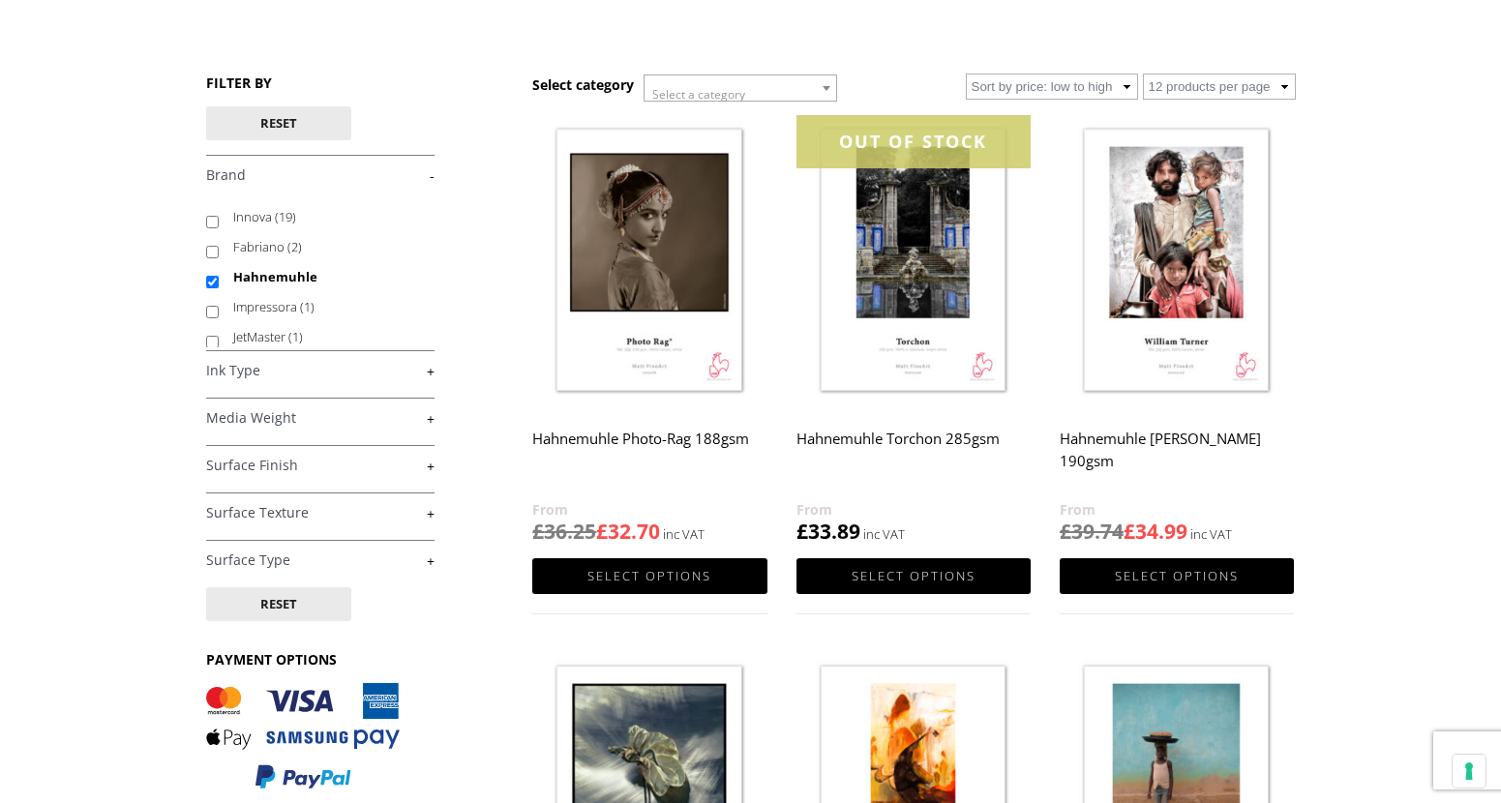
click at [894, 432] on h2 "Hahnemuhle Torchon 285gsm" at bounding box center [913, 459] width 234 height 77
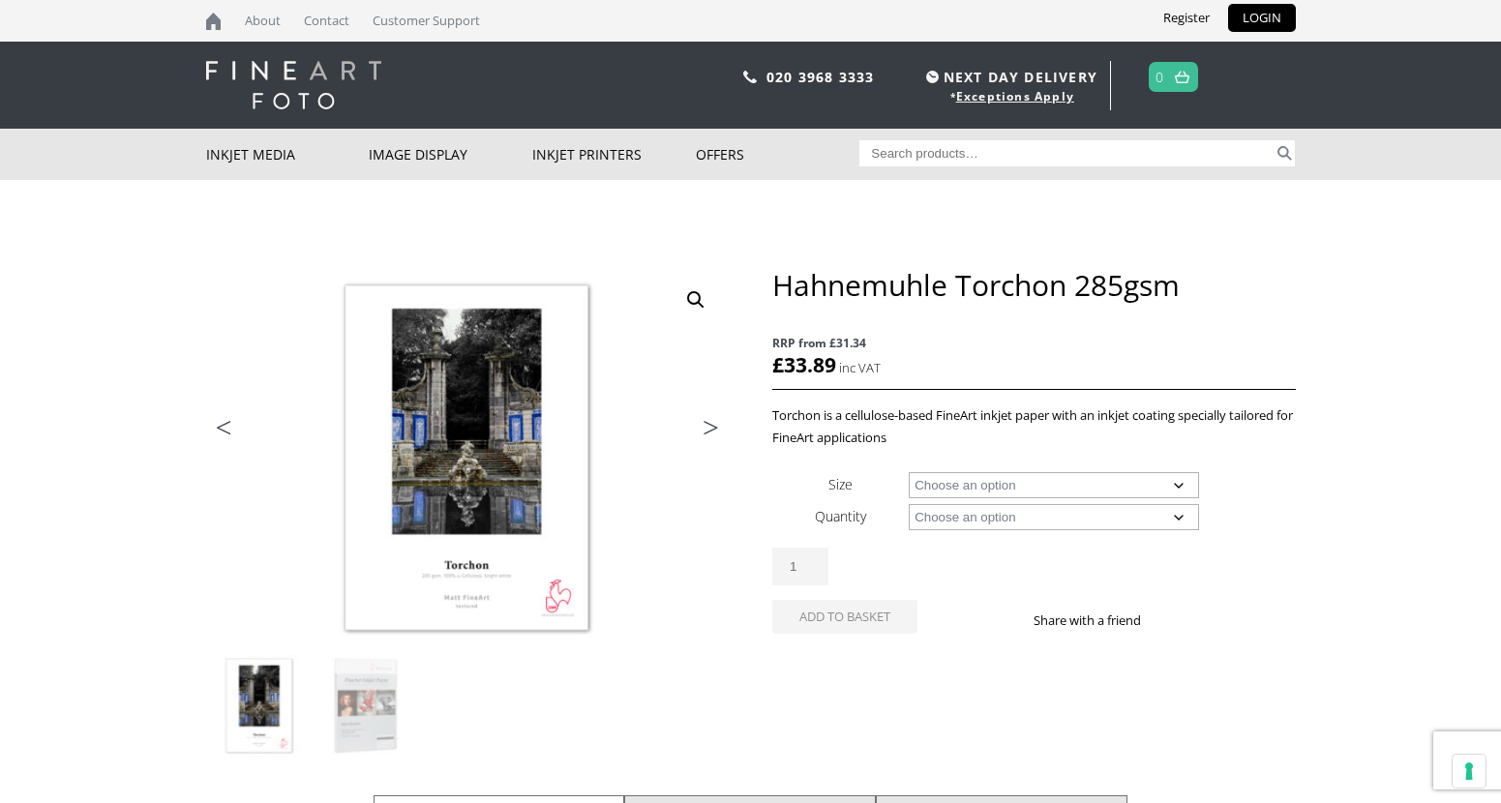
click at [950, 491] on select "Choose an option A4 Sheet A3 Sheet A3+ Sheet A2 Sheet 17" Wide Roll 24" Wide Ro…" at bounding box center [1053, 485] width 290 height 26
click at [908, 472] on select "Choose an option A4 Sheet A3 Sheet A3+ Sheet A2 Sheet 17" Wide Roll 24" Wide Ro…" at bounding box center [1053, 485] width 290 height 26
select select "17-wide-roll"
click at [938, 516] on select "Choose an option 12m" at bounding box center [1053, 517] width 290 height 26
select select "12m"
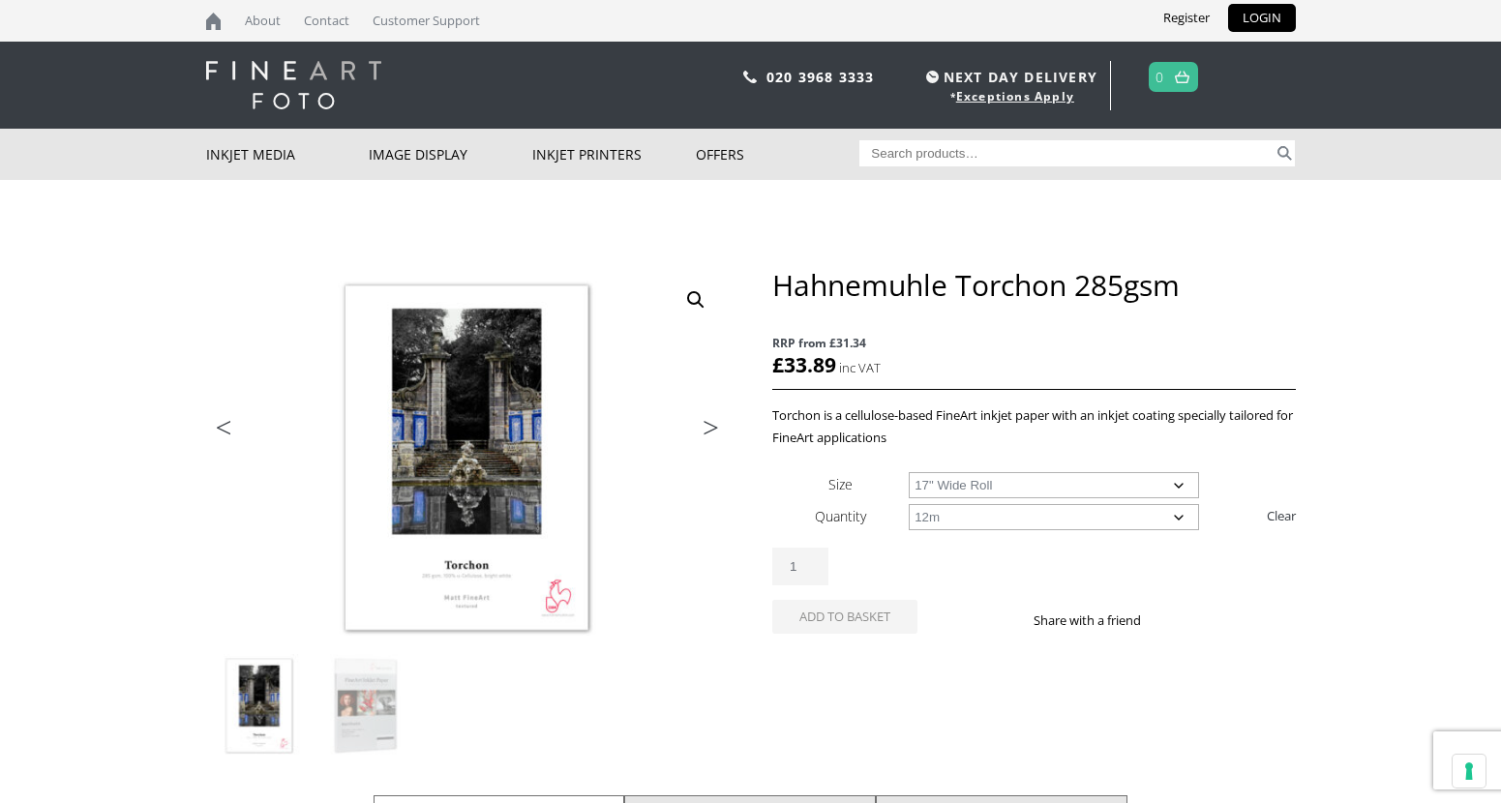
click at [908, 504] on select "Choose an option 12m" at bounding box center [1053, 517] width 290 height 26
click at [1038, 478] on select "Choose an option 17" Wide Roll 24" Wide Roll 36" Wide Roll 44" Wide Roll" at bounding box center [1053, 485] width 290 height 26
click at [908, 472] on select "Choose an option 17" Wide Roll 24" Wide Roll 36" Wide Roll 44" Wide Roll" at bounding box center [1053, 485] width 290 height 26
click at [1046, 484] on select "Choose an option 17" Wide Roll 24" Wide Roll 36" Wide Roll 44" Wide Roll" at bounding box center [1053, 485] width 290 height 26
click at [908, 472] on select "Choose an option 17" Wide Roll 24" Wide Roll 36" Wide Roll 44" Wide Roll" at bounding box center [1053, 485] width 290 height 26
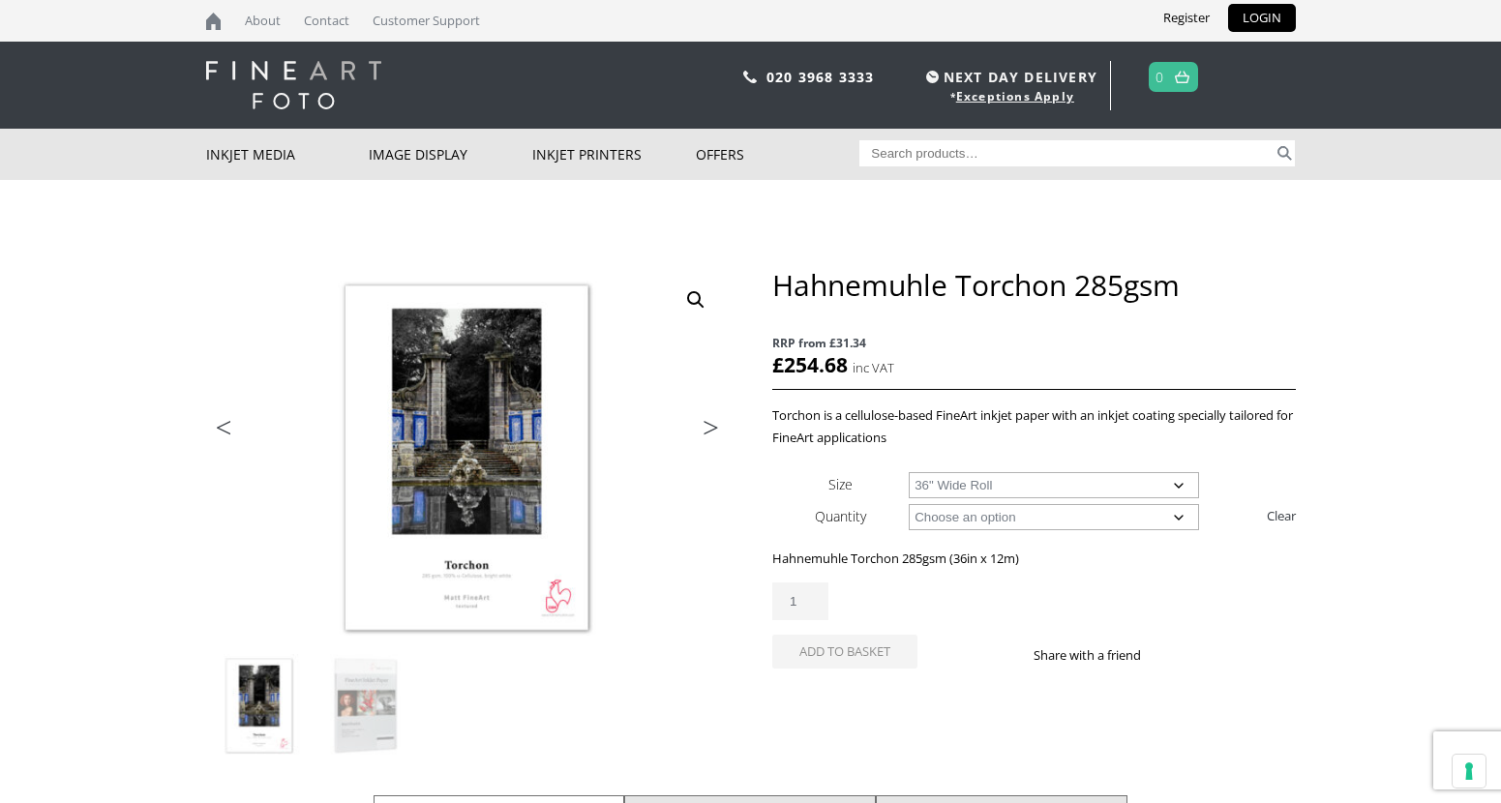
click at [1017, 483] on select "Choose an option 17" Wide Roll 24" Wide Roll 36" Wide Roll 44" Wide Roll" at bounding box center [1053, 485] width 290 height 26
select select "44-wide-roll"
click at [908, 472] on select "Choose an option 17" Wide Roll 24" Wide Roll 36" Wide Roll 44" Wide Roll" at bounding box center [1053, 485] width 290 height 26
click at [930, 522] on select "Choose an option 12m" at bounding box center [1053, 517] width 290 height 26
select select
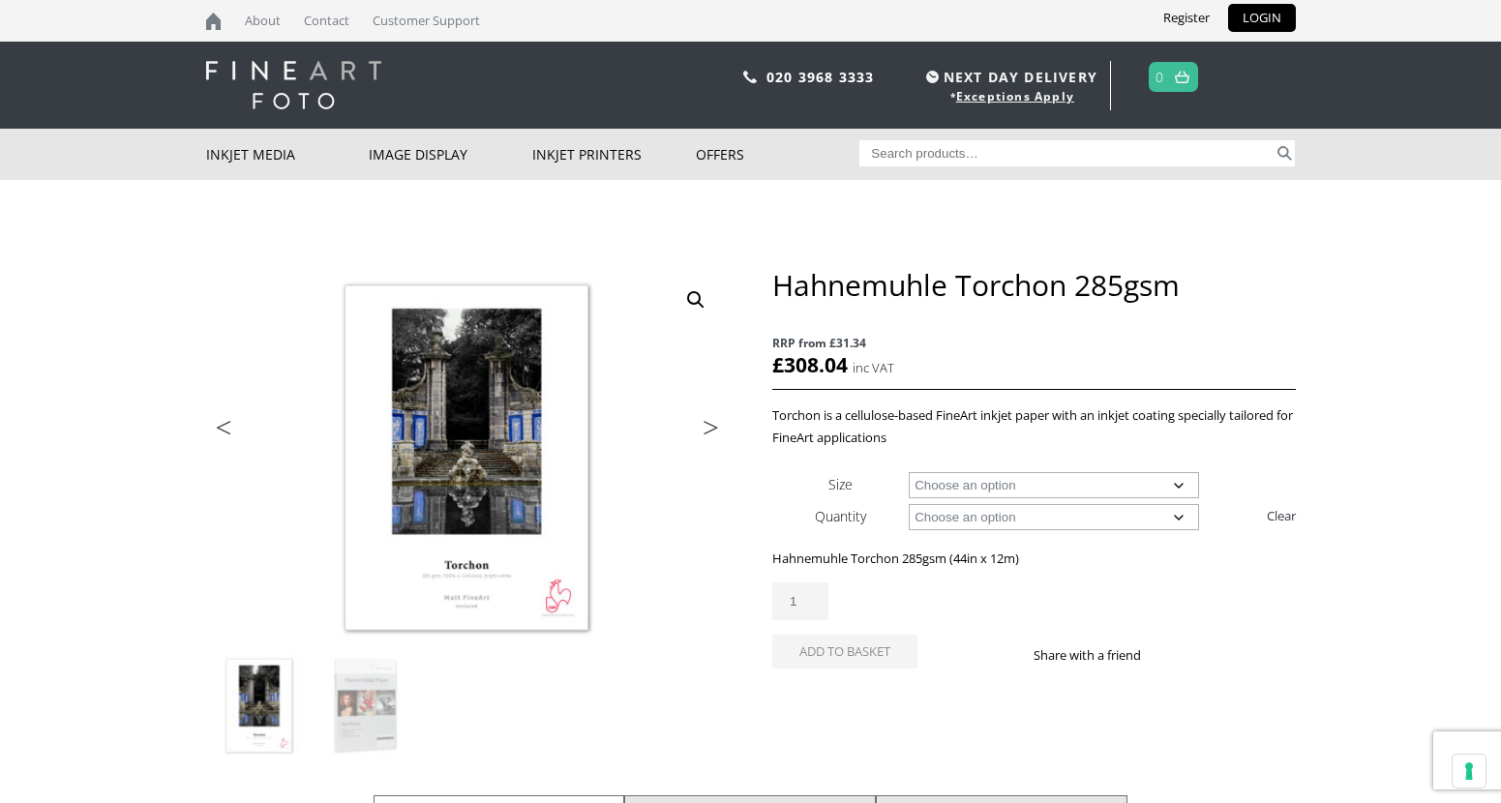
click at [908, 504] on select "Choose an option 12m" at bounding box center [1053, 517] width 290 height 26
click at [936, 490] on select "Choose an option A4 Sheet A3 Sheet A3+ Sheet A2 Sheet 17" Wide Roll 24" Wide Ro…" at bounding box center [1053, 485] width 290 height 26
click at [908, 472] on select "Choose an option A4 Sheet A3 Sheet A3+ Sheet A2 Sheet 17" Wide Roll 24" Wide Ro…" at bounding box center [1053, 485] width 290 height 26
select select "a2-sheet"
click at [946, 519] on select "Choose an option 25 Sheets" at bounding box center [1053, 517] width 290 height 26
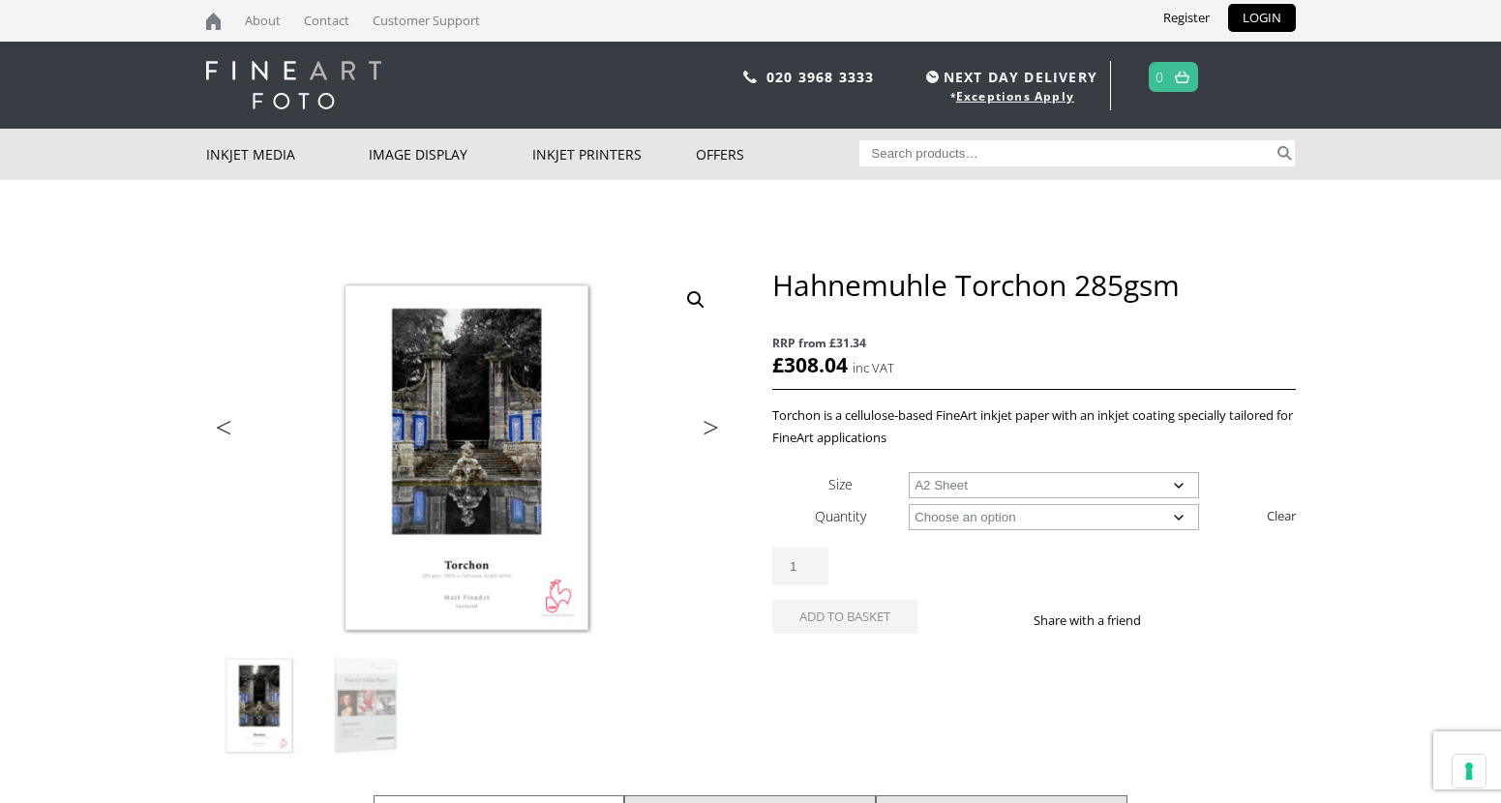
select select "25-sheets"
click at [908, 504] on select "Choose an option 25 Sheets" at bounding box center [1053, 517] width 290 height 26
click at [929, 479] on select "Choose an option A4 Sheet A3 Sheet A3+ Sheet A2 Sheet" at bounding box center [1053, 485] width 290 height 26
click at [908, 472] on select "Choose an option A4 Sheet A3 Sheet A3+ Sheet A2 Sheet" at bounding box center [1053, 485] width 290 height 26
click at [944, 475] on select "Choose an option A4 Sheet A3 Sheet A3+ Sheet A2 Sheet" at bounding box center [1053, 485] width 290 height 26
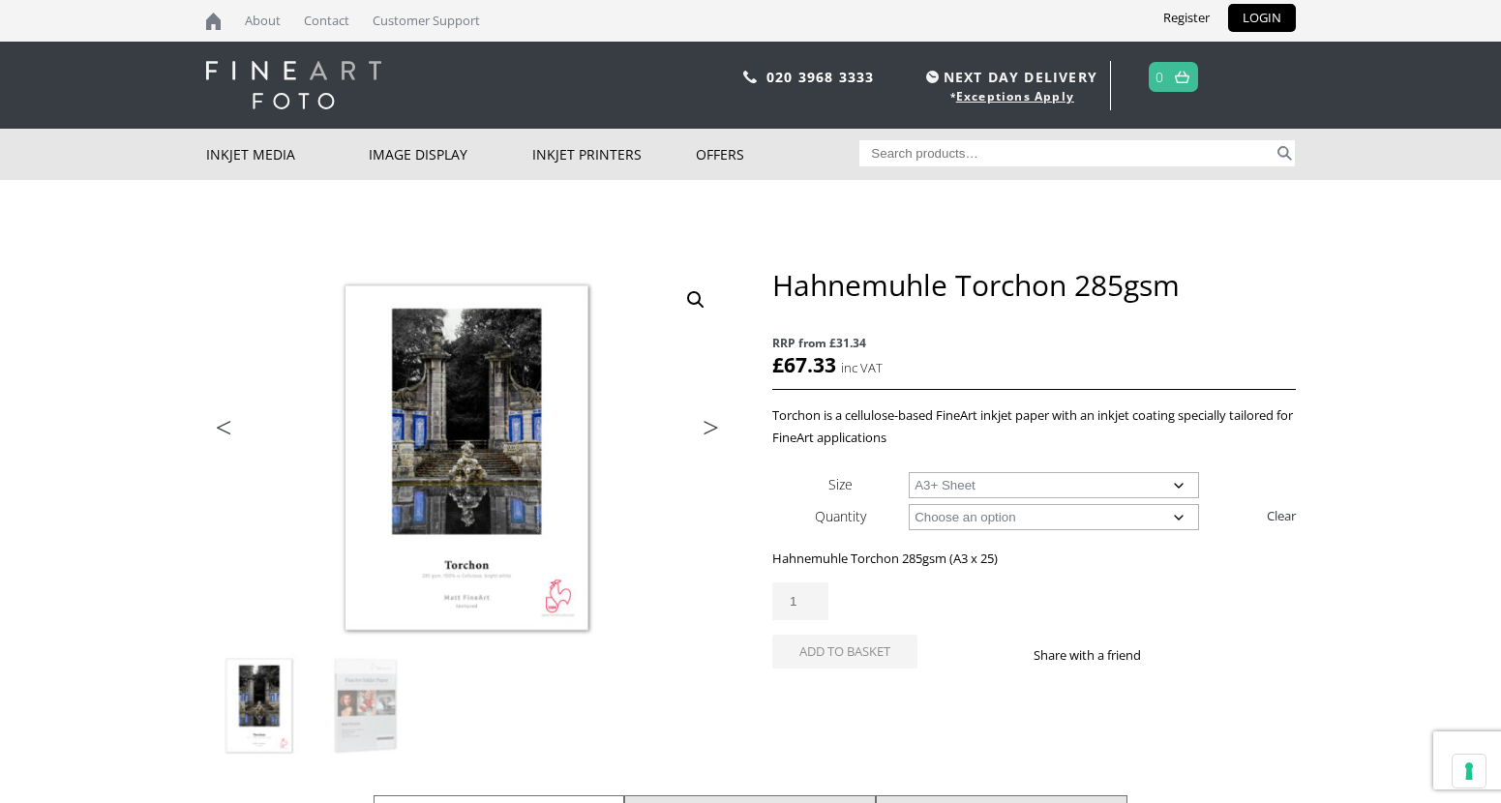
click at [908, 472] on select "Choose an option A4 Sheet A3 Sheet A3+ Sheet A2 Sheet" at bounding box center [1053, 485] width 290 height 26
click at [979, 486] on select "Choose an option A4 Sheet A3 Sheet A3+ Sheet A2 Sheet" at bounding box center [1053, 485] width 290 height 26
click at [908, 472] on select "Choose an option A4 Sheet A3 Sheet A3+ Sheet A2 Sheet" at bounding box center [1053, 485] width 290 height 26
select select "a4-sheet"
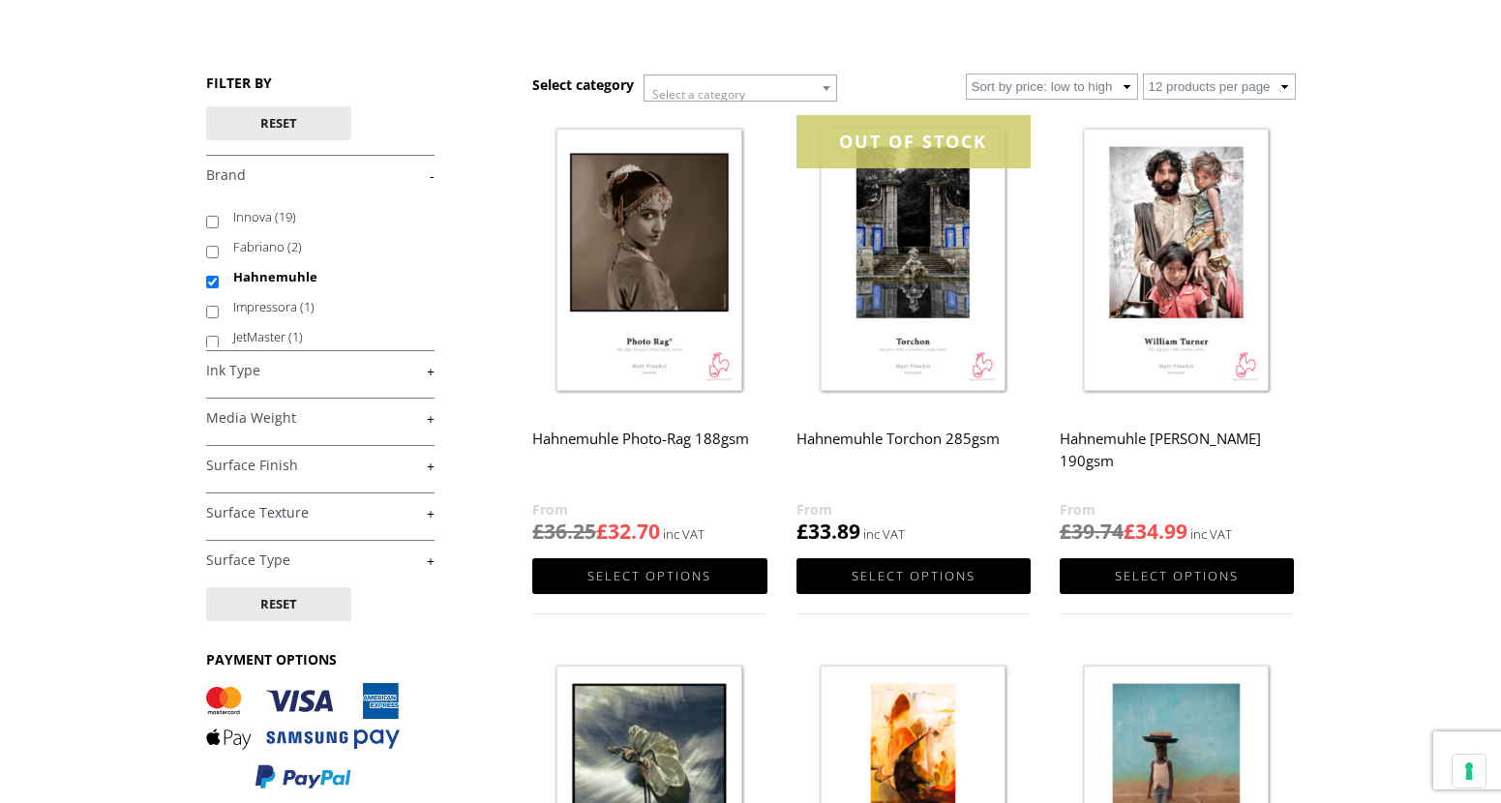
click at [1117, 448] on h2 "Hahnemuhle William Turner 190gsm" at bounding box center [1176, 459] width 234 height 77
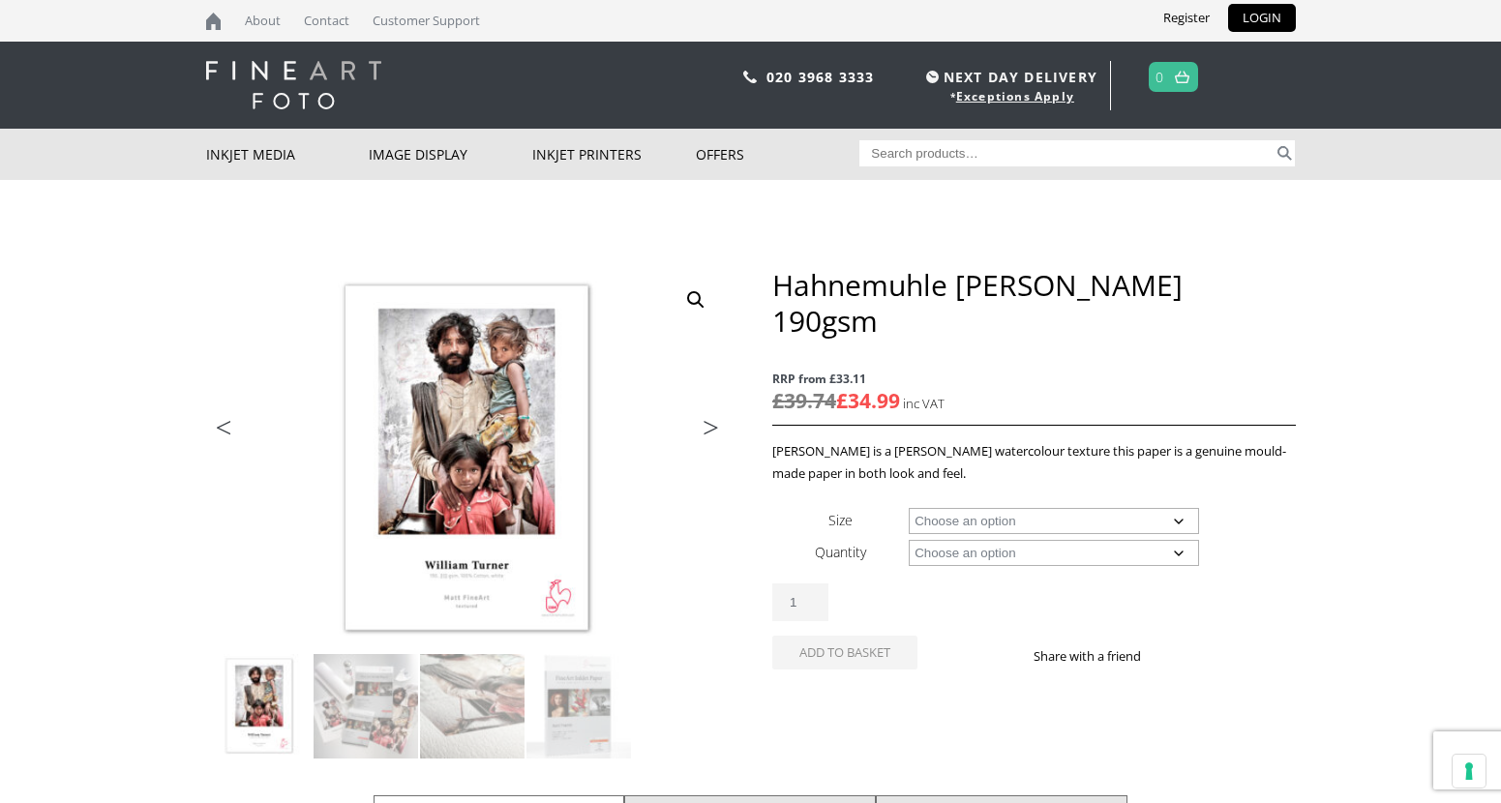
click at [1019, 508] on select "Choose an option A4 Sheet A3 Sheet A3+ Sheet A2 Sheet 17" Wide Roll 24" Wide Ro…" at bounding box center [1053, 521] width 290 height 26
click at [908, 508] on select "Choose an option A4 Sheet A3 Sheet A3+ Sheet A2 Sheet 17" Wide Roll 24" Wide Ro…" at bounding box center [1053, 521] width 290 height 26
select select "17-wide-roll"
click at [950, 540] on select "Choose an option 12m" at bounding box center [1053, 553] width 290 height 26
select select "12m"
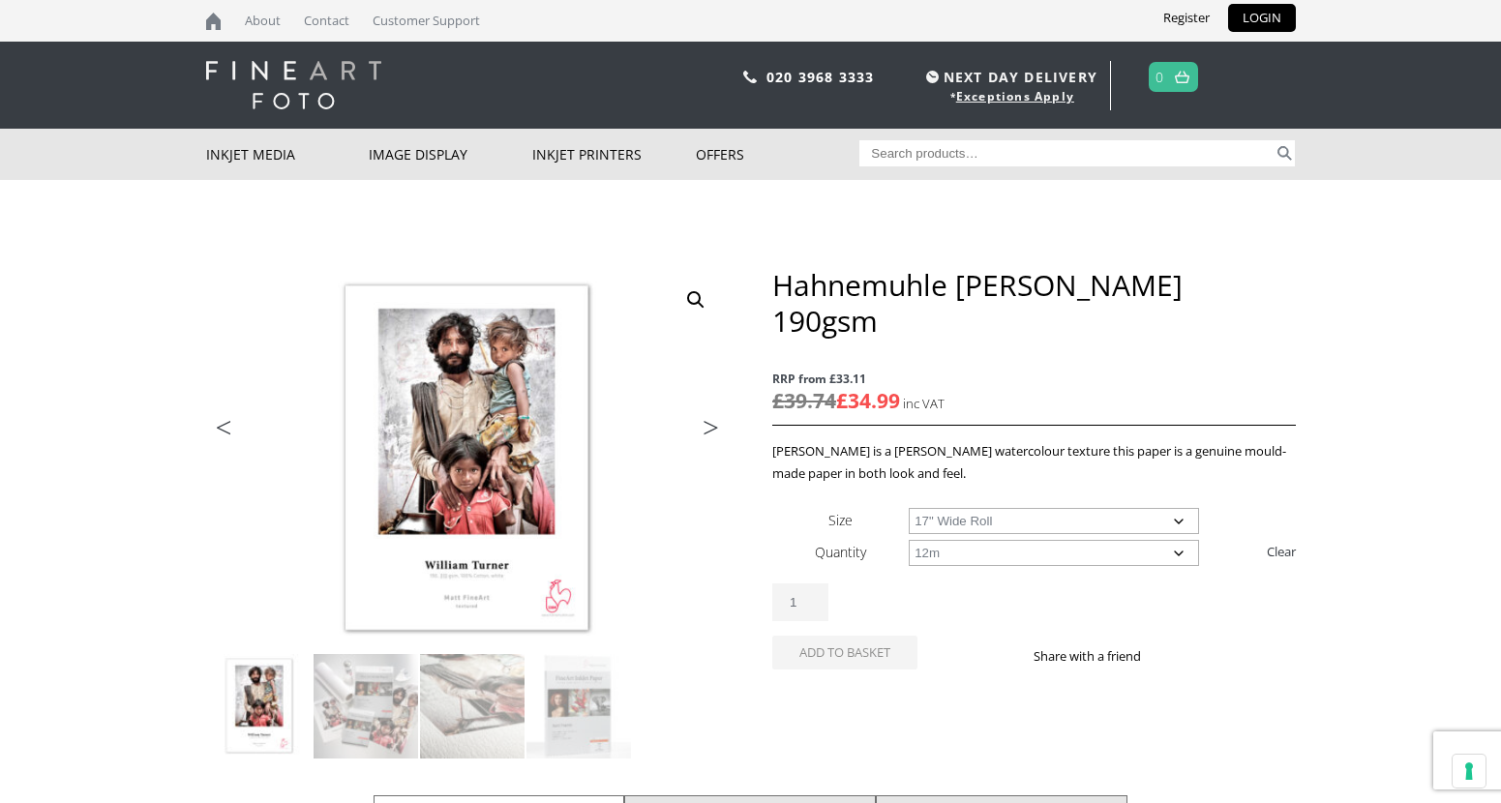
click at [908, 540] on select "Choose an option 12m" at bounding box center [1053, 553] width 290 height 26
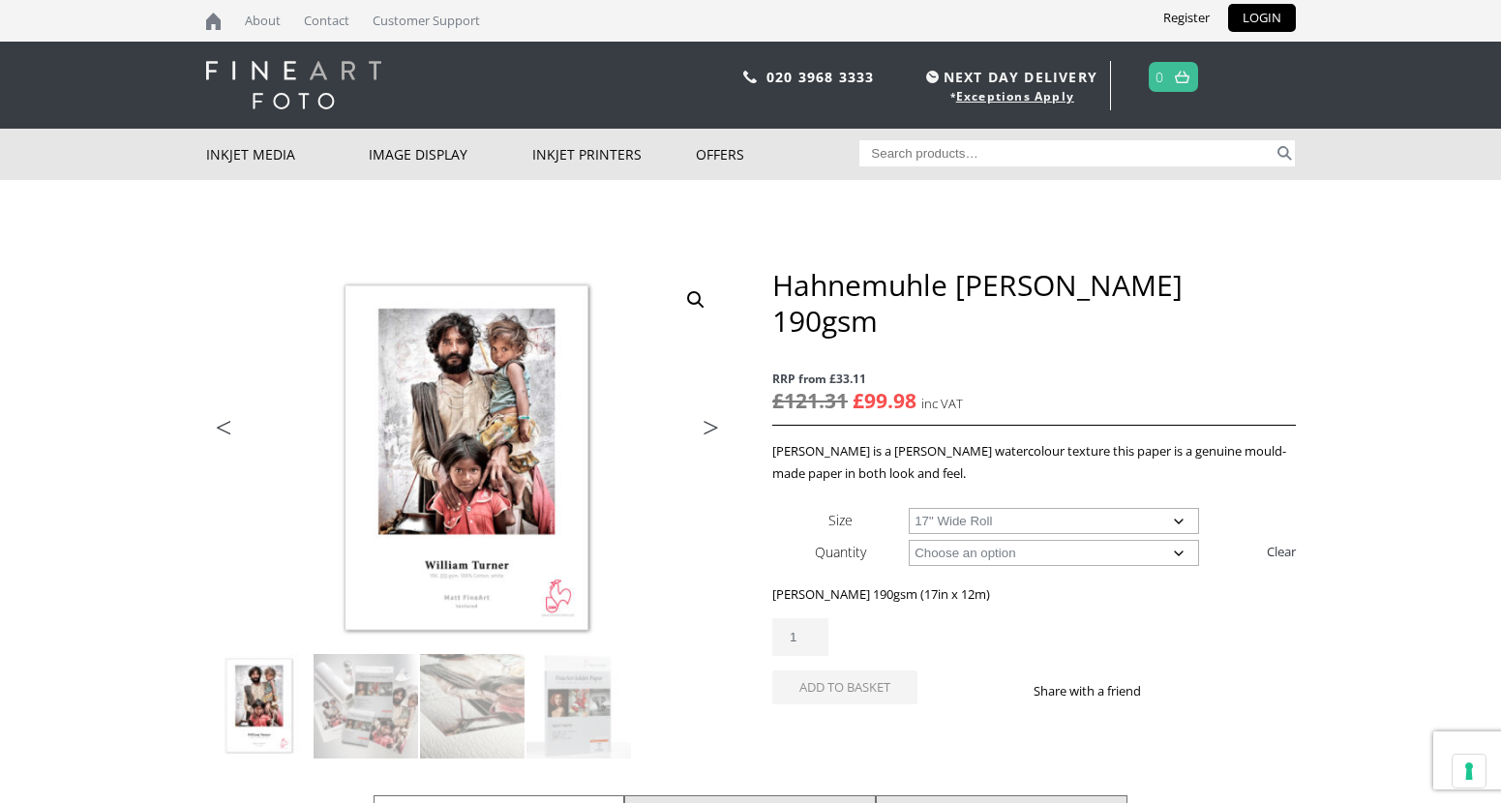
click at [990, 508] on select "Choose an option 17" Wide Roll 24" Wide Roll 36" Wide Roll 44" Wide Roll" at bounding box center [1053, 521] width 290 height 26
click at [908, 508] on select "Choose an option 17" Wide Roll 24" Wide Roll 36" Wide Roll 44" Wide Roll" at bounding box center [1053, 521] width 290 height 26
click at [937, 508] on select "Choose an option 17" Wide Roll 24" Wide Roll 36" Wide Roll 44" Wide Roll" at bounding box center [1053, 521] width 290 height 26
click at [908, 508] on select "Choose an option 17" Wide Roll 24" Wide Roll 36" Wide Roll 44" Wide Roll" at bounding box center [1053, 521] width 290 height 26
click at [920, 508] on select "Choose an option 17" Wide Roll 24" Wide Roll 36" Wide Roll 44" Wide Roll" at bounding box center [1053, 521] width 290 height 26
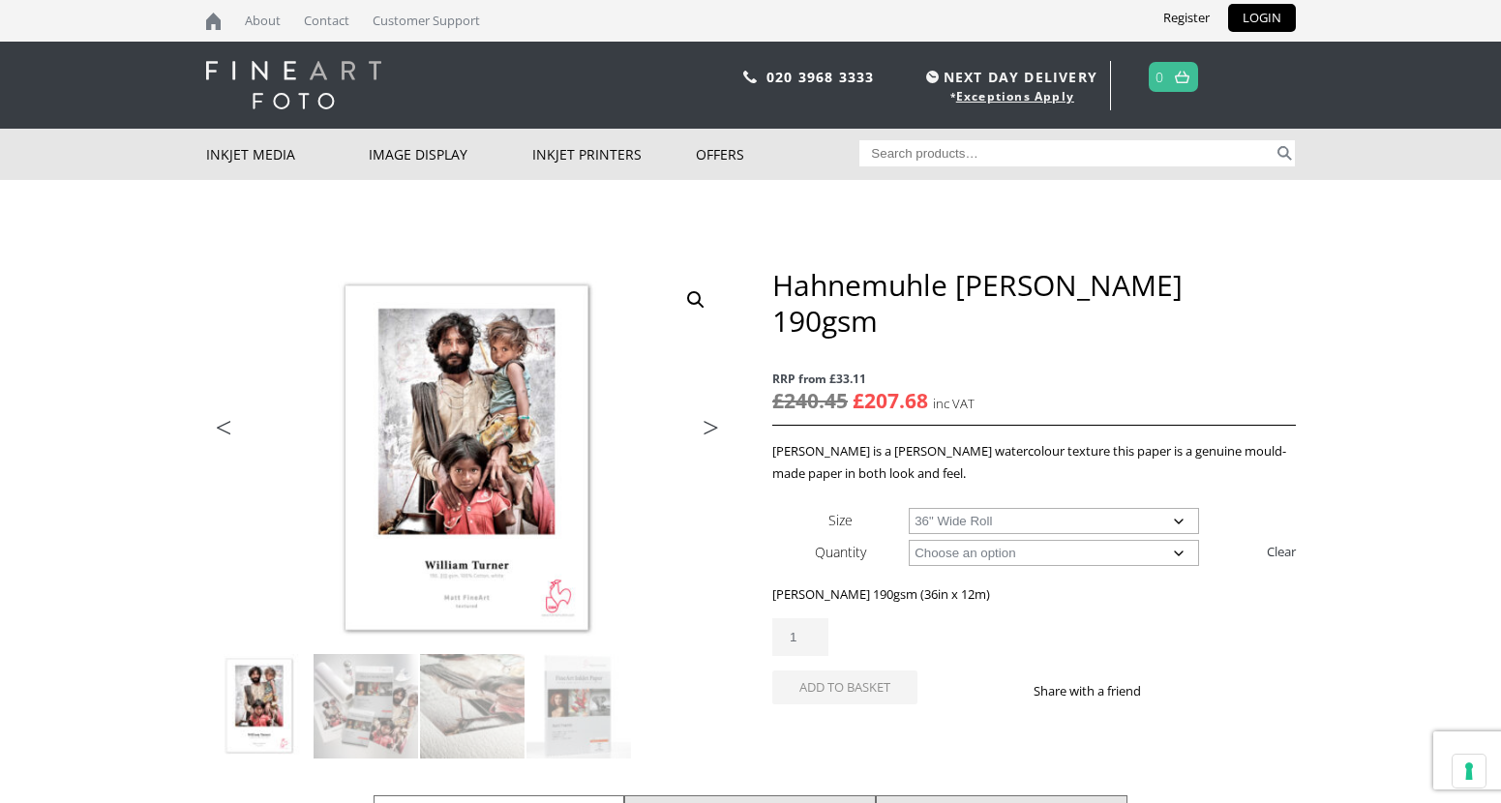
select select "44-wide-roll"
click at [908, 508] on select "Choose an option 17" Wide Roll 24" Wide Roll 36" Wide Roll 44" Wide Roll" at bounding box center [1053, 521] width 290 height 26
click at [995, 540] on select "Choose an option 12m" at bounding box center [1053, 553] width 290 height 26
select select
click at [908, 540] on select "Choose an option 12m" at bounding box center [1053, 553] width 290 height 26
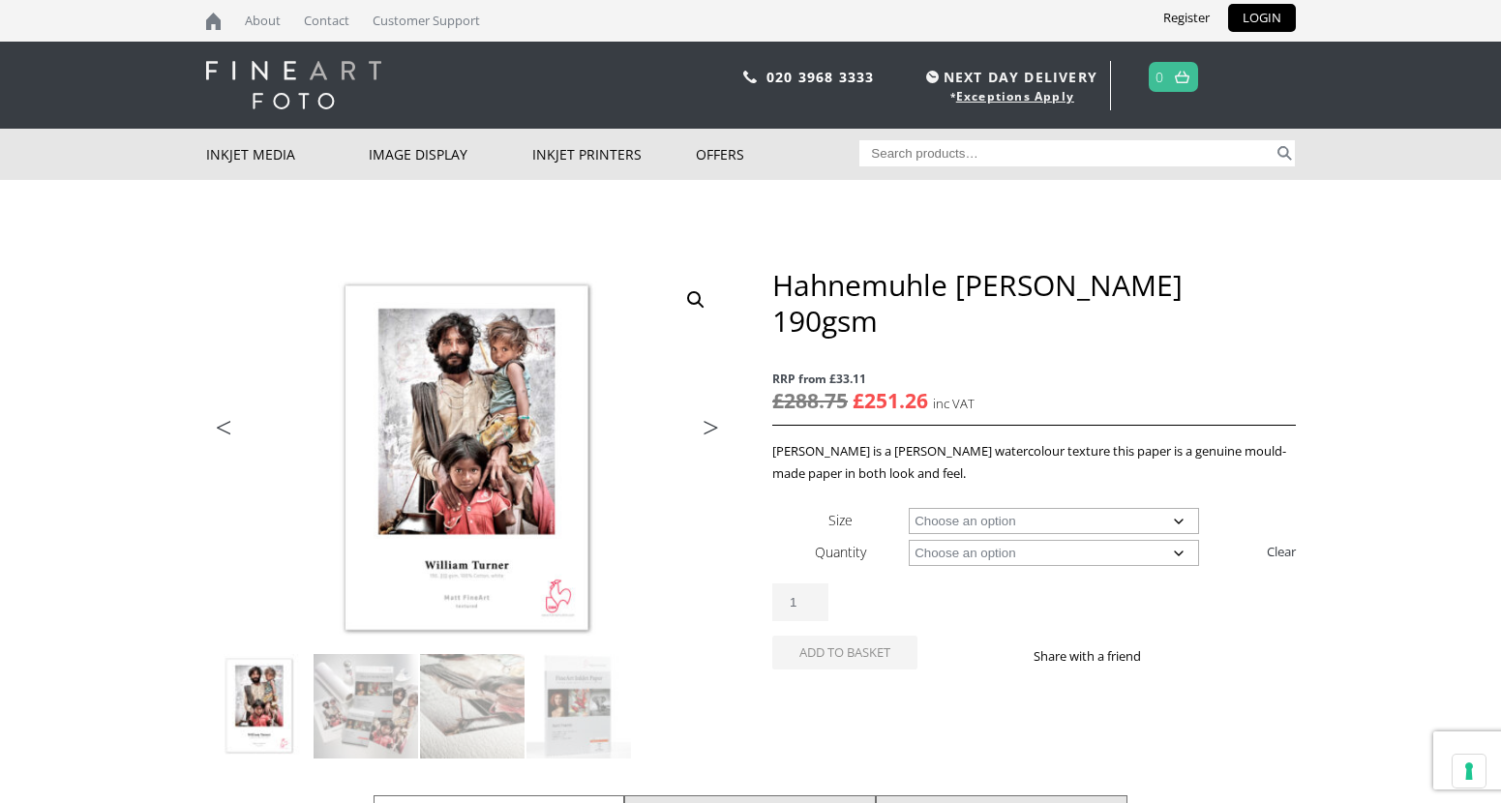
click at [986, 508] on select "Choose an option A4 Sheet A3 Sheet A3+ Sheet A2 Sheet 17" Wide Roll 24" Wide Ro…" at bounding box center [1053, 521] width 290 height 26
click at [908, 508] on select "Choose an option A4 Sheet A3 Sheet A3+ Sheet A2 Sheet 17" Wide Roll 24" Wide Ro…" at bounding box center [1053, 521] width 290 height 26
select select "a2-sheet"
click at [967, 540] on select "Choose an option 25 Sheets" at bounding box center [1053, 553] width 290 height 26
select select "25-sheets"
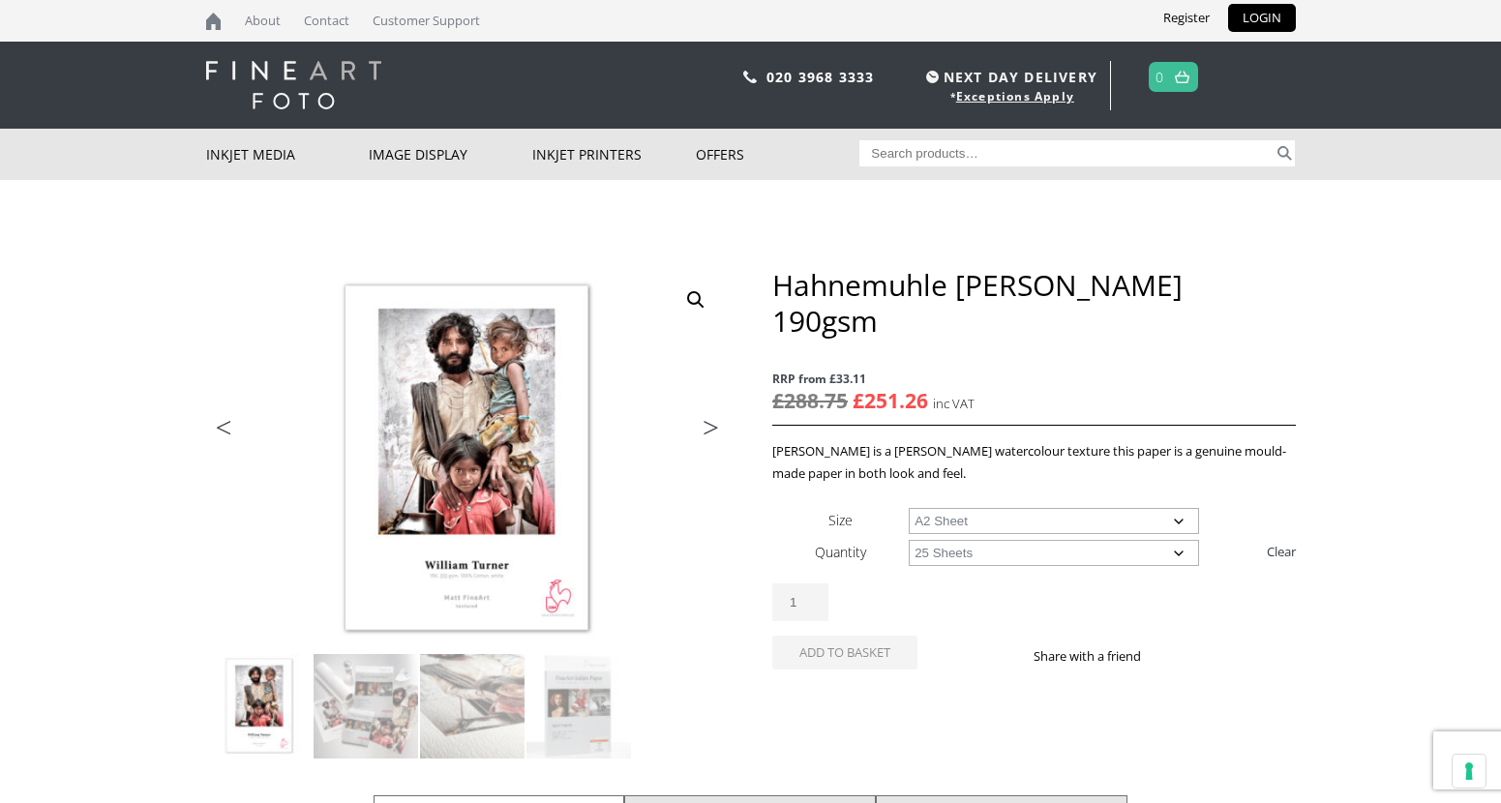
click at [908, 540] on select "Choose an option 25 Sheets" at bounding box center [1053, 553] width 290 height 26
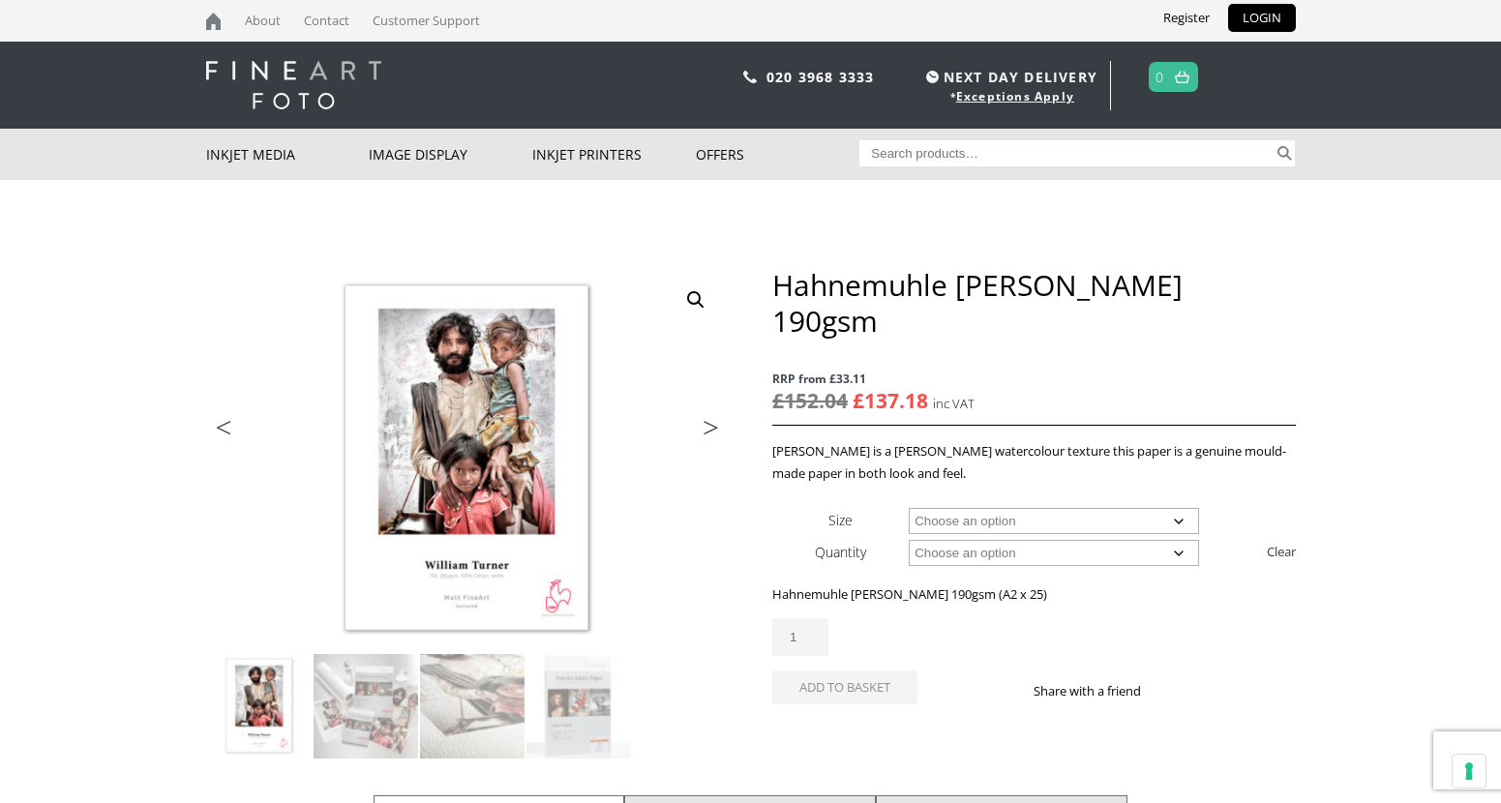
click at [997, 508] on select "Choose an option A4 Sheet A3 Sheet A3+ Sheet A2 Sheet" at bounding box center [1053, 521] width 290 height 26
click at [908, 508] on select "Choose an option A4 Sheet A3 Sheet A3+ Sheet A2 Sheet" at bounding box center [1053, 521] width 290 height 26
click at [995, 508] on select "Choose an option A4 Sheet A3 Sheet A3+ Sheet A2 Sheet" at bounding box center [1053, 521] width 290 height 26
click at [908, 508] on select "Choose an option A4 Sheet A3 Sheet A3+ Sheet A2 Sheet" at bounding box center [1053, 521] width 290 height 26
click at [977, 508] on select "Choose an option A4 Sheet A3 Sheet A3+ Sheet A2 Sheet" at bounding box center [1053, 521] width 290 height 26
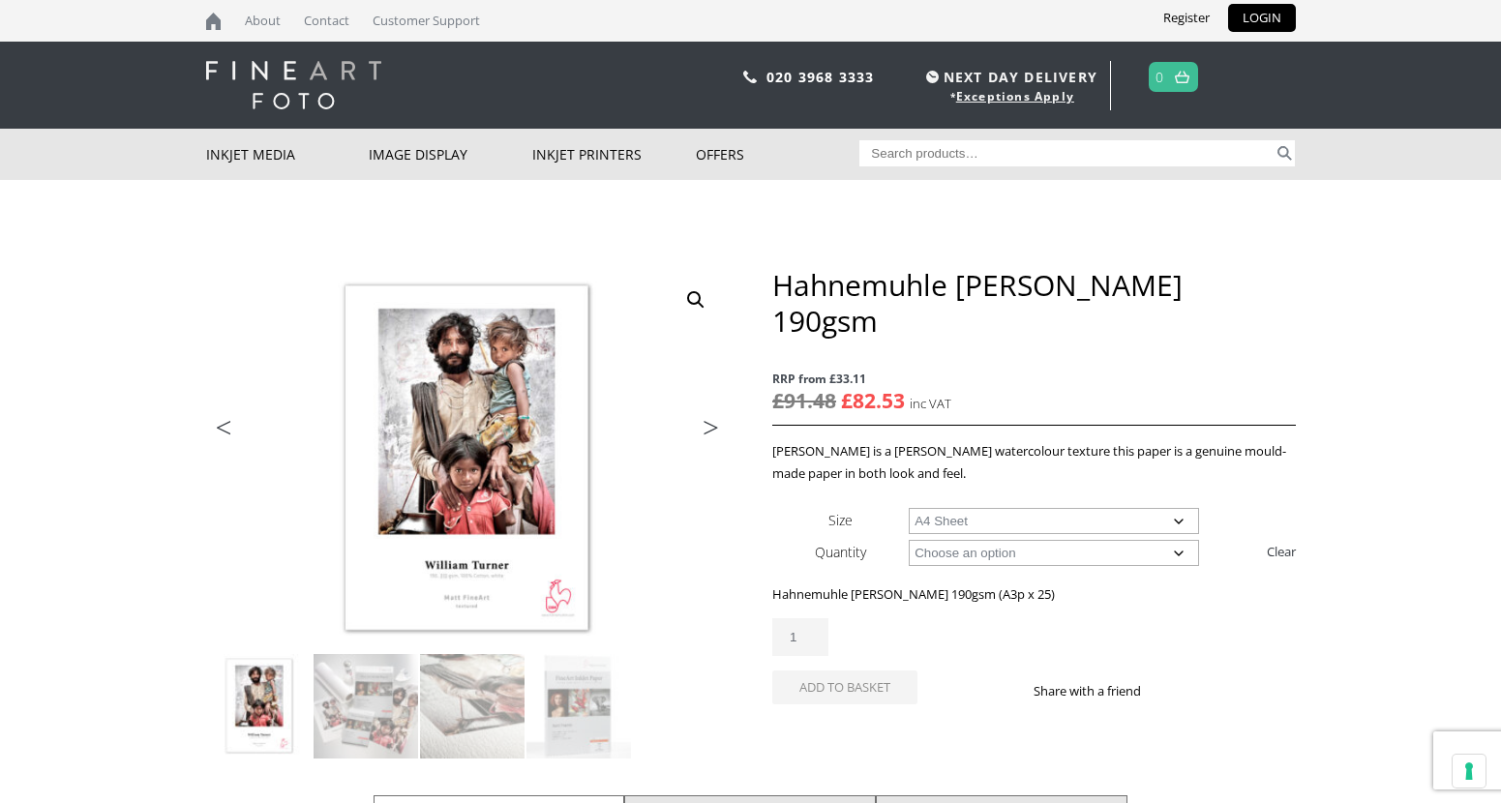
click at [908, 508] on select "Choose an option A4 Sheet A3 Sheet A3+ Sheet A2 Sheet" at bounding box center [1053, 521] width 290 height 26
select select "a4-sheet"
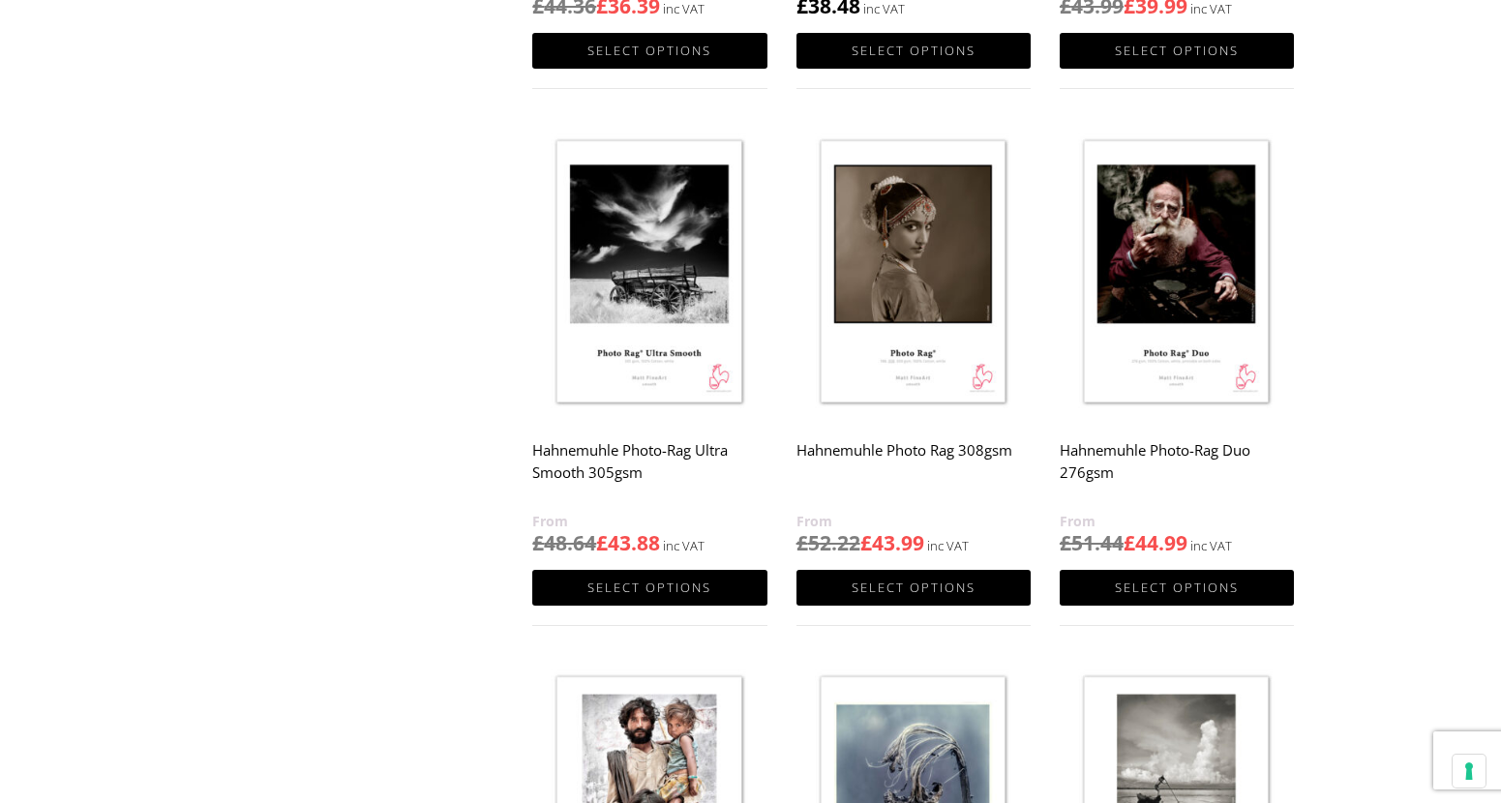
scroll to position [1258, 0]
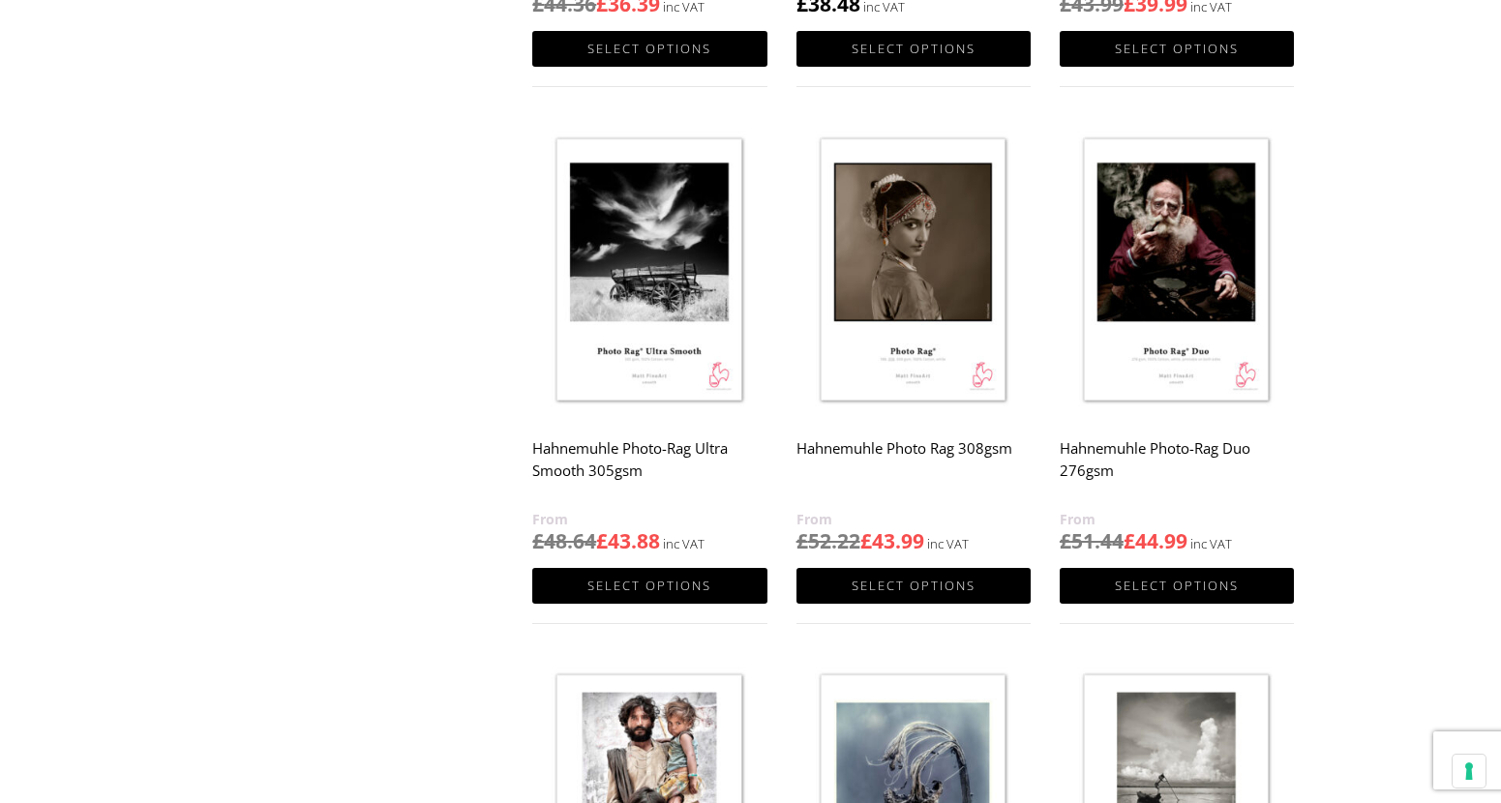
click at [1104, 448] on h2 "Hahnemuhle Photo-Rag Duo 276gsm" at bounding box center [1176, 469] width 234 height 77
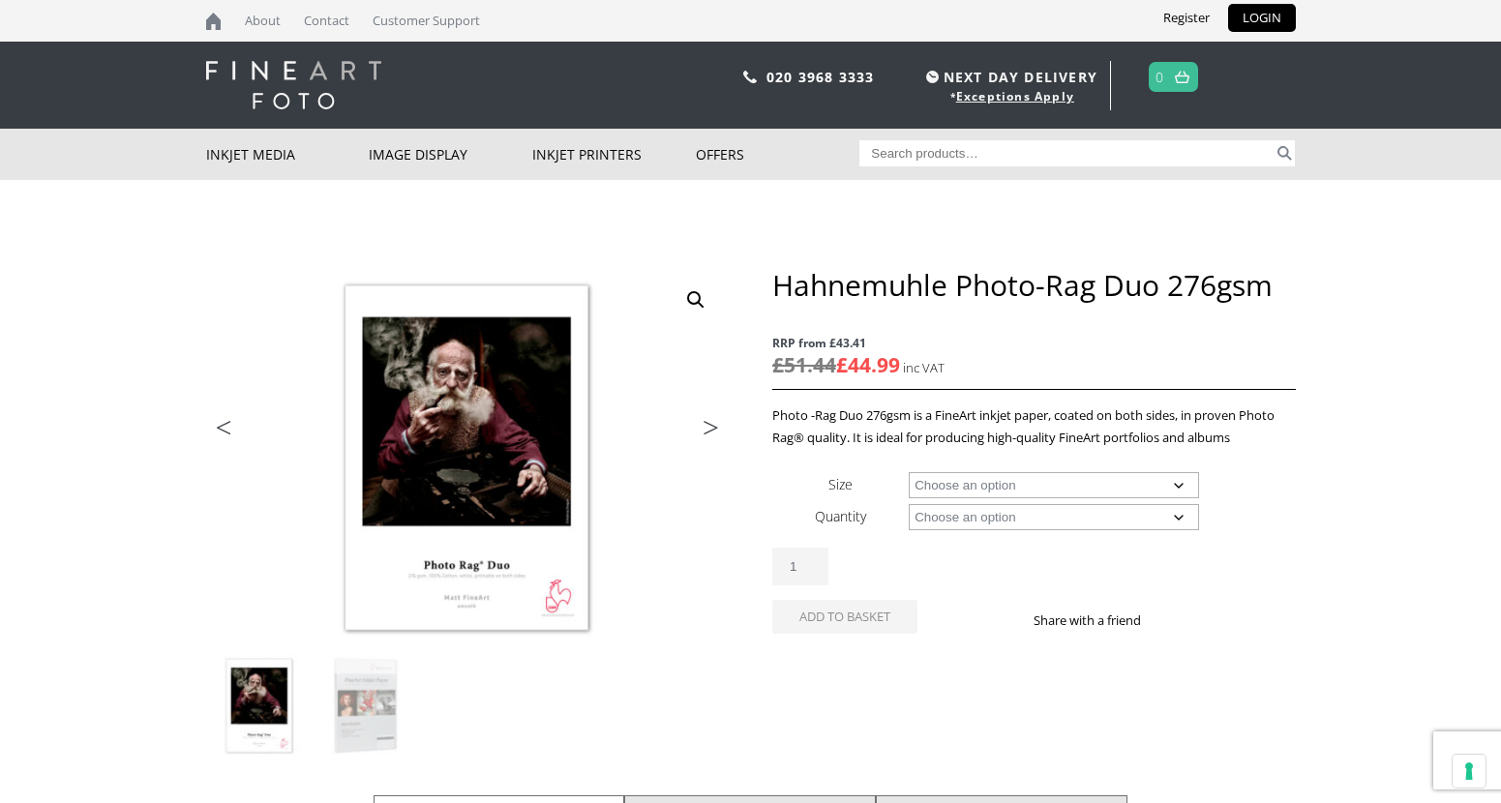
click at [945, 486] on select "Choose an option A4 Sheet A3 Sheet A3+ Sheet A2 Sheet" at bounding box center [1053, 485] width 290 height 26
select select "a2-sheet"
click at [908, 472] on select "Choose an option A4 Sheet A3 Sheet A3+ Sheet A2 Sheet" at bounding box center [1053, 485] width 290 height 26
click at [958, 514] on select "Choose an option 25 Sheets" at bounding box center [1053, 517] width 290 height 26
select select "25-sheets"
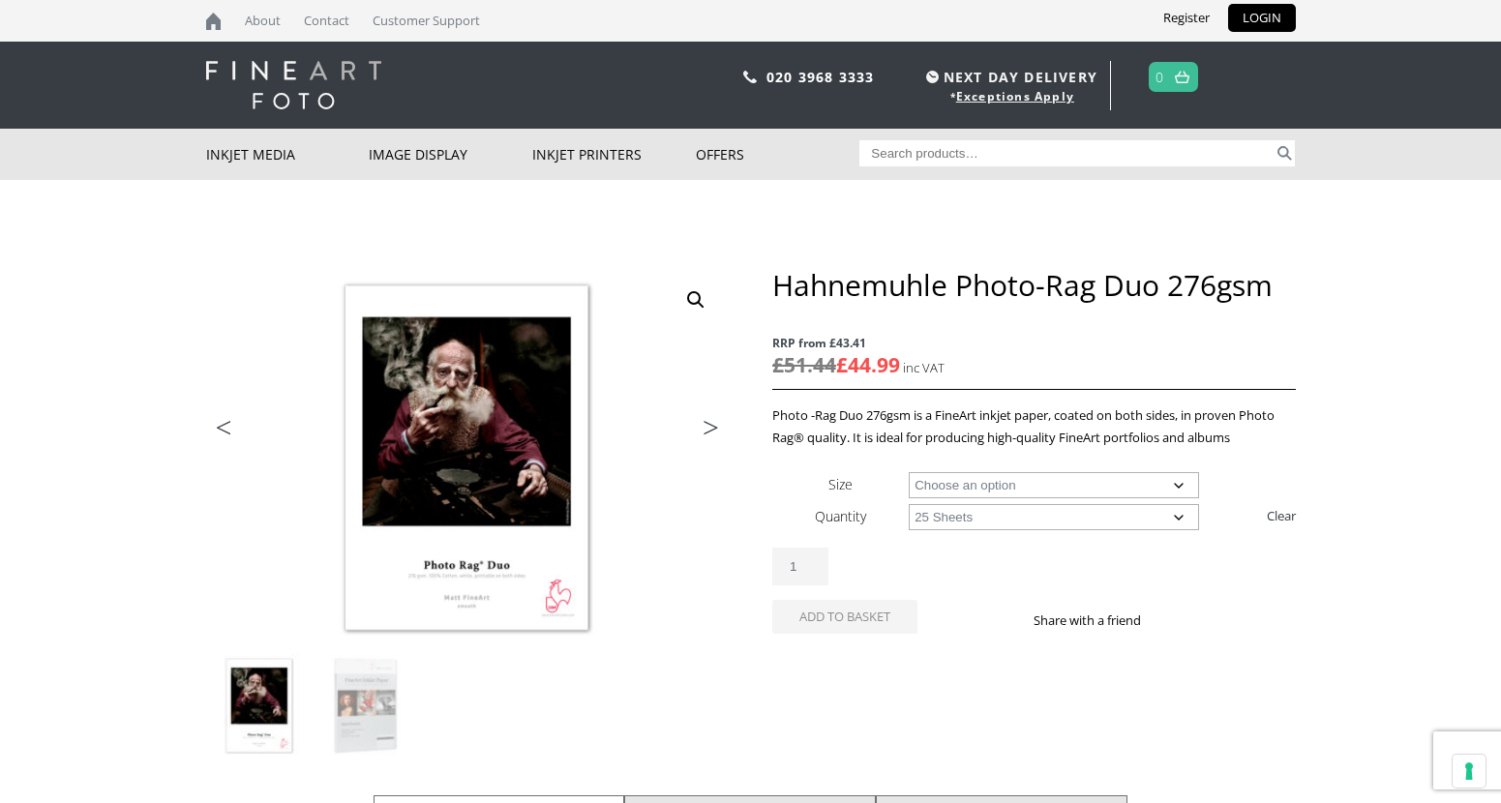
click at [908, 504] on select "Choose an option 25 Sheets" at bounding box center [1053, 517] width 290 height 26
click at [946, 484] on select "Choose an option A4 Sheet A3 Sheet A3+ Sheet A2 Sheet" at bounding box center [1053, 485] width 290 height 26
click at [908, 472] on select "Choose an option A4 Sheet A3 Sheet A3+ Sheet A2 Sheet" at bounding box center [1053, 485] width 290 height 26
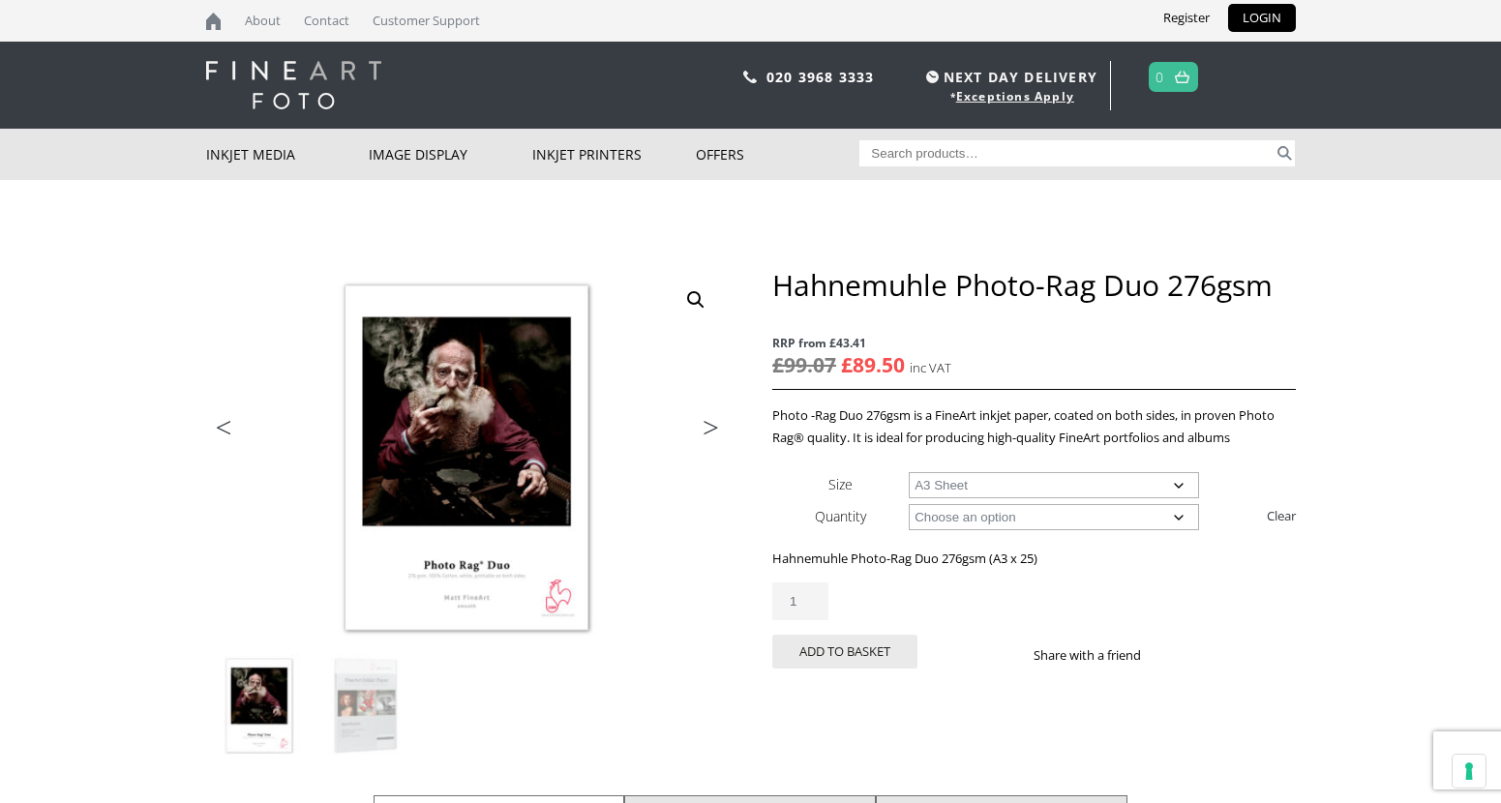
click at [977, 480] on select "Choose an option A4 Sheet A3 Sheet A3+ Sheet A2 Sheet" at bounding box center [1053, 485] width 290 height 26
click at [908, 472] on select "Choose an option A4 Sheet A3 Sheet A3+ Sheet A2 Sheet" at bounding box center [1053, 485] width 290 height 26
click at [1024, 491] on select "Choose an option A4 Sheet A3 Sheet A3+ Sheet A2 Sheet" at bounding box center [1053, 485] width 290 height 26
click at [908, 472] on select "Choose an option A4 Sheet A3 Sheet A3+ Sheet A2 Sheet" at bounding box center [1053, 485] width 290 height 26
select select "a4-sheet"
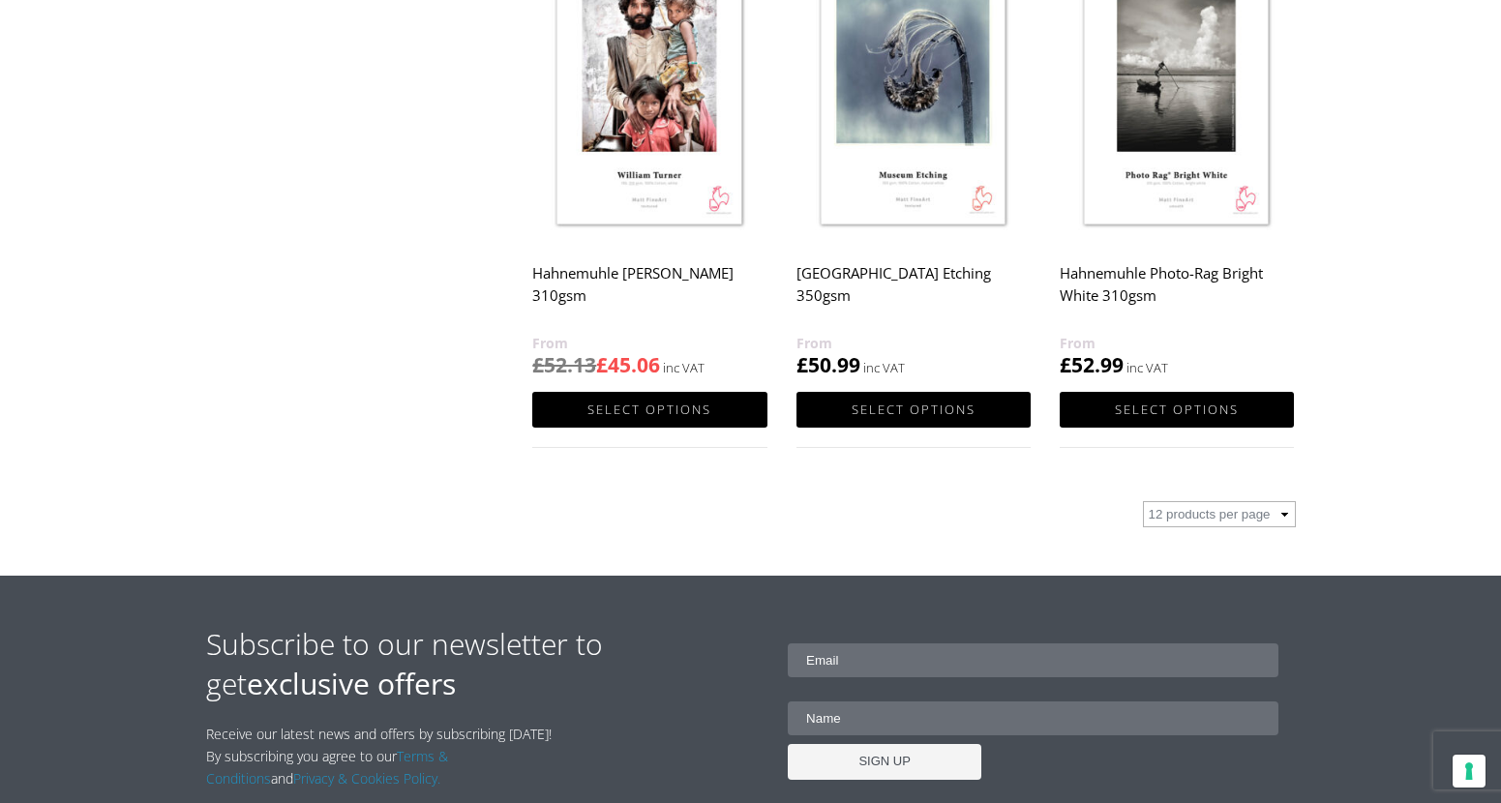
scroll to position [2032, 0]
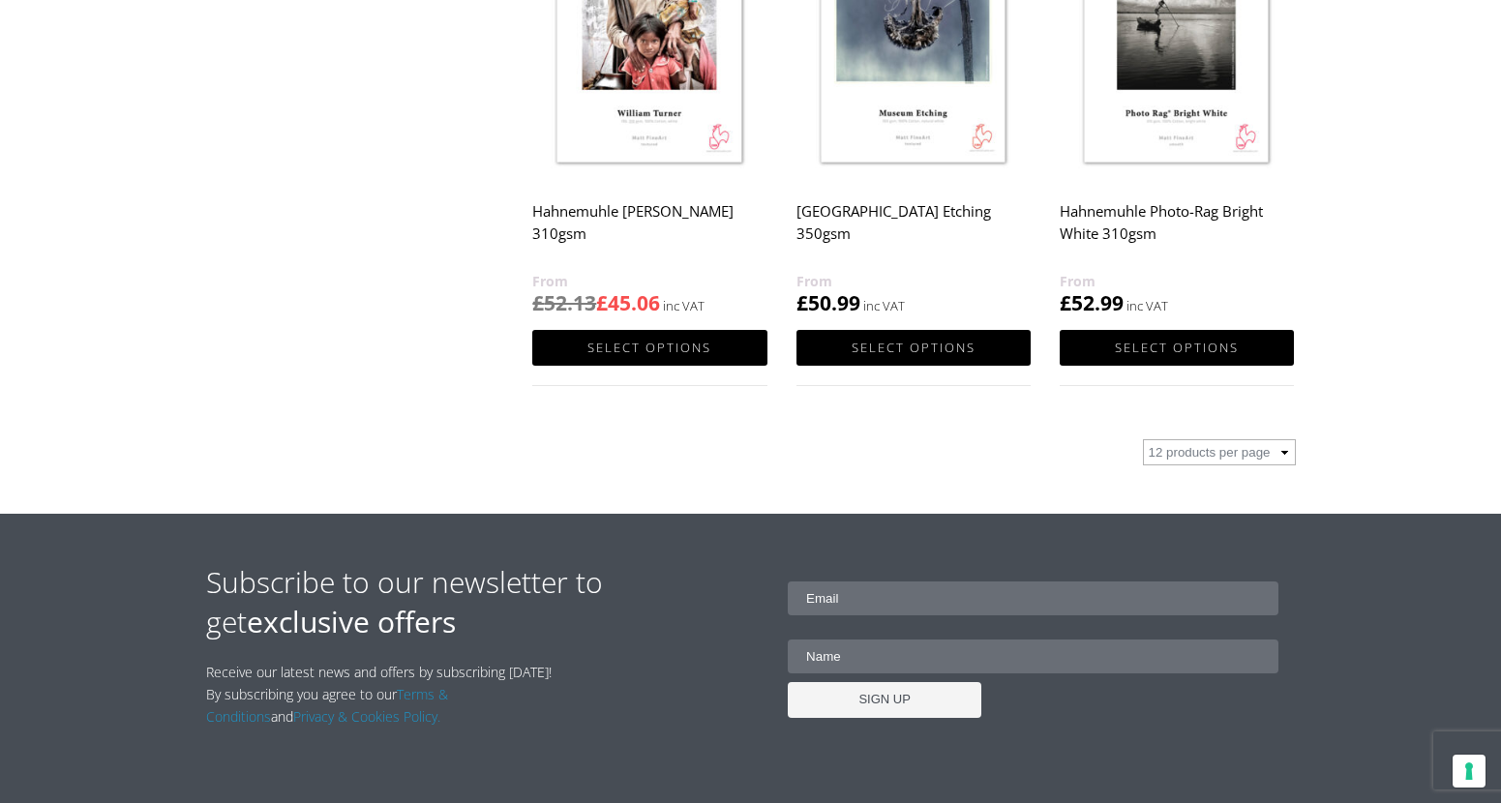
click at [1248, 457] on select "12 products per page 36 products per page 72 products per page" at bounding box center [1219, 452] width 153 height 26
select select "72"
click at [1143, 439] on select "12 products per page 36 products per page 72 products per page" at bounding box center [1219, 452] width 153 height 26
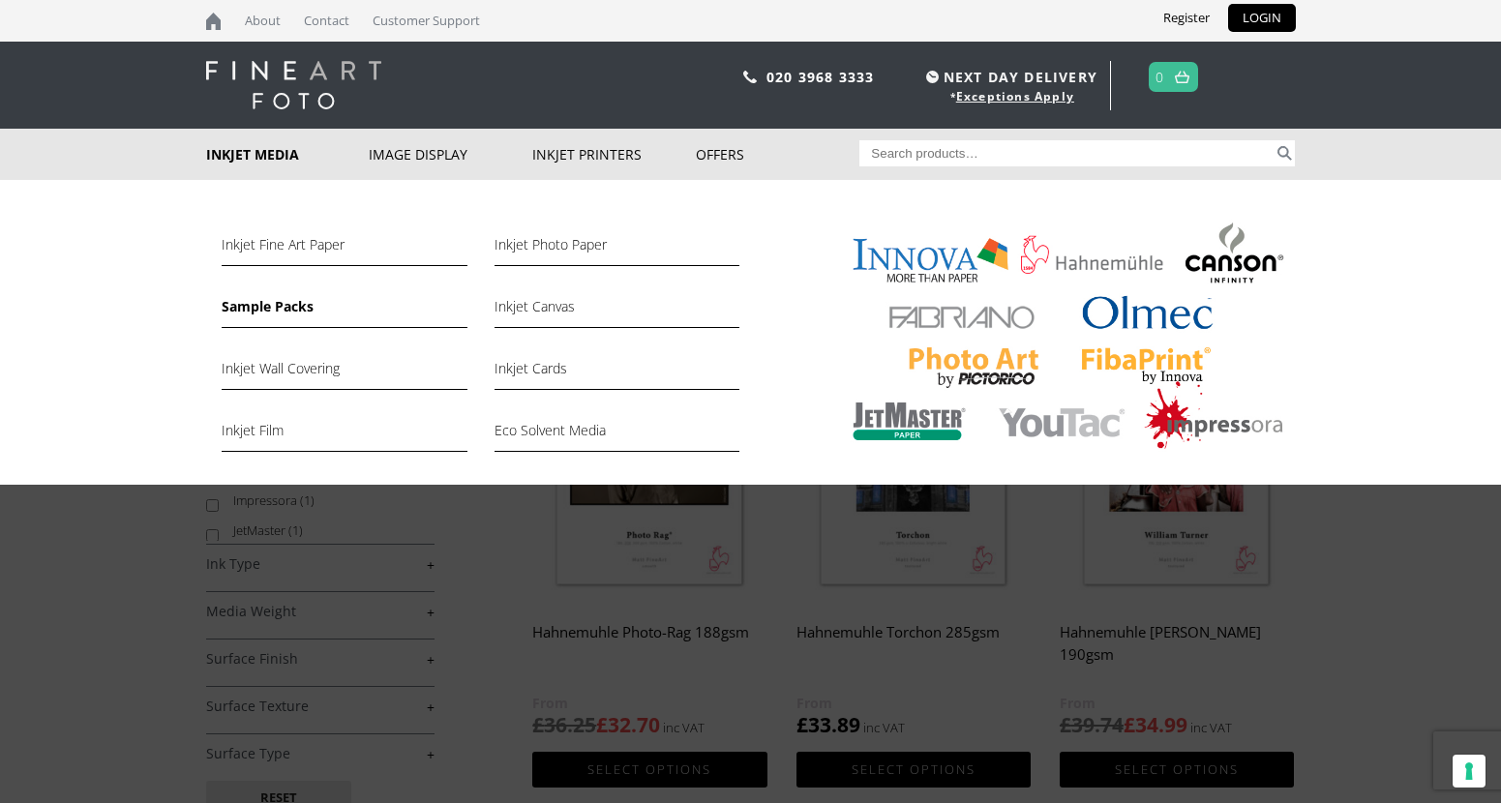
click at [267, 310] on link "Sample Packs" at bounding box center [344, 311] width 245 height 33
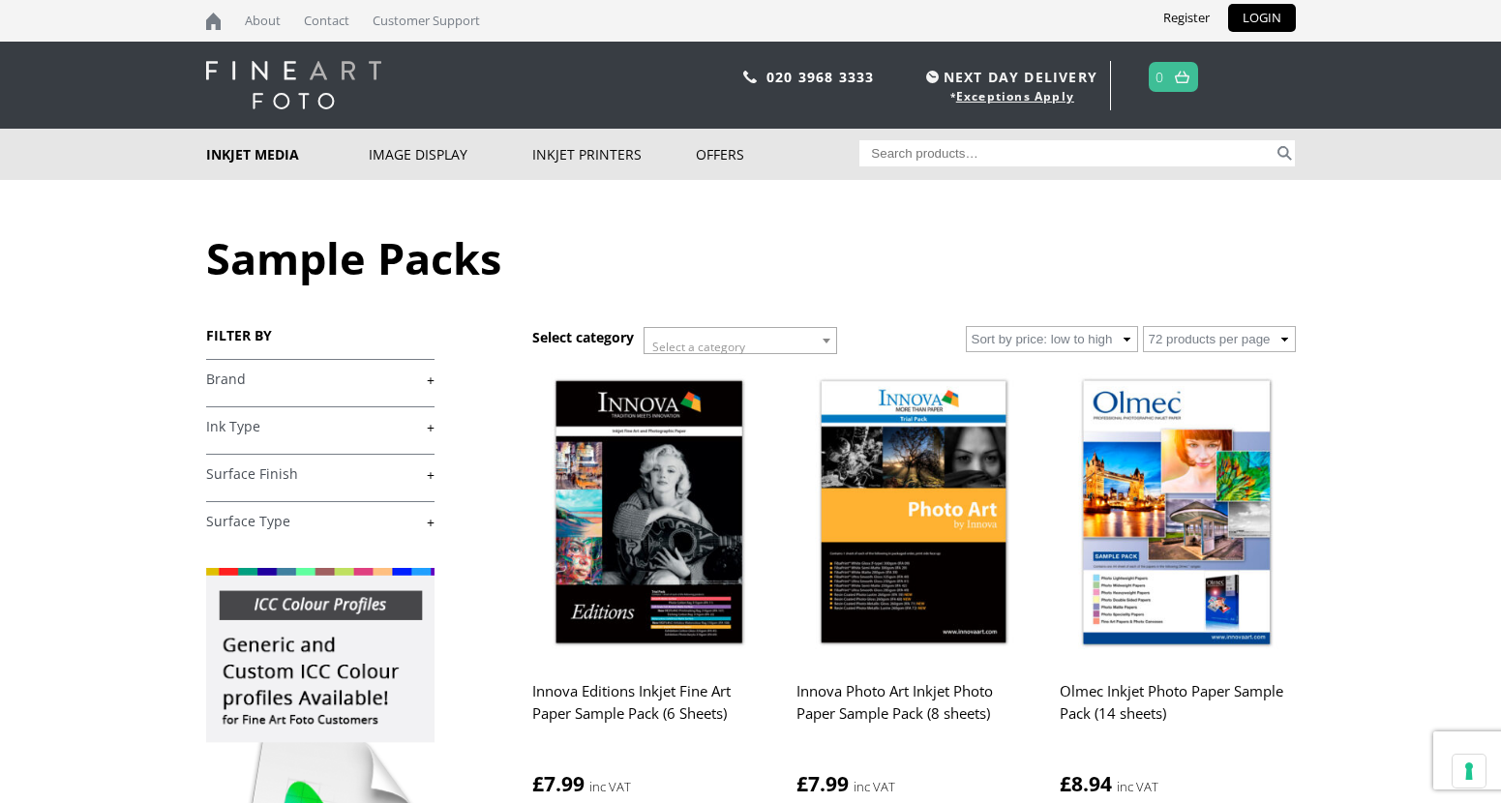
click at [294, 386] on link "+" at bounding box center [320, 380] width 228 height 18
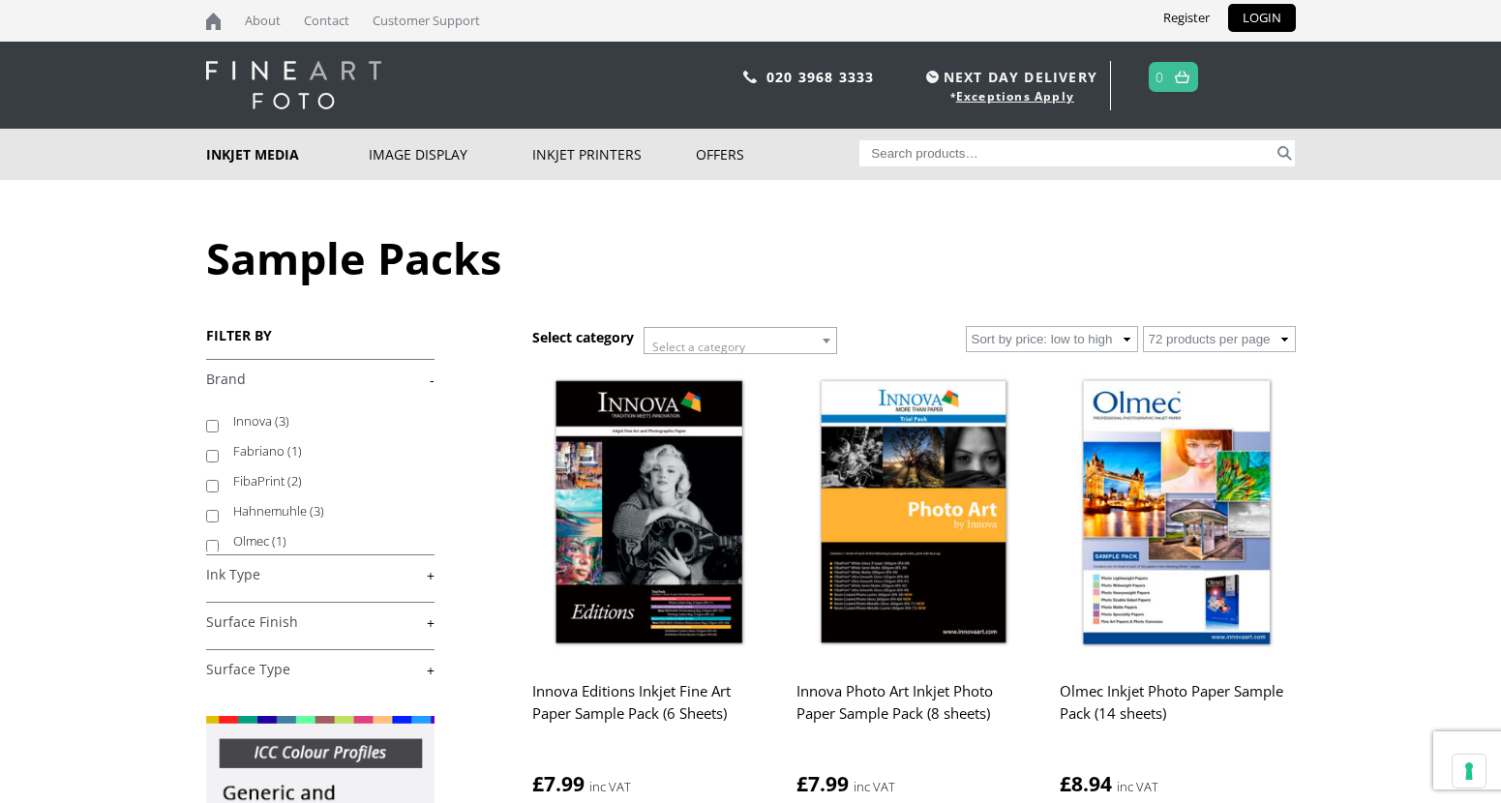
click at [285, 518] on label "Hahnemuhle (3)" at bounding box center [324, 511] width 183 height 30
click at [219, 518] on input "Hahnemuhle (3)" at bounding box center [212, 516] width 13 height 13
checkbox input "true"
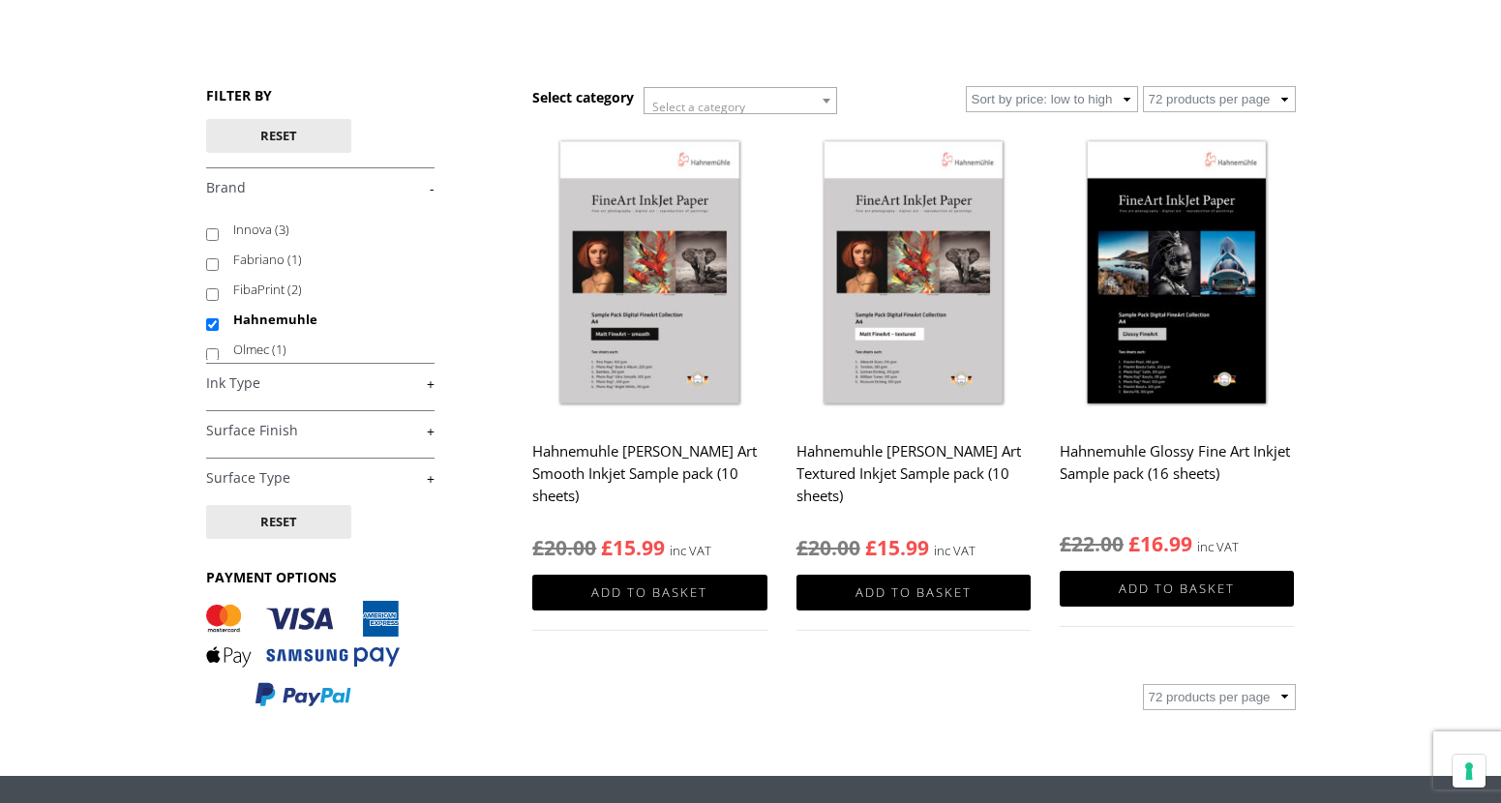
scroll to position [290, 0]
